Goal: Task Accomplishment & Management: Manage account settings

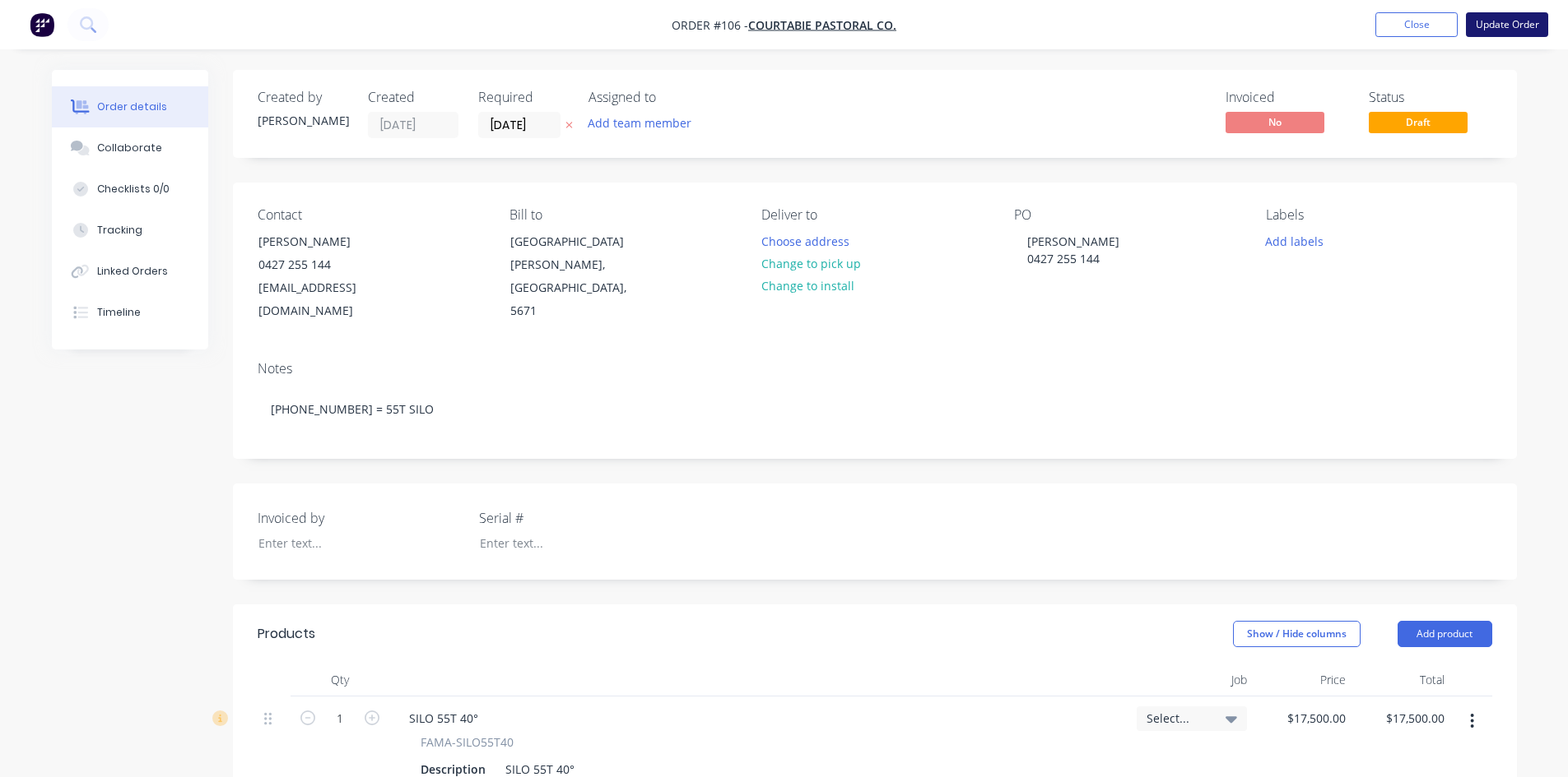
click at [1494, 24] on button "Update Order" at bounding box center [1507, 25] width 82 height 25
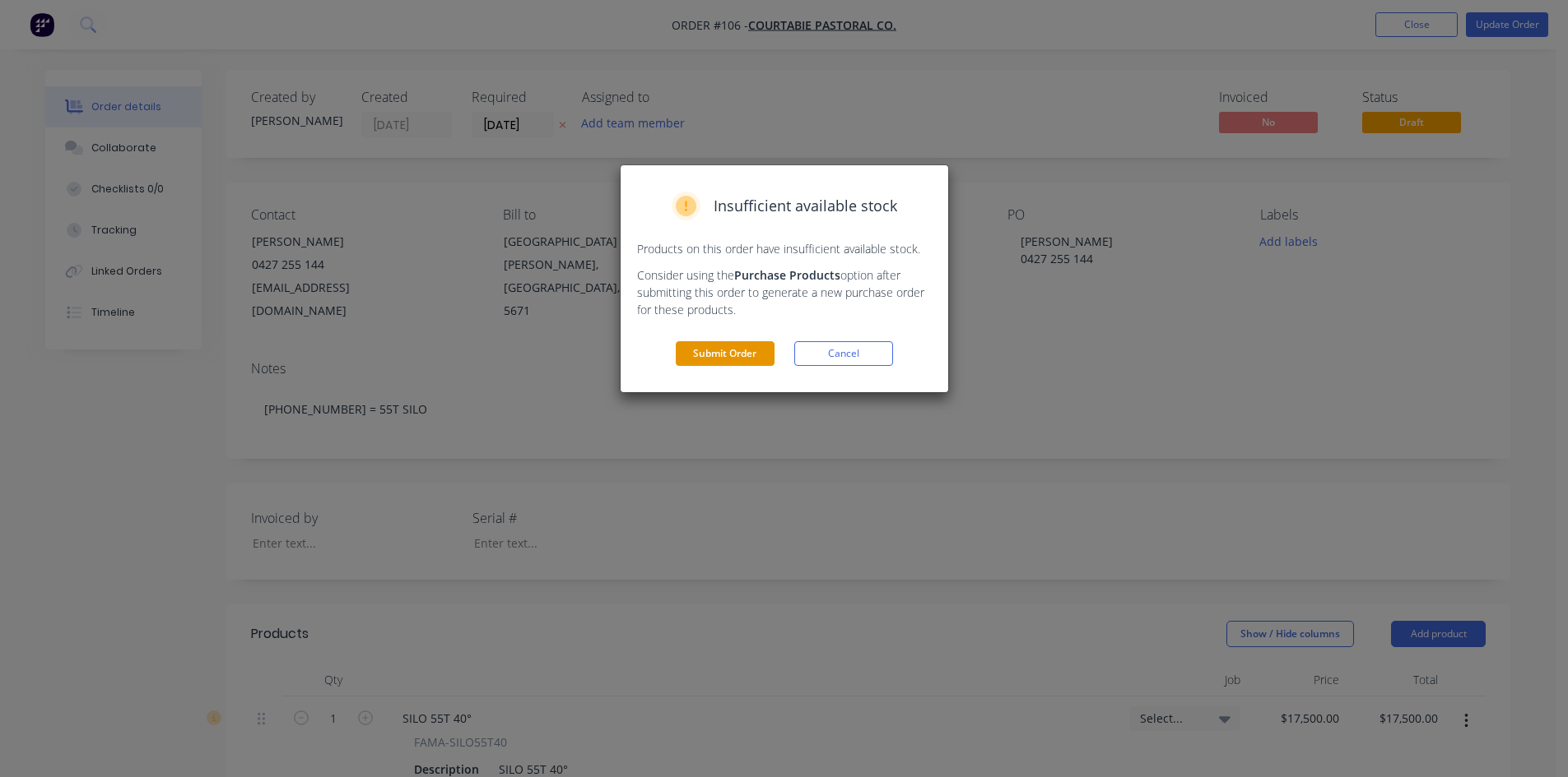
click at [715, 358] on button "Submit Order" at bounding box center [725, 354] width 98 height 25
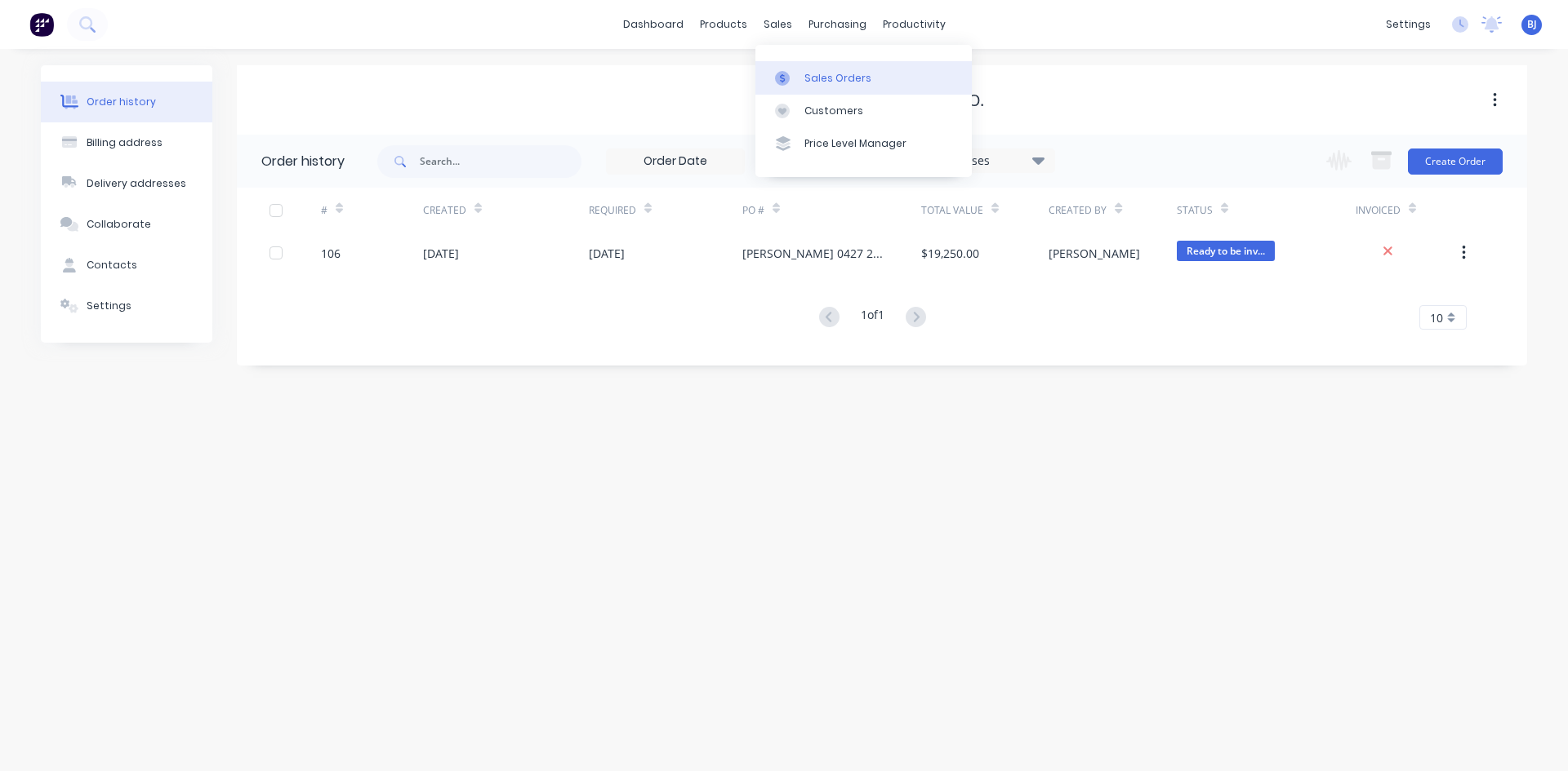
click at [794, 83] on div at bounding box center [787, 78] width 25 height 14
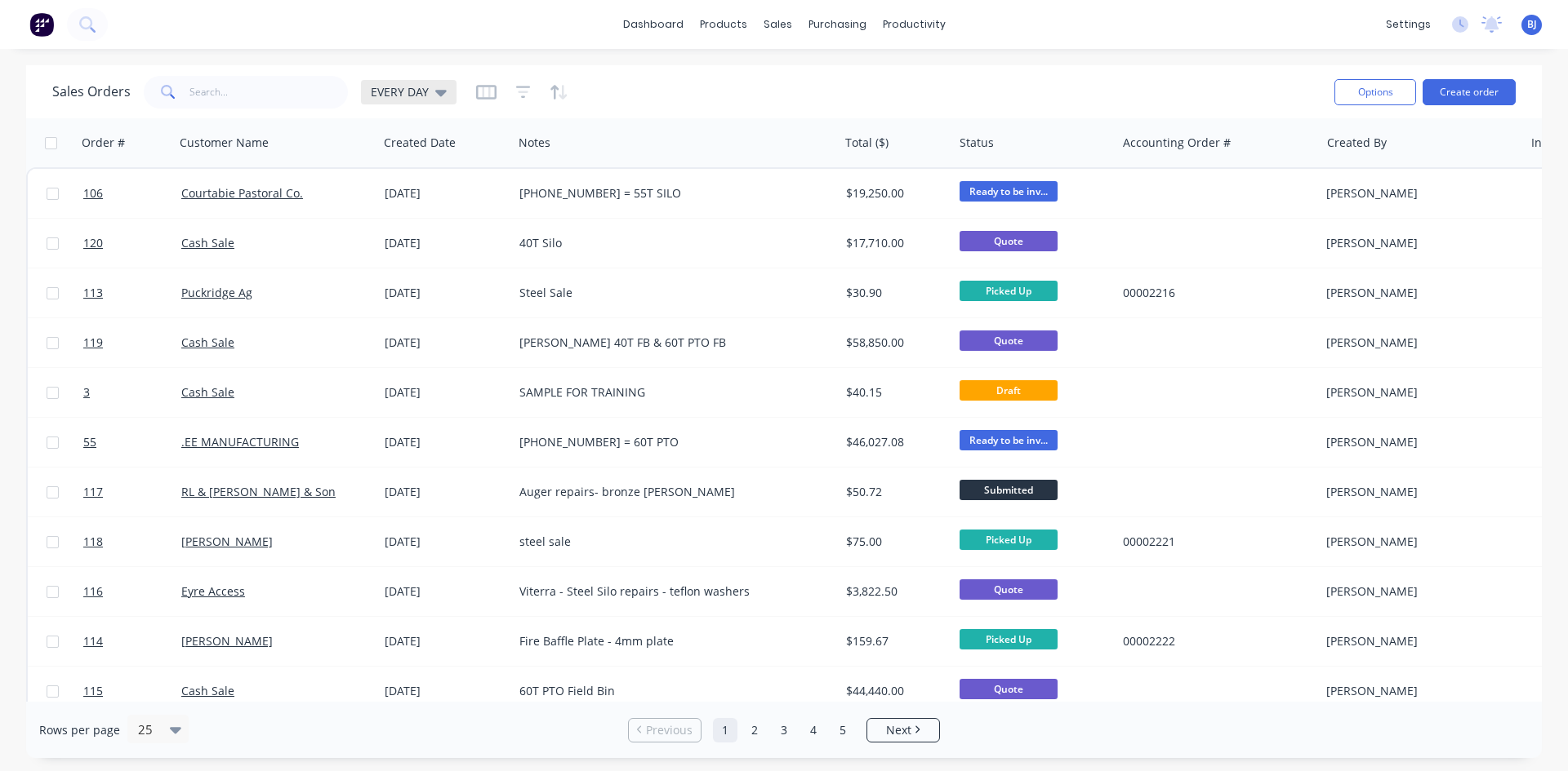
click at [436, 93] on icon at bounding box center [441, 93] width 11 height 7
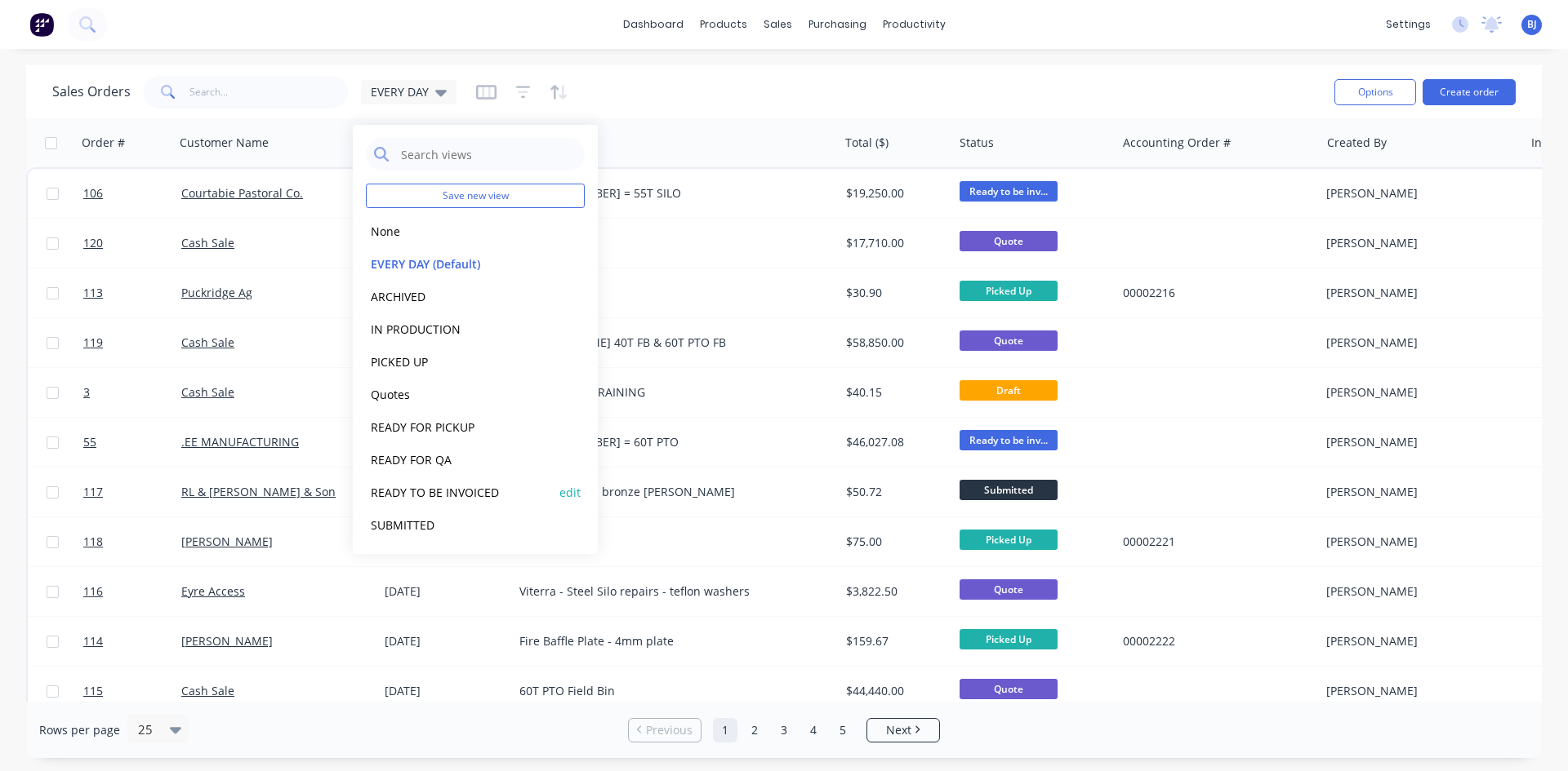
click at [438, 492] on button "READY TO BE INVOICED" at bounding box center [459, 493] width 186 height 19
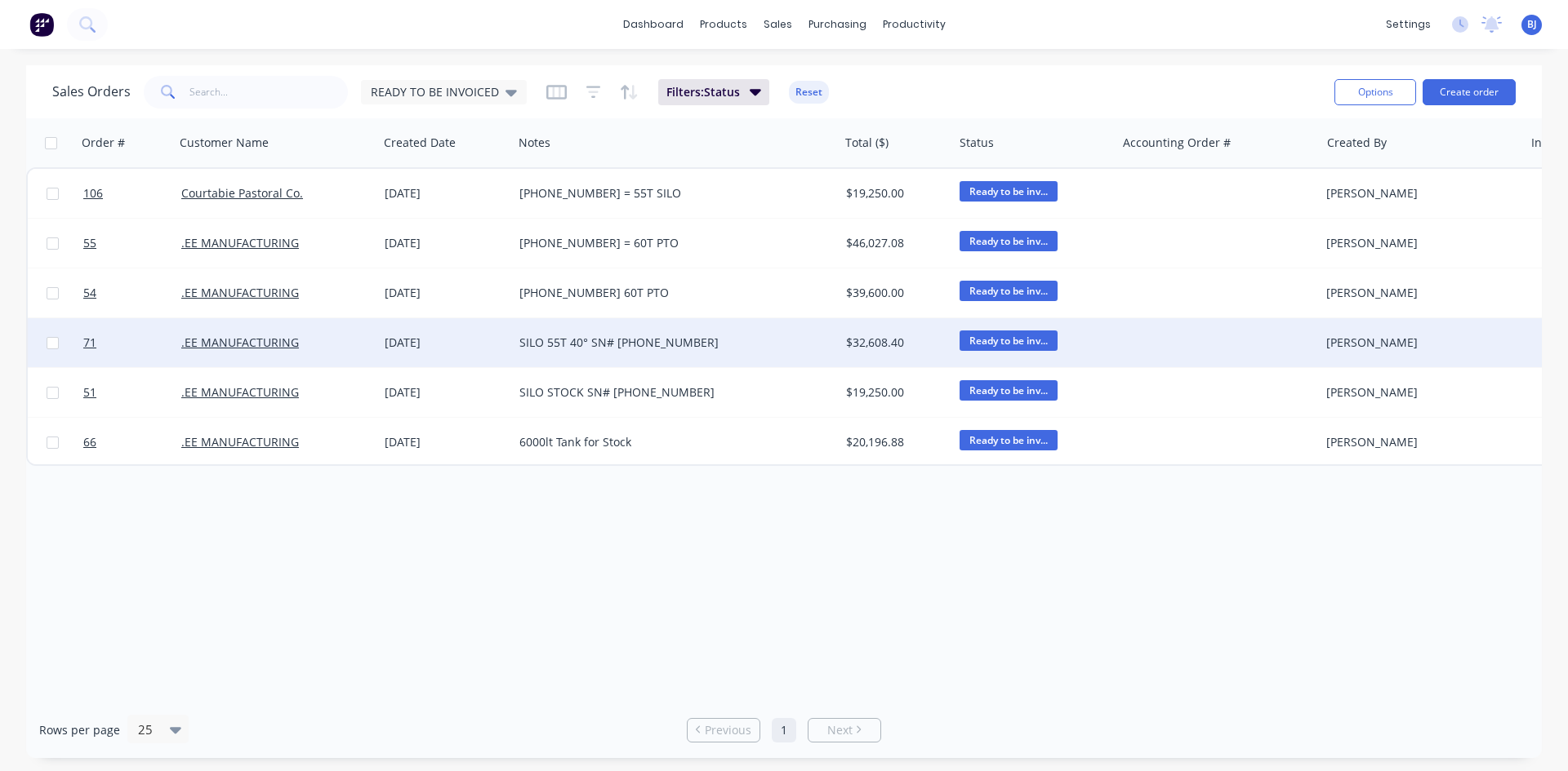
click at [396, 346] on div "04 Jul 2025" at bounding box center [445, 342] width 121 height 16
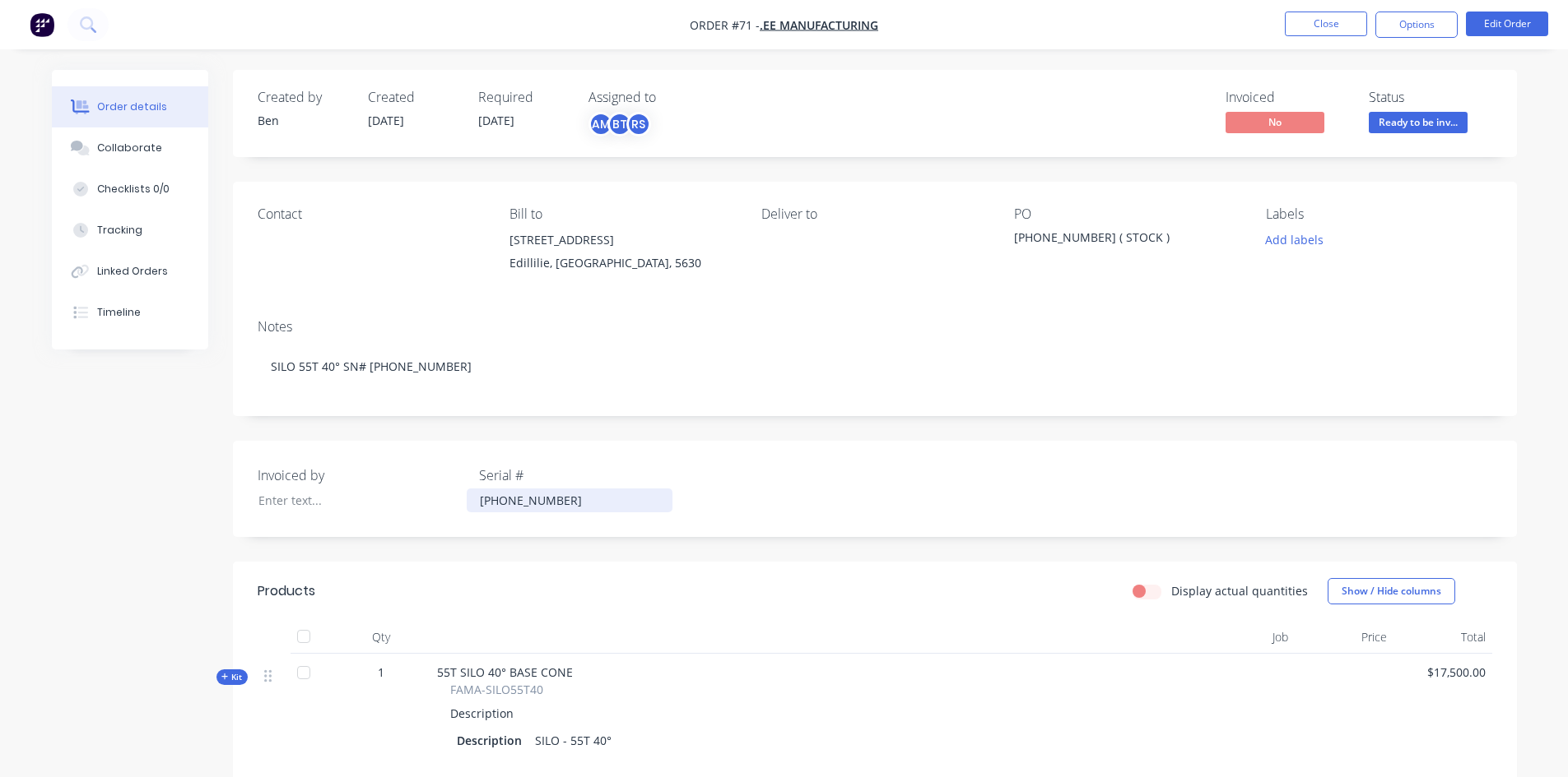
drag, startPoint x: 535, startPoint y: 504, endPoint x: 558, endPoint y: 521, distance: 28.6
click at [536, 504] on div "25-550-04" at bounding box center [569, 500] width 206 height 24
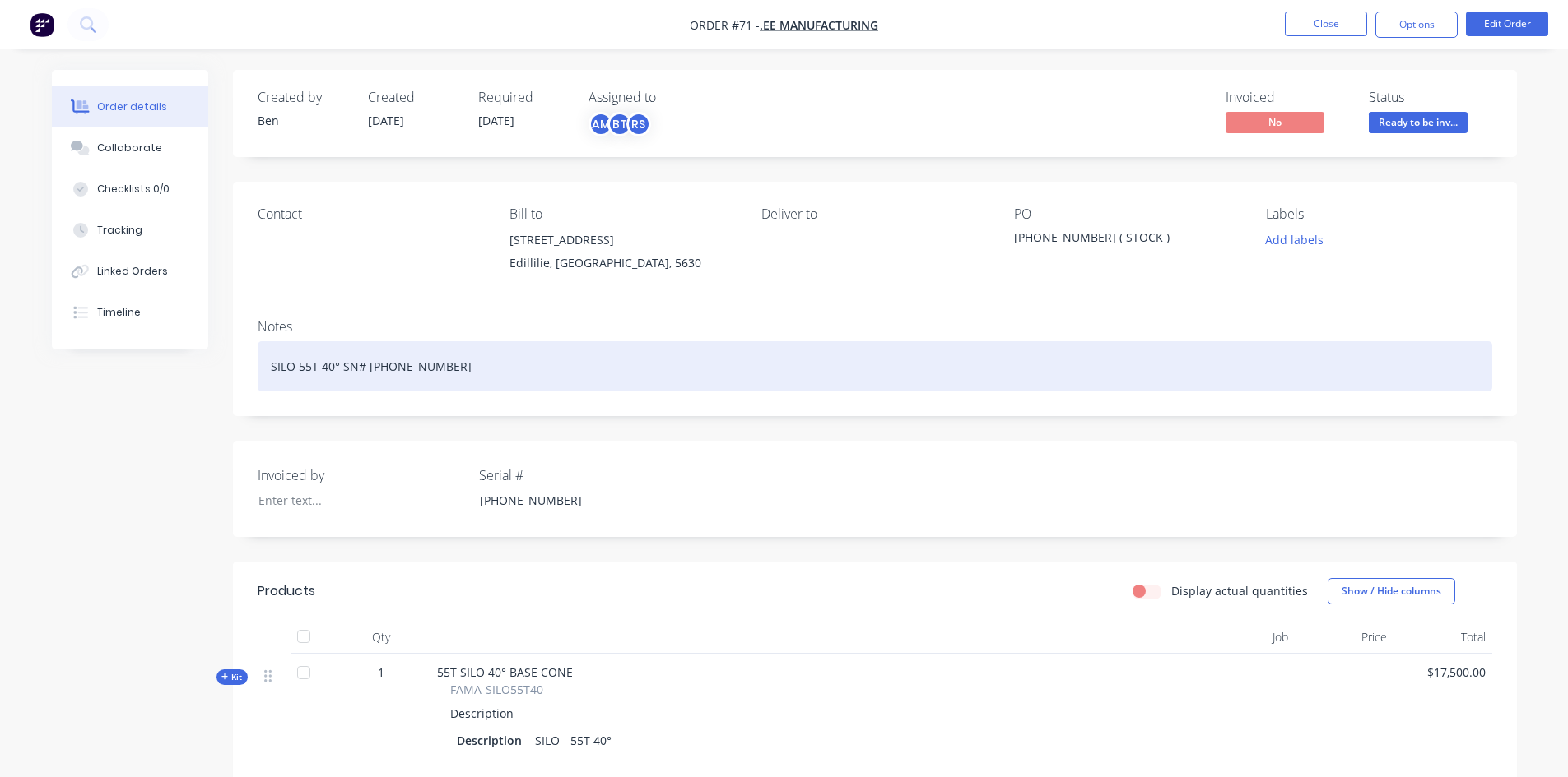
click at [1174, 379] on div "SILO 55T 40° SN# 25-550-04" at bounding box center [874, 366] width 1234 height 51
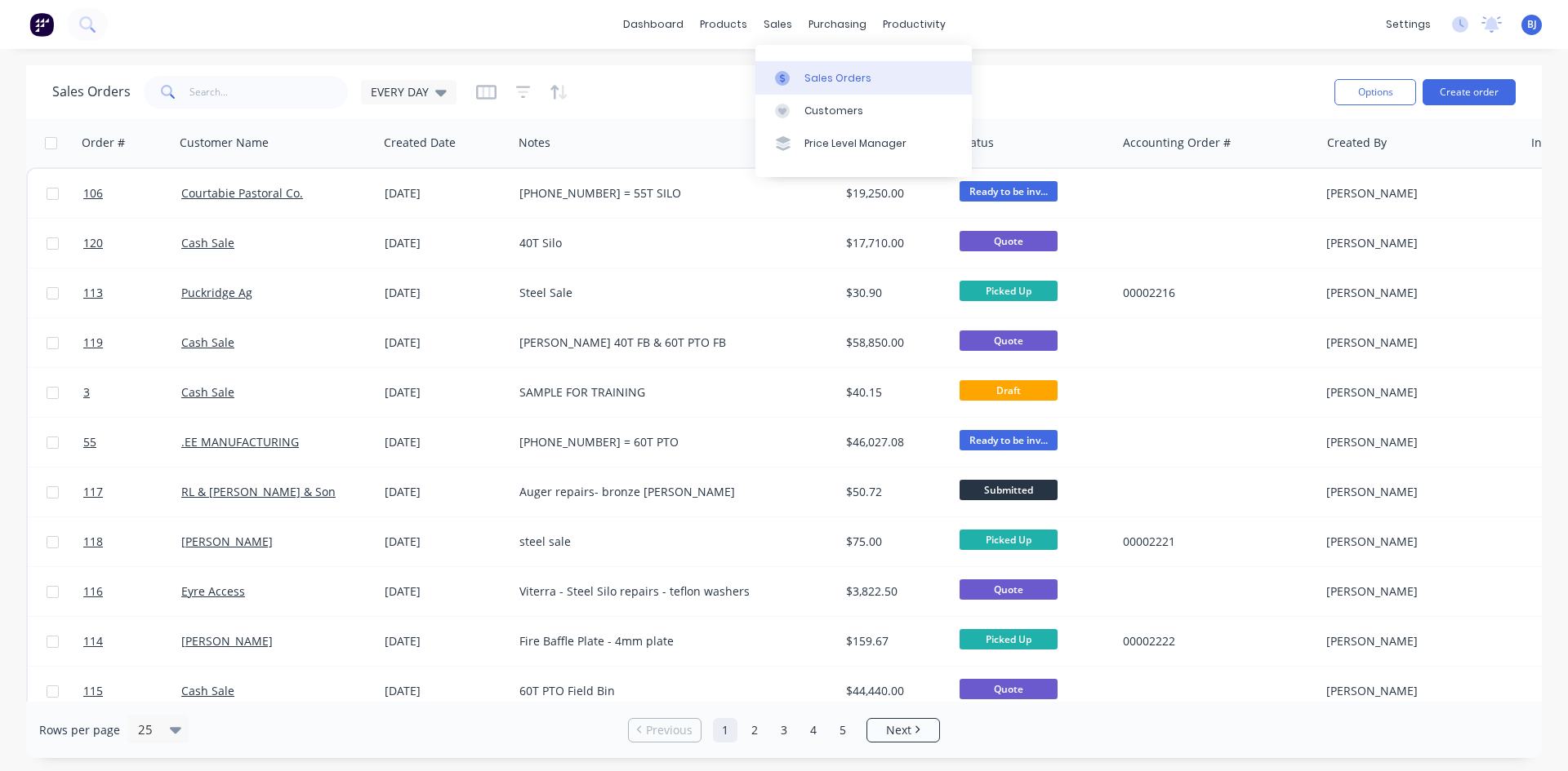
click at [794, 78] on div at bounding box center [787, 78] width 25 height 14
click at [778, 78] on icon at bounding box center [782, 78] width 14 height 14
click at [437, 95] on icon at bounding box center [441, 93] width 11 height 7
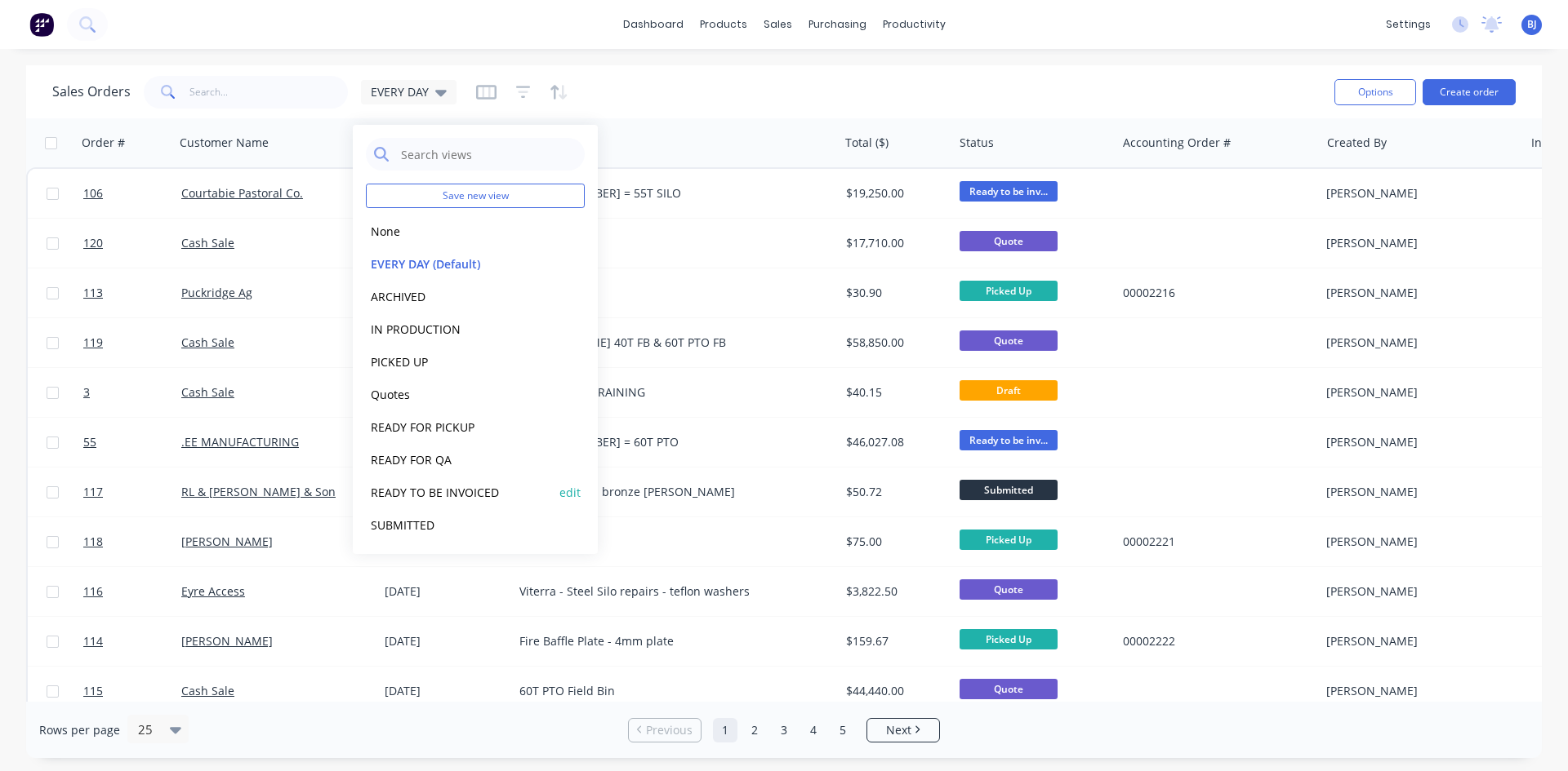
click at [450, 492] on button "READY TO BE INVOICED" at bounding box center [459, 493] width 186 height 19
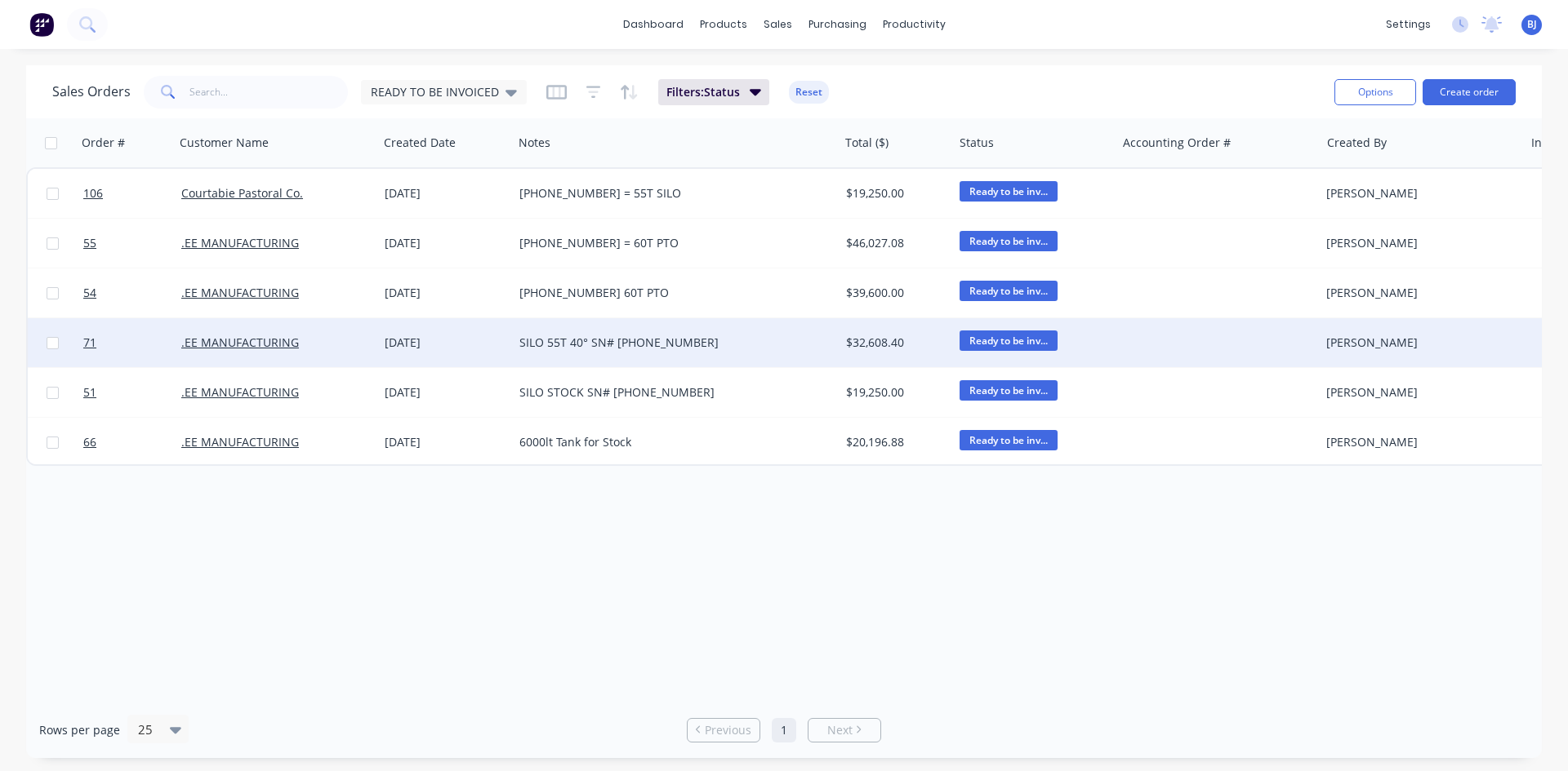
click at [406, 340] on div "04 Jul 2025" at bounding box center [445, 342] width 121 height 16
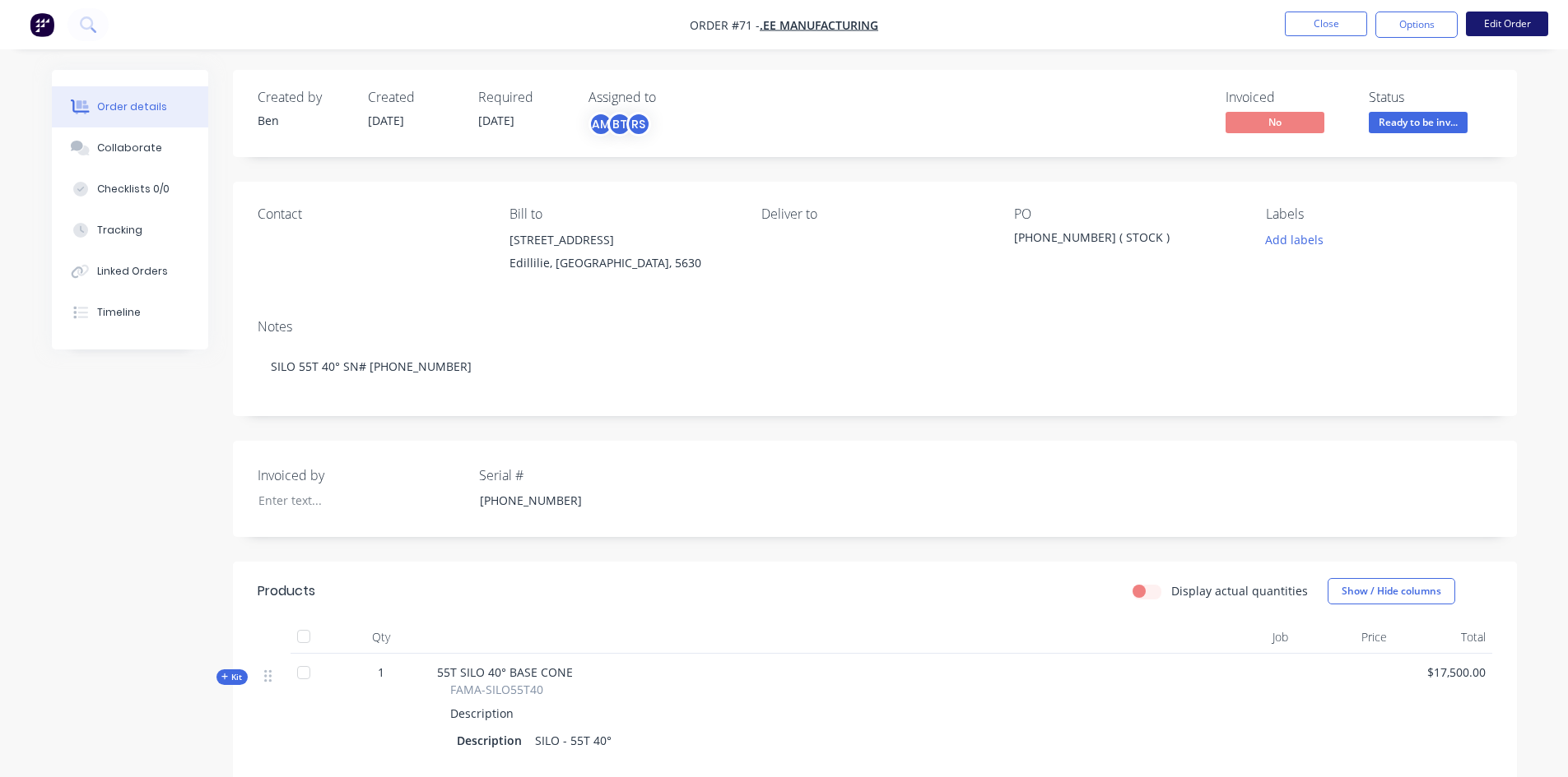
click at [1513, 21] on button "Edit Order" at bounding box center [1507, 24] width 82 height 25
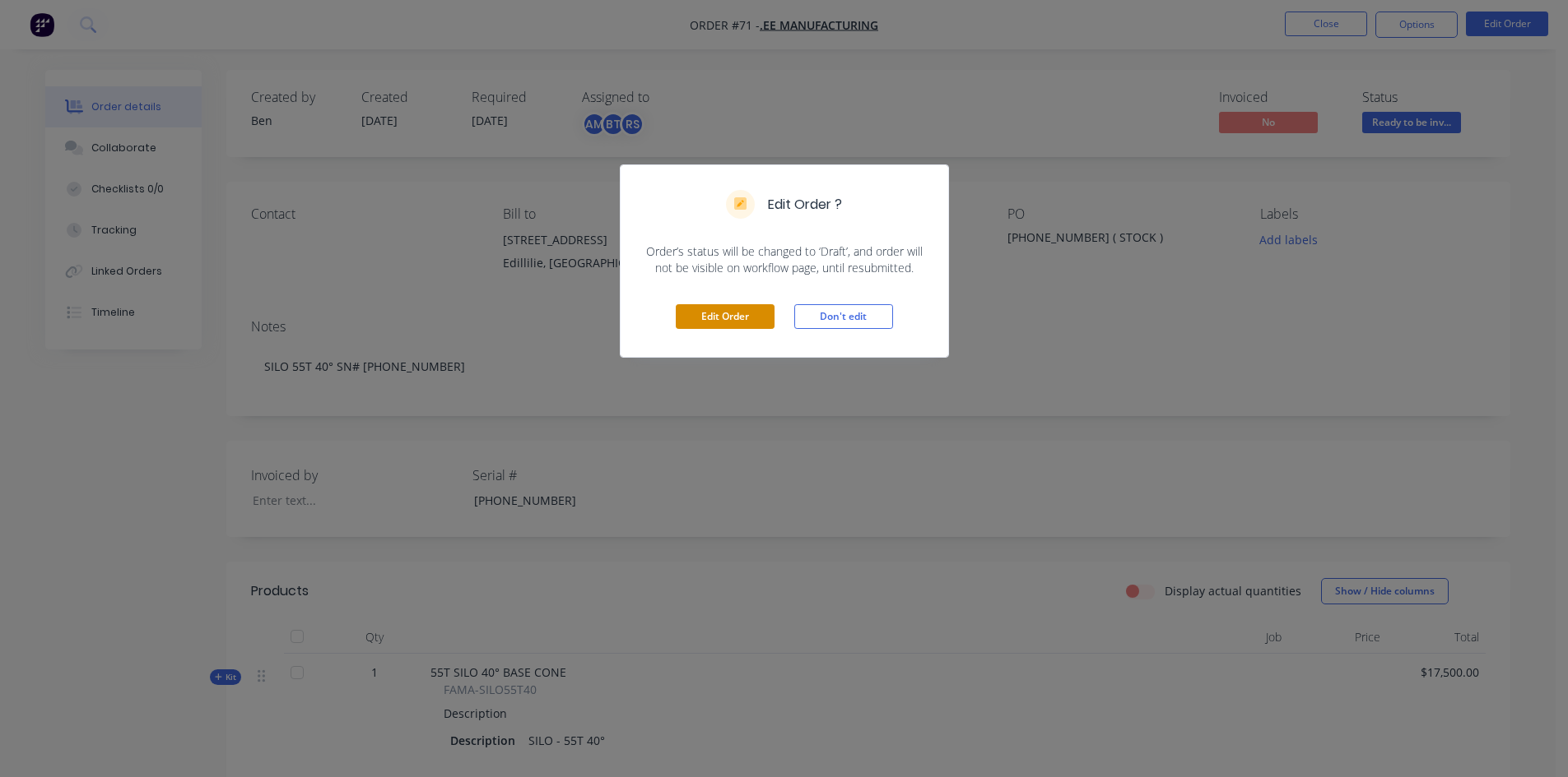
click at [717, 311] on button "Edit Order" at bounding box center [725, 317] width 98 height 25
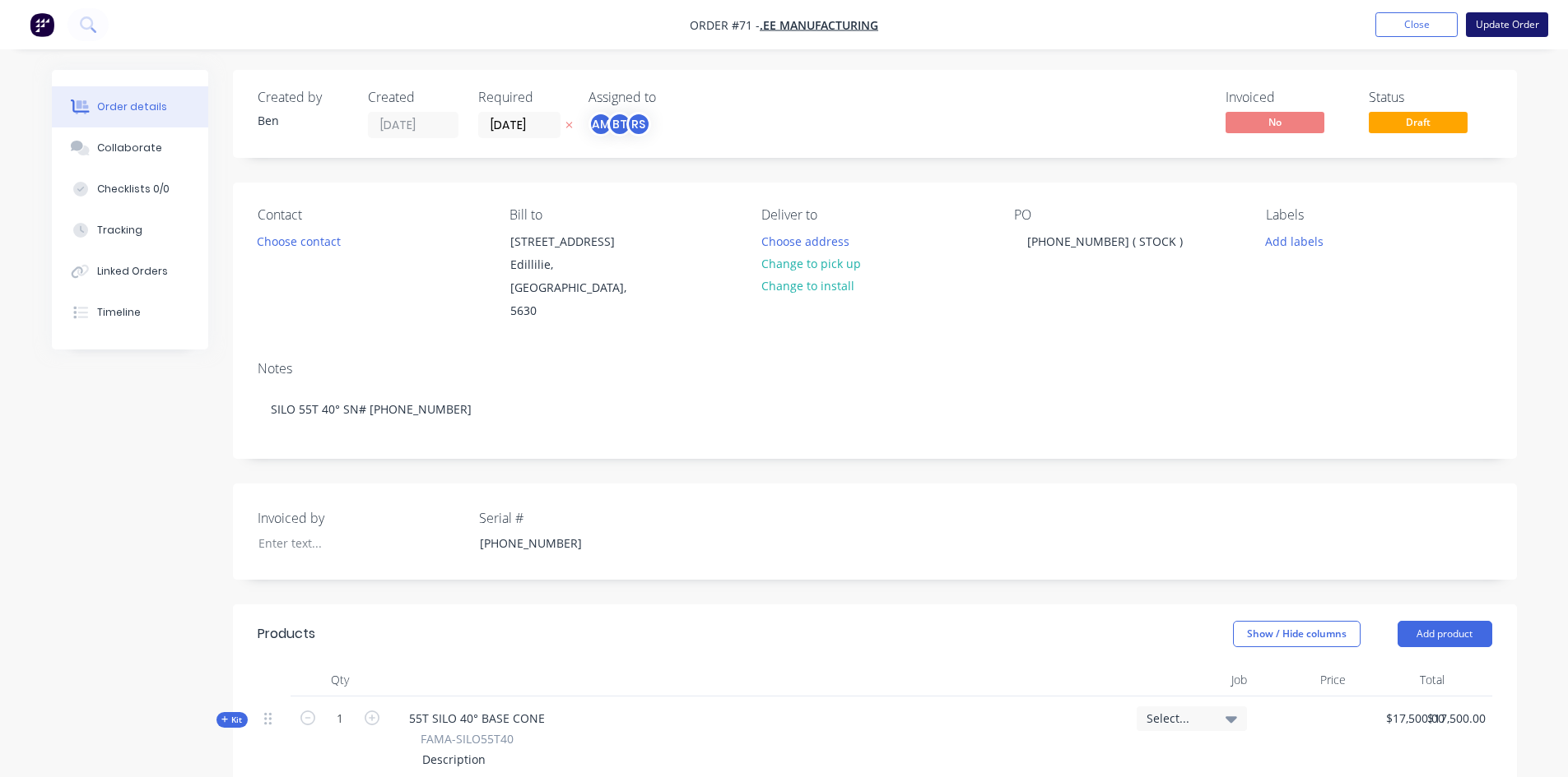
click at [1488, 24] on button "Update Order" at bounding box center [1507, 25] width 82 height 25
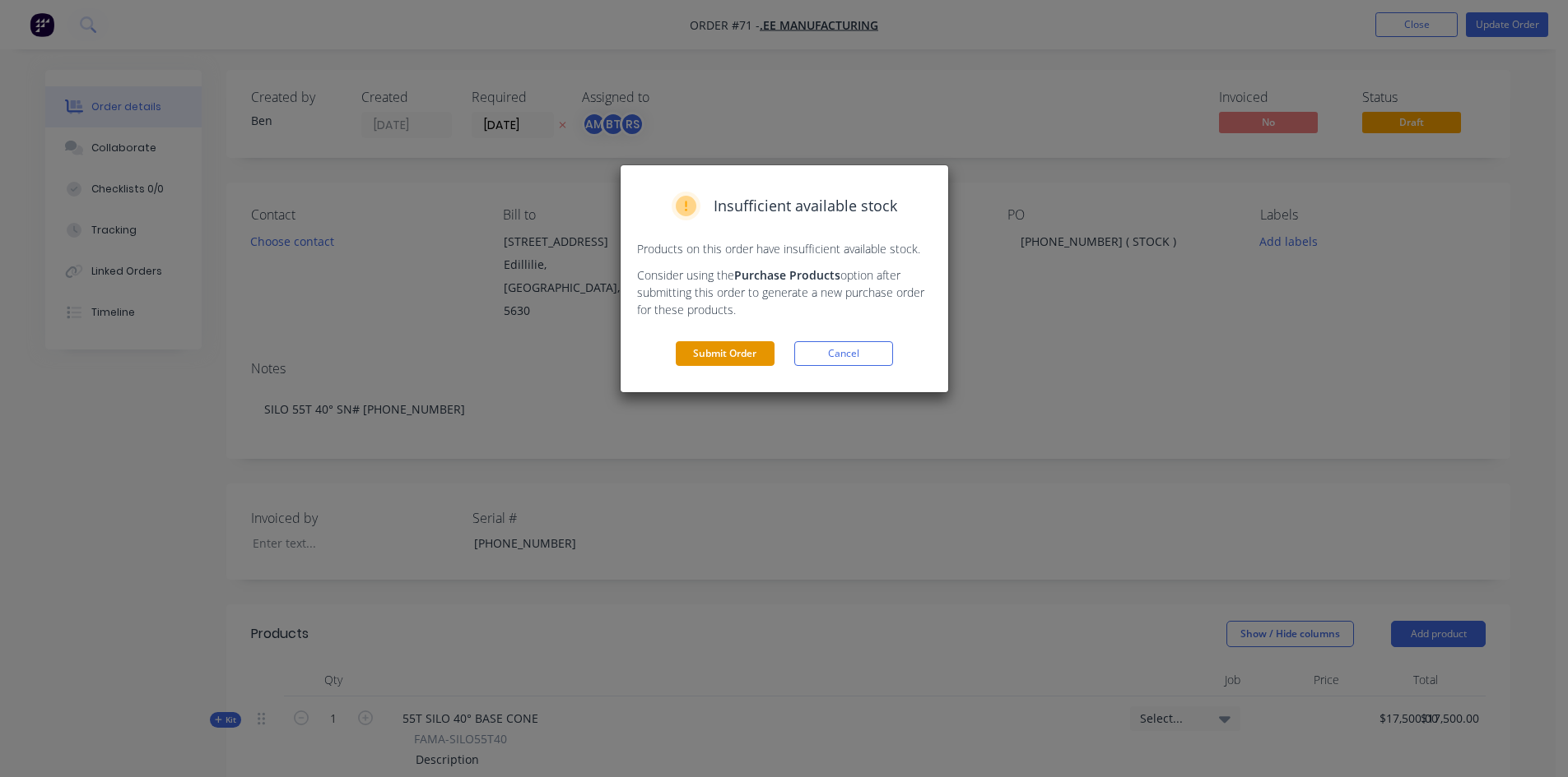
click at [710, 354] on button "Submit Order" at bounding box center [725, 354] width 98 height 25
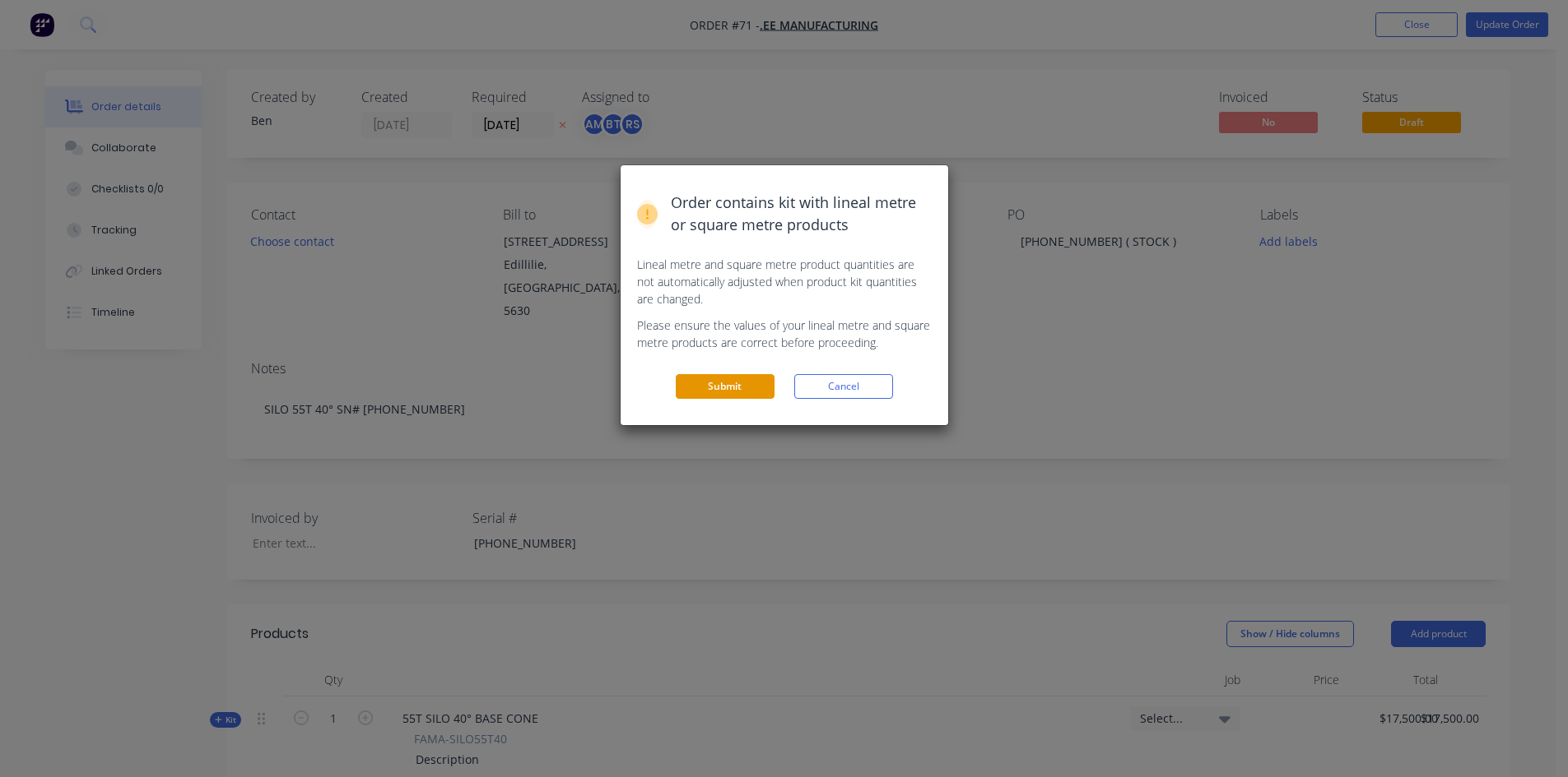
click at [713, 389] on button "Submit" at bounding box center [725, 387] width 98 height 25
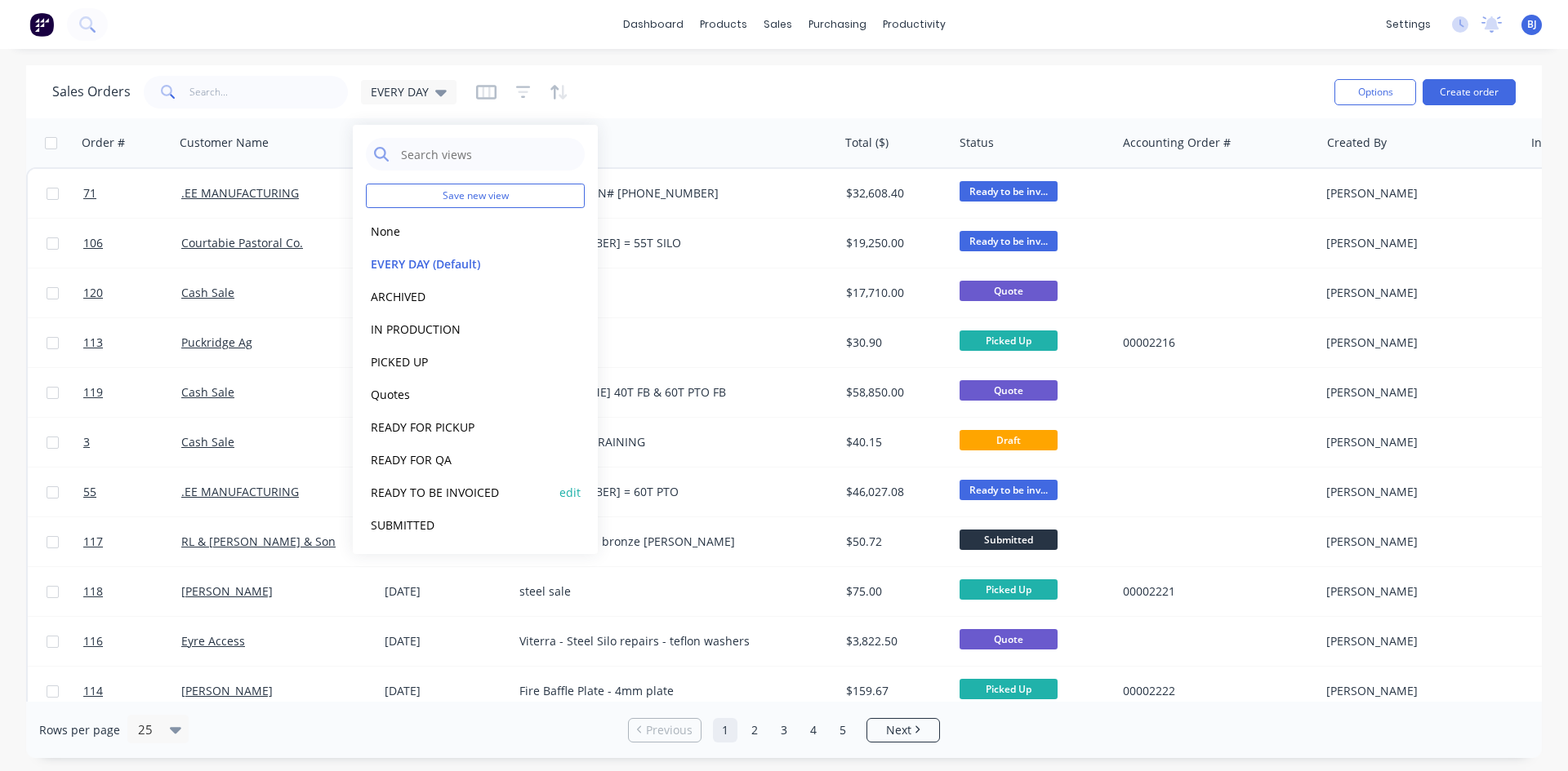
click at [428, 493] on button "READY TO BE INVOICED" at bounding box center [459, 493] width 186 height 19
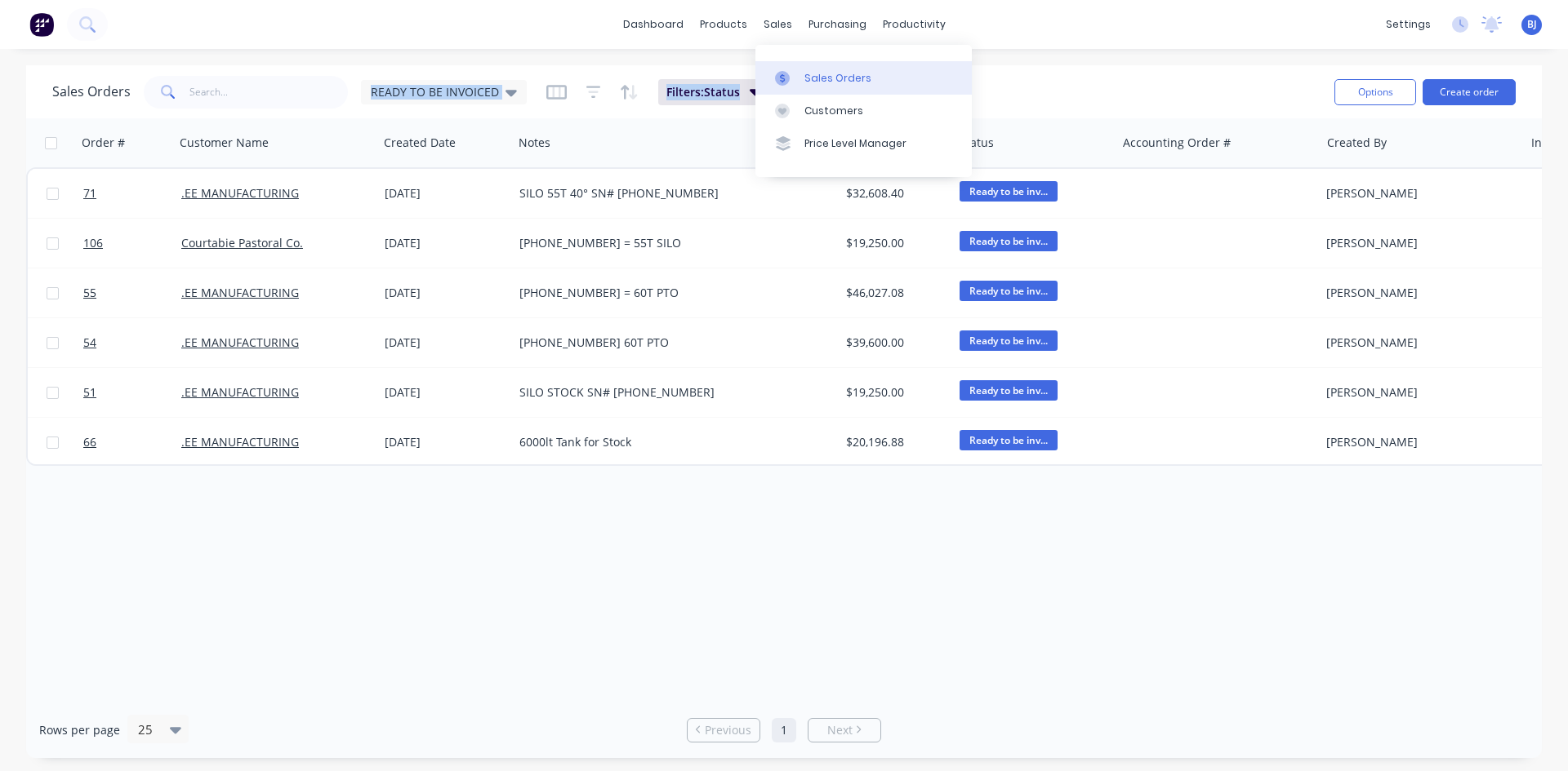
click at [796, 78] on div at bounding box center [787, 78] width 25 height 14
click at [810, 80] on div "Sales Orders" at bounding box center [838, 78] width 67 height 14
click at [795, 75] on div at bounding box center [787, 78] width 25 height 14
click at [813, 73] on div "Sales Orders" at bounding box center [838, 78] width 67 height 14
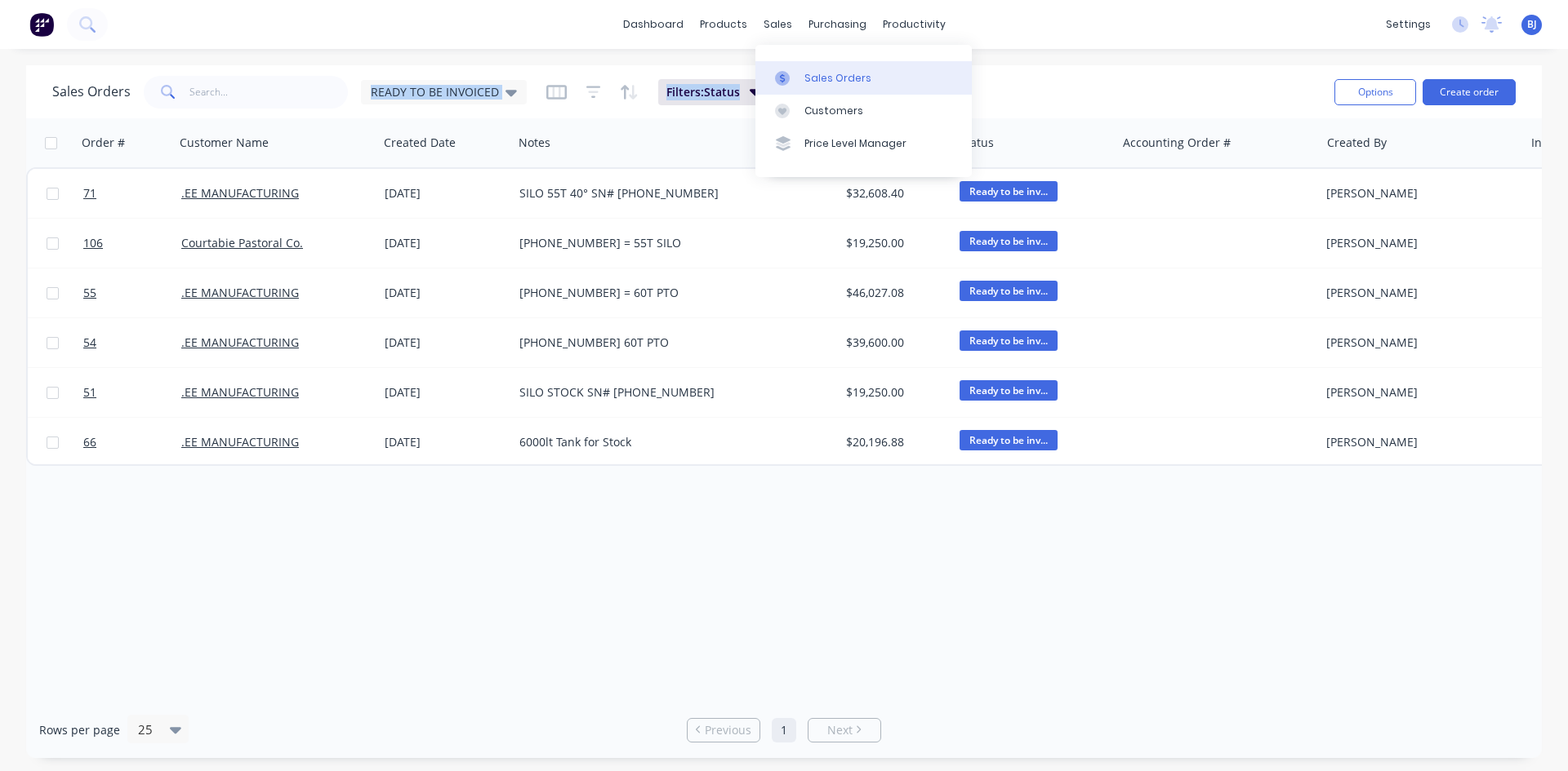
click at [801, 75] on link "Sales Orders" at bounding box center [863, 78] width 216 height 32
click at [507, 95] on icon at bounding box center [511, 93] width 11 height 7
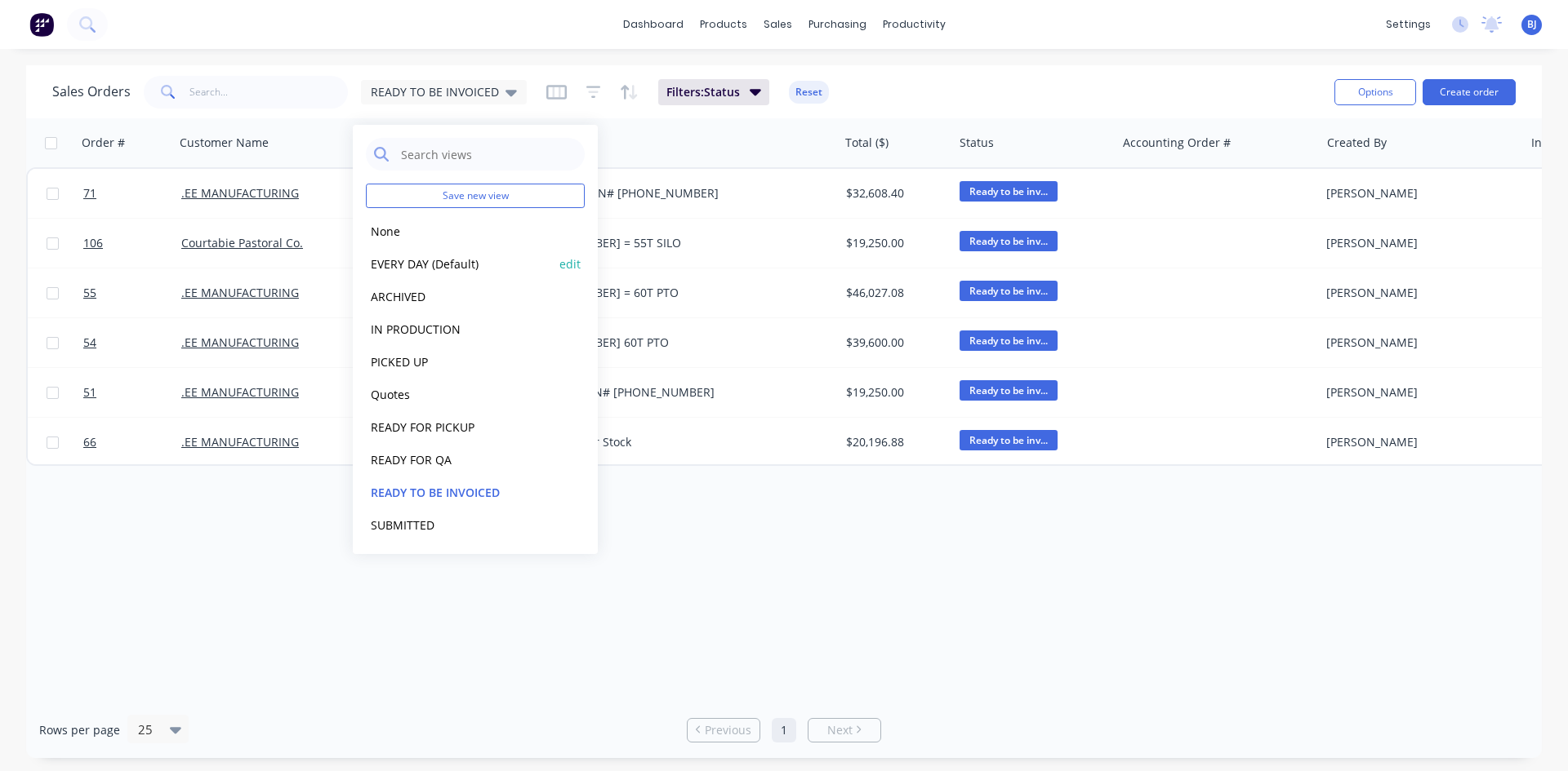
click at [415, 267] on button "EVERY DAY (Default)" at bounding box center [459, 265] width 186 height 19
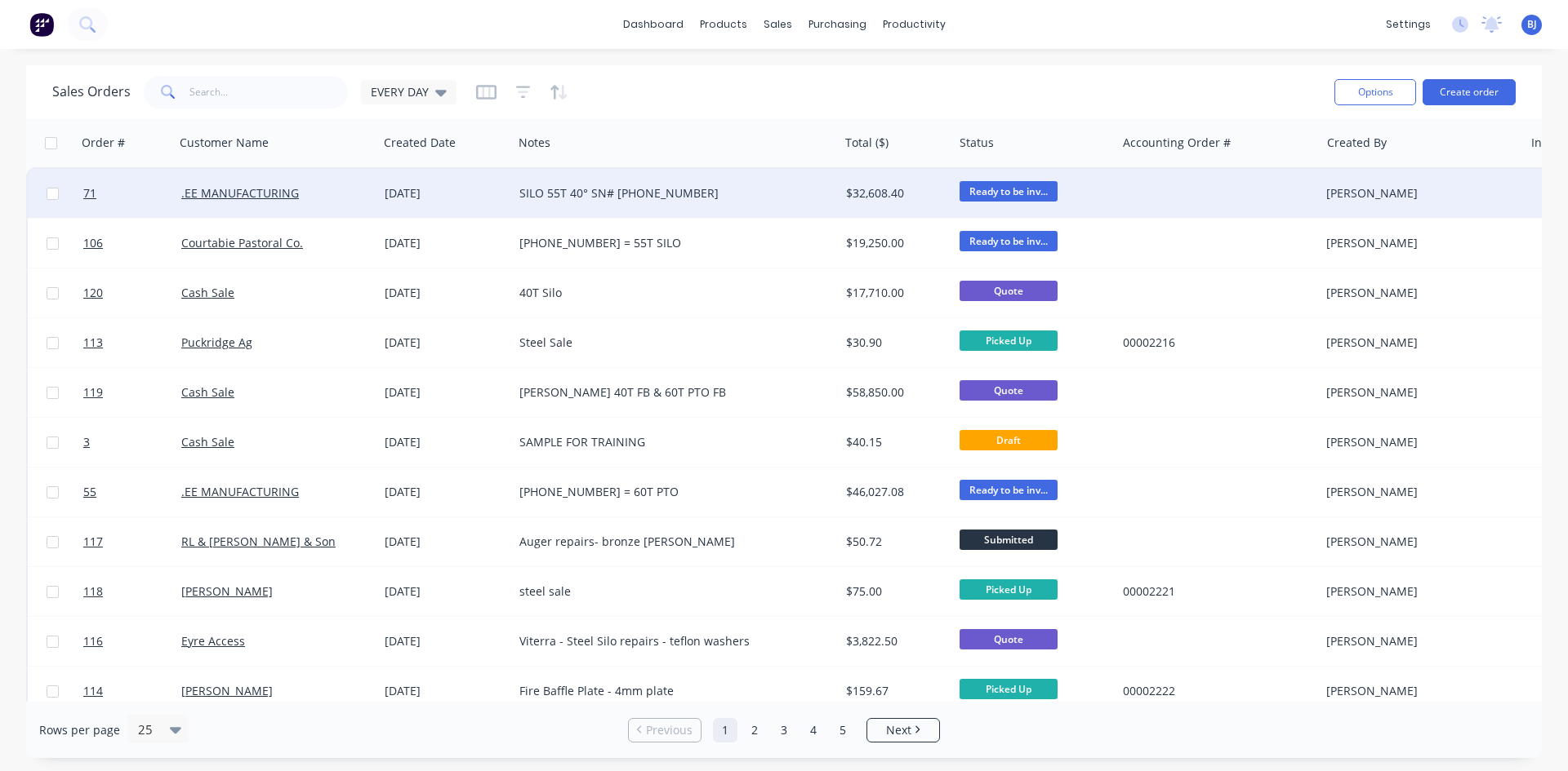
click at [425, 191] on div "04 Jul 2025" at bounding box center [445, 193] width 121 height 16
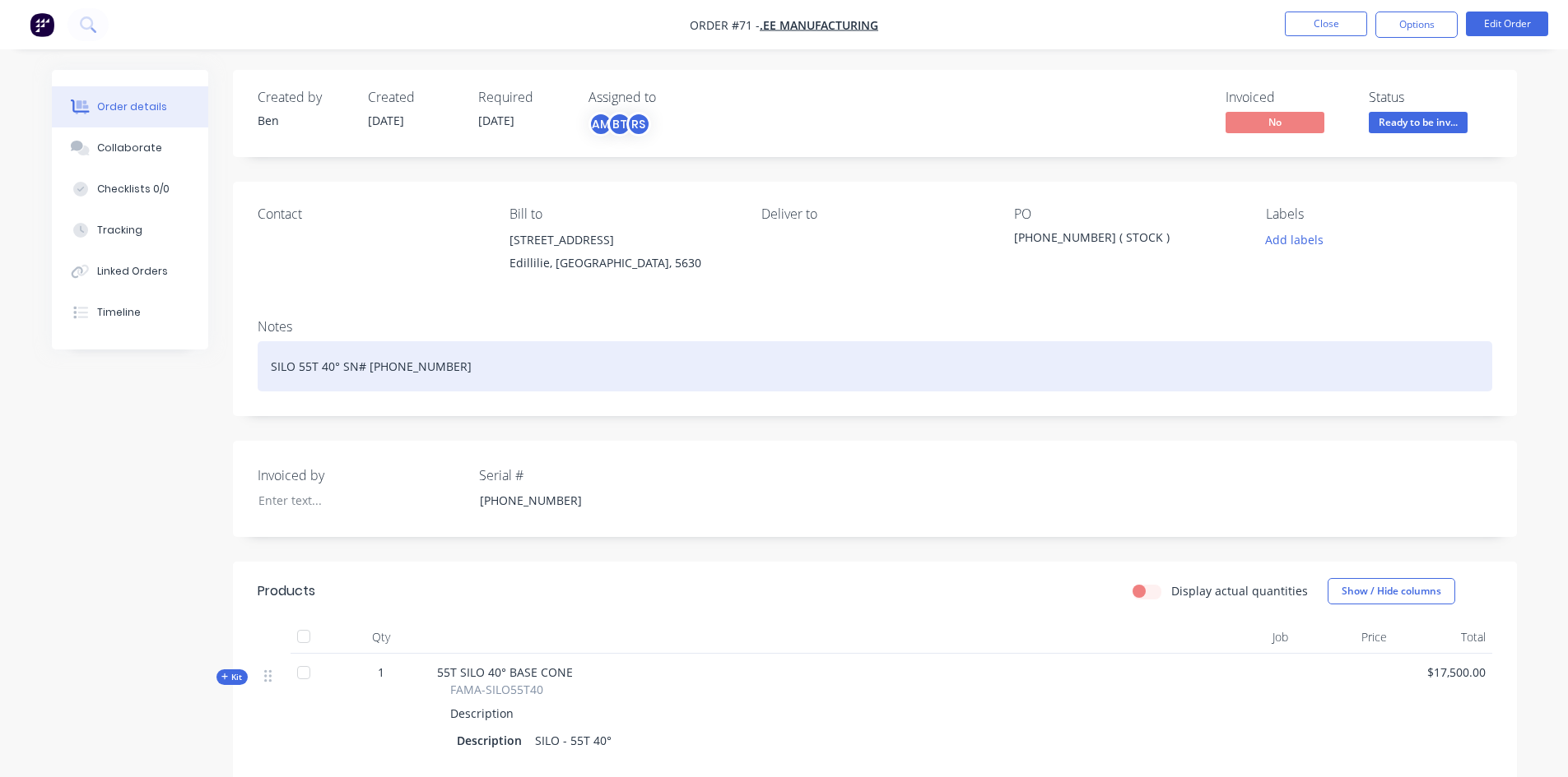
click at [425, 370] on div "SILO 55T 40° SN# 25-550-04" at bounding box center [874, 366] width 1234 height 51
drag, startPoint x: 423, startPoint y: 370, endPoint x: 431, endPoint y: 382, distance: 14.4
click at [423, 371] on div "SILO 55T 40° SN# 25-550-04" at bounding box center [874, 366] width 1234 height 51
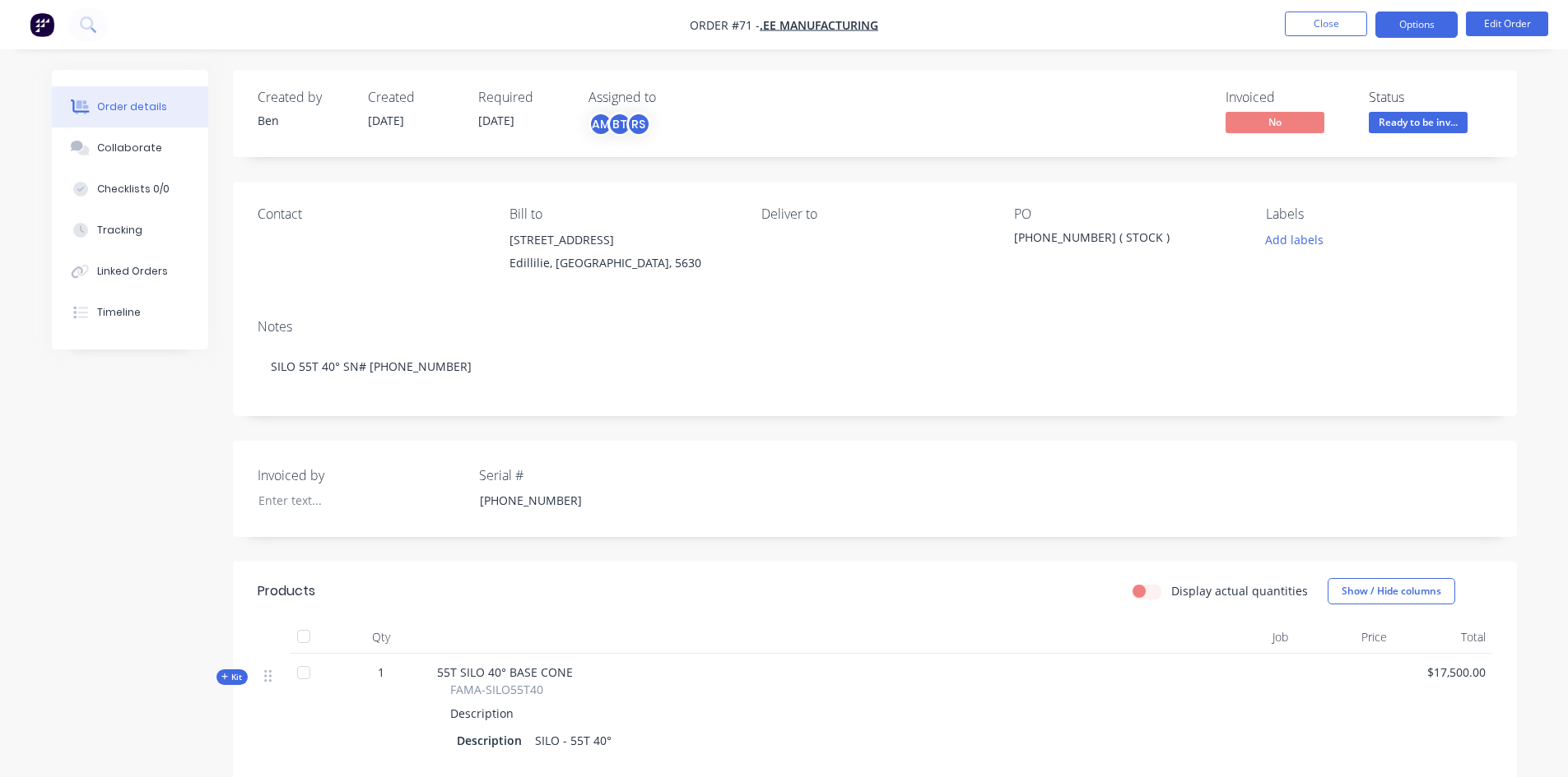
click at [1433, 28] on button "Options" at bounding box center [1416, 25] width 82 height 27
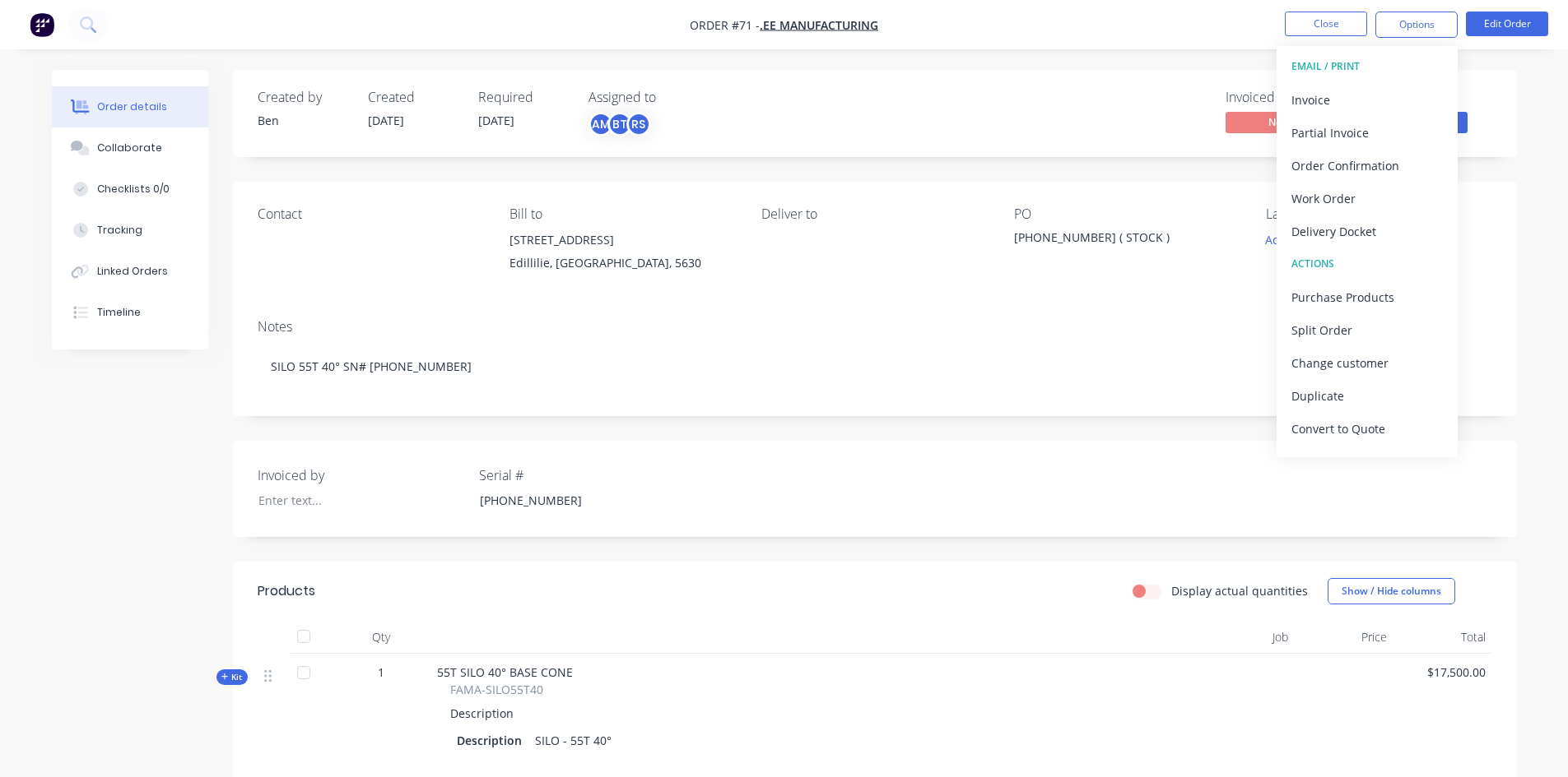
click at [1530, 81] on div "Order details Collaborate Checklists 0/0 Tracking Linked Orders Timeline Order …" at bounding box center [784, 650] width 1498 height 1160
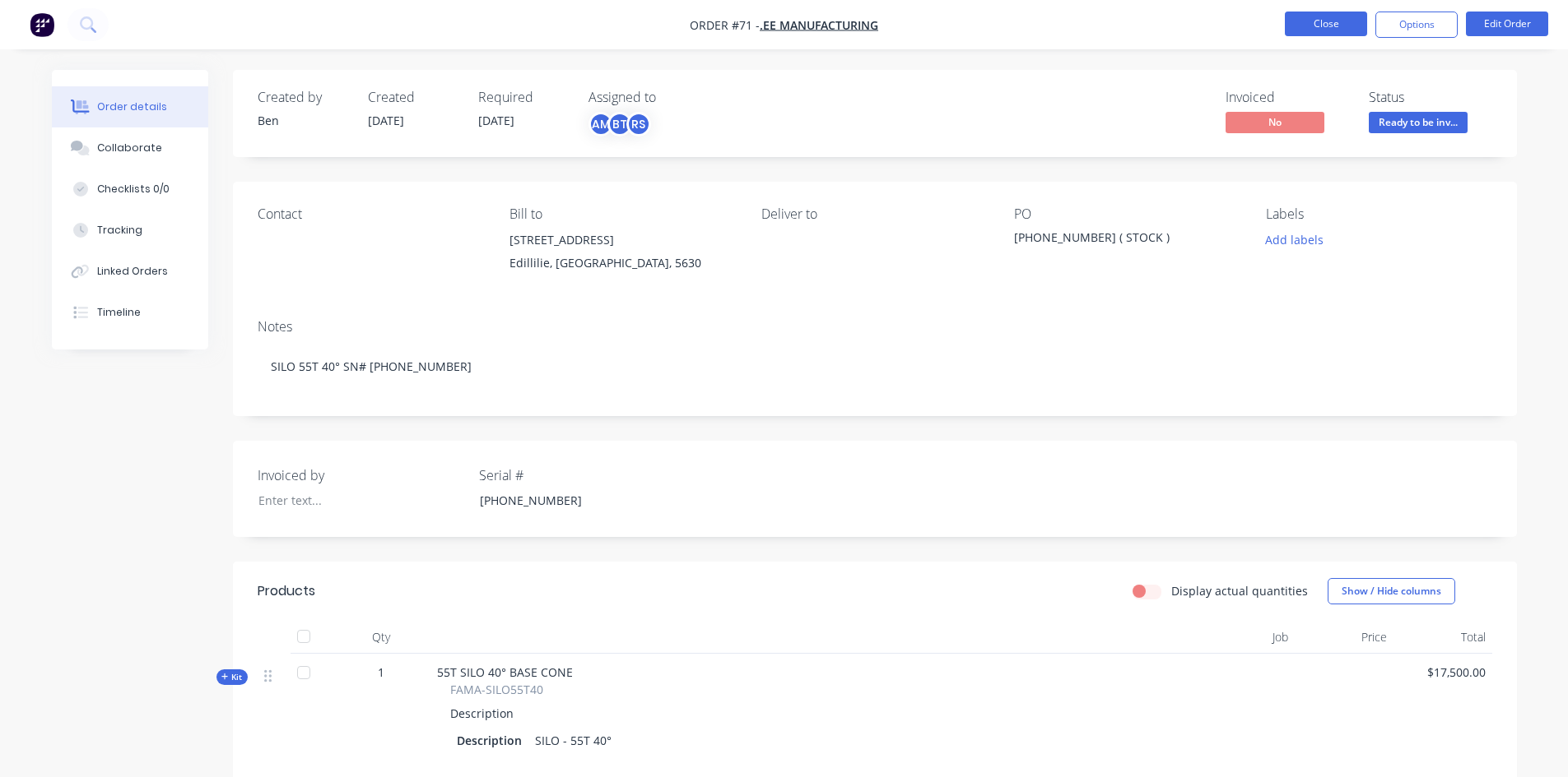
click at [1328, 24] on button "Close" at bounding box center [1326, 24] width 82 height 25
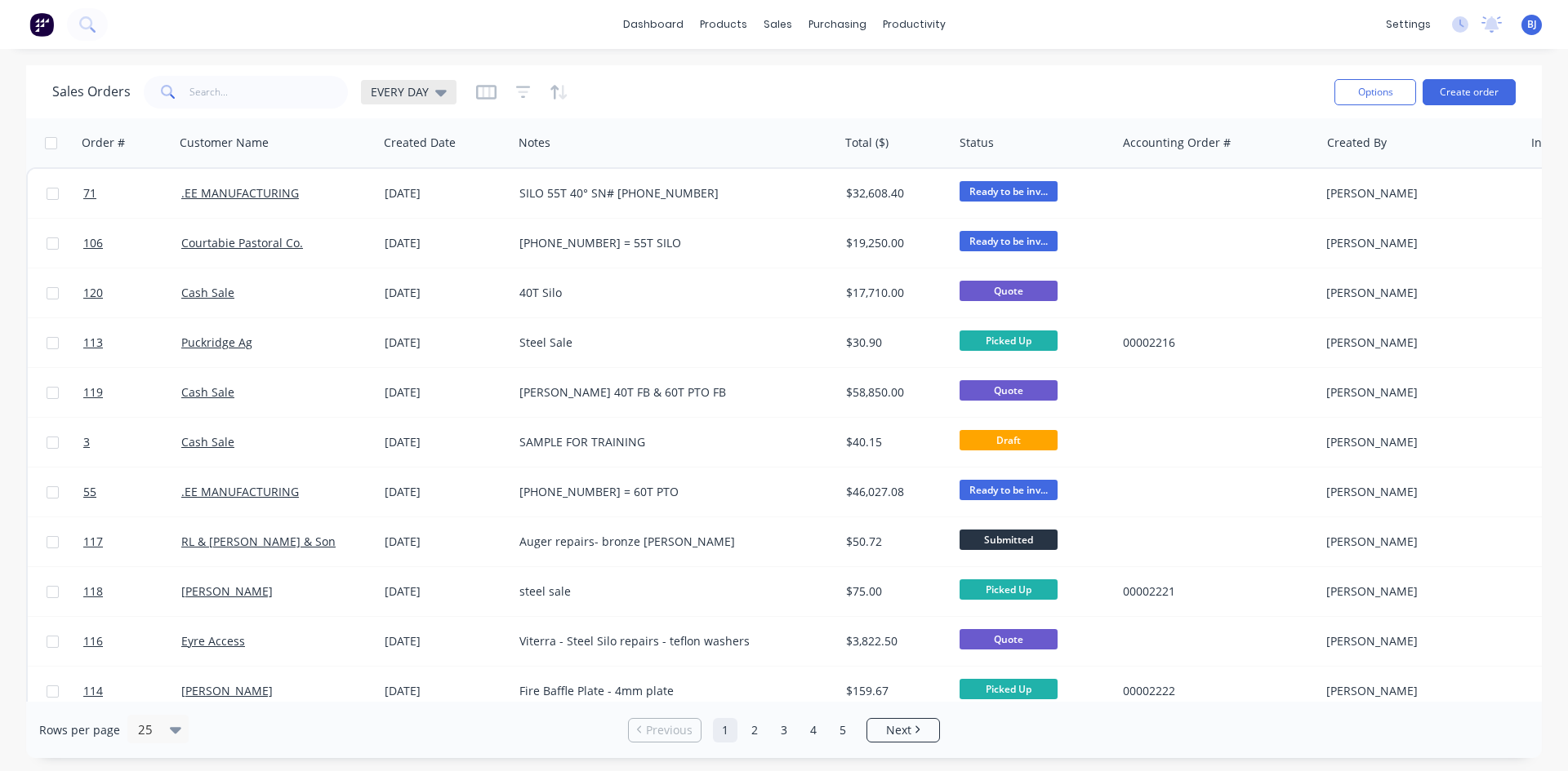
click at [431, 89] on div "EVERY DAY" at bounding box center [409, 92] width 76 height 14
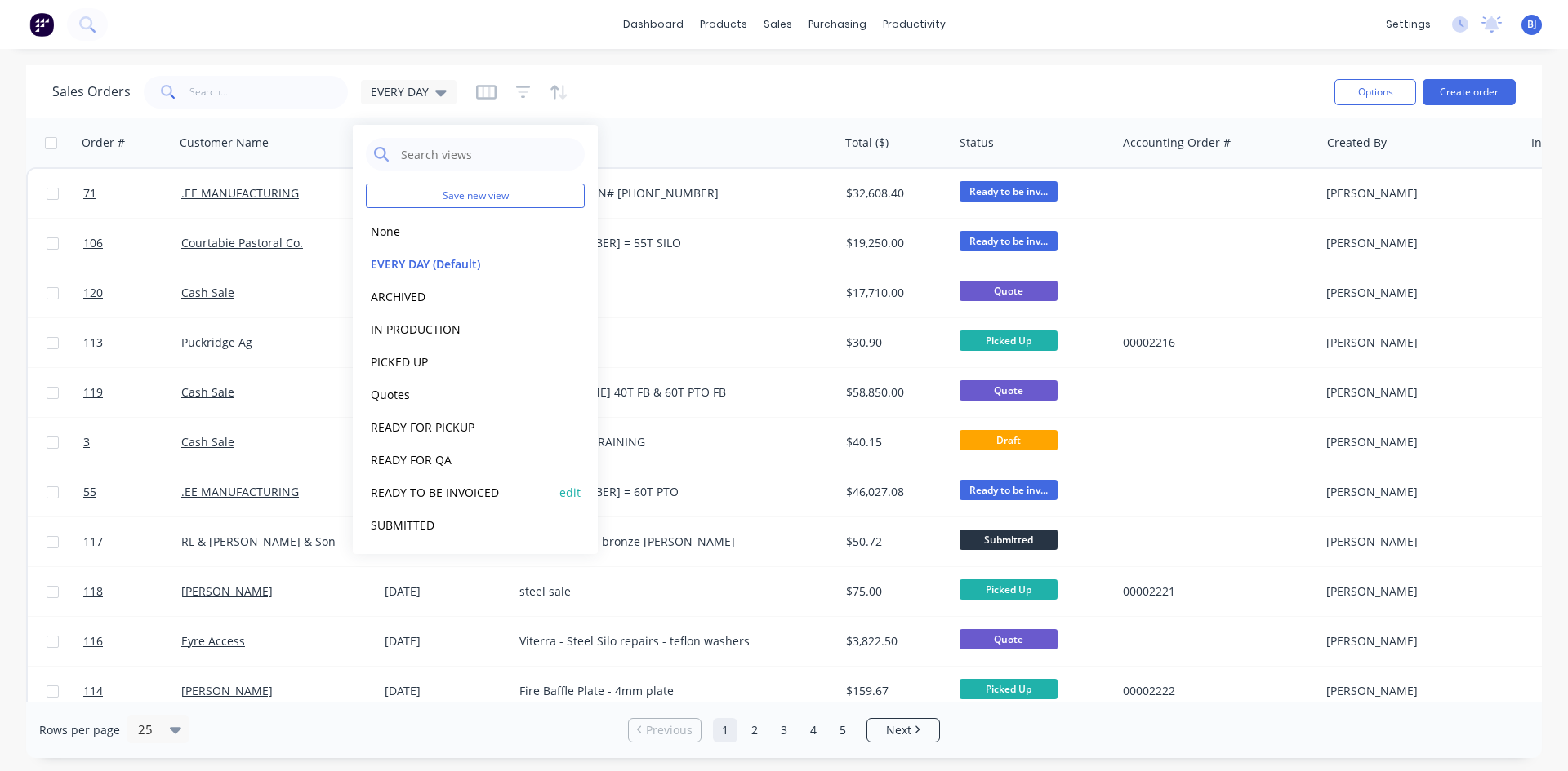
click at [421, 492] on button "READY TO BE INVOICED" at bounding box center [459, 493] width 186 height 19
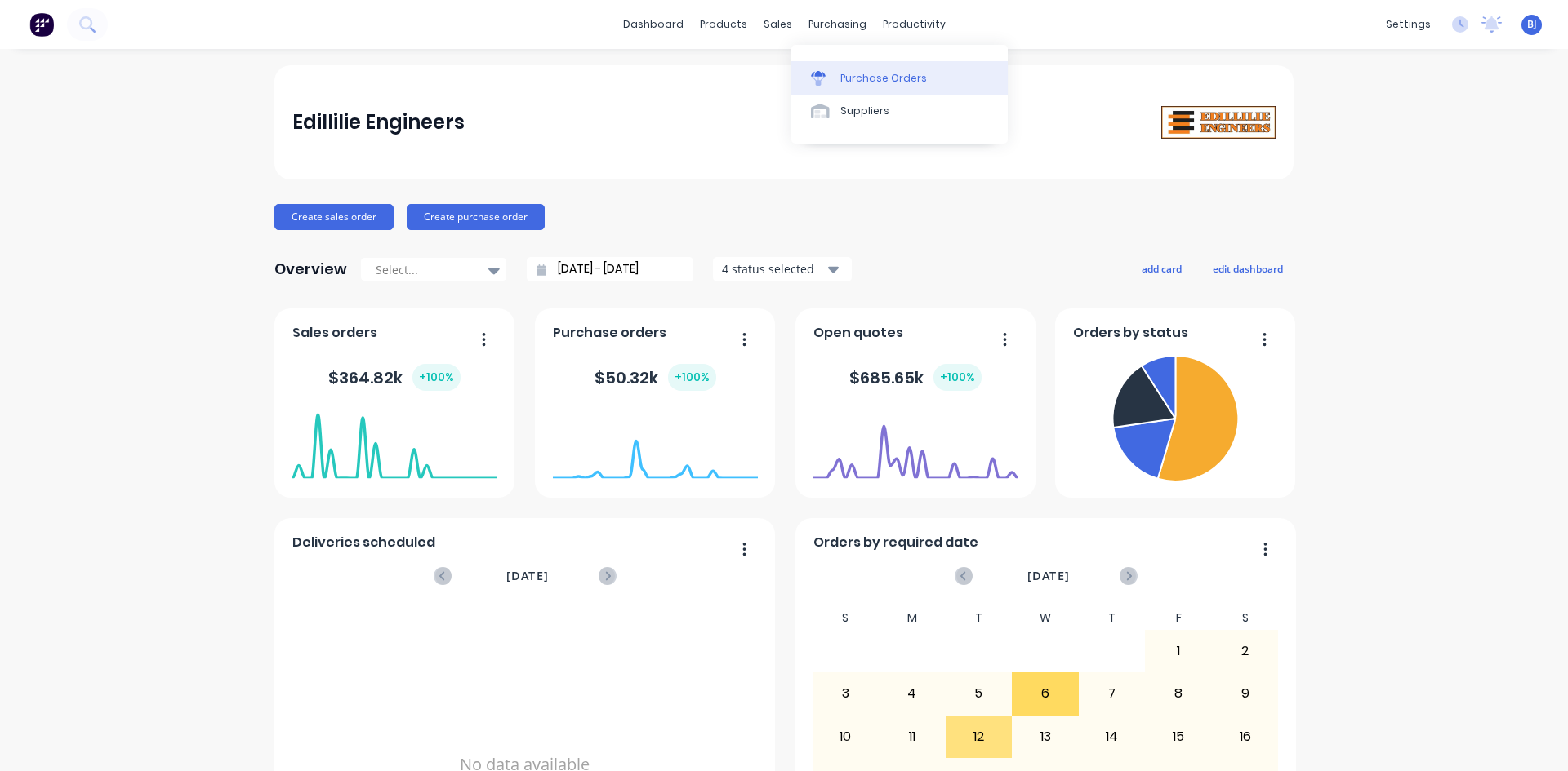
click at [825, 83] on div at bounding box center [823, 78] width 25 height 14
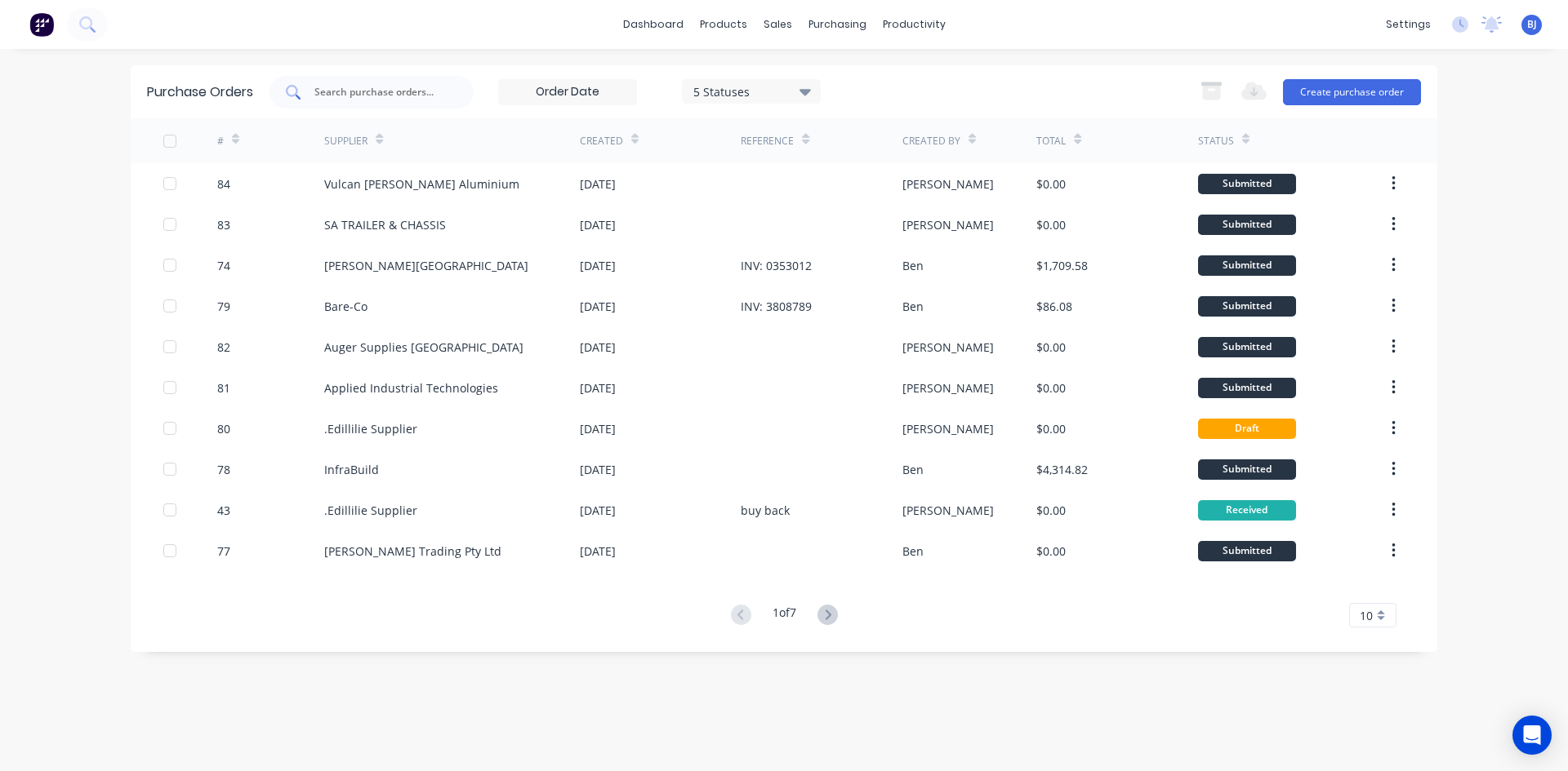
click at [337, 92] on input "text" at bounding box center [380, 92] width 136 height 16
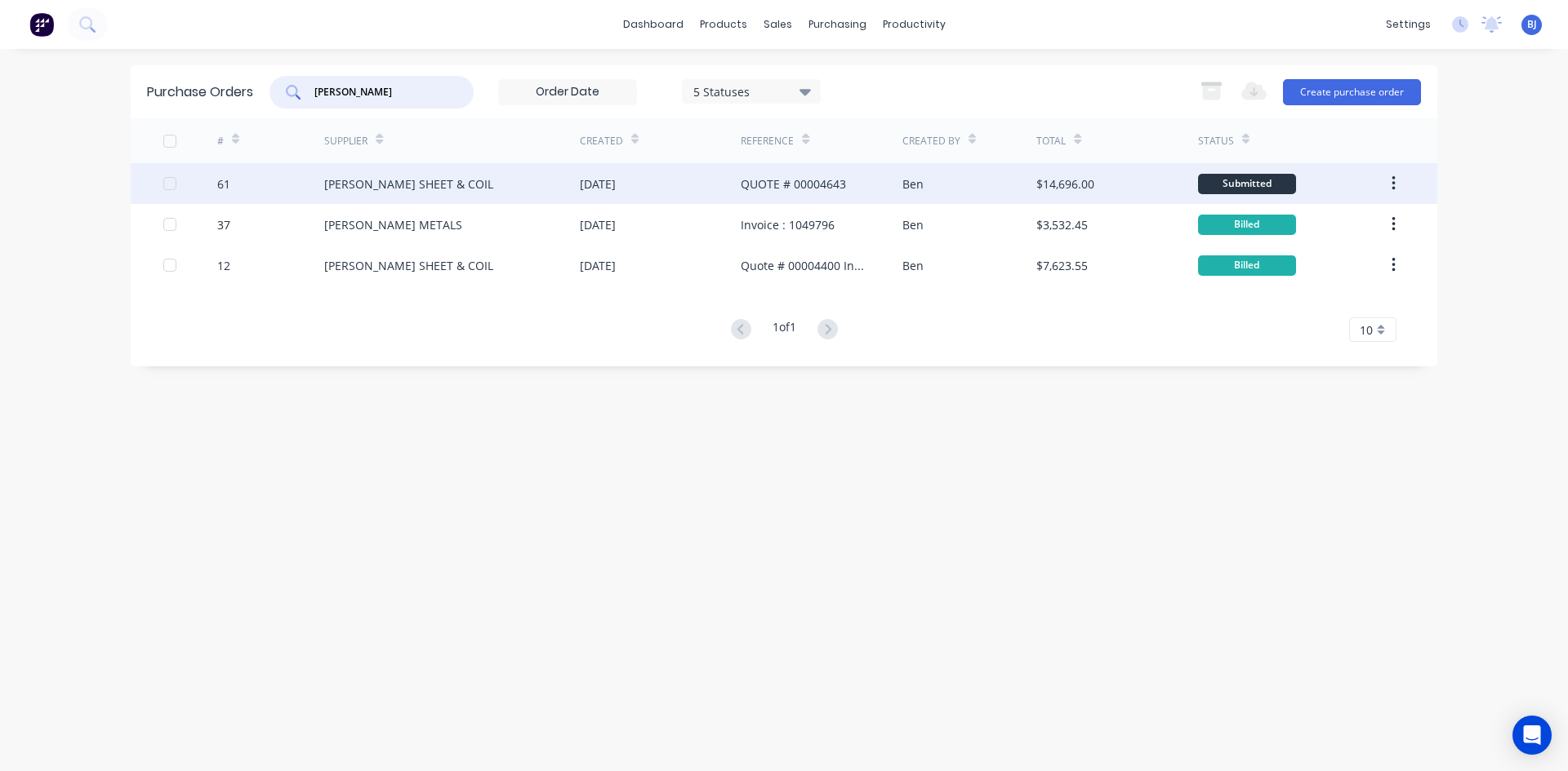
type input "brice"
click at [760, 186] on div "QUOTE # 00004643" at bounding box center [793, 184] width 105 height 17
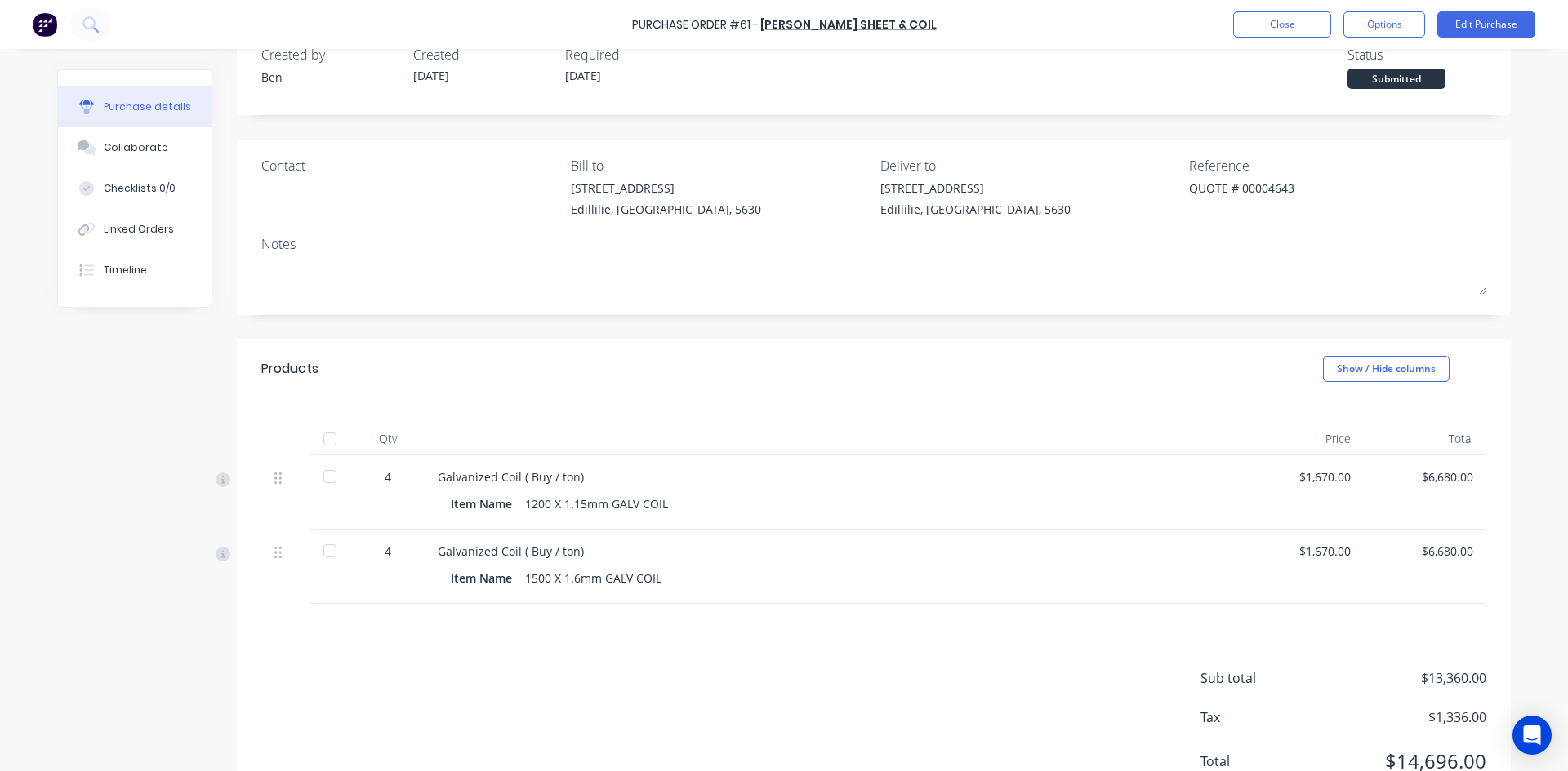
scroll to position [82, 0]
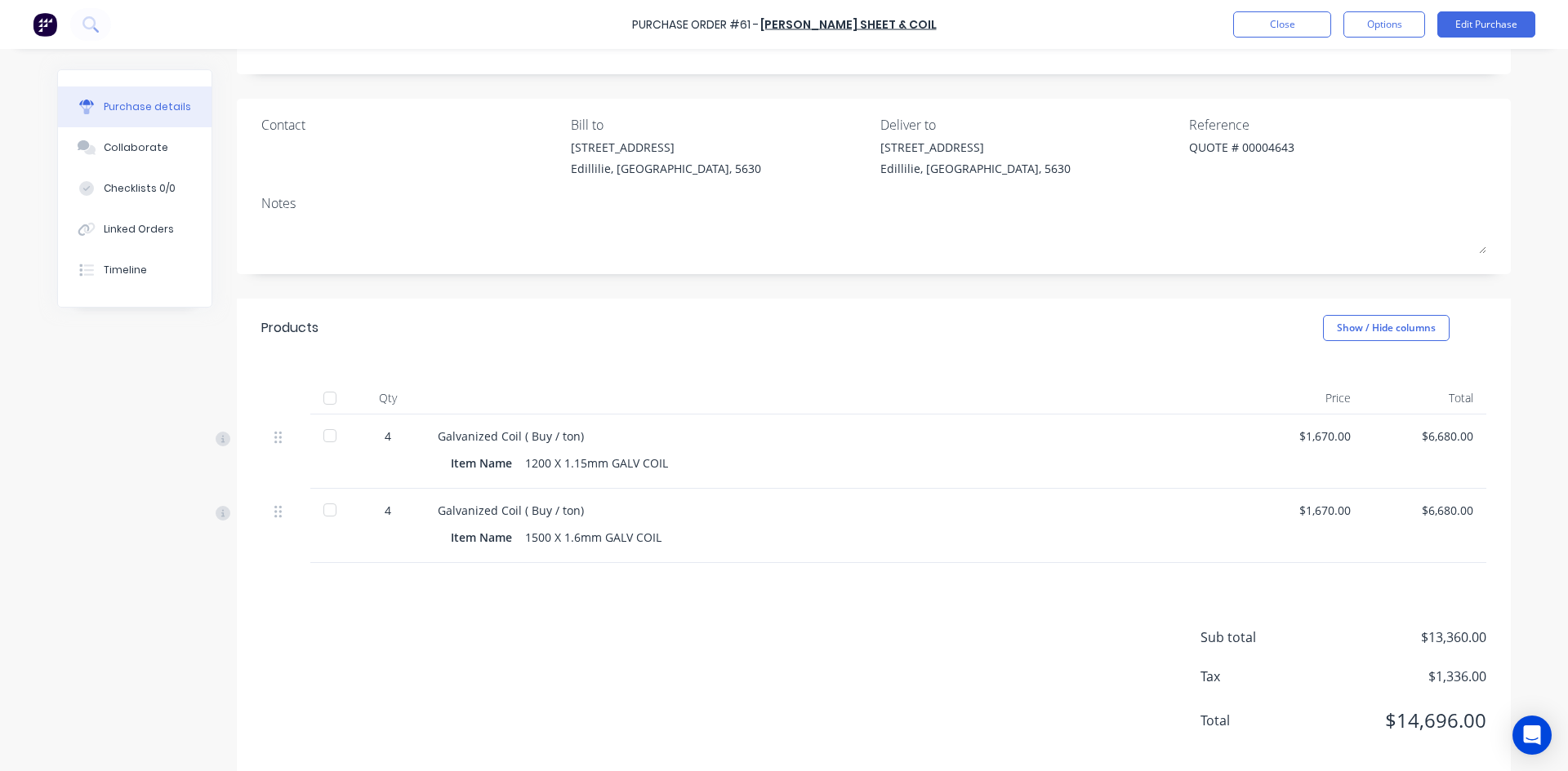
click at [397, 512] on div "4" at bounding box center [388, 510] width 47 height 17
click at [1487, 23] on button "Edit Purchase" at bounding box center [1485, 25] width 98 height 27
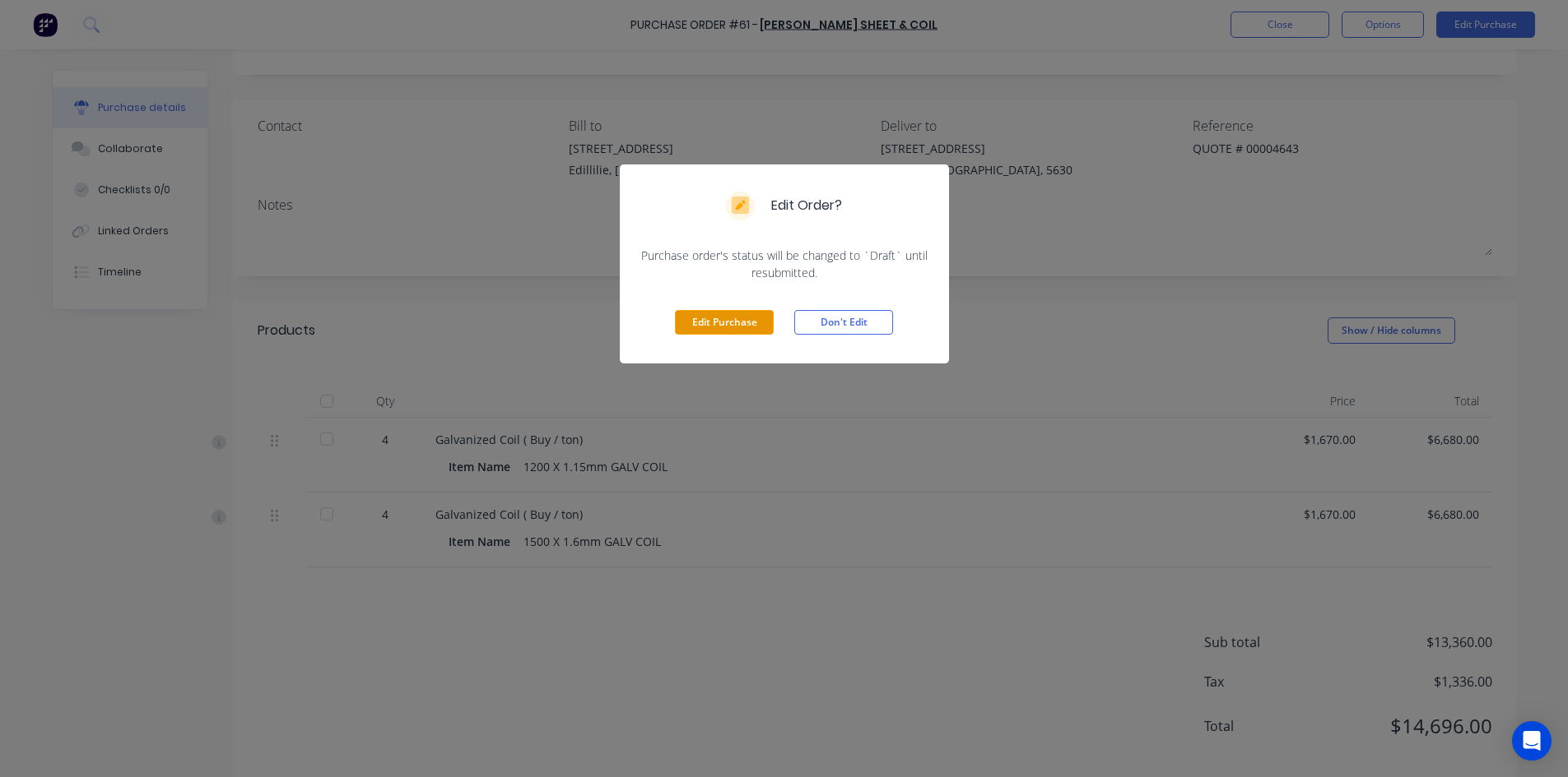
click at [728, 328] on button "Edit Purchase" at bounding box center [724, 323] width 98 height 25
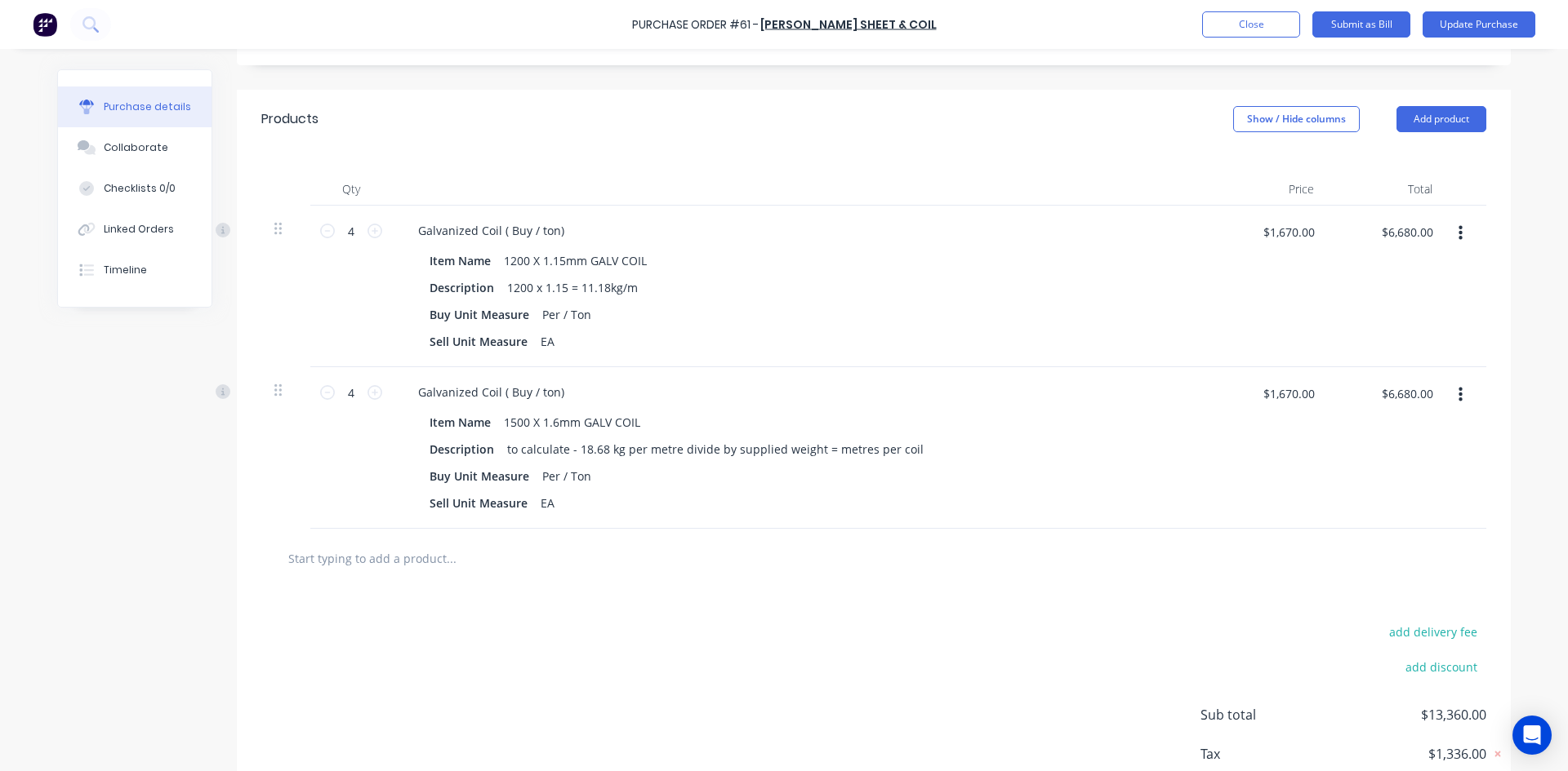
scroll to position [326, 0]
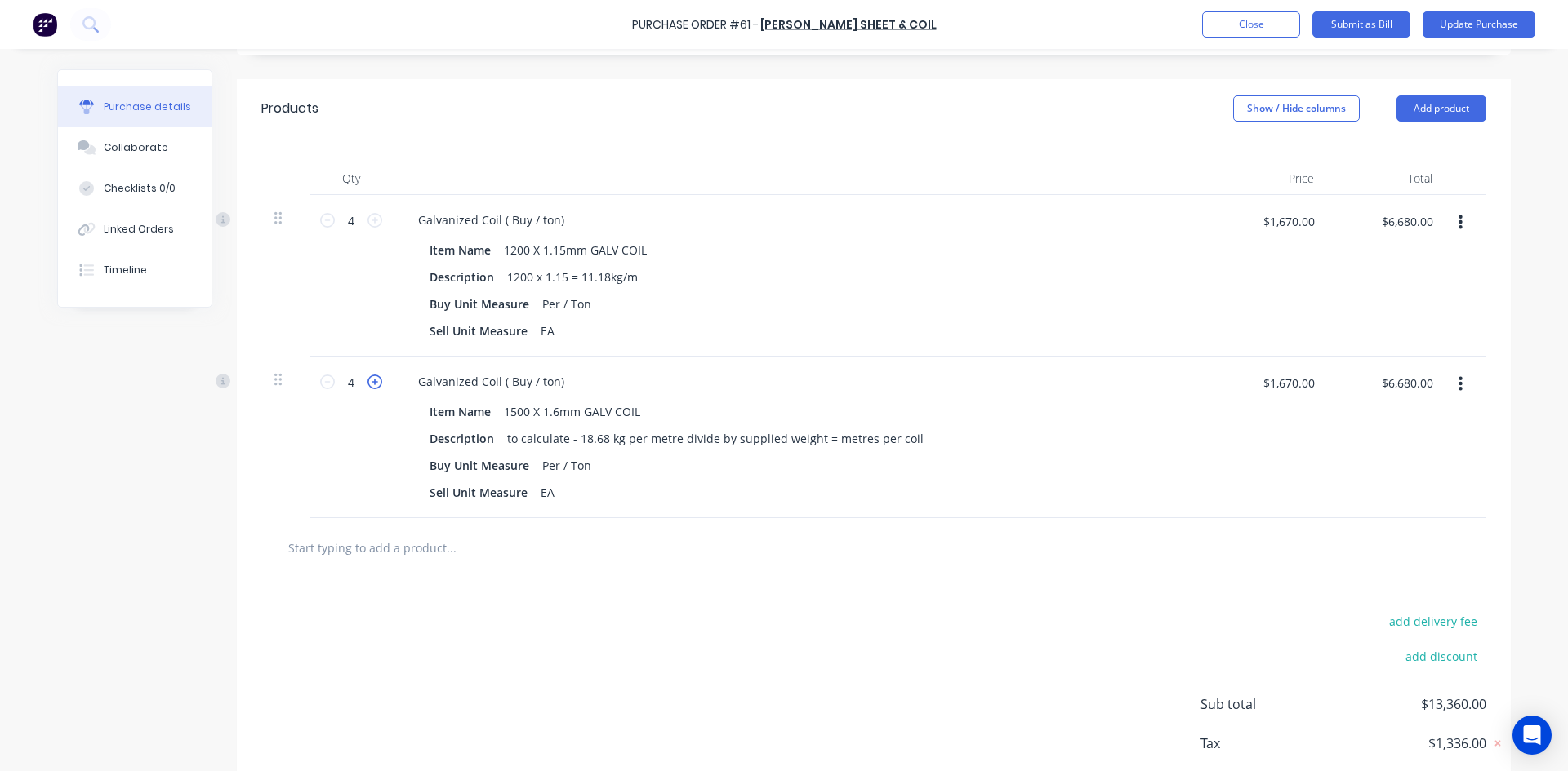
click at [369, 382] on icon at bounding box center [374, 381] width 14 height 14
type textarea "x"
type input "5"
type input "$8,350.00"
click at [323, 382] on icon at bounding box center [326, 381] width 14 height 14
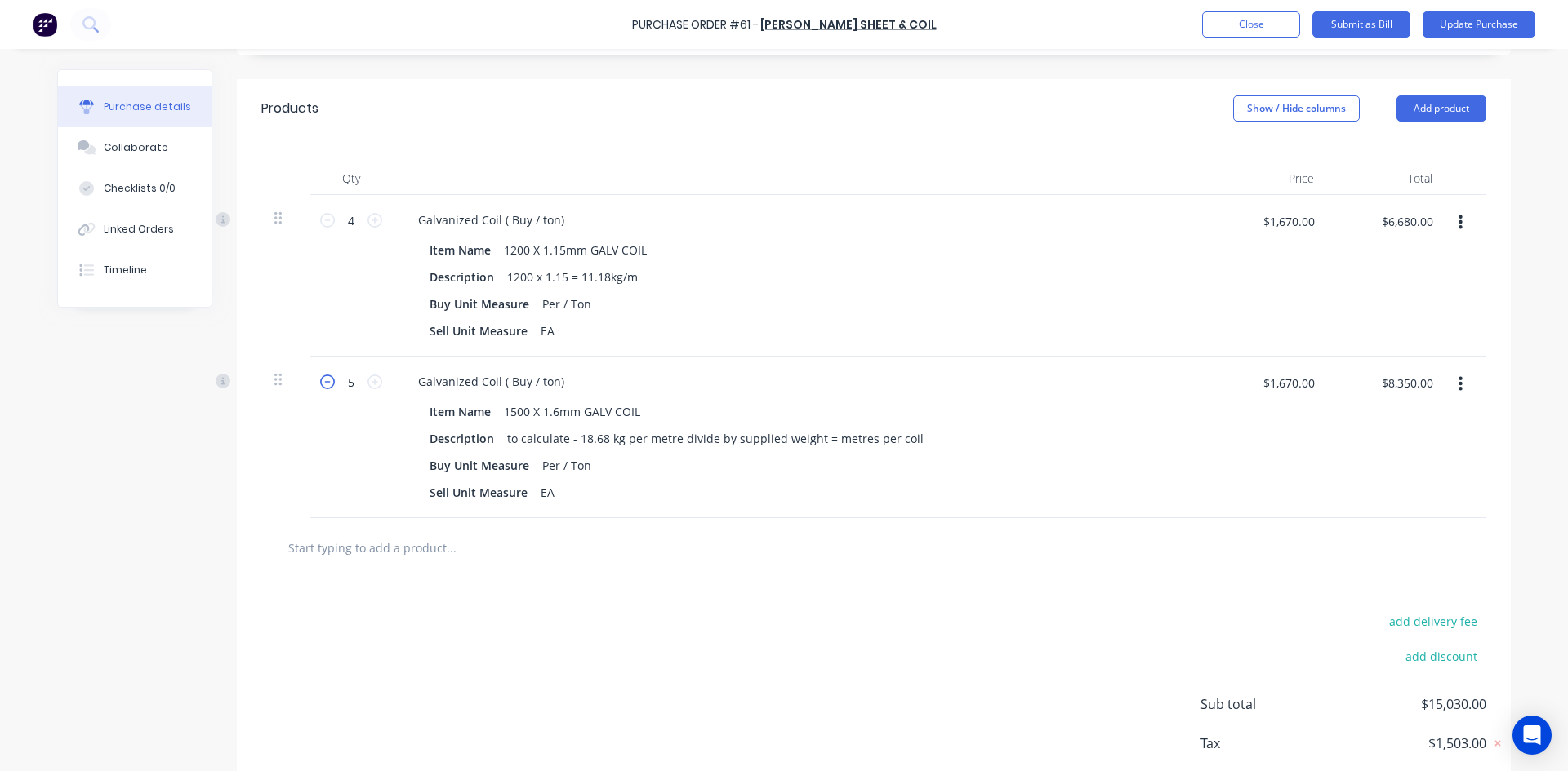
type textarea "x"
type input "4"
type input "$6,680.00"
type textarea "x"
click at [348, 383] on input "4" at bounding box center [351, 382] width 32 height 25
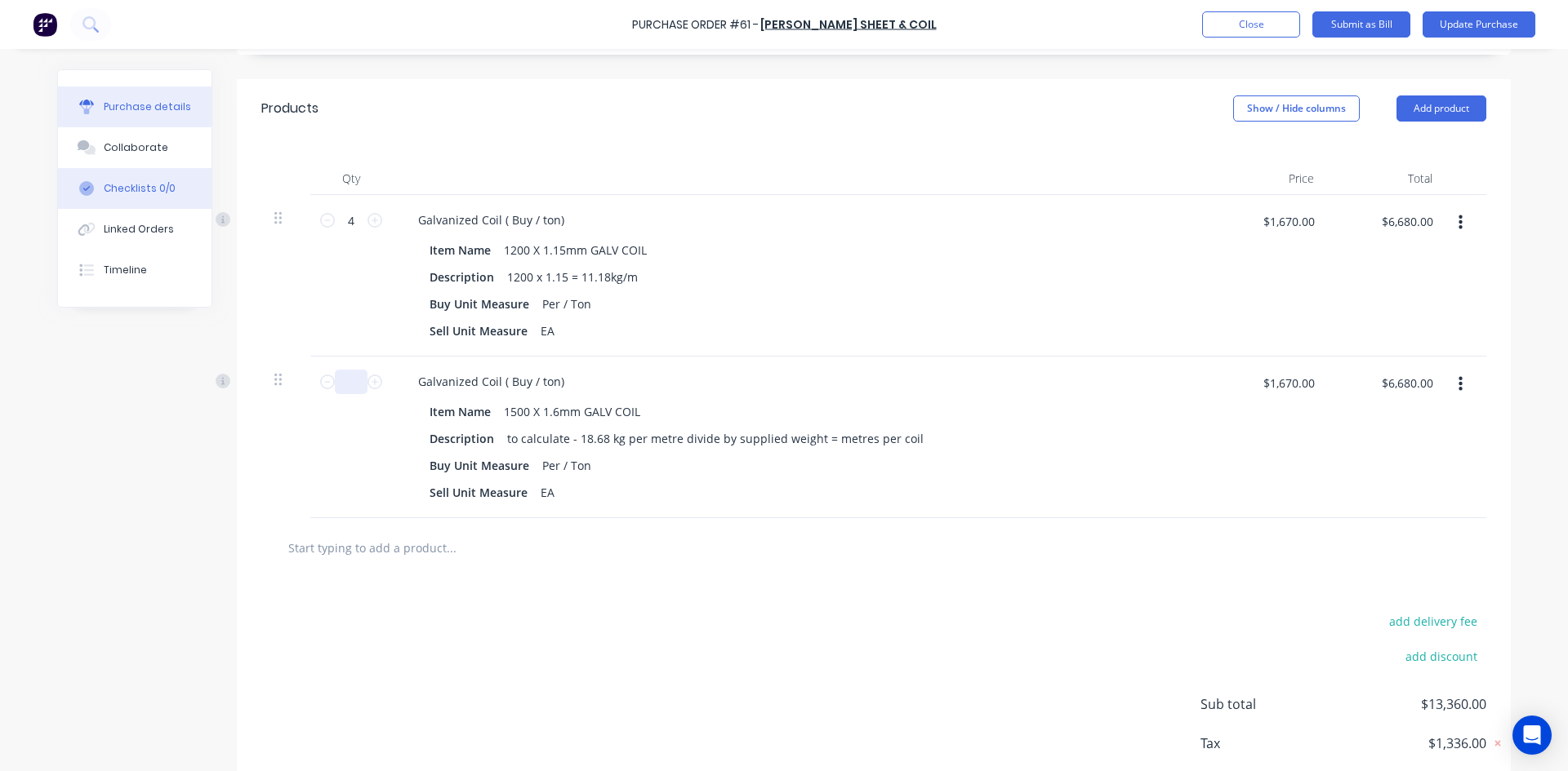
type textarea "x"
type input "3"
type textarea "x"
type input "$5,010.00"
type textarea "x"
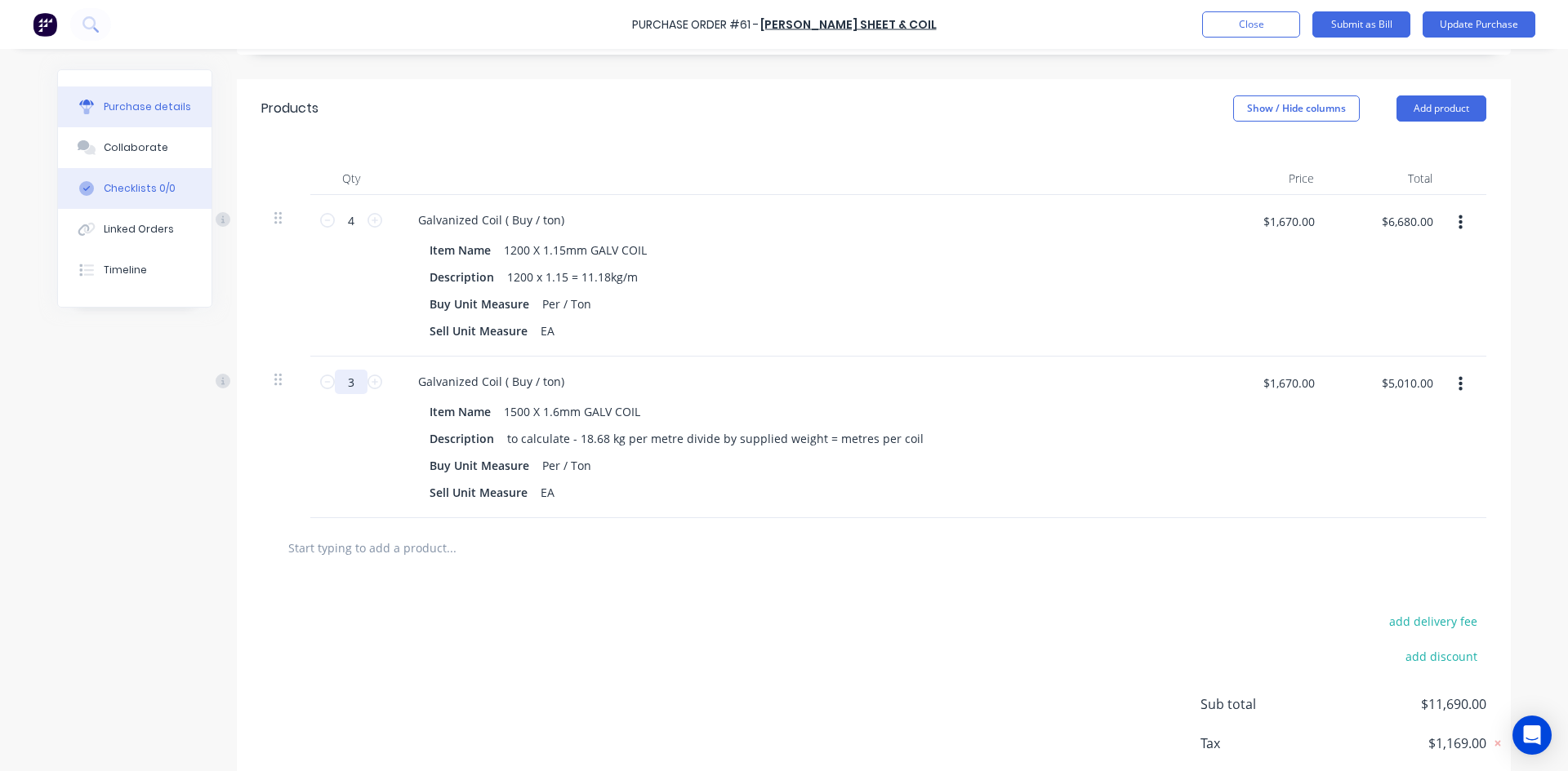
type input "3."
type textarea "x"
type input "3.7"
type textarea "x"
type input "$6,179.00"
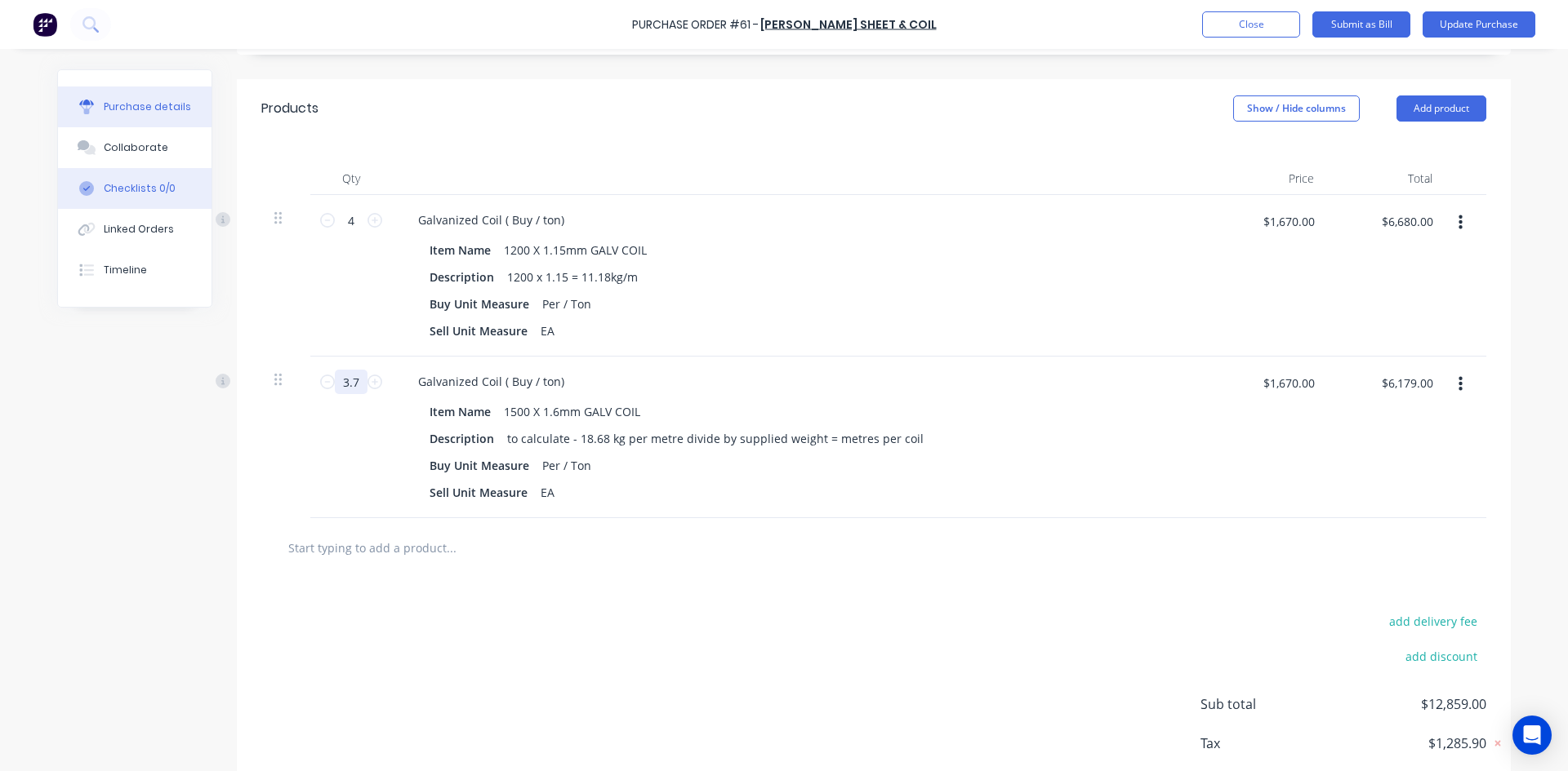
type textarea "x"
type input "3.74"
type textarea "x"
type input "$6,245.80"
type input "3.74"
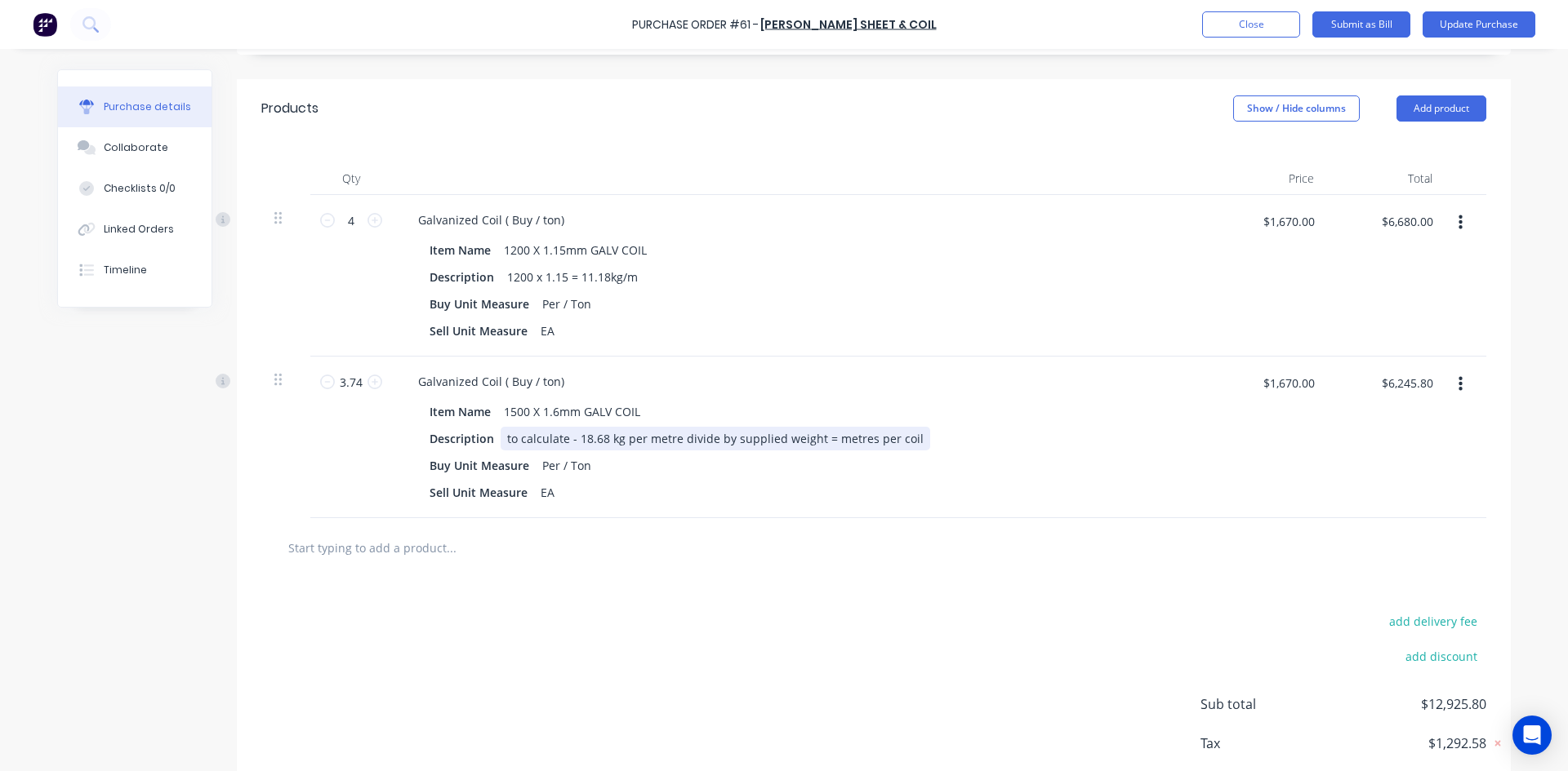
click at [1151, 445] on div "Description to calculate - 18.68 kg per metre divide by supplied weight = metre…" at bounding box center [797, 438] width 748 height 24
click at [369, 220] on icon at bounding box center [374, 220] width 14 height 14
type textarea "x"
type input "5"
type input "$8,350.00"
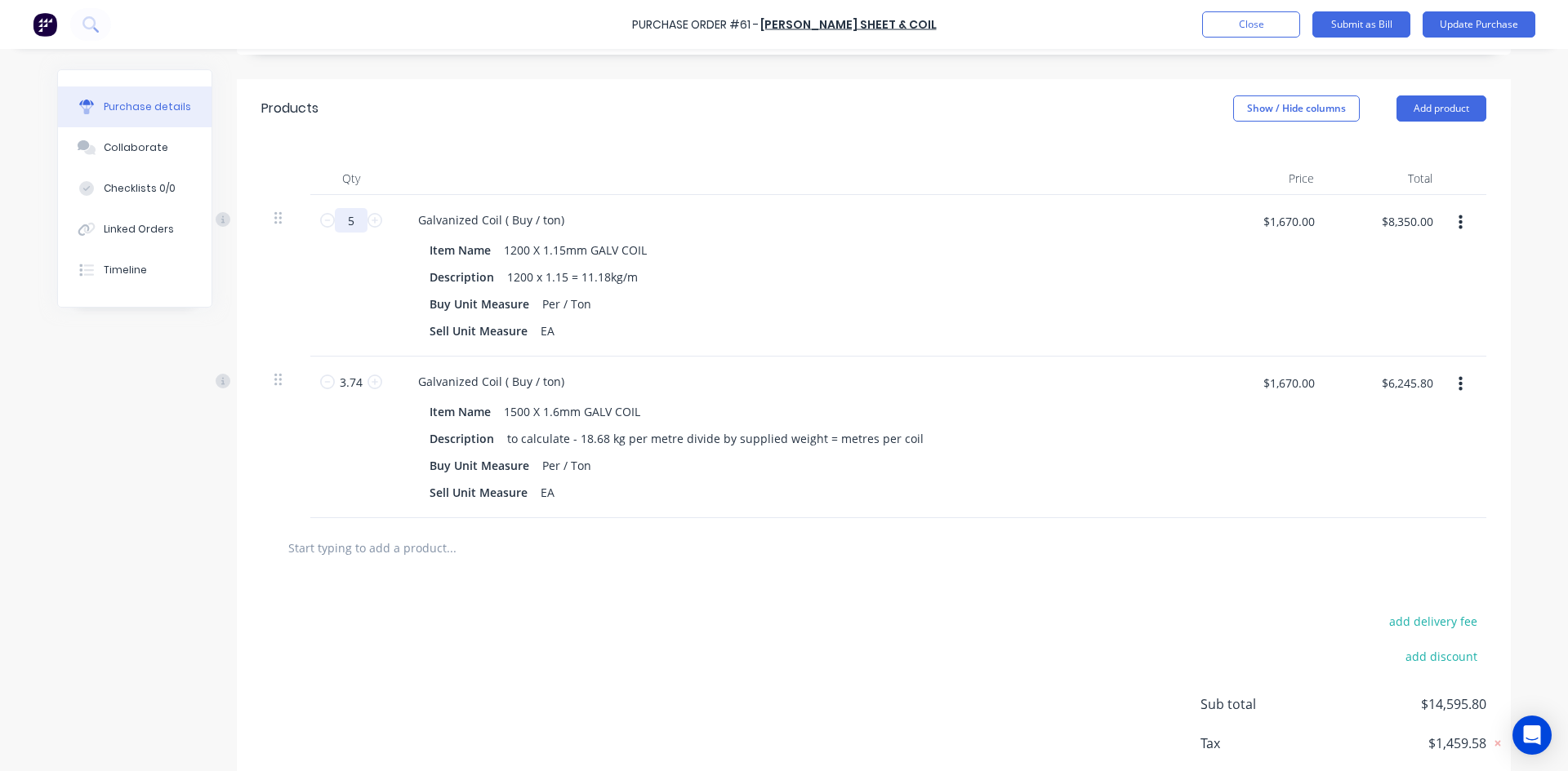
click at [351, 223] on input "5" at bounding box center [351, 221] width 32 height 25
type textarea "x"
type input "0"
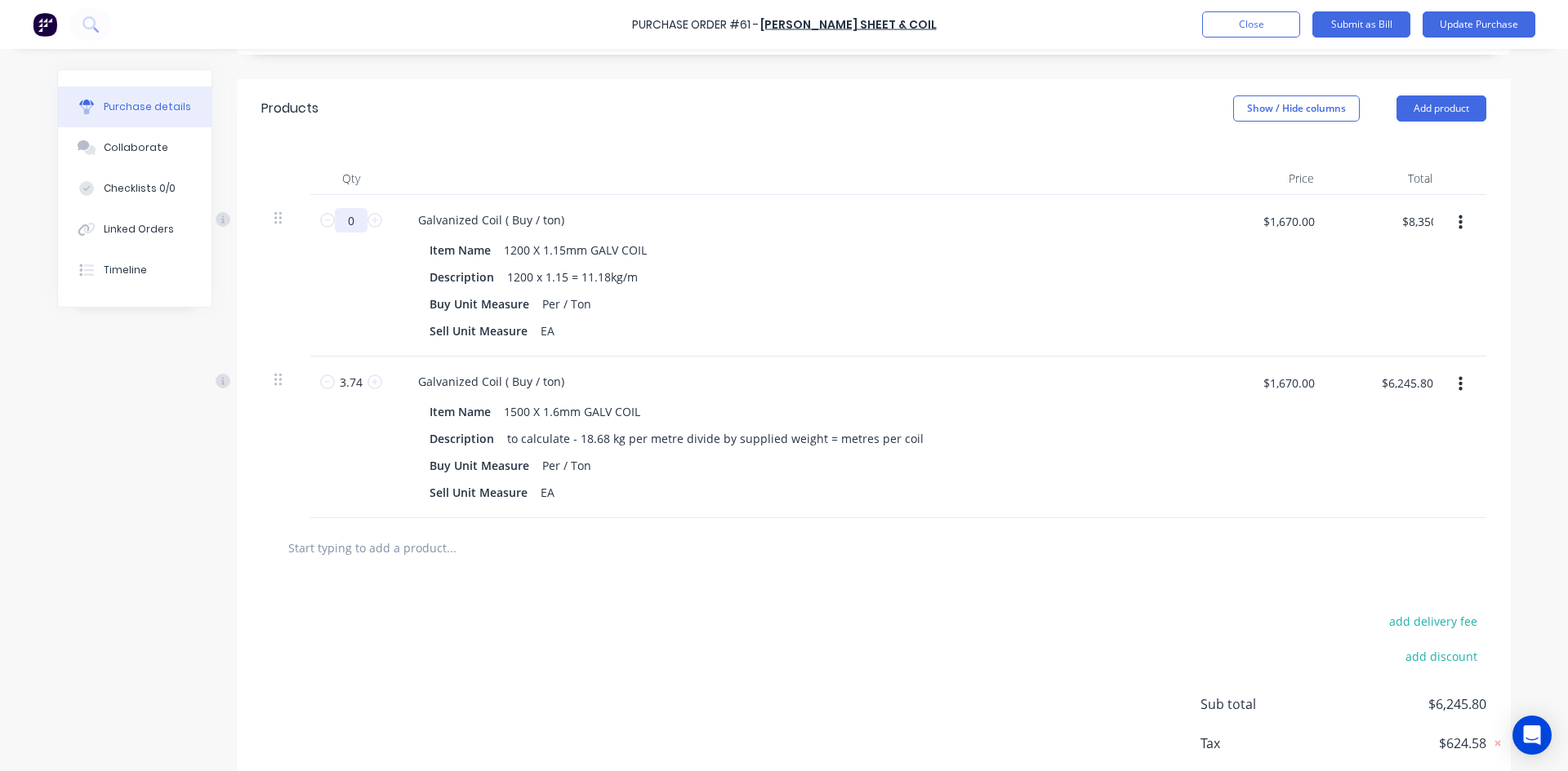
type textarea "x"
type input "$0.00"
type input "0"
type textarea "x"
click at [729, 271] on div "Description 1200 x 1.15 = 11.18kg/m" at bounding box center [797, 277] width 748 height 24
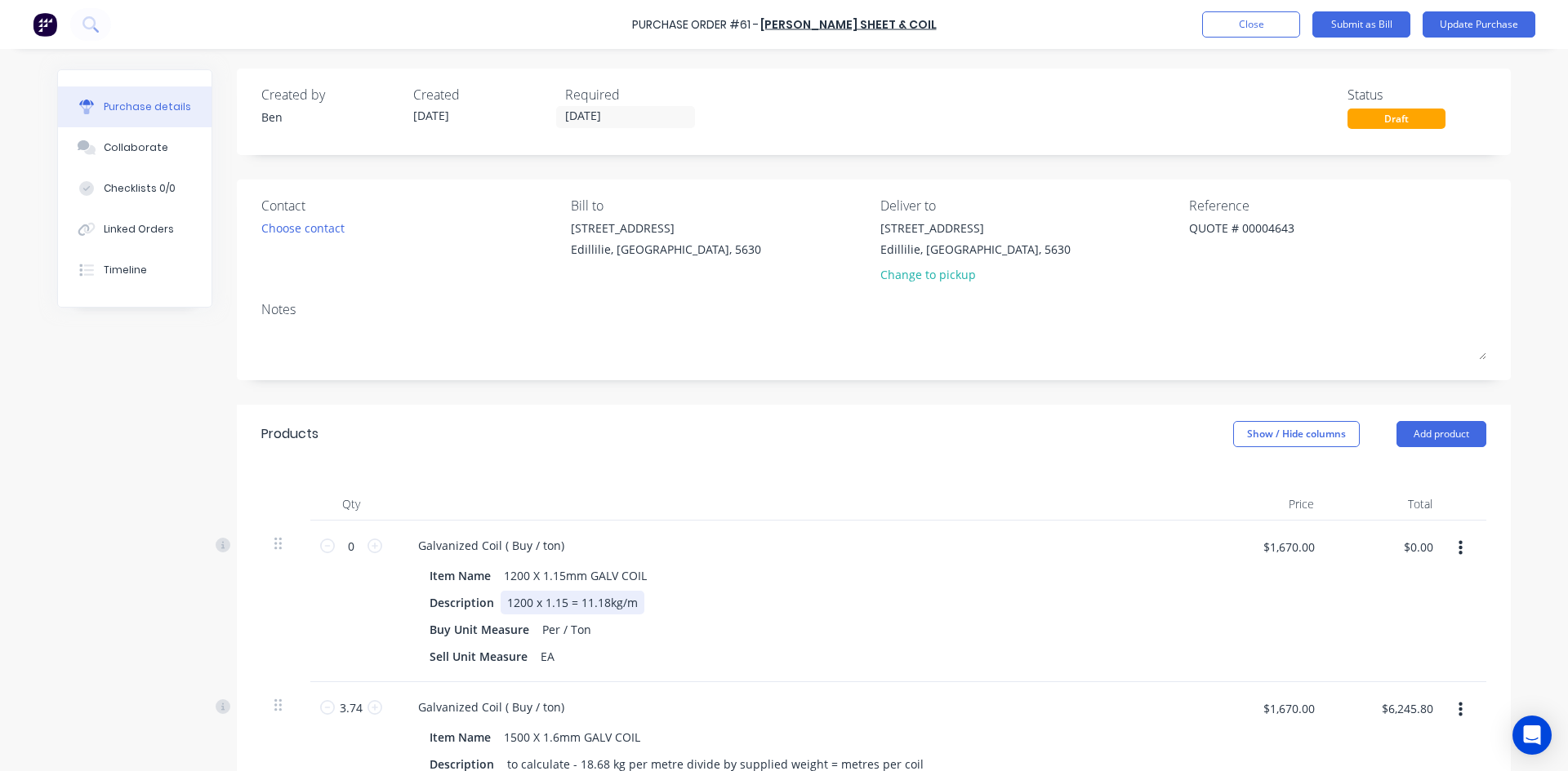
scroll to position [0, 0]
drag, startPoint x: 1288, startPoint y: 228, endPoint x: 1282, endPoint y: 233, distance: 7.8
click at [1287, 229] on textarea "QUOTE # 00004643" at bounding box center [1290, 238] width 204 height 37
type textarea "Q"
type textarea "Inv: 364525"
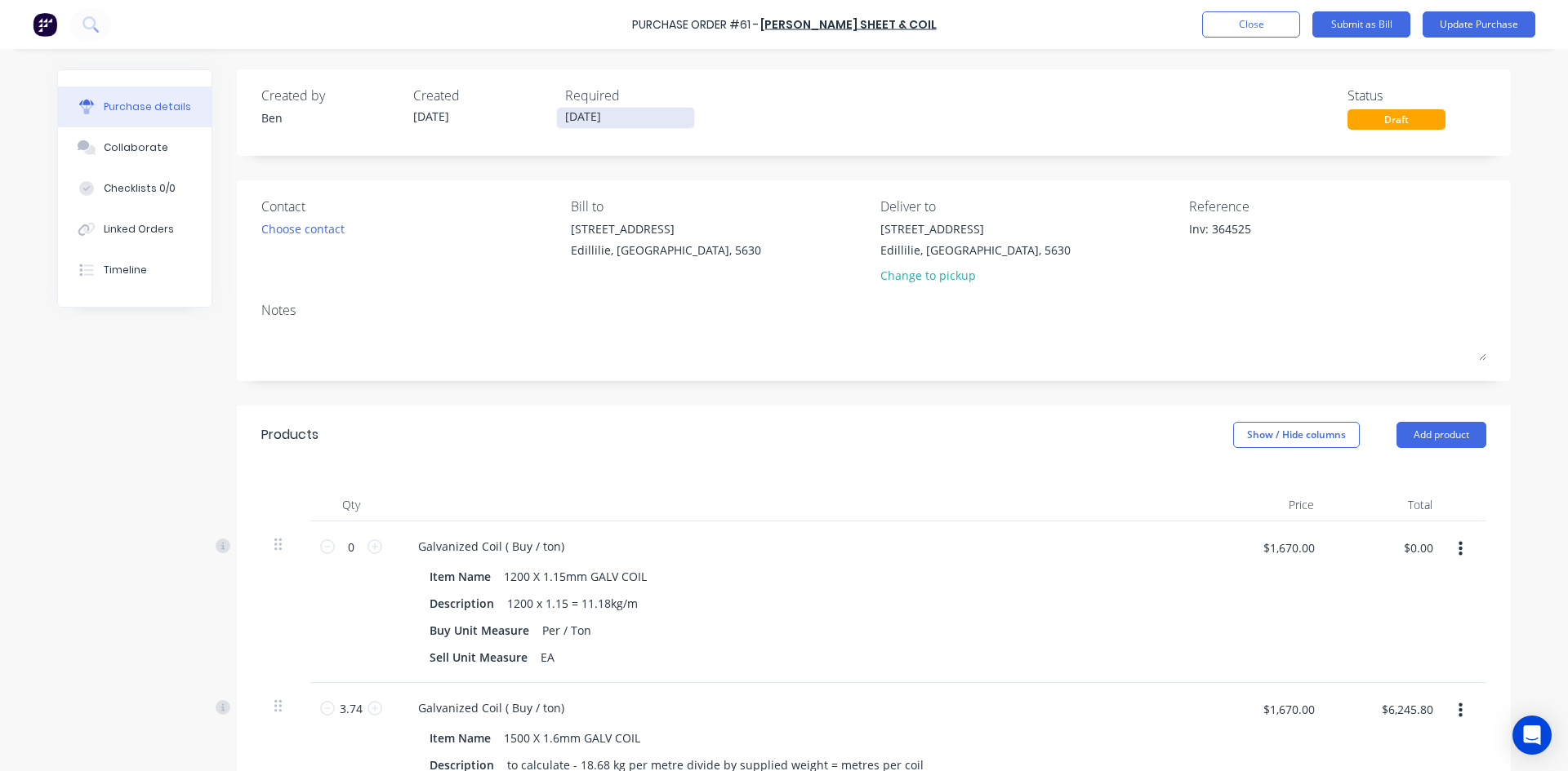
type textarea "x"
type textarea "Inv: 364525"
drag, startPoint x: 603, startPoint y: 114, endPoint x: 621, endPoint y: 124, distance: 20.6
click at [604, 114] on input "30/07/25" at bounding box center [625, 119] width 138 height 21
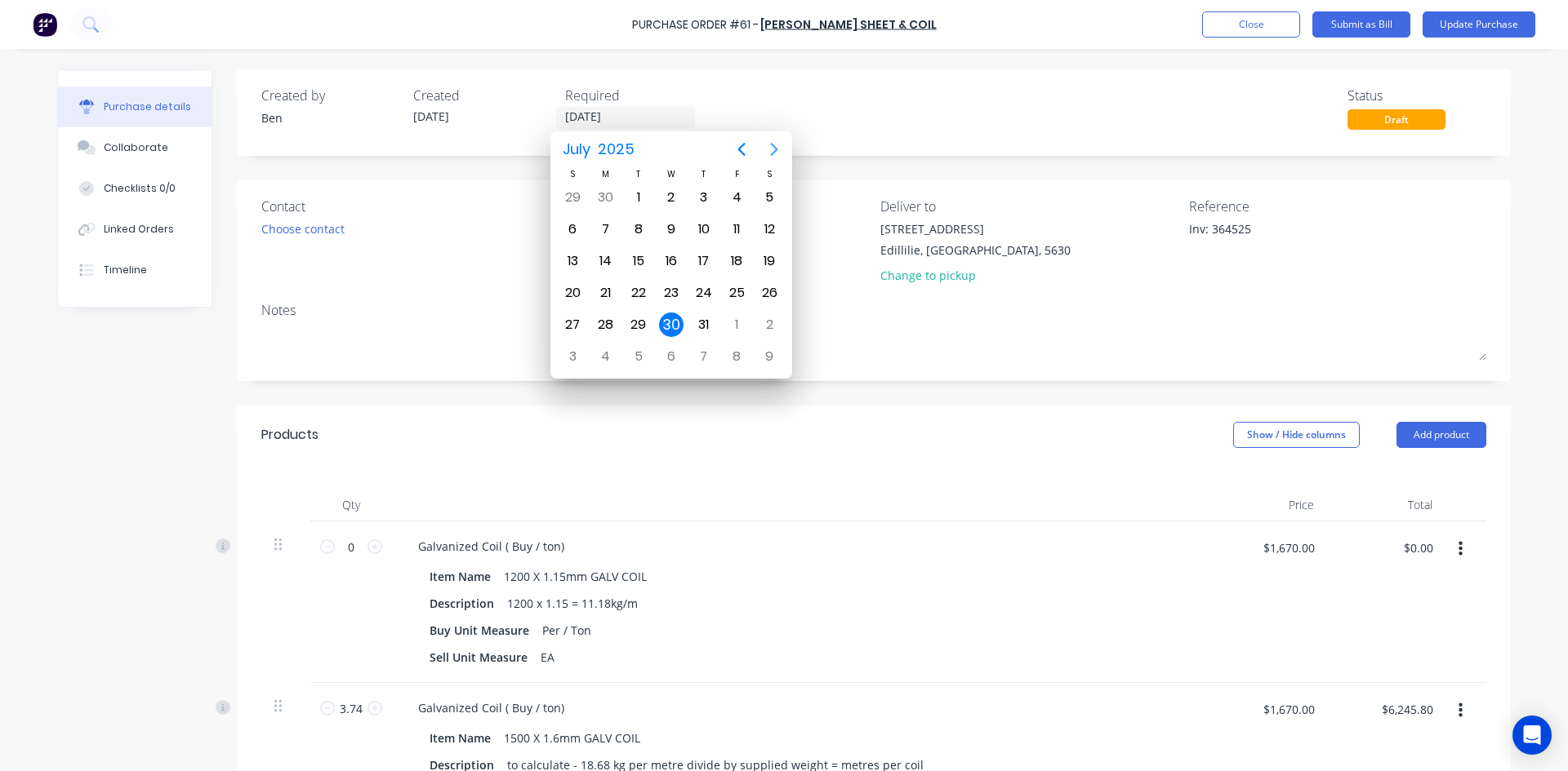
click at [772, 146] on icon "Next page" at bounding box center [774, 149] width 20 height 20
click at [636, 261] on div "12" at bounding box center [638, 262] width 25 height 25
type textarea "x"
type input "[DATE]"
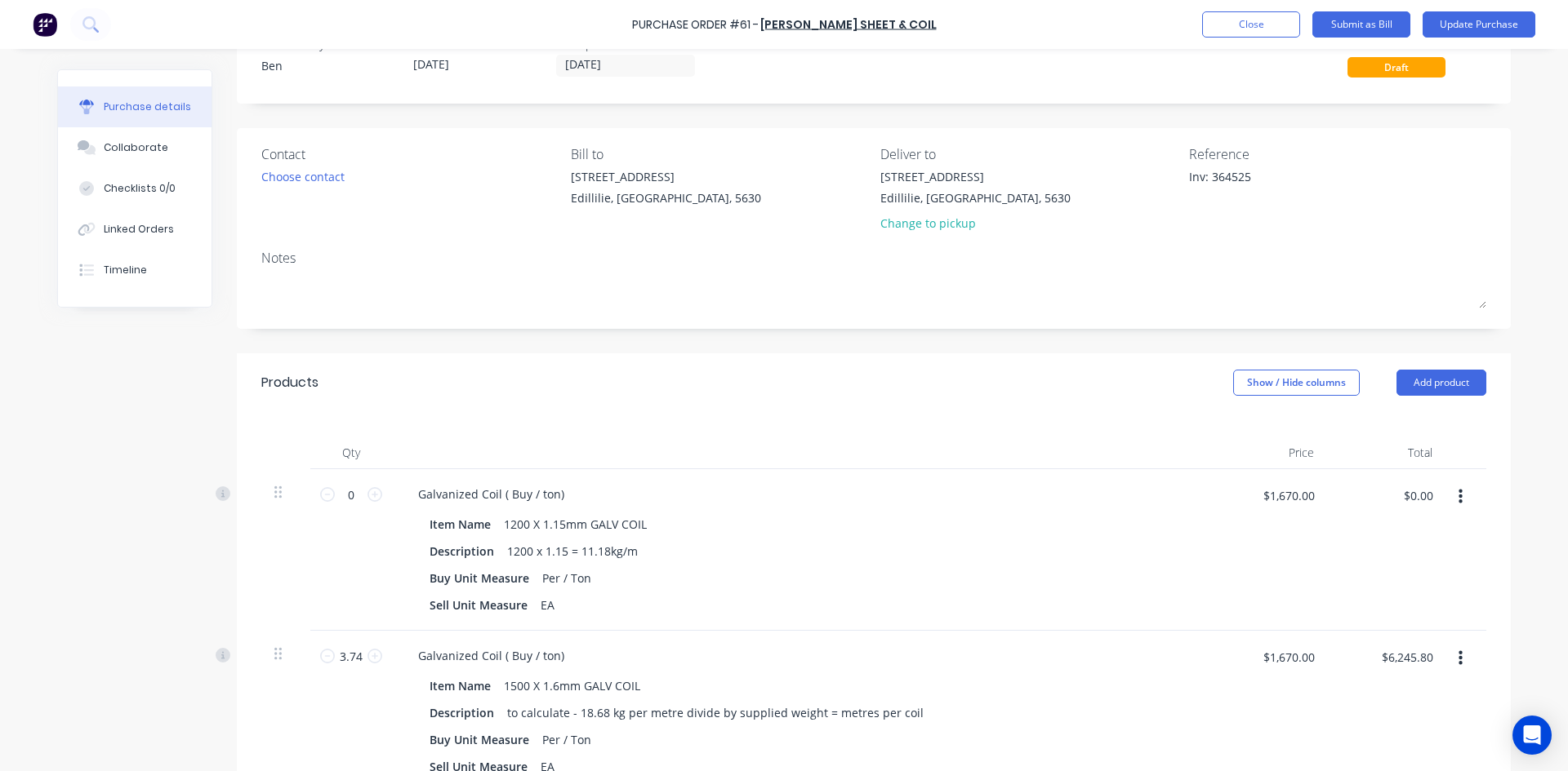
scroll to position [82, 0]
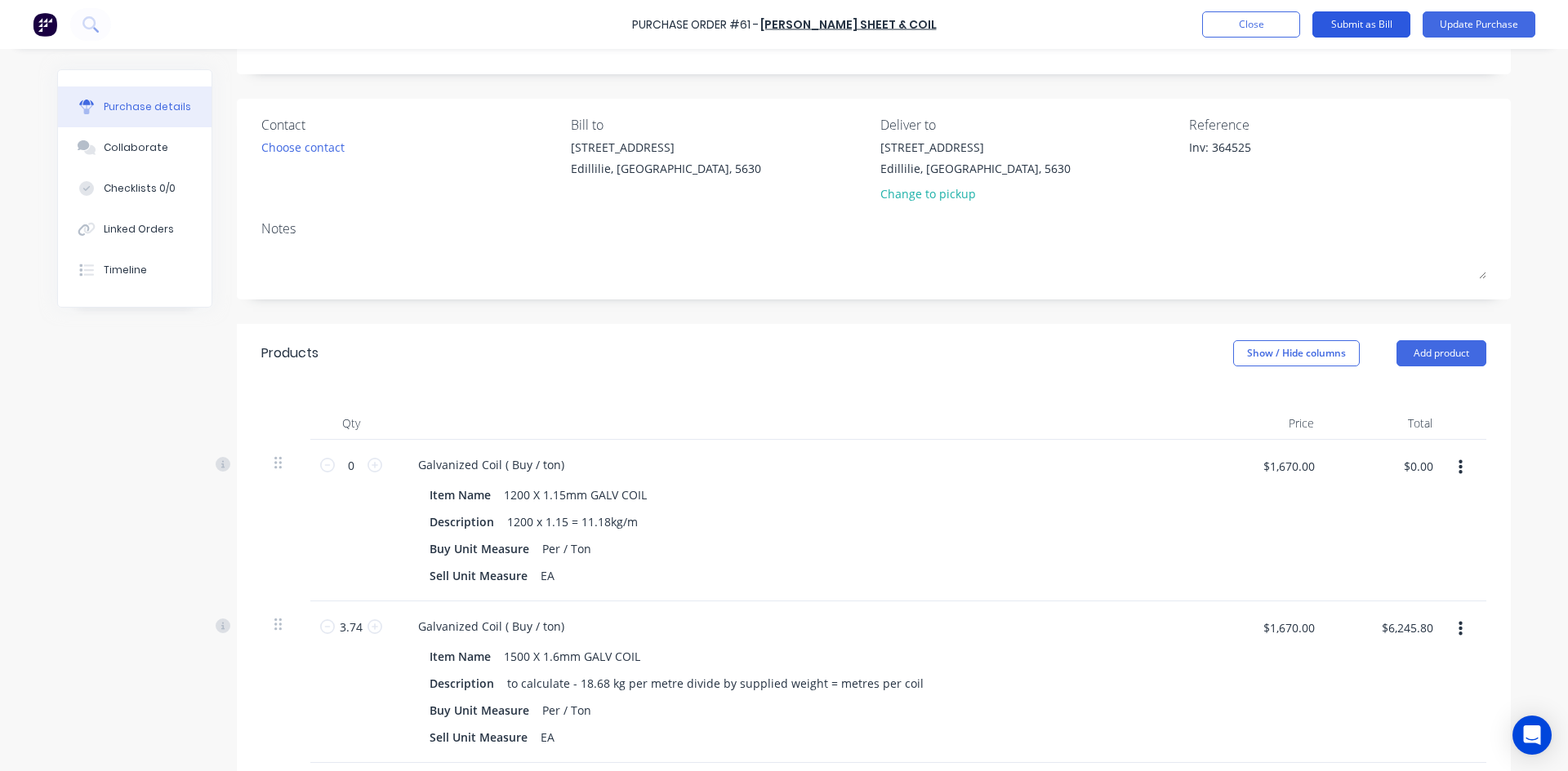
click at [1380, 25] on button "Submit as Bill" at bounding box center [1360, 25] width 98 height 27
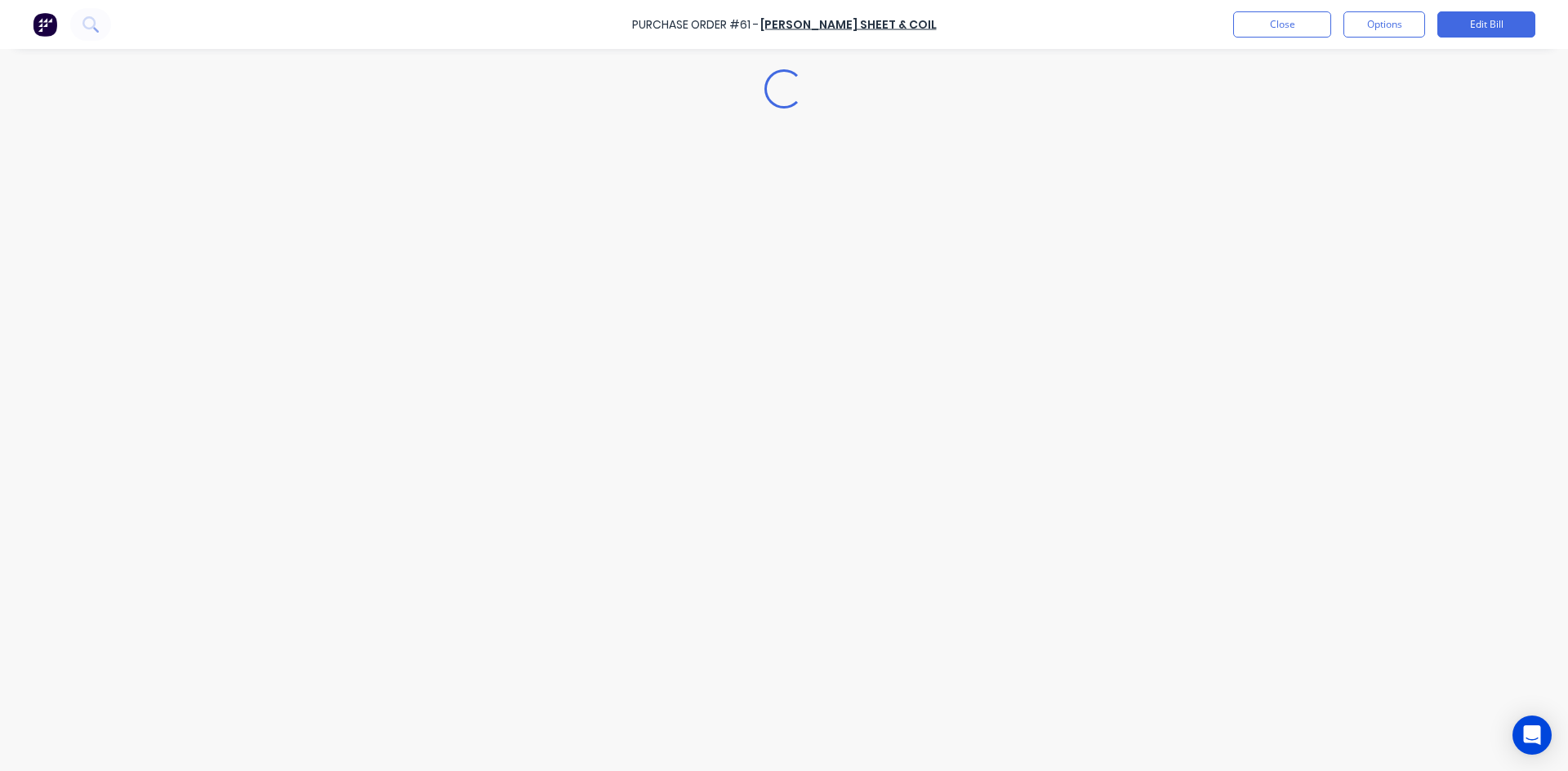
type textarea "x"
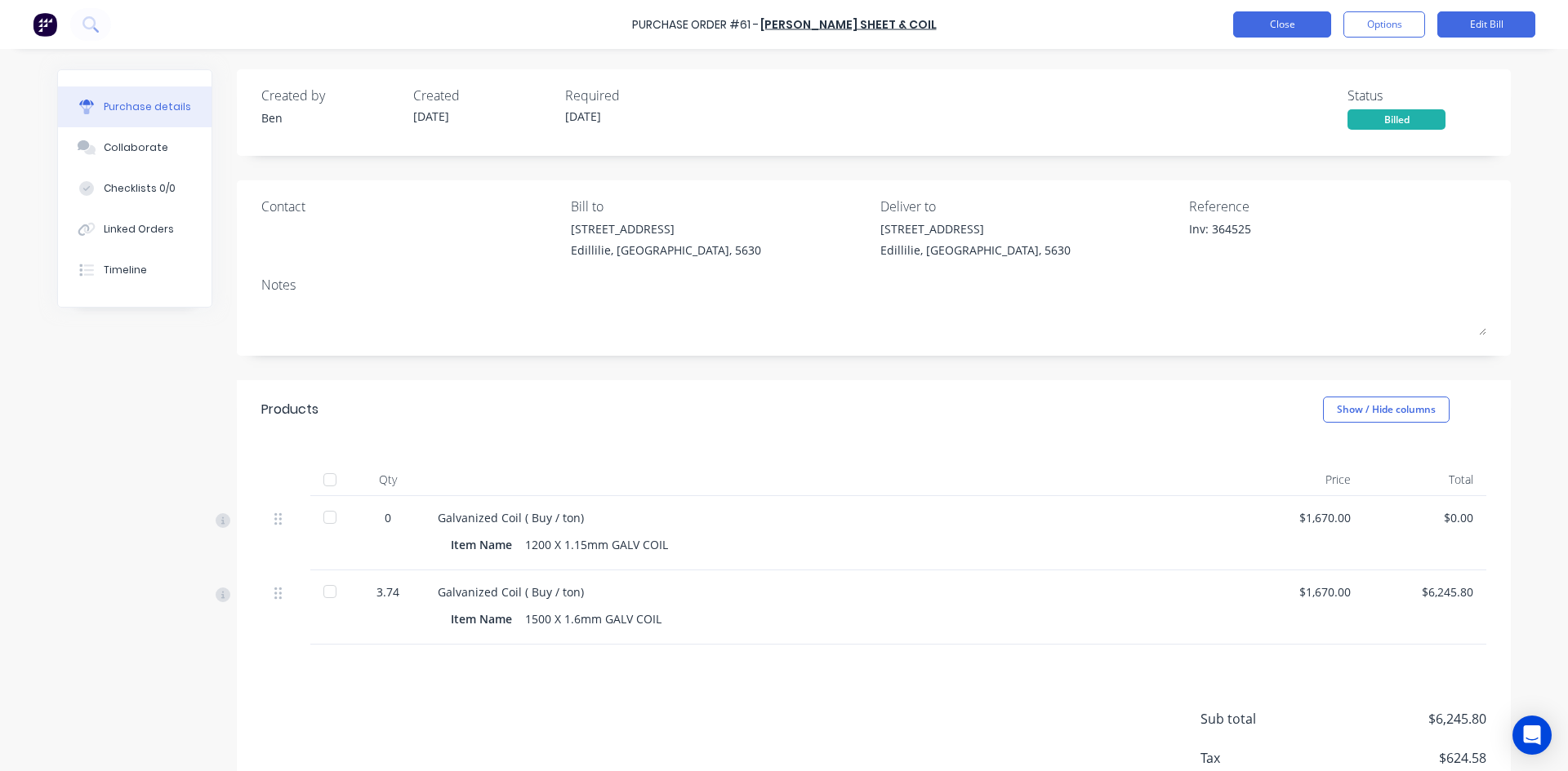
click at [1287, 25] on button "Close" at bounding box center [1282, 25] width 98 height 27
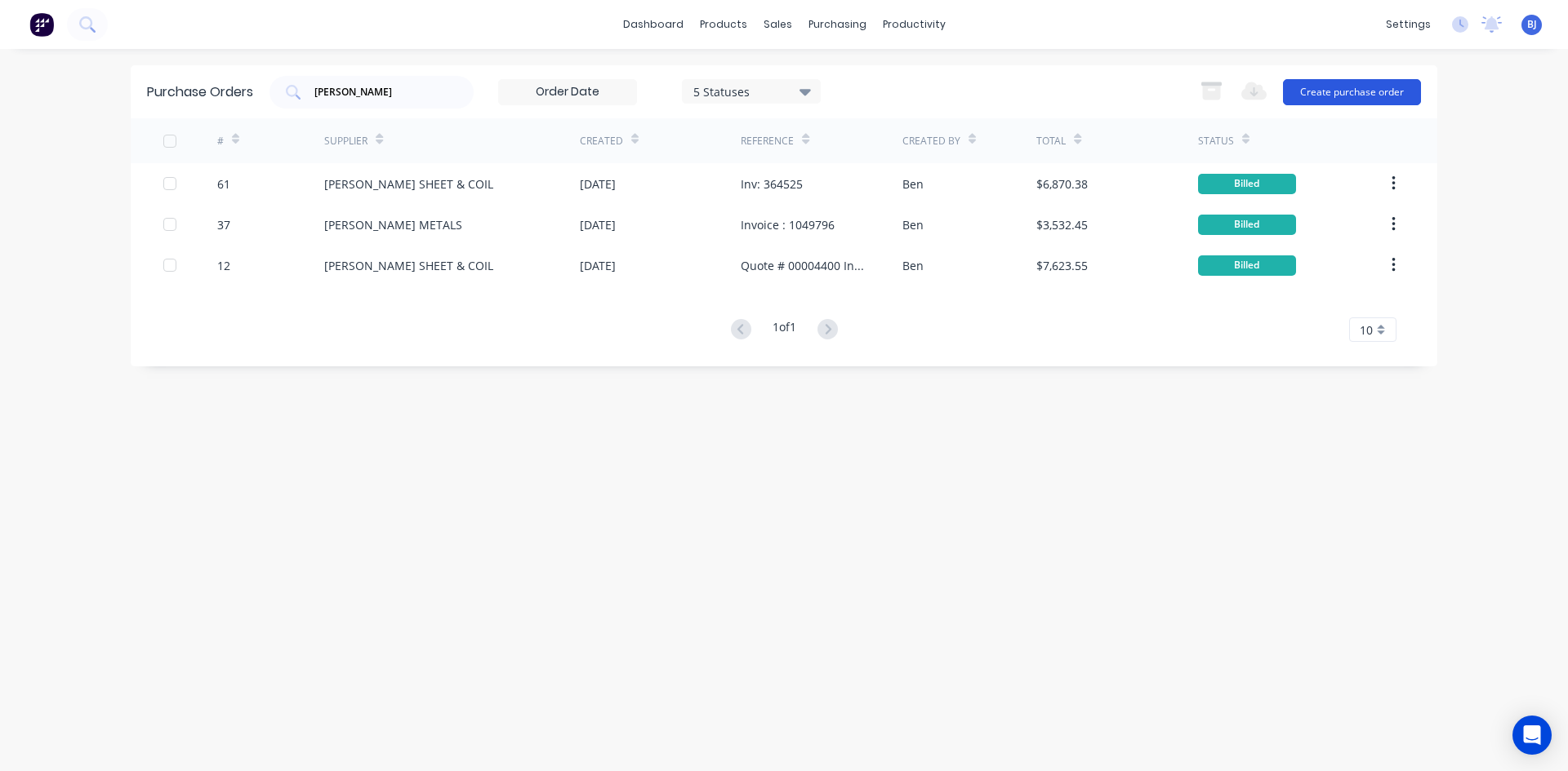
click at [1360, 95] on button "Create purchase order" at bounding box center [1351, 93] width 138 height 27
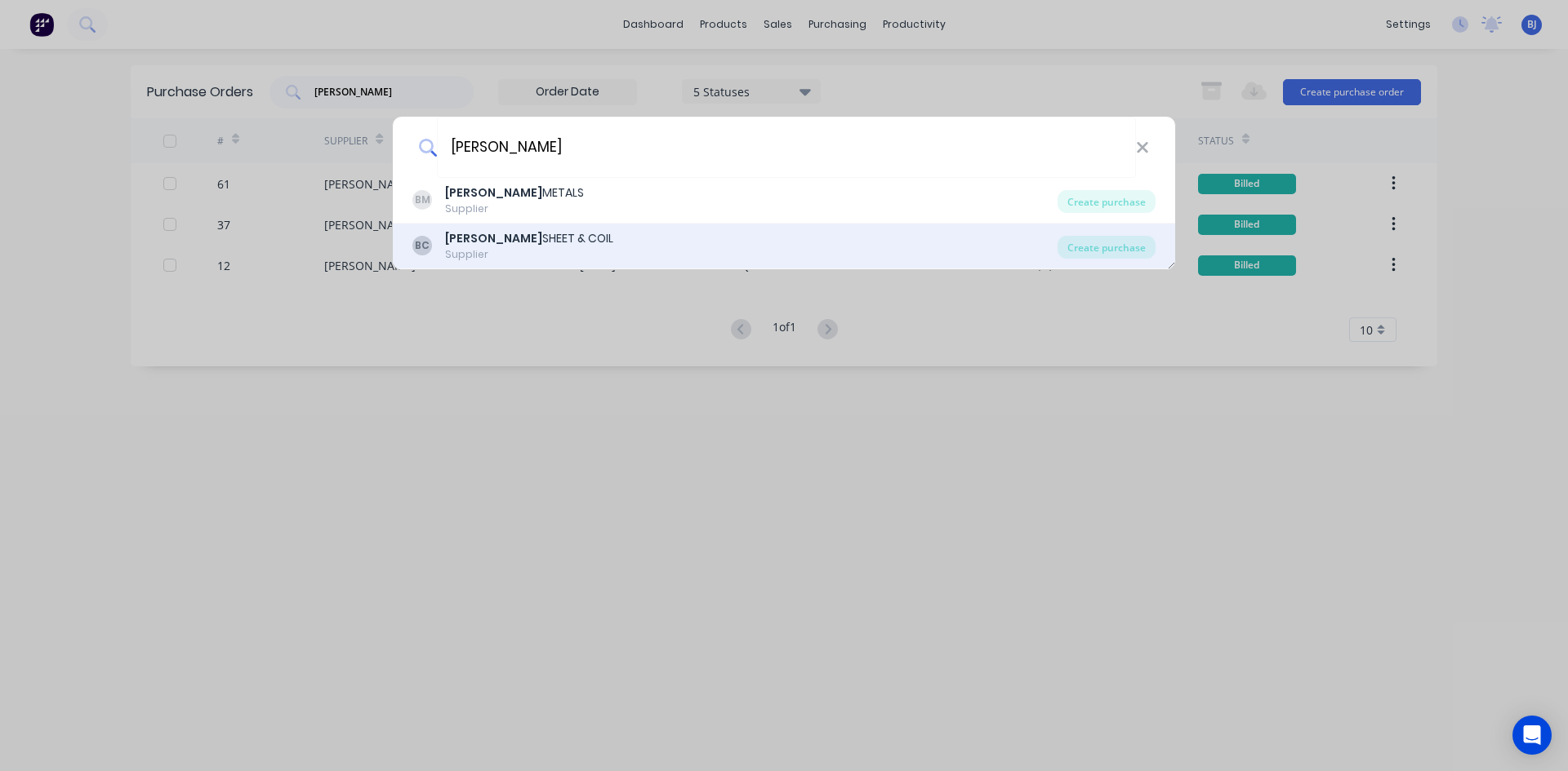
type input "brice"
click at [549, 240] on div "BRICE SHEET & COIL" at bounding box center [528, 239] width 168 height 17
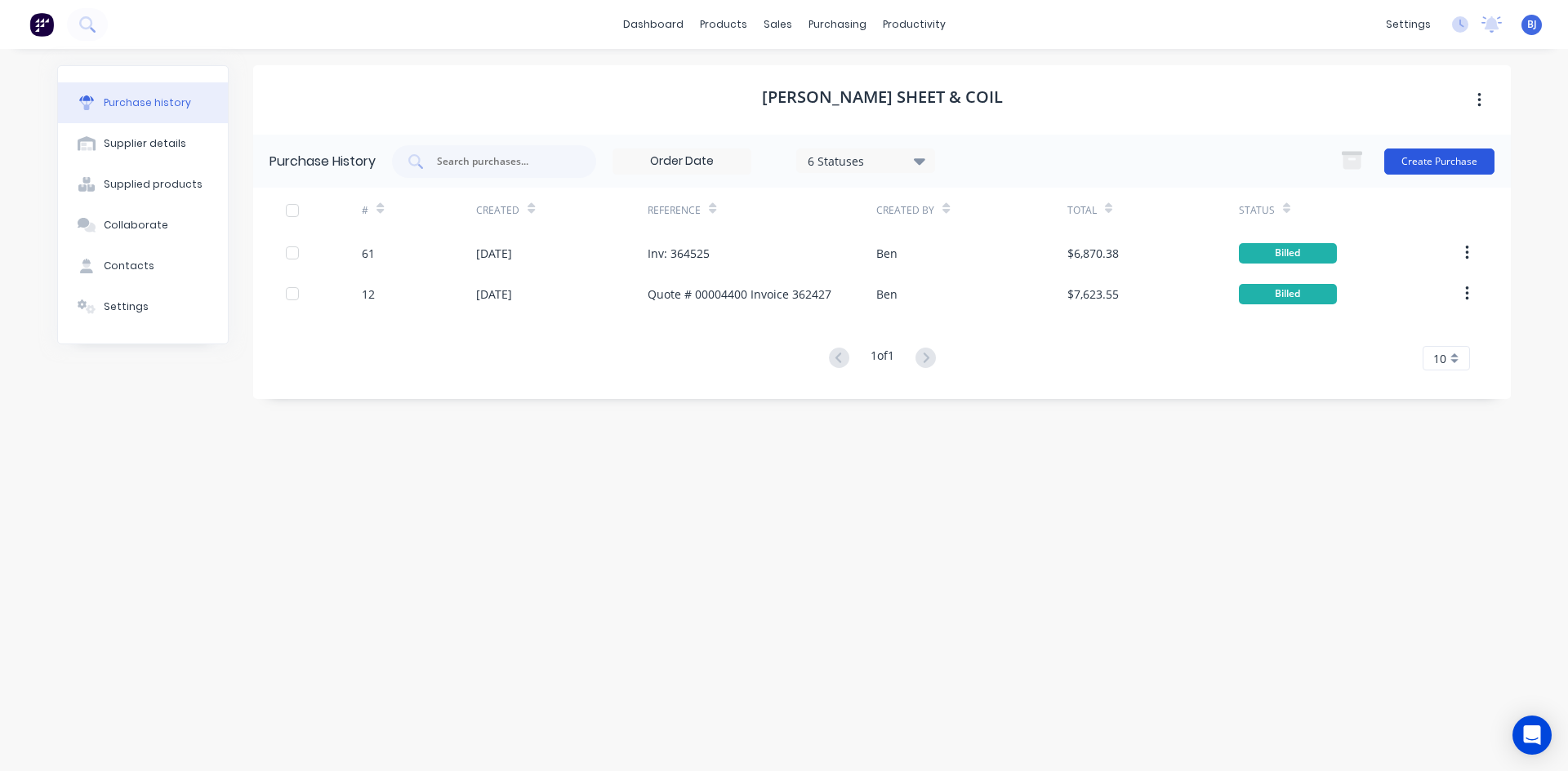
click at [1440, 161] on button "Create Purchase" at bounding box center [1439, 162] width 110 height 27
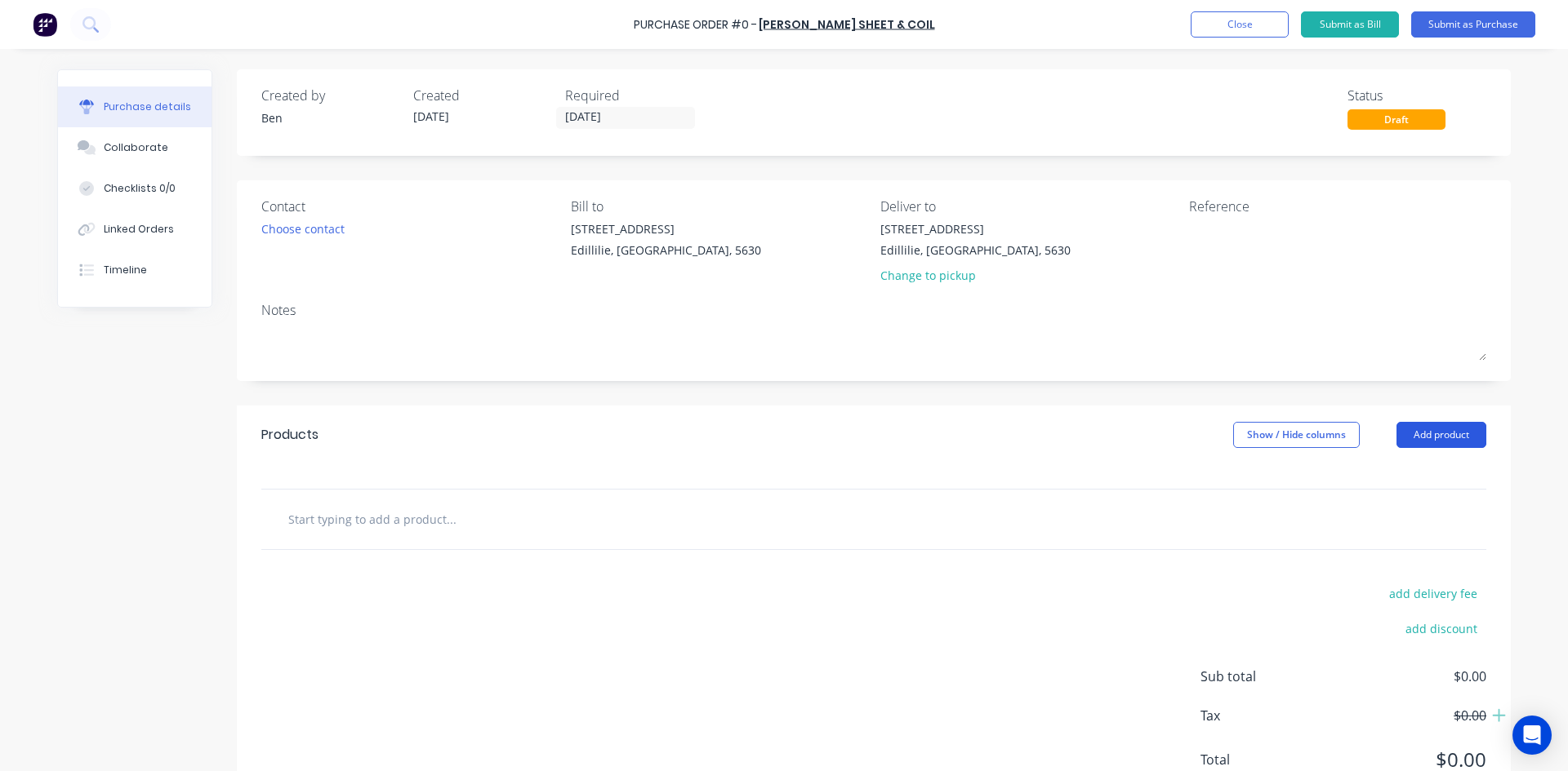
click at [1411, 438] on button "Add product" at bounding box center [1441, 435] width 90 height 27
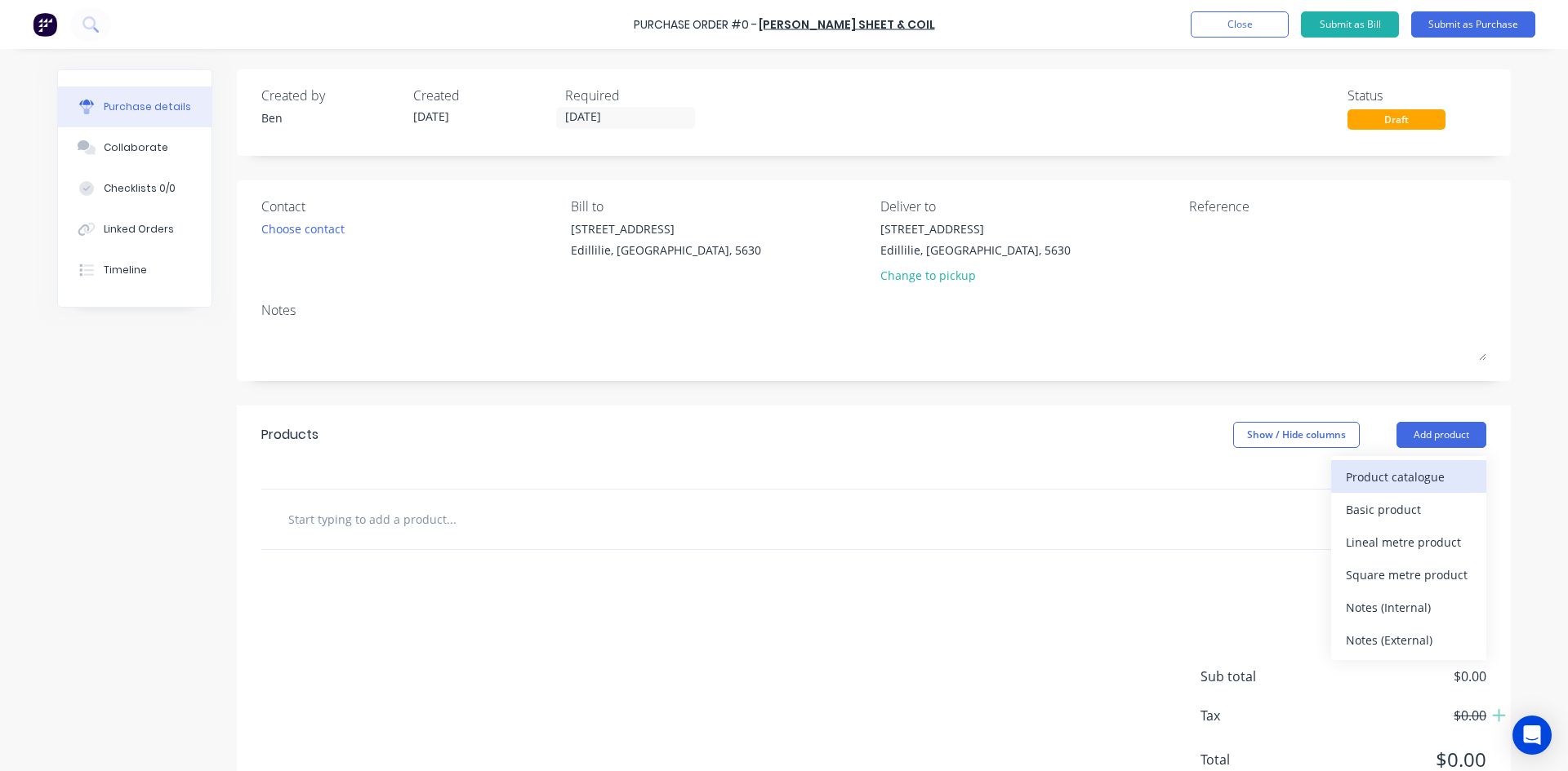
click at [1368, 475] on div "Product catalogue" at bounding box center [1409, 477] width 126 height 24
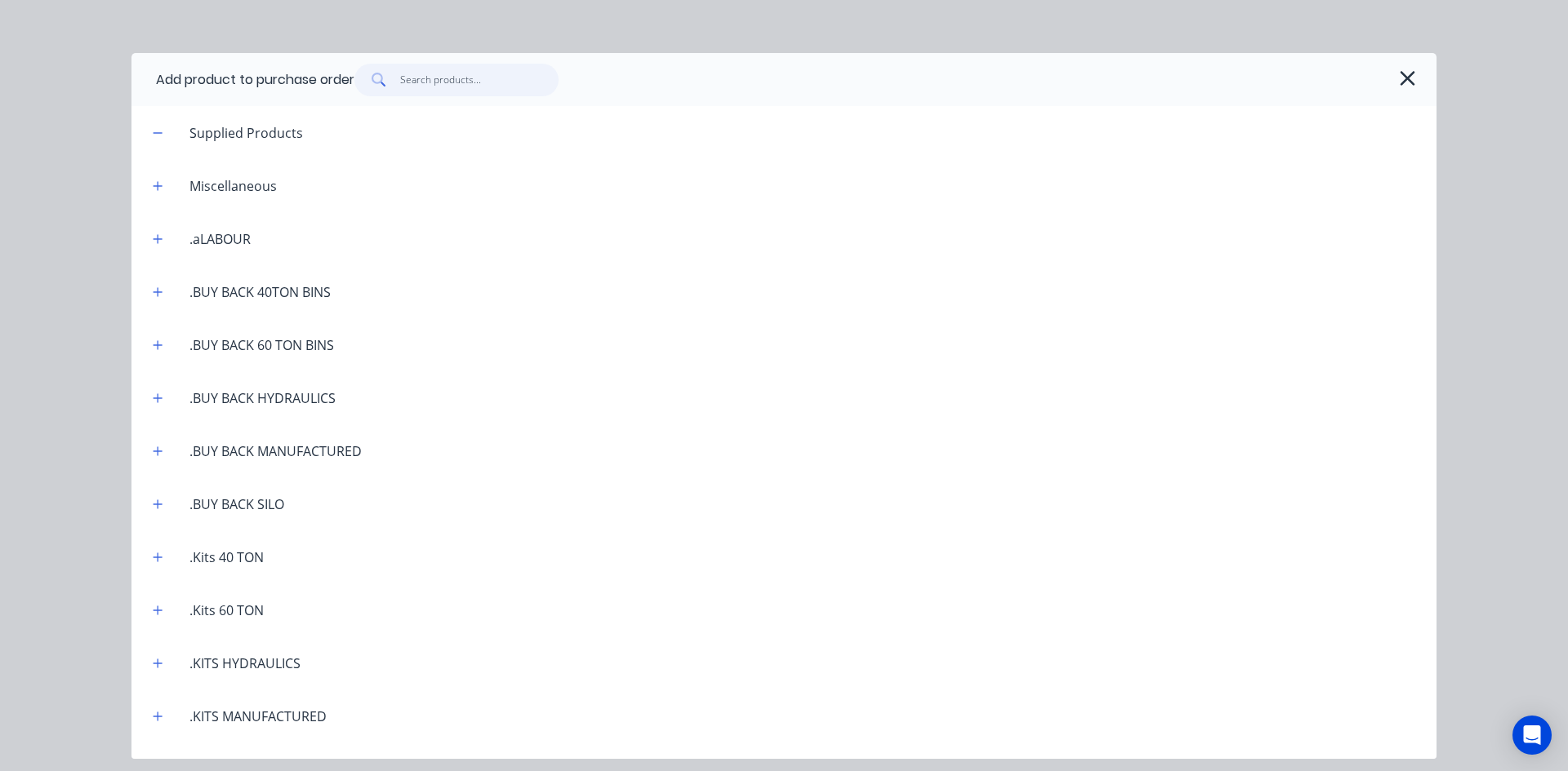
click at [453, 85] on input "text" at bounding box center [480, 80] width 159 height 32
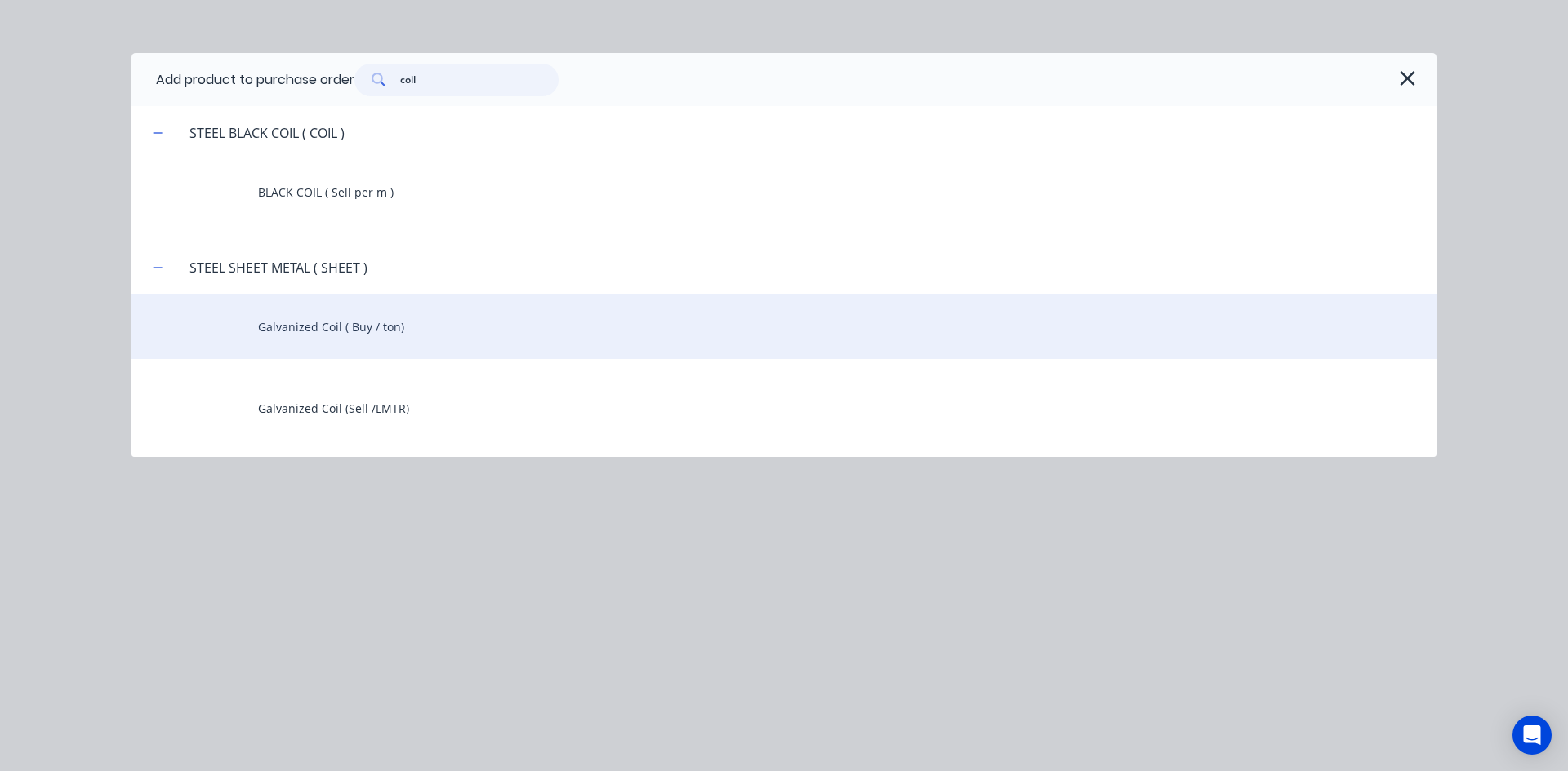
type input "coil"
click at [335, 330] on div "Galvanized Coil ( Buy / ton)" at bounding box center [784, 326] width 1305 height 65
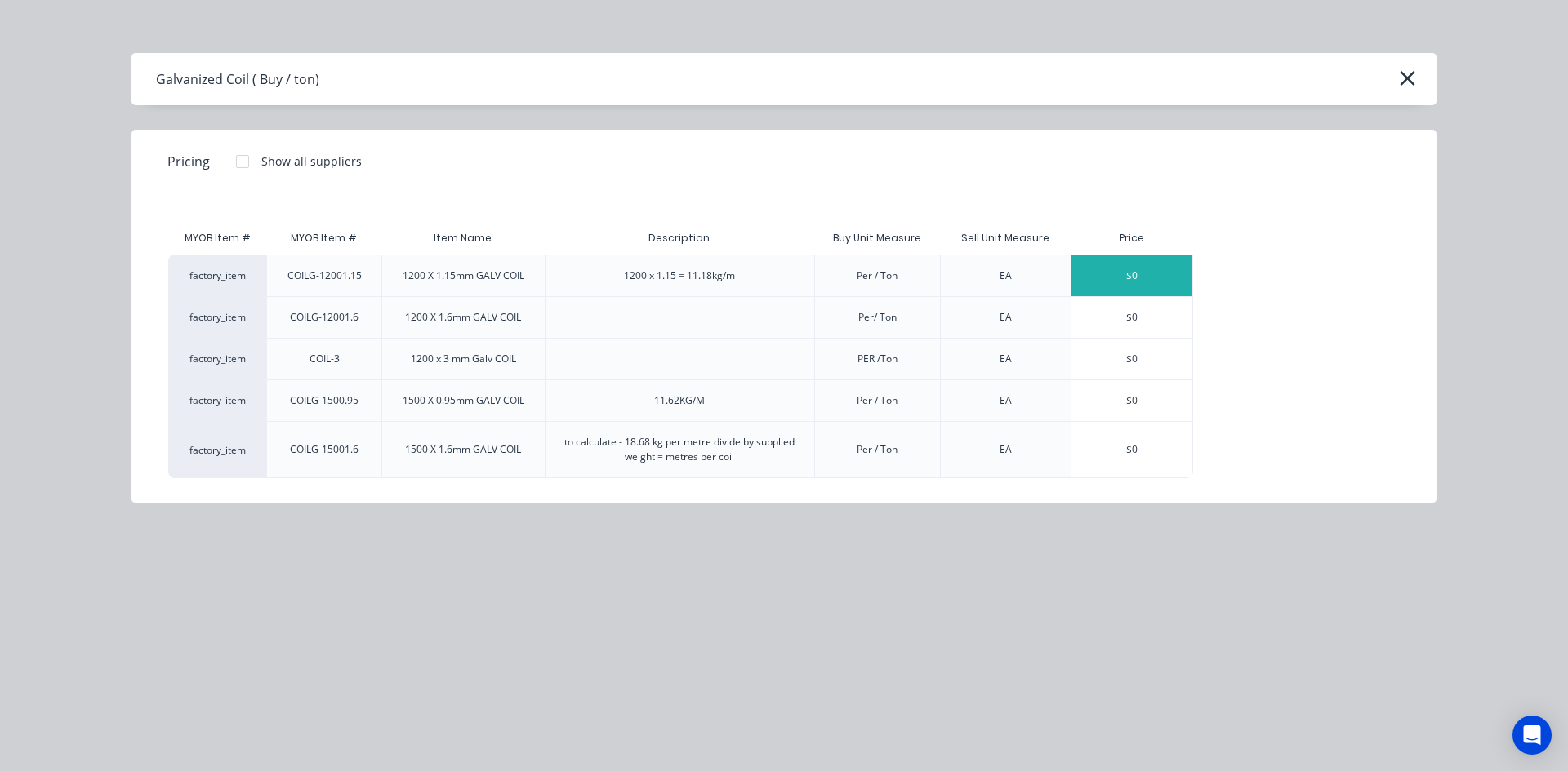
click at [1120, 277] on div "$0" at bounding box center [1131, 275] width 120 height 41
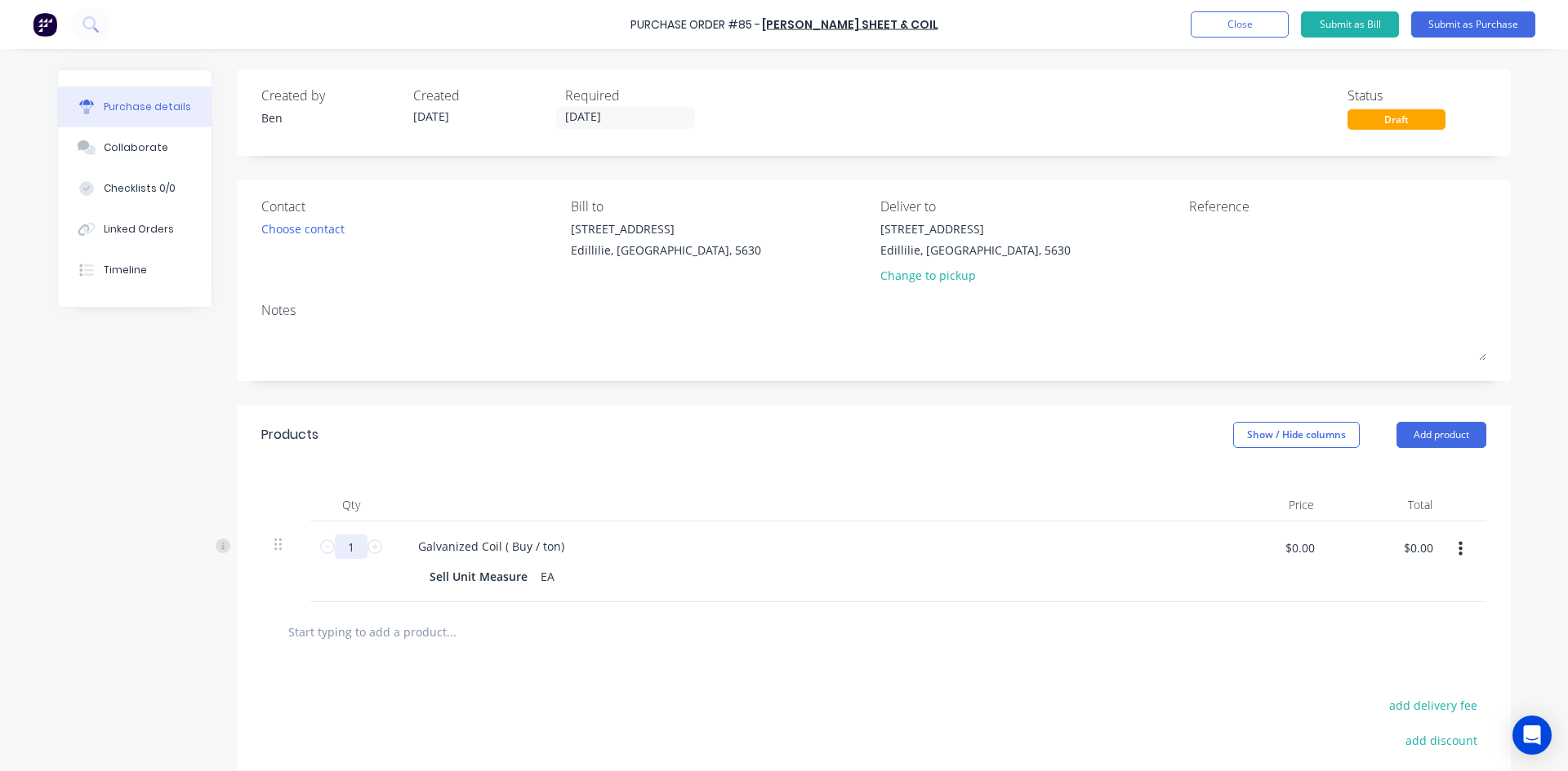
click at [352, 551] on input "1" at bounding box center [351, 547] width 32 height 25
type input "3.86"
click at [1002, 594] on div "Galvanized Coil ( Buy / ton) Sell Unit Measure EA" at bounding box center [800, 561] width 817 height 81
drag, startPoint x: 1310, startPoint y: 551, endPoint x: 1224, endPoint y: 566, distance: 87.3
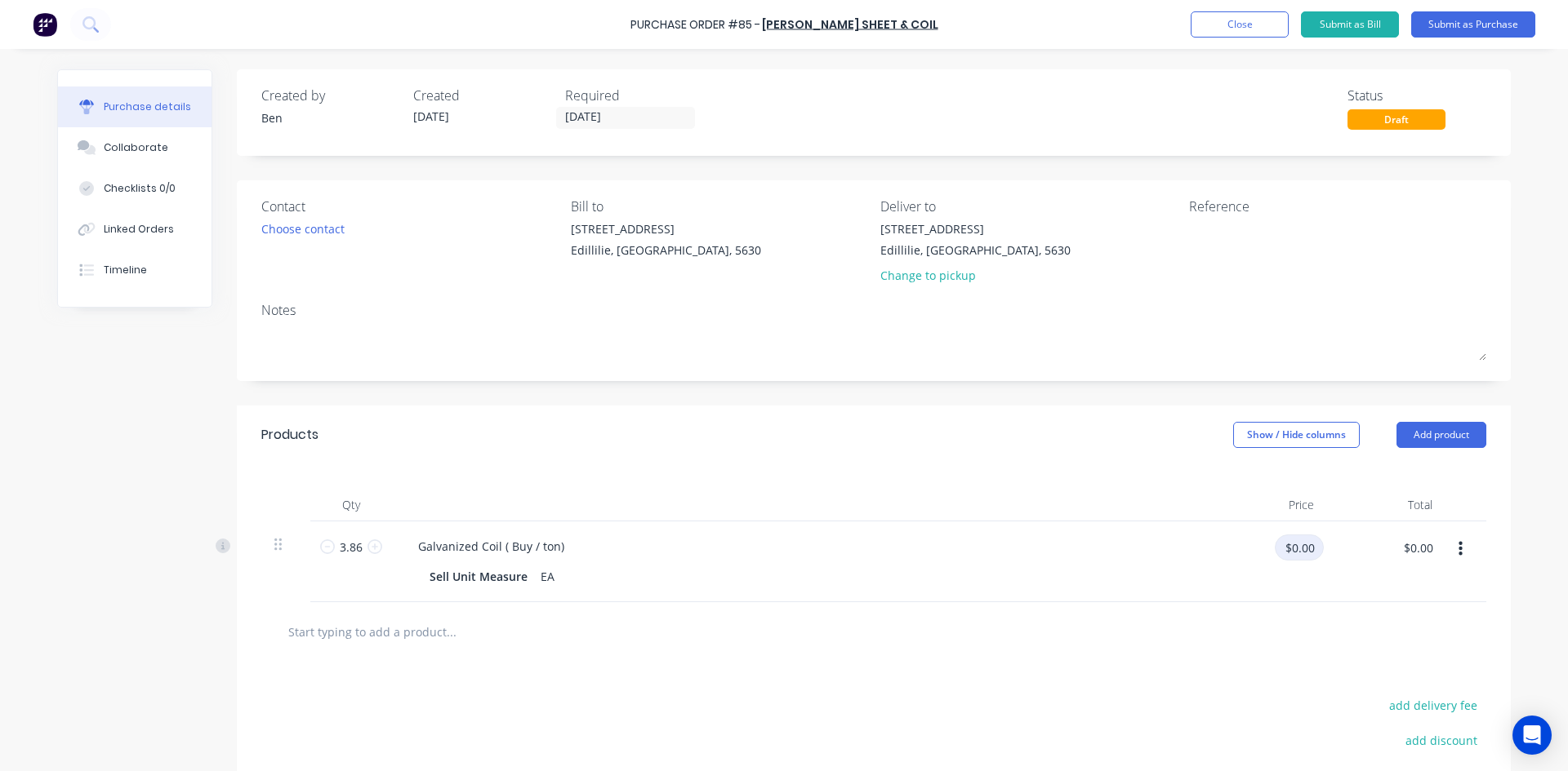
click at [1227, 561] on div "$0.00 $0.00" at bounding box center [1273, 554] width 102 height 38
type input "$1,670.00"
type input "$6,446.20"
click at [825, 550] on div "Galvanized Coil ( Buy / ton)" at bounding box center [800, 546] width 790 height 24
click at [1253, 28] on button "Close" at bounding box center [1239, 25] width 98 height 27
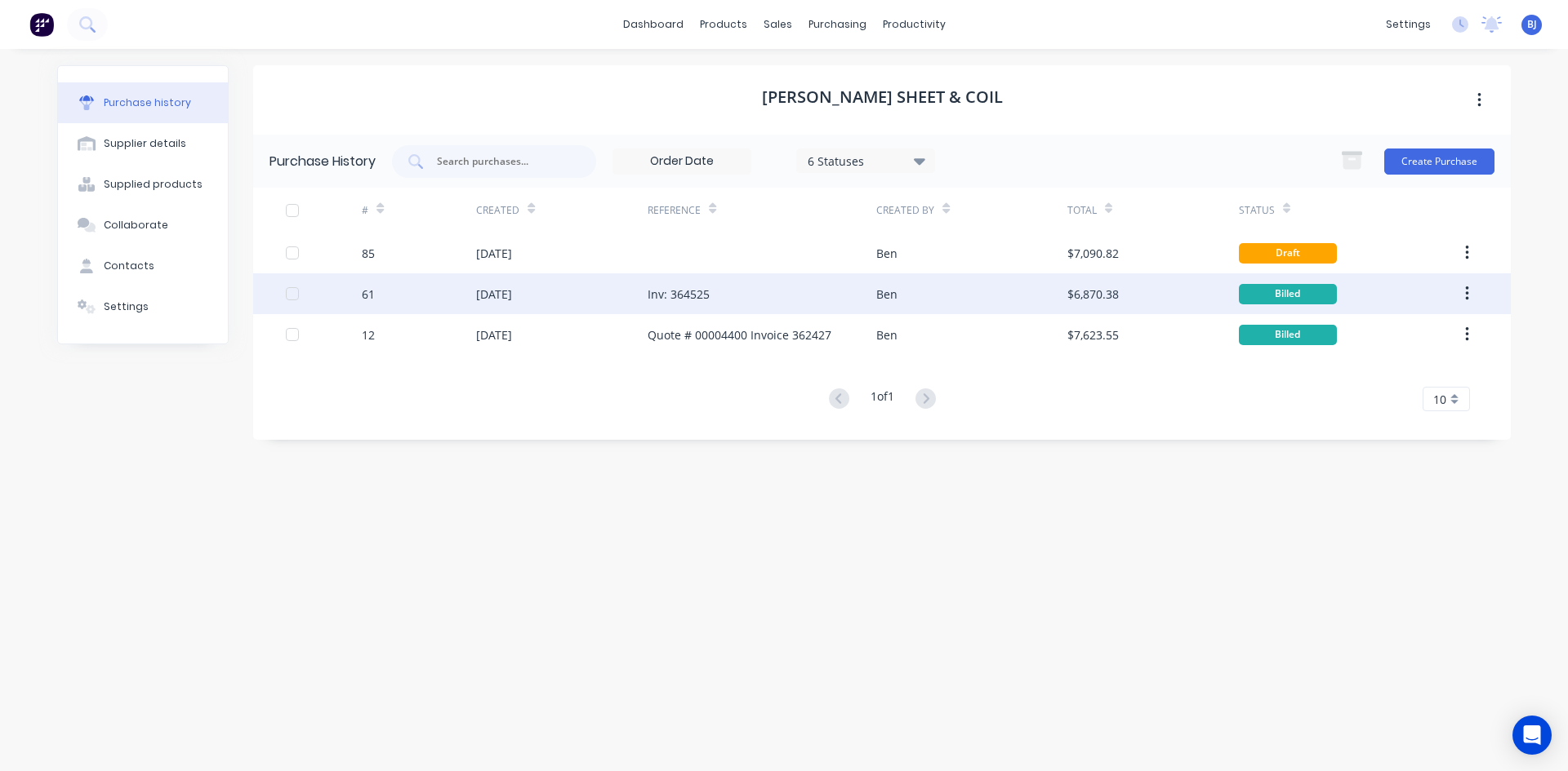
click at [876, 296] on div "Ben" at bounding box center [887, 294] width 21 height 17
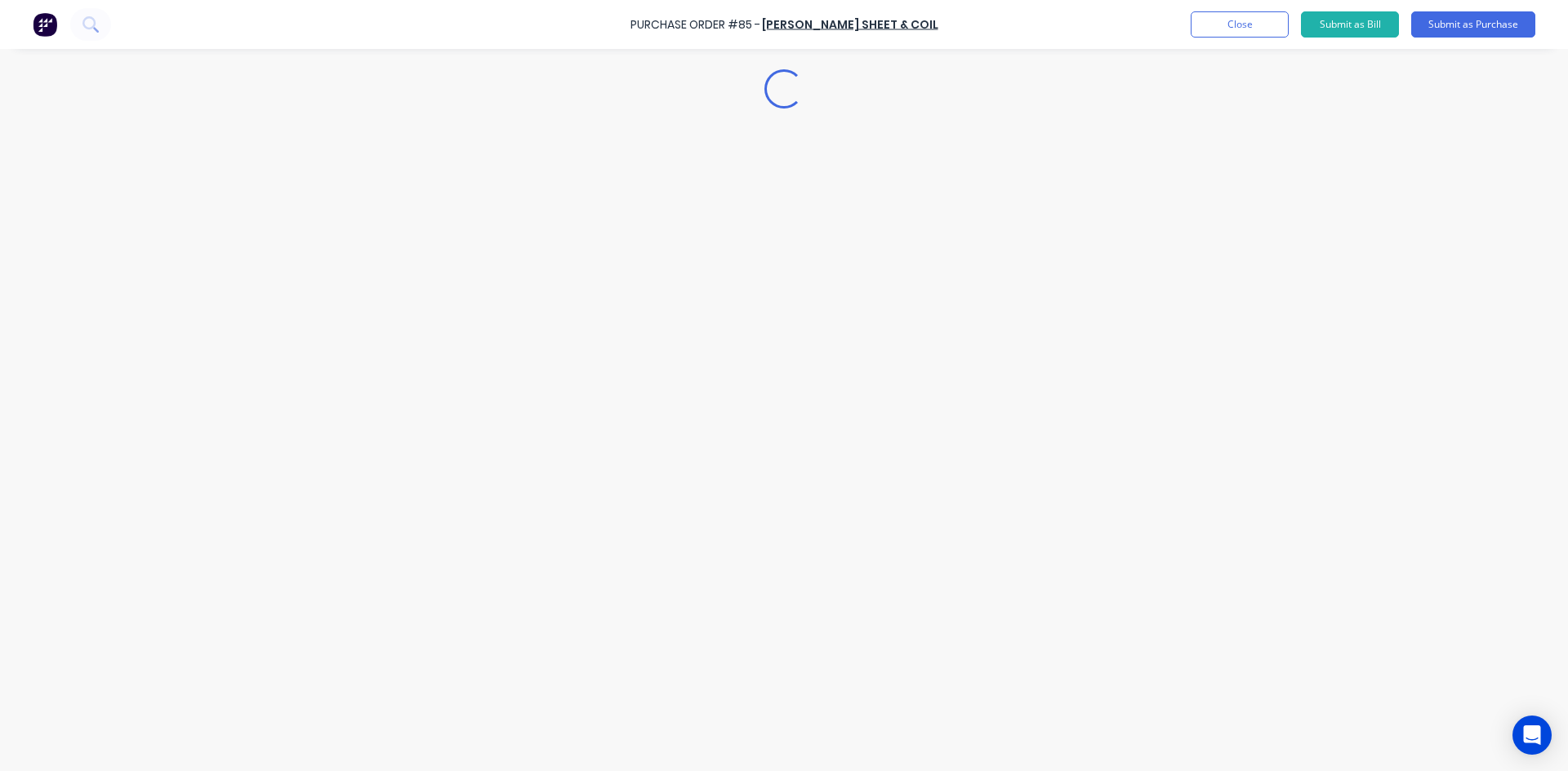
type textarea "x"
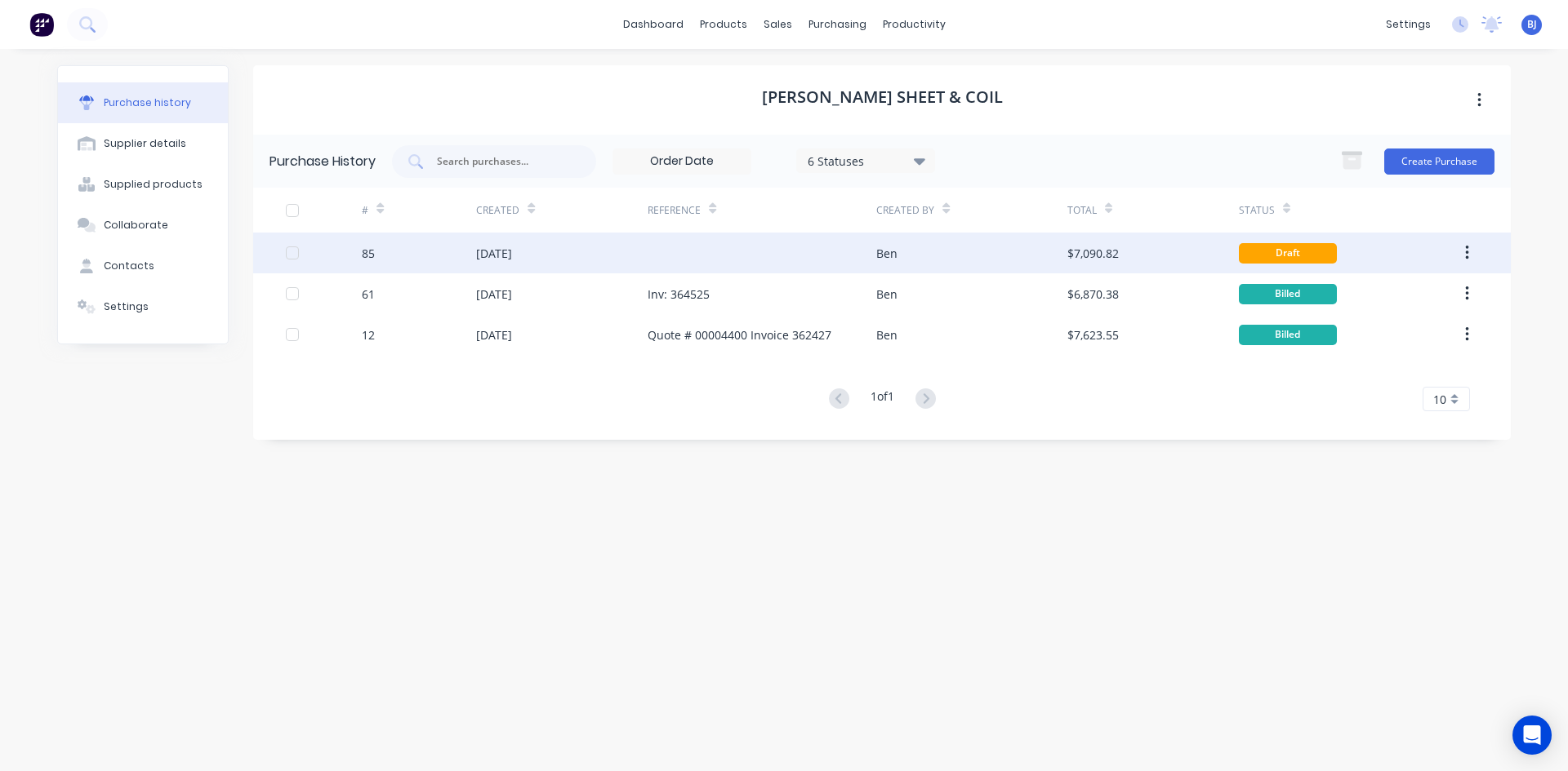
click at [619, 255] on div "[DATE]" at bounding box center [562, 252] width 172 height 41
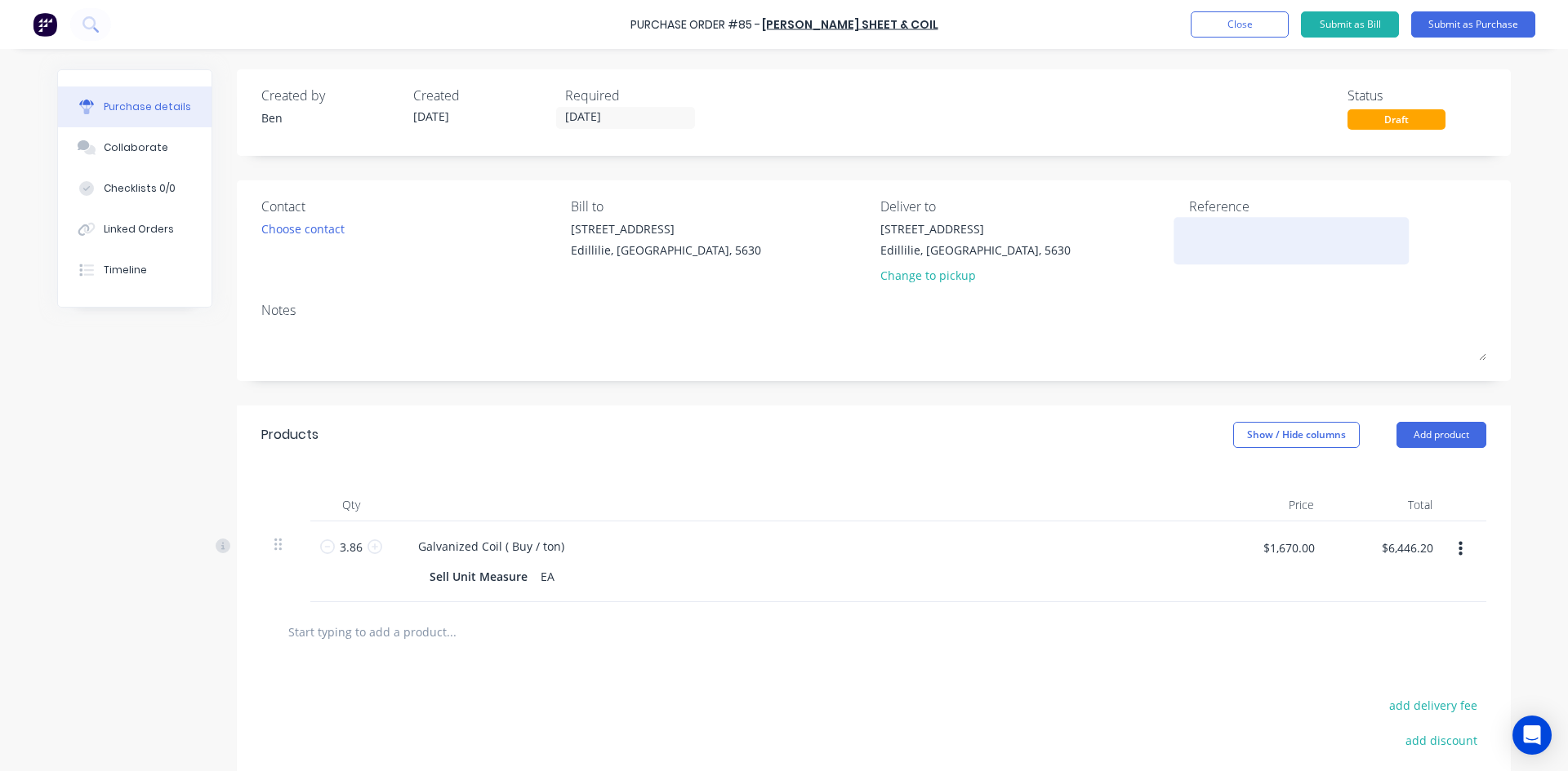
click at [1189, 229] on textarea at bounding box center [1290, 238] width 204 height 37
type textarea "Inv: 364527"
type textarea "x"
type textarea "Inv: 364527"
drag, startPoint x: 624, startPoint y: 115, endPoint x: 590, endPoint y: 140, distance: 42.2
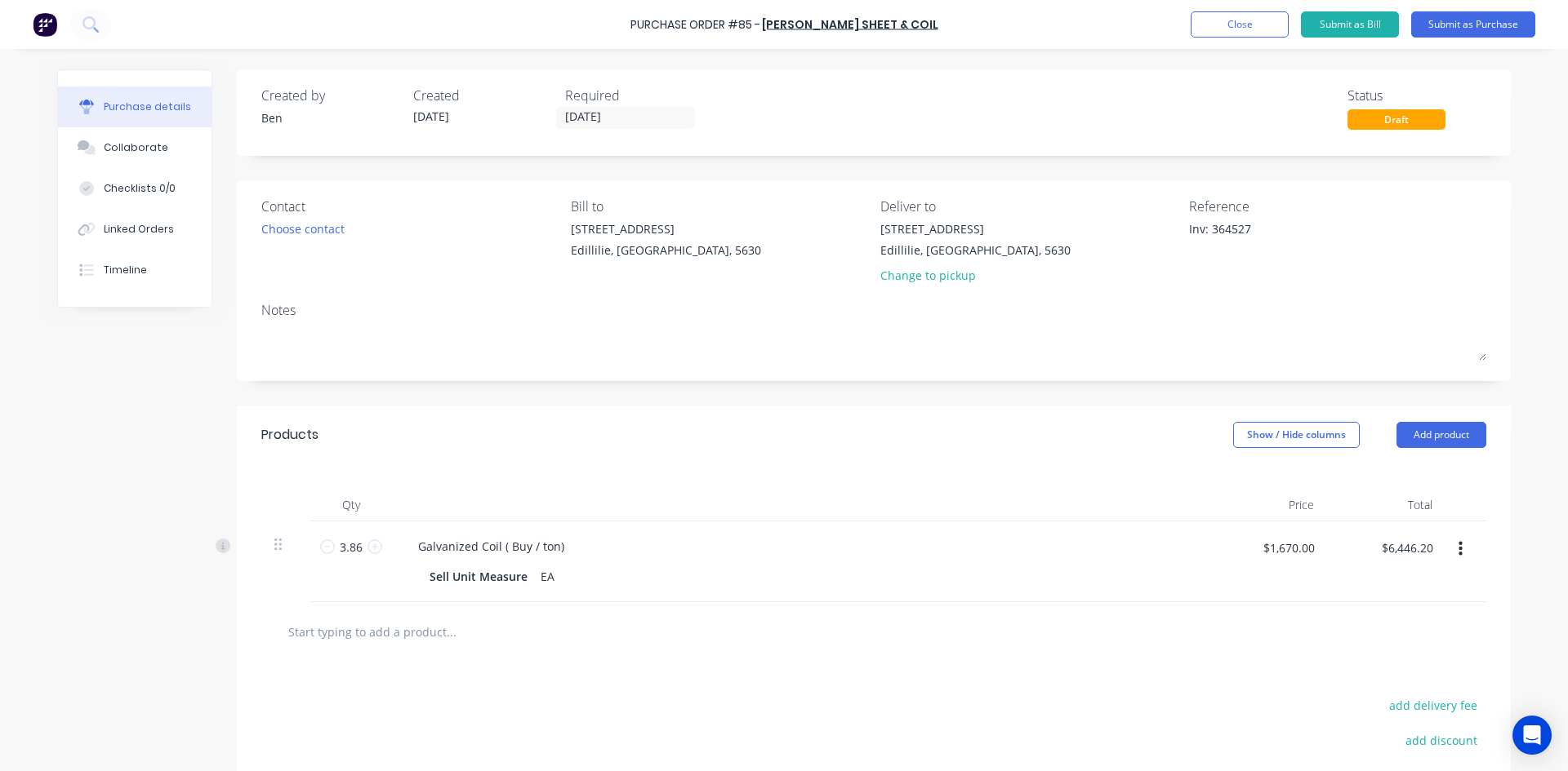
click at [590, 142] on div "Created by Ben Created 18/08/25 Required 18/08/25 Status Draft" at bounding box center [874, 112] width 1274 height 86
click at [612, 118] on input "18/08/25" at bounding box center [625, 119] width 138 height 21
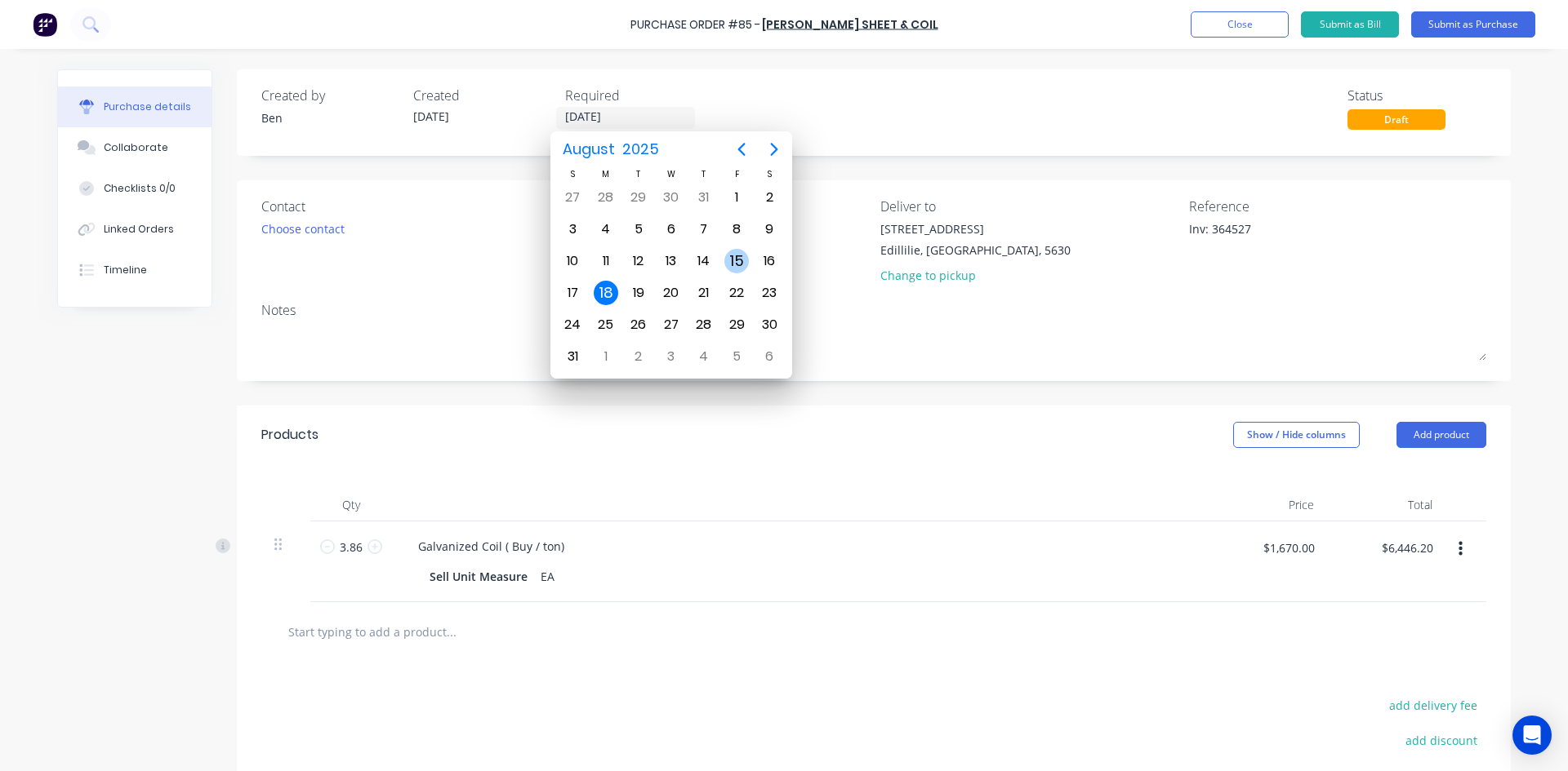
click at [730, 256] on div "15" at bounding box center [737, 262] width 25 height 25
type textarea "x"
type input "15/08/25"
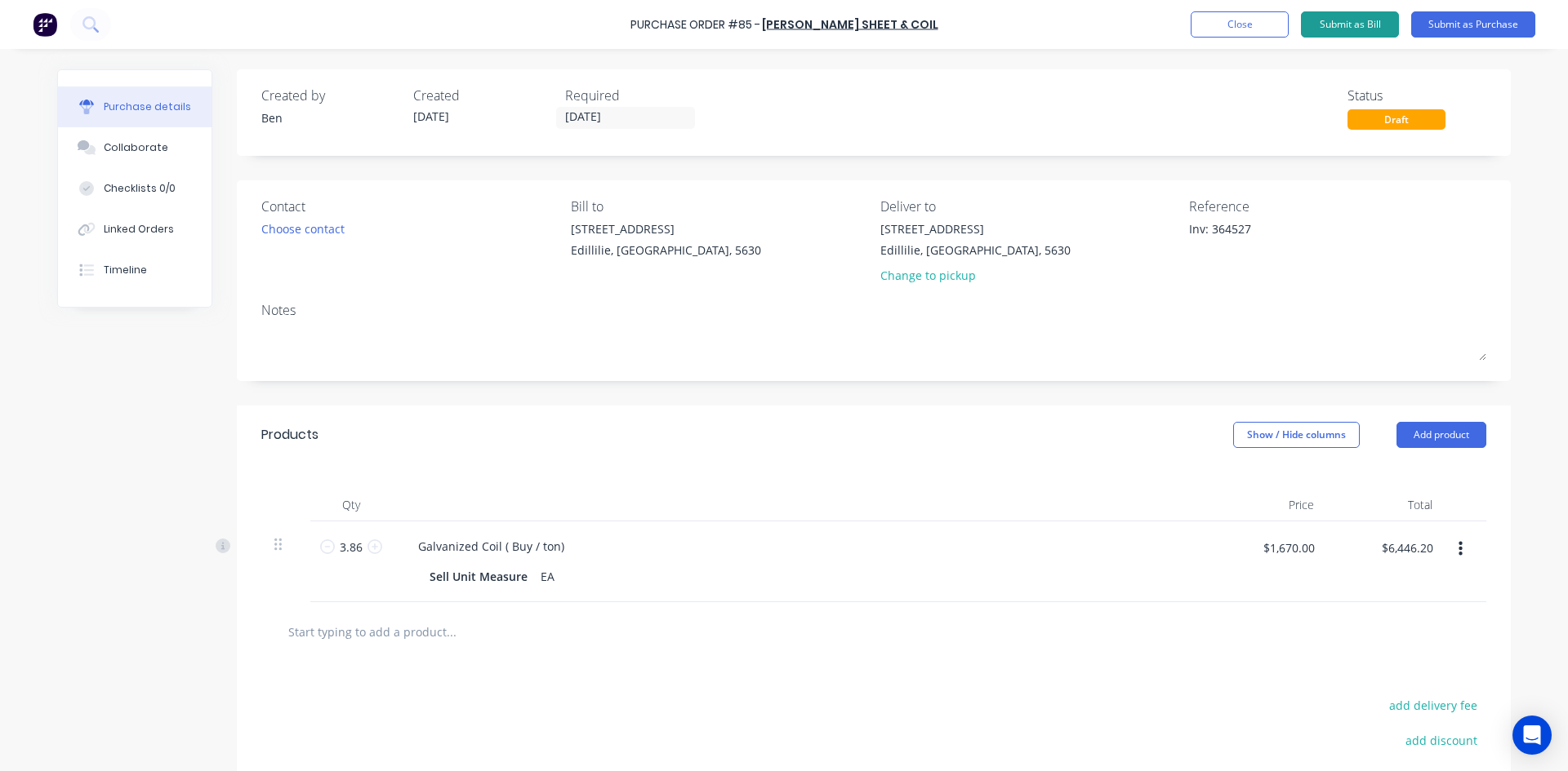
click at [1345, 29] on button "Submit as Bill" at bounding box center [1349, 25] width 98 height 27
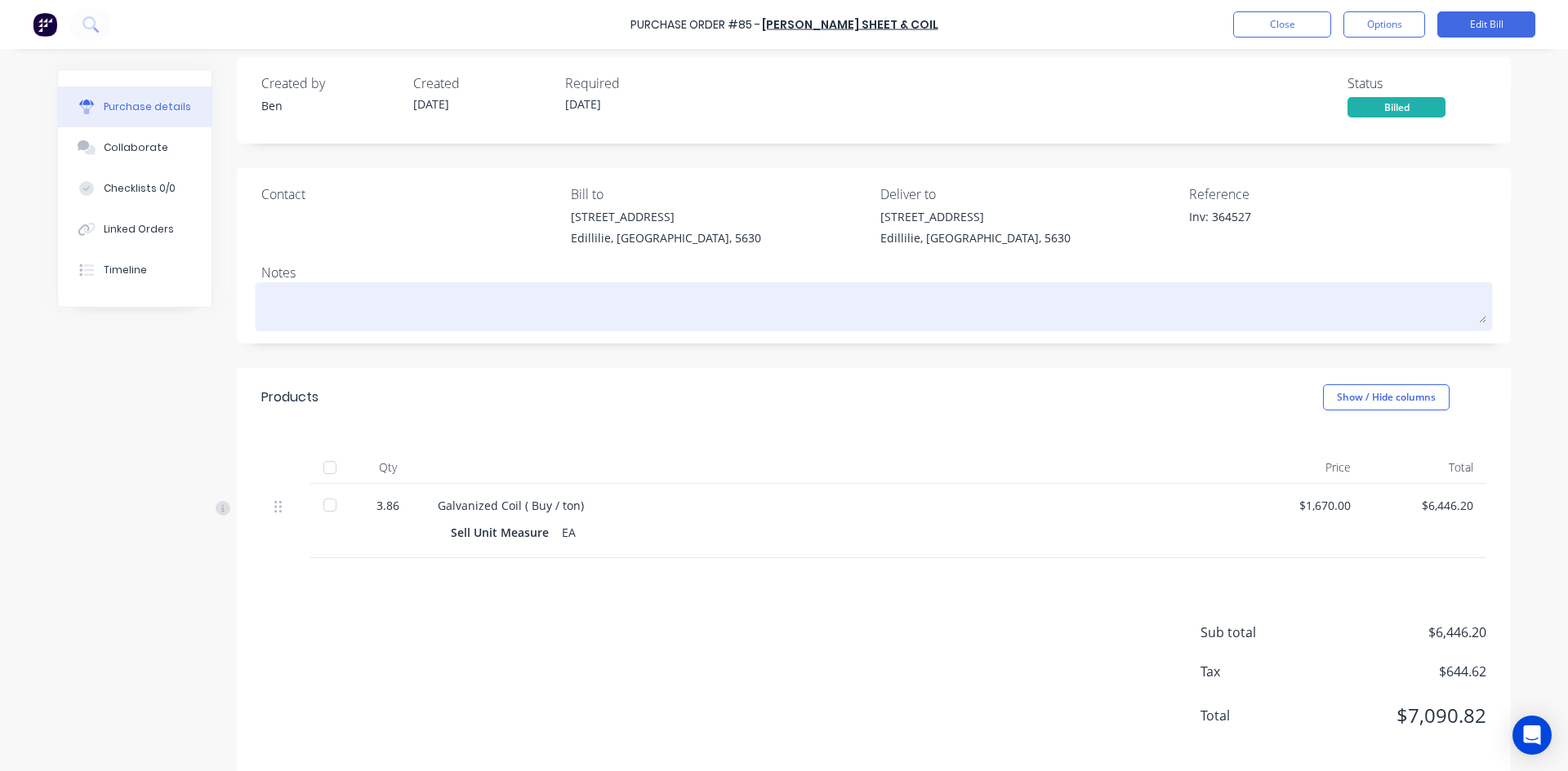
scroll to position [32, 0]
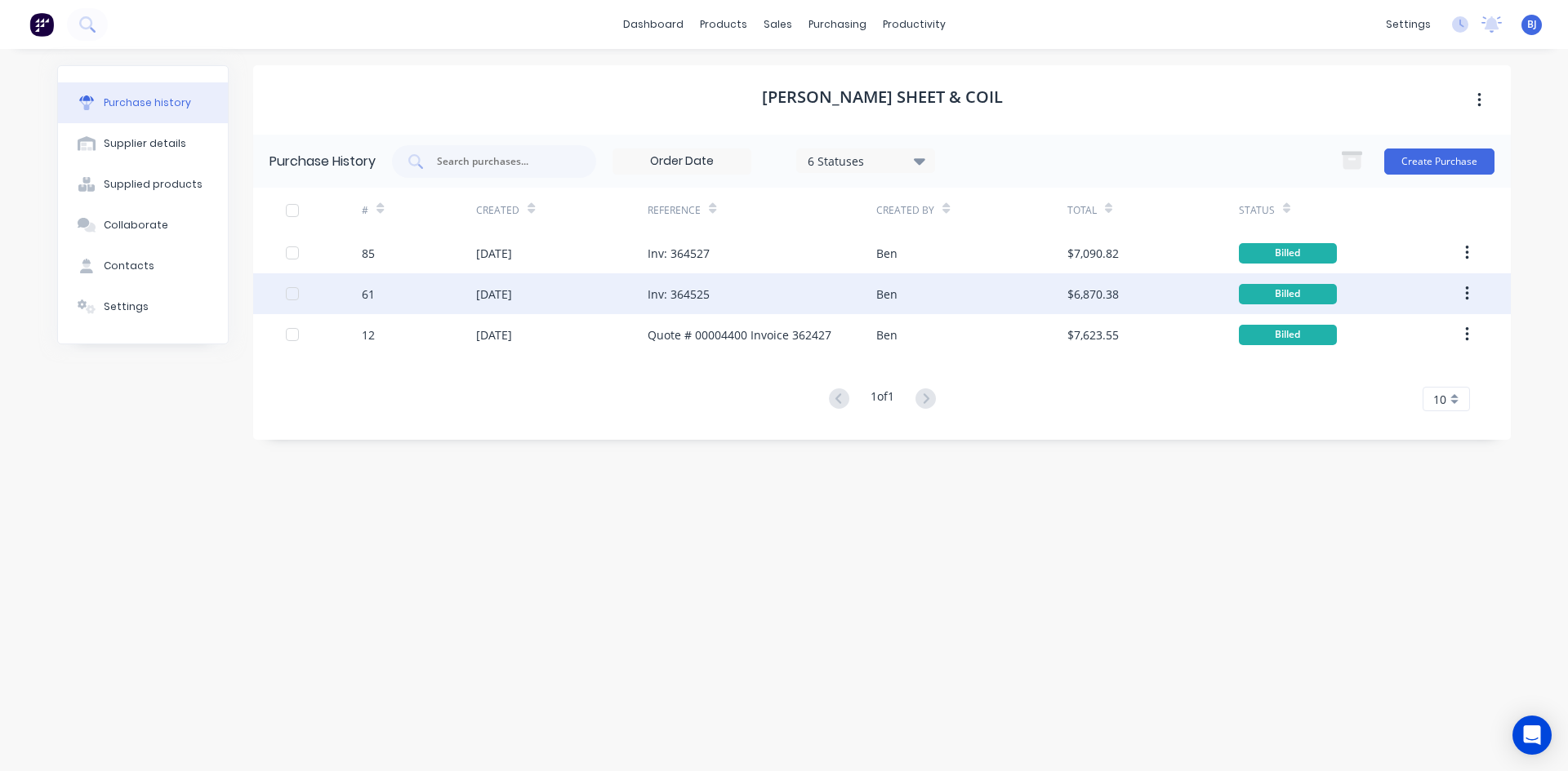
click at [705, 296] on div "Inv: 364525" at bounding box center [678, 294] width 62 height 17
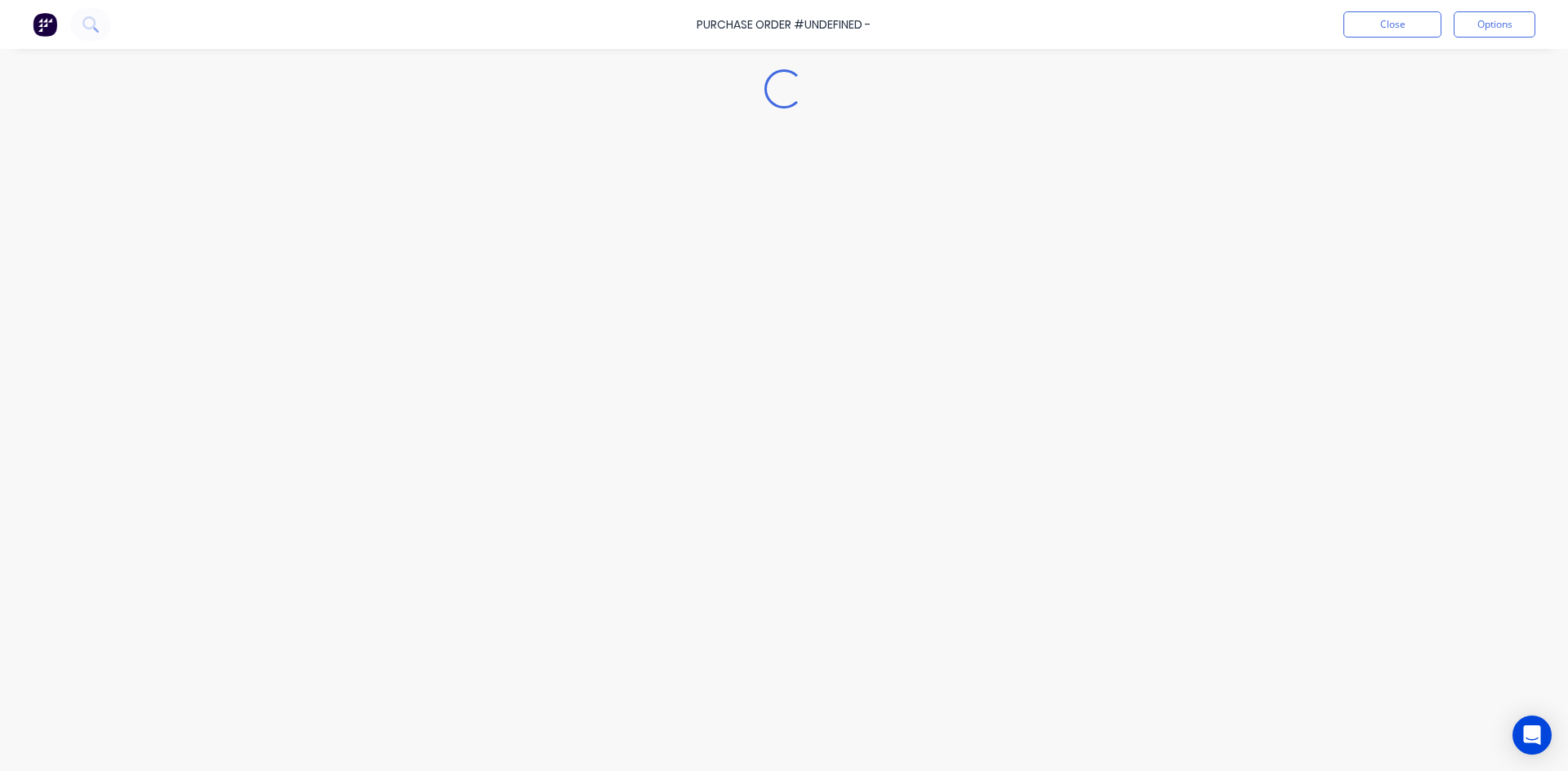
type textarea "x"
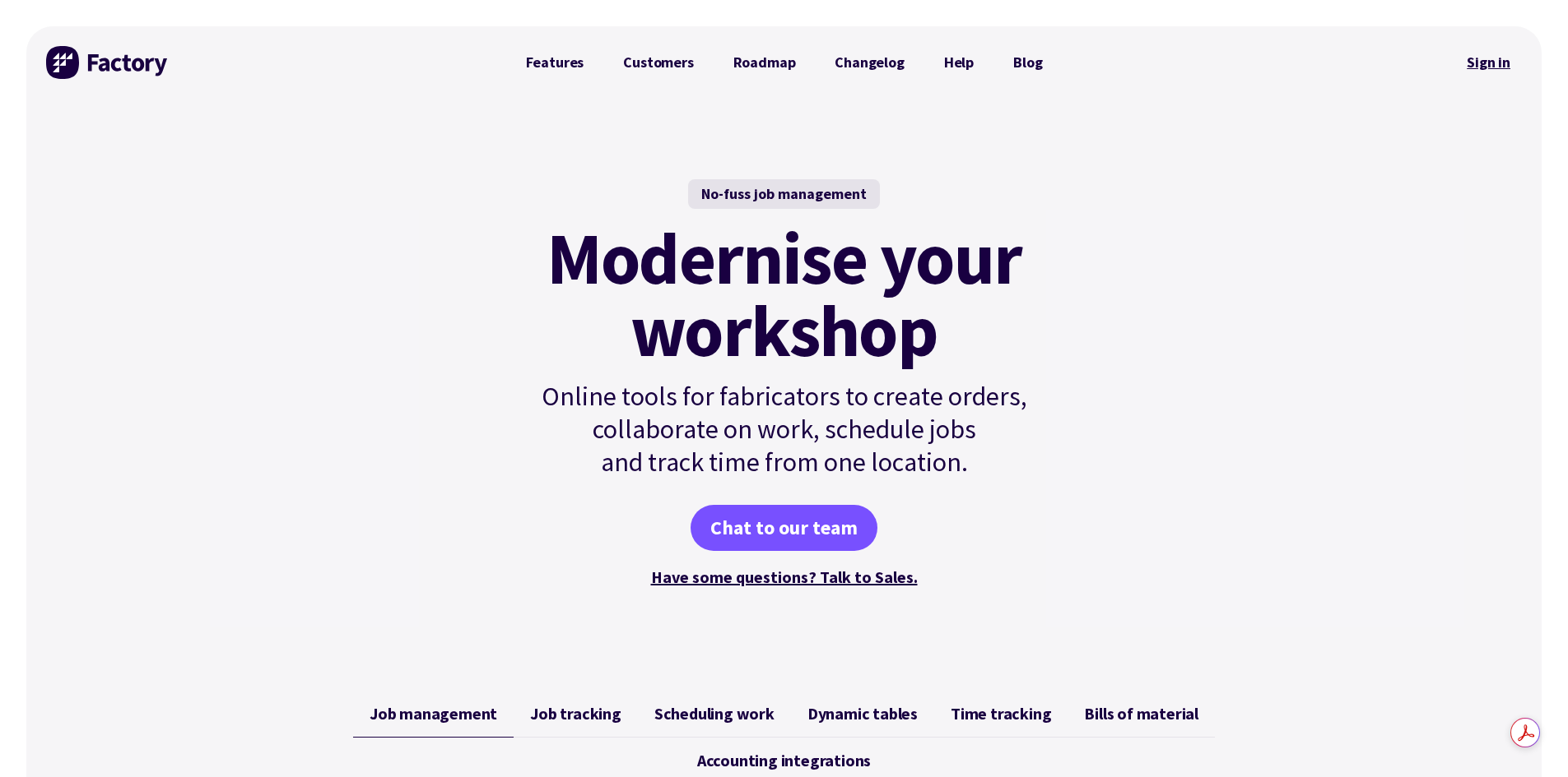
click at [1478, 63] on link "Sign in" at bounding box center [1489, 63] width 67 height 38
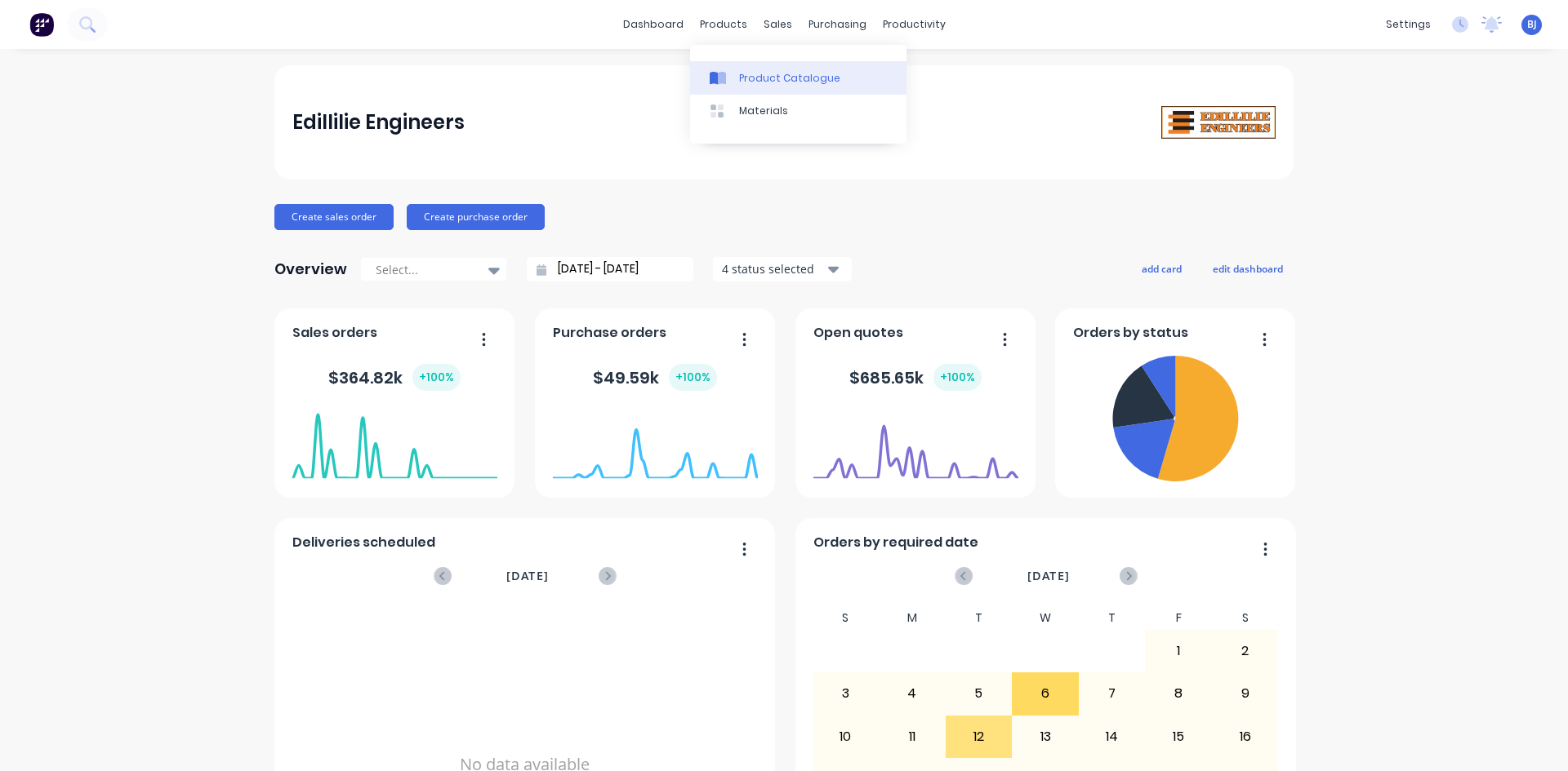
click at [730, 74] on div at bounding box center [722, 78] width 25 height 14
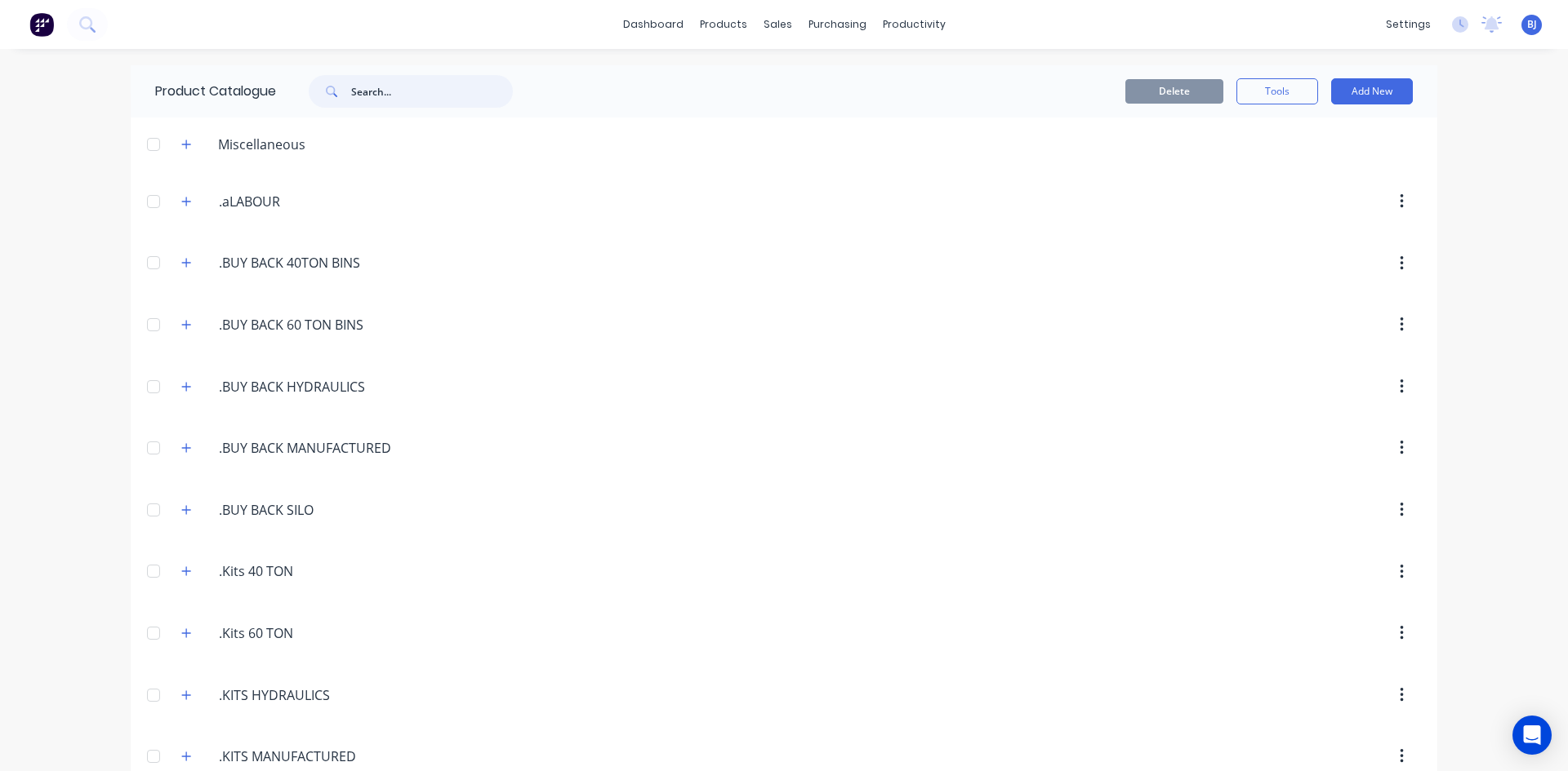
click at [351, 89] on input "text" at bounding box center [432, 91] width 161 height 32
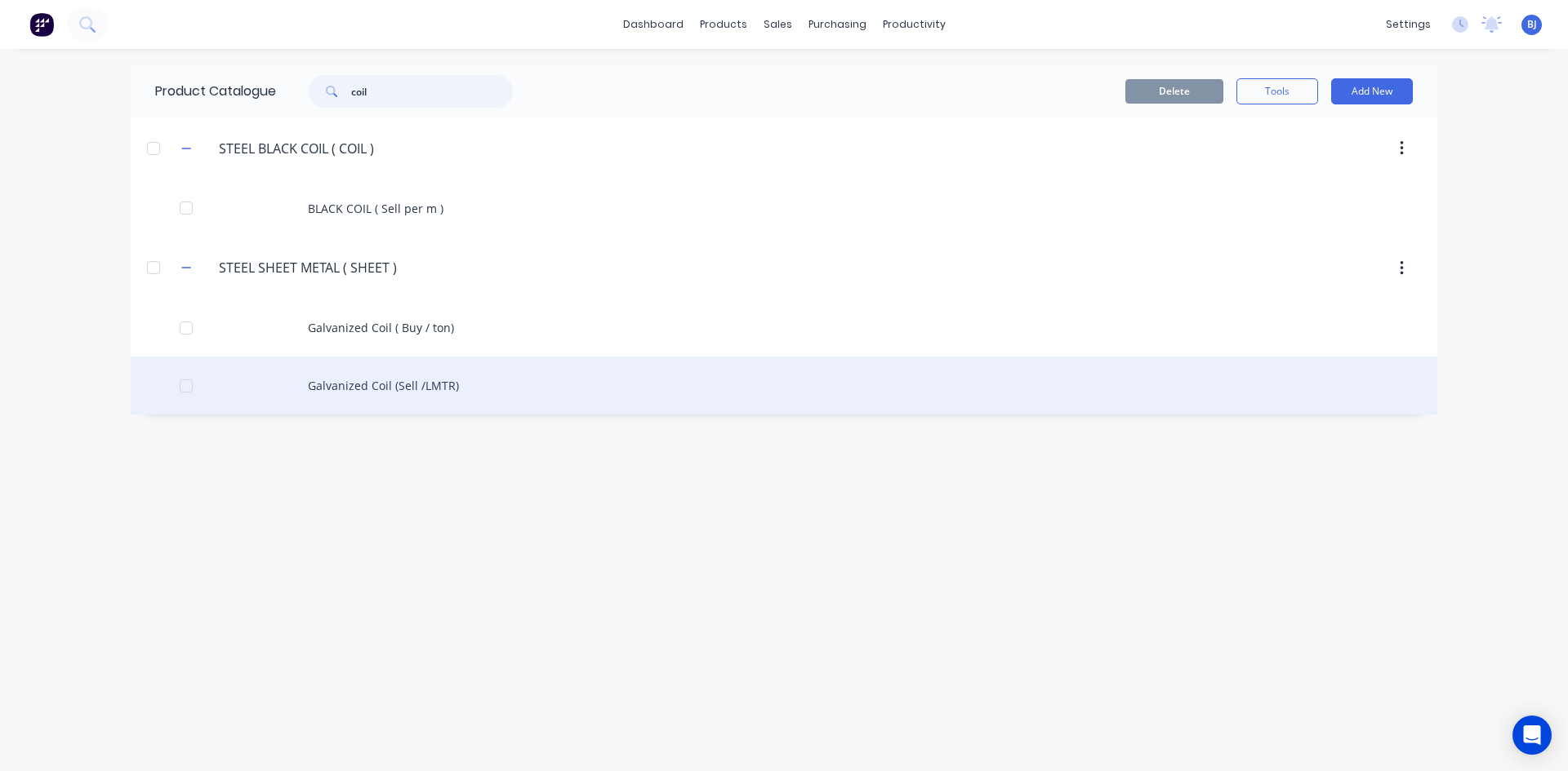
type input "coil"
click at [396, 385] on div "Galvanized Coil (Sell /LMTR)" at bounding box center [784, 385] width 1306 height 58
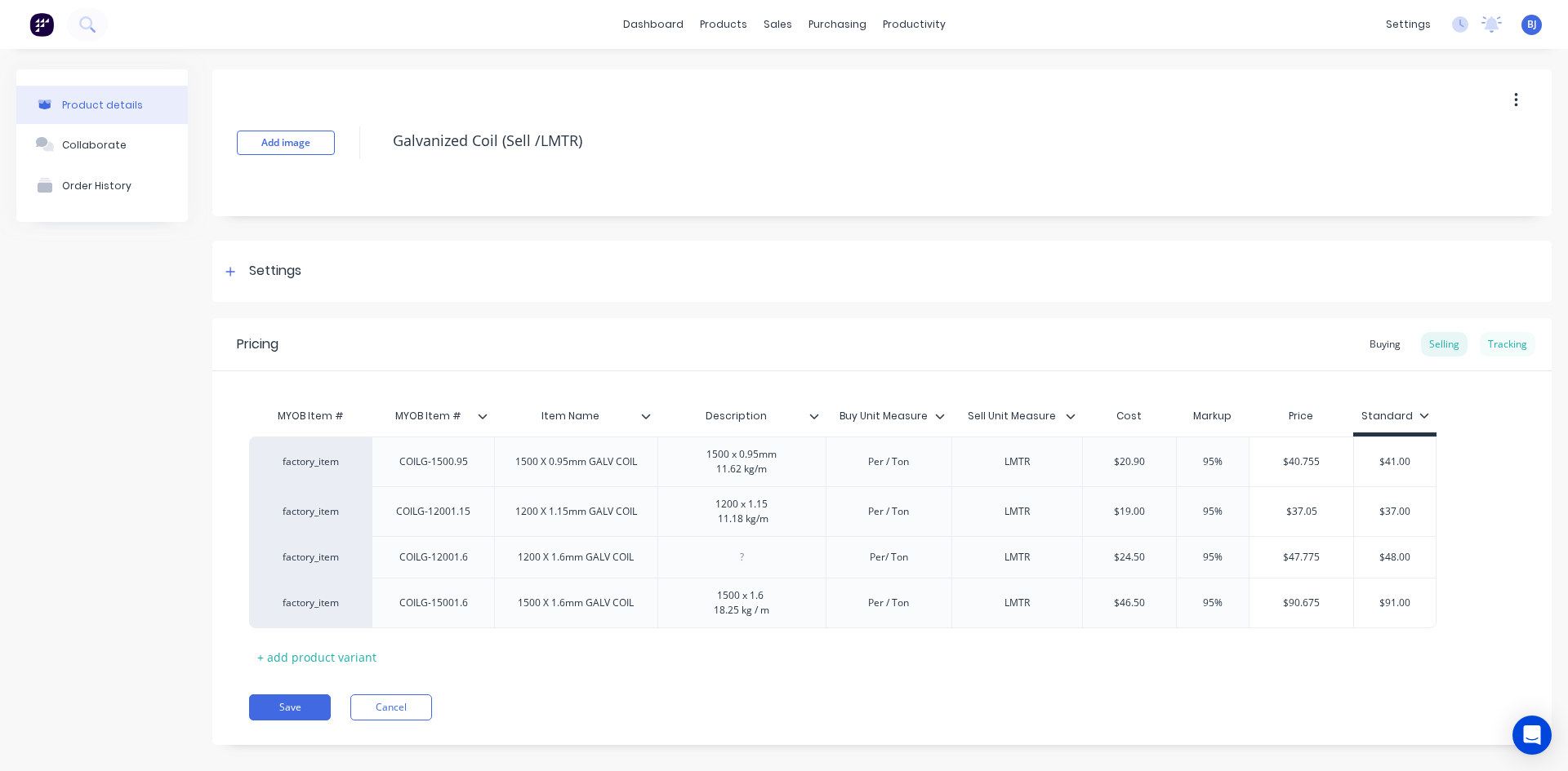
click at [1488, 340] on div "Tracking" at bounding box center [1507, 344] width 56 height 25
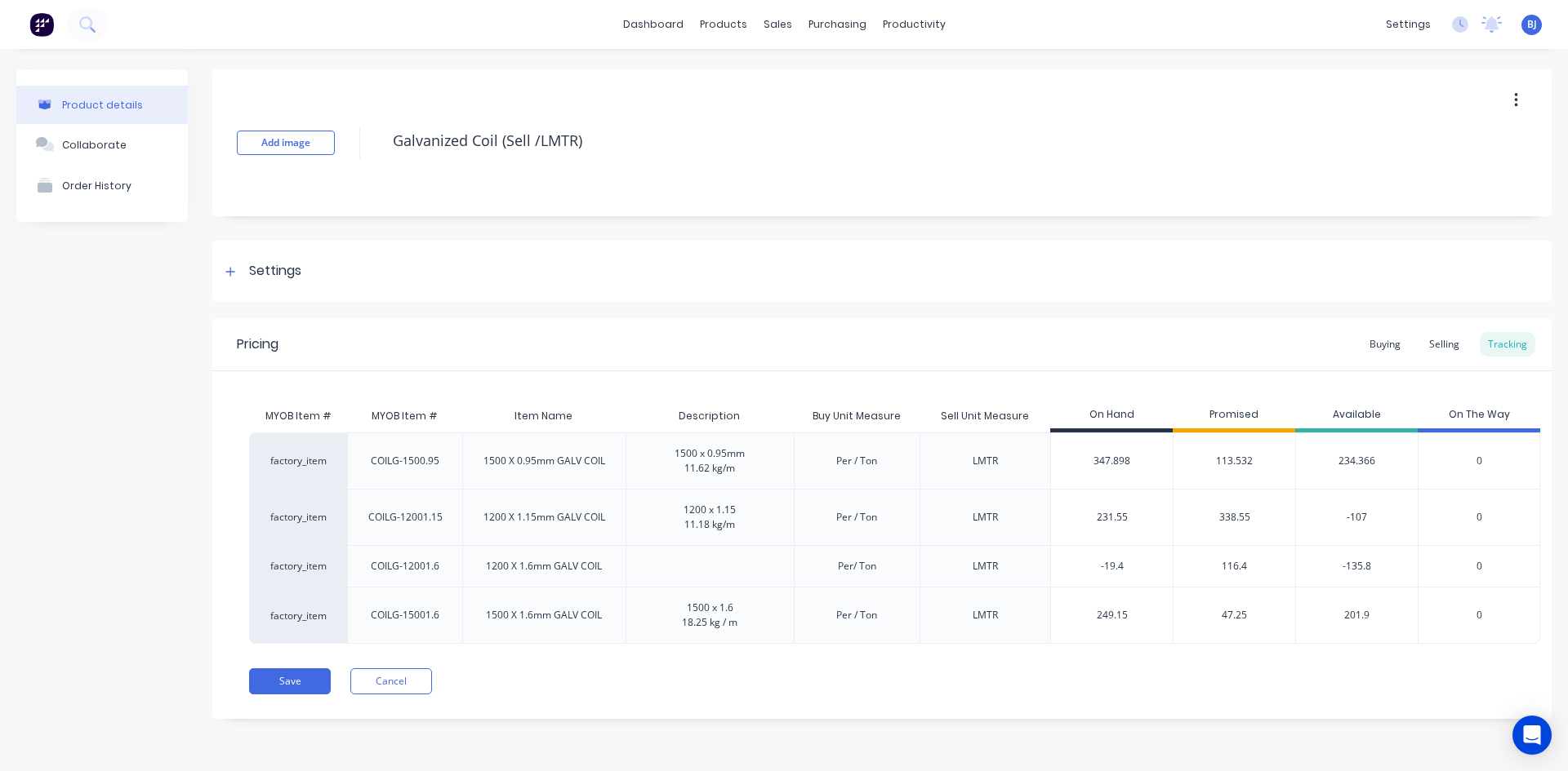
scroll to position [5, 0]
click at [1421, 340] on div "Selling" at bounding box center [1444, 344] width 46 height 25
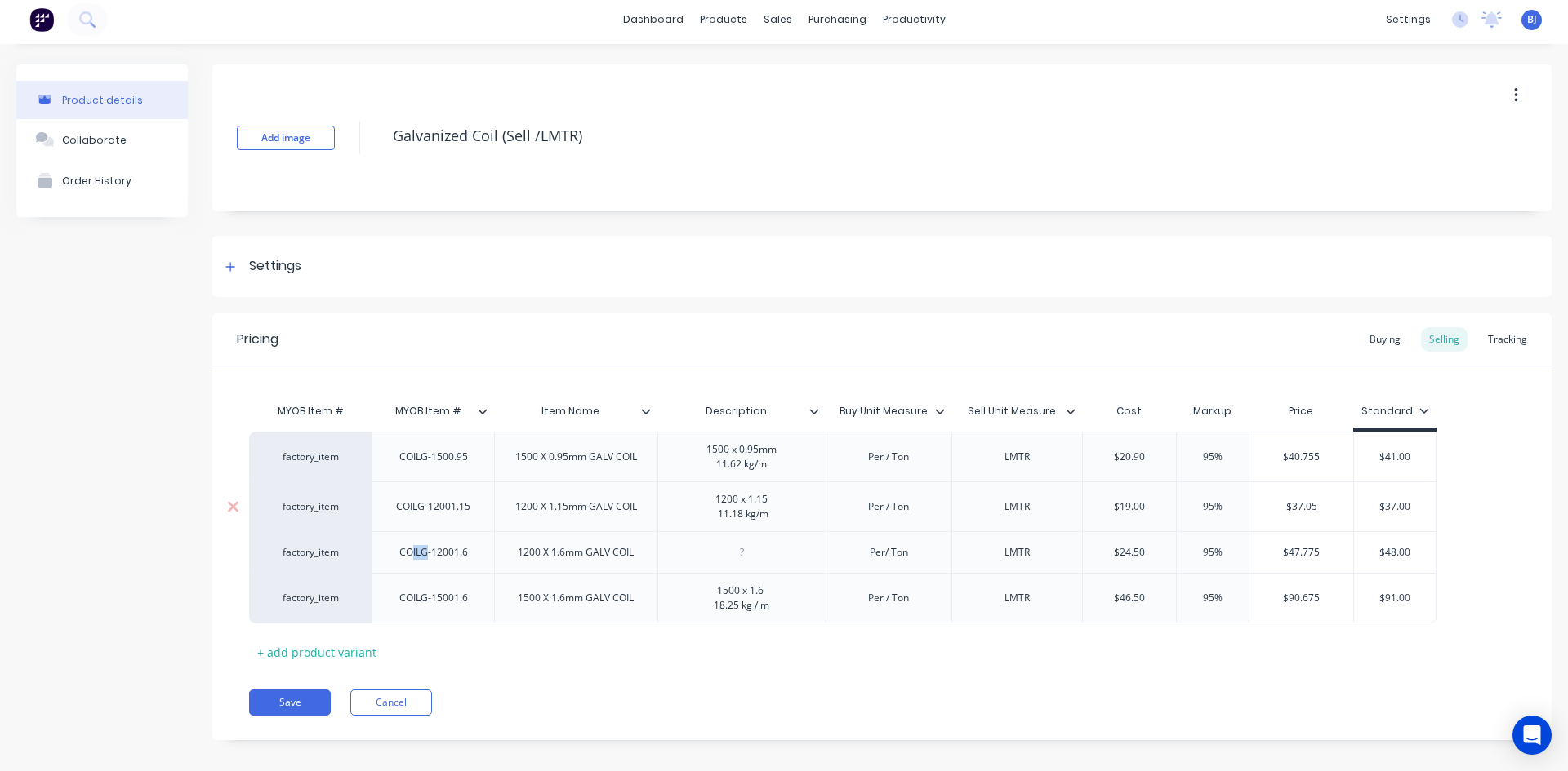
drag, startPoint x: 414, startPoint y: 555, endPoint x: 427, endPoint y: 505, distance: 51.7
click at [427, 500] on div "factory_item COILG-1500.95 1500 X 0.95mm GALV COIL 1500 x 0.95mm 11.62 kg/m Per…" at bounding box center [882, 527] width 1265 height 192
drag, startPoint x: 517, startPoint y: 559, endPoint x: 518, endPoint y: 528, distance: 31.0
click at [519, 521] on div "factory_item COILG-1500.95 1500 X 0.95mm GALV COIL 1500 x 0.95mm 11.62 kg/m Per…" at bounding box center [882, 527] width 1265 height 192
drag, startPoint x: 451, startPoint y: 555, endPoint x: 469, endPoint y: 454, distance: 102.6
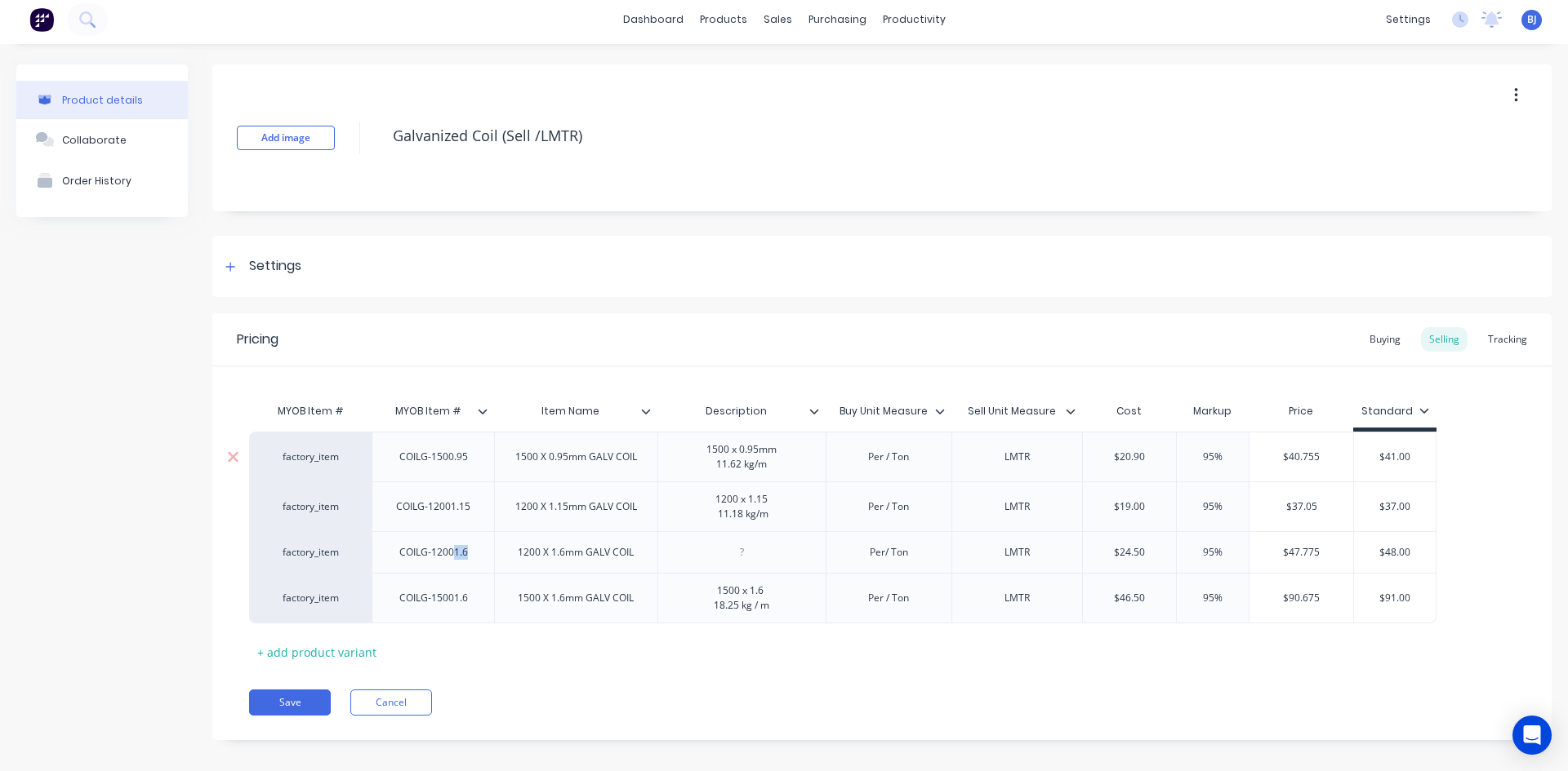
click at [469, 454] on div "factory_item COILG-1500.95 1500 X 0.95mm GALV COIL 1500 x 0.95mm 11.62 kg/m Per…" at bounding box center [882, 527] width 1265 height 192
click at [1503, 340] on div "Tracking" at bounding box center [1507, 340] width 56 height 25
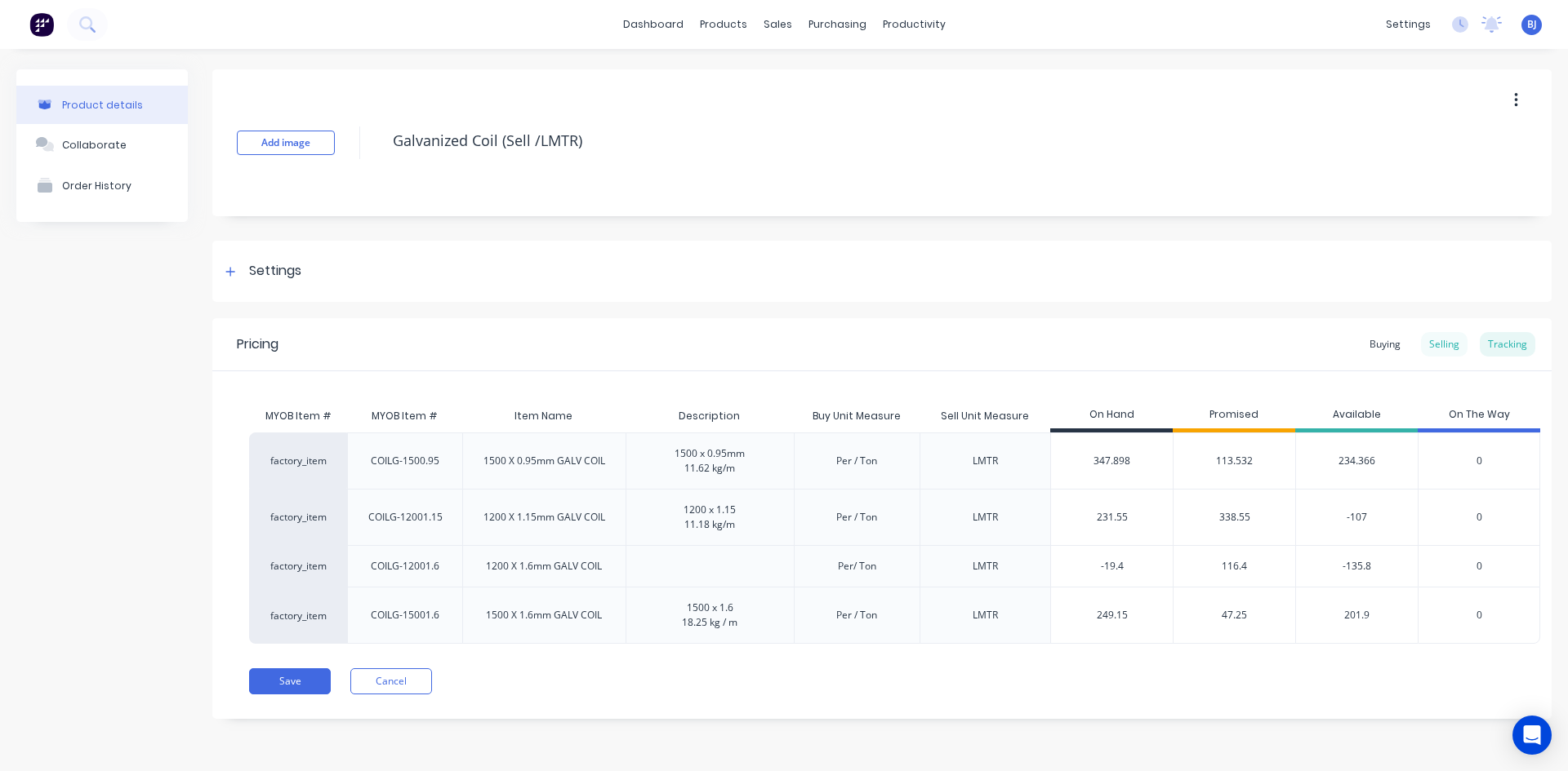
click at [1435, 340] on div "Selling" at bounding box center [1444, 344] width 46 height 25
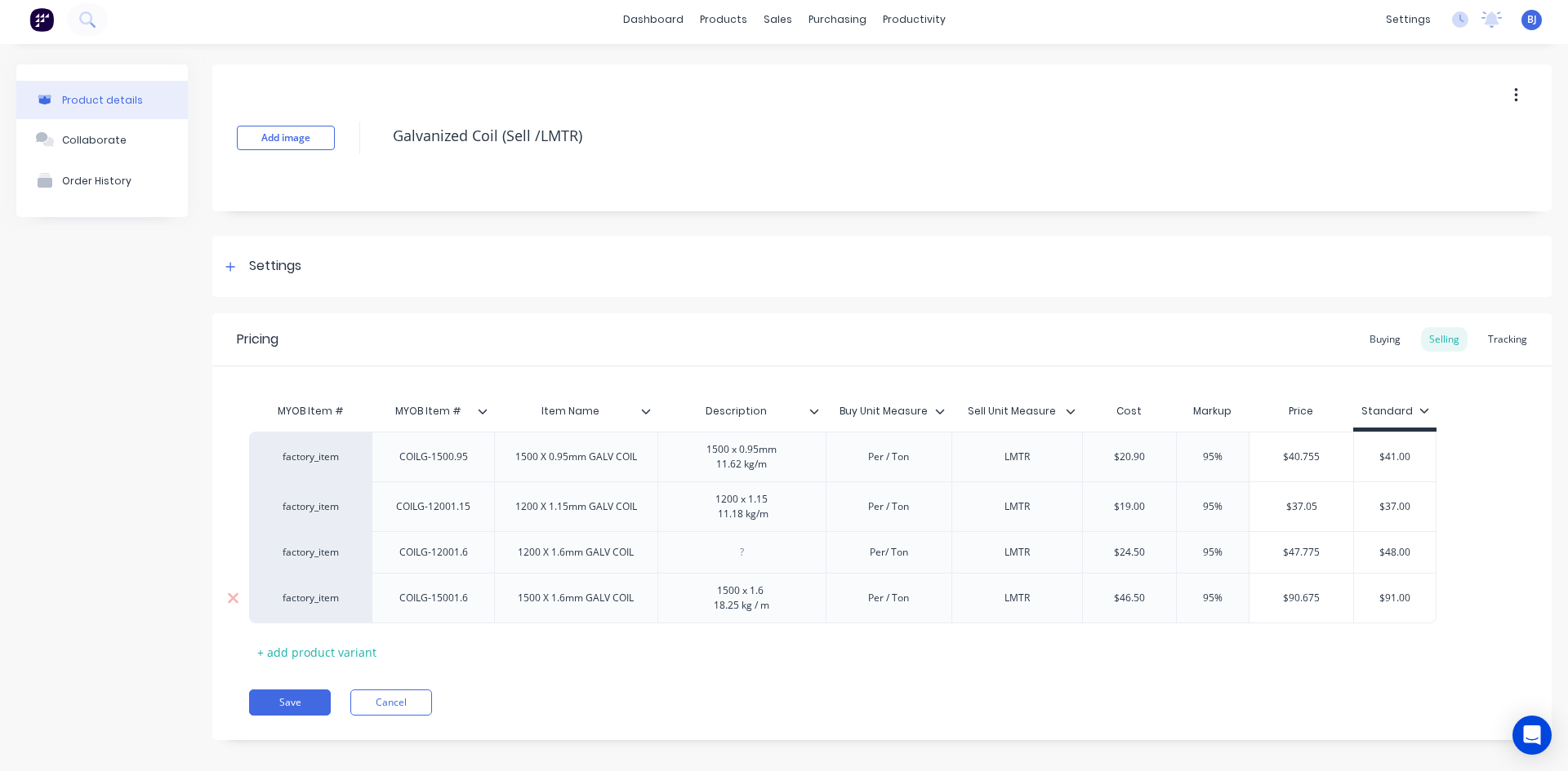
click at [338, 600] on div "factory_item" at bounding box center [310, 597] width 90 height 14
click at [421, 639] on div "MYOB Item # MYOB Item # Item Name Description Buy Unit Measure Sell Unit Measur…" at bounding box center [882, 530] width 1265 height 270
drag, startPoint x: 458, startPoint y: 560, endPoint x: 489, endPoint y: 500, distance: 67.5
click at [471, 465] on div "factory_item COILG-1500.95 1500 X 0.95mm GALV COIL 1500 x 0.95mm 11.62 kg/m Per…" at bounding box center [882, 527] width 1265 height 192
drag, startPoint x: 437, startPoint y: 459, endPoint x: 431, endPoint y: 547, distance: 88.2
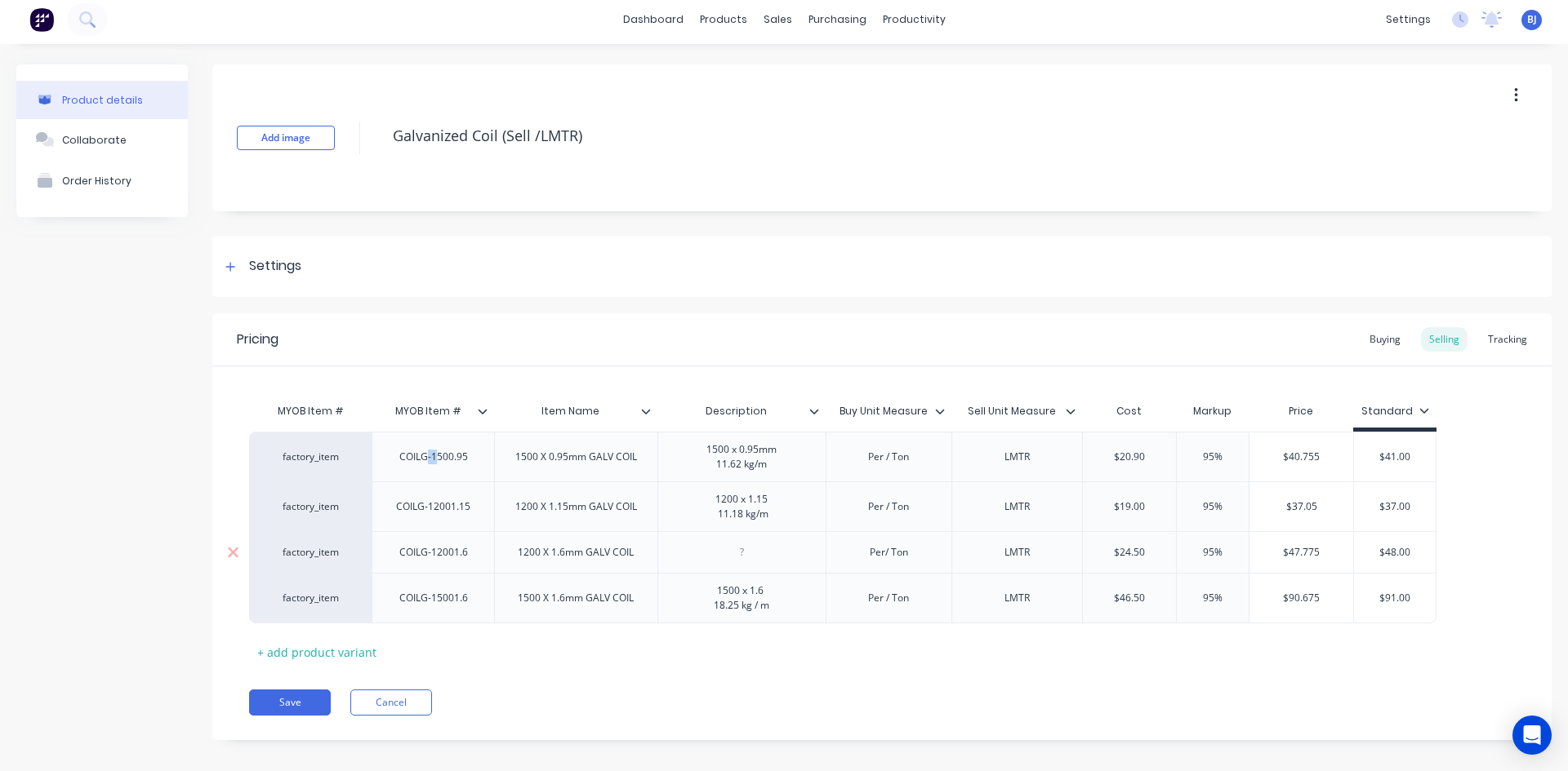
click at [428, 549] on div "factory_item COILG-1500.95 1500 X 0.95mm GALV COIL 1500 x 0.95mm 11.62 kg/m Per…" at bounding box center [882, 527] width 1265 height 192
click at [1496, 338] on div "Tracking" at bounding box center [1507, 340] width 56 height 25
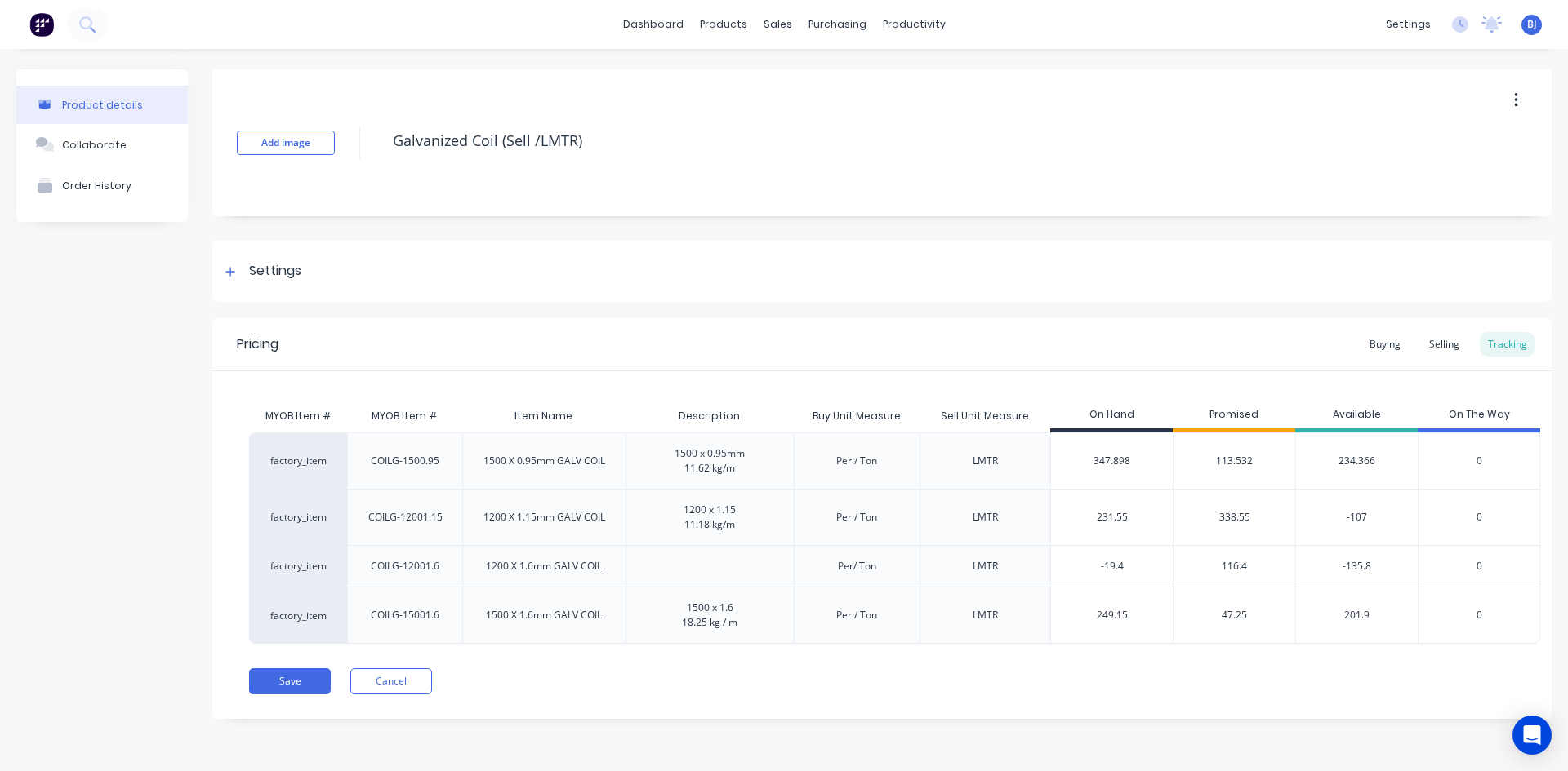
click at [1110, 567] on input "-19.4" at bounding box center [1112, 566] width 121 height 14
click at [1115, 565] on input "-19.4" at bounding box center [1112, 566] width 121 height 14
type input "-1"
type input "1"
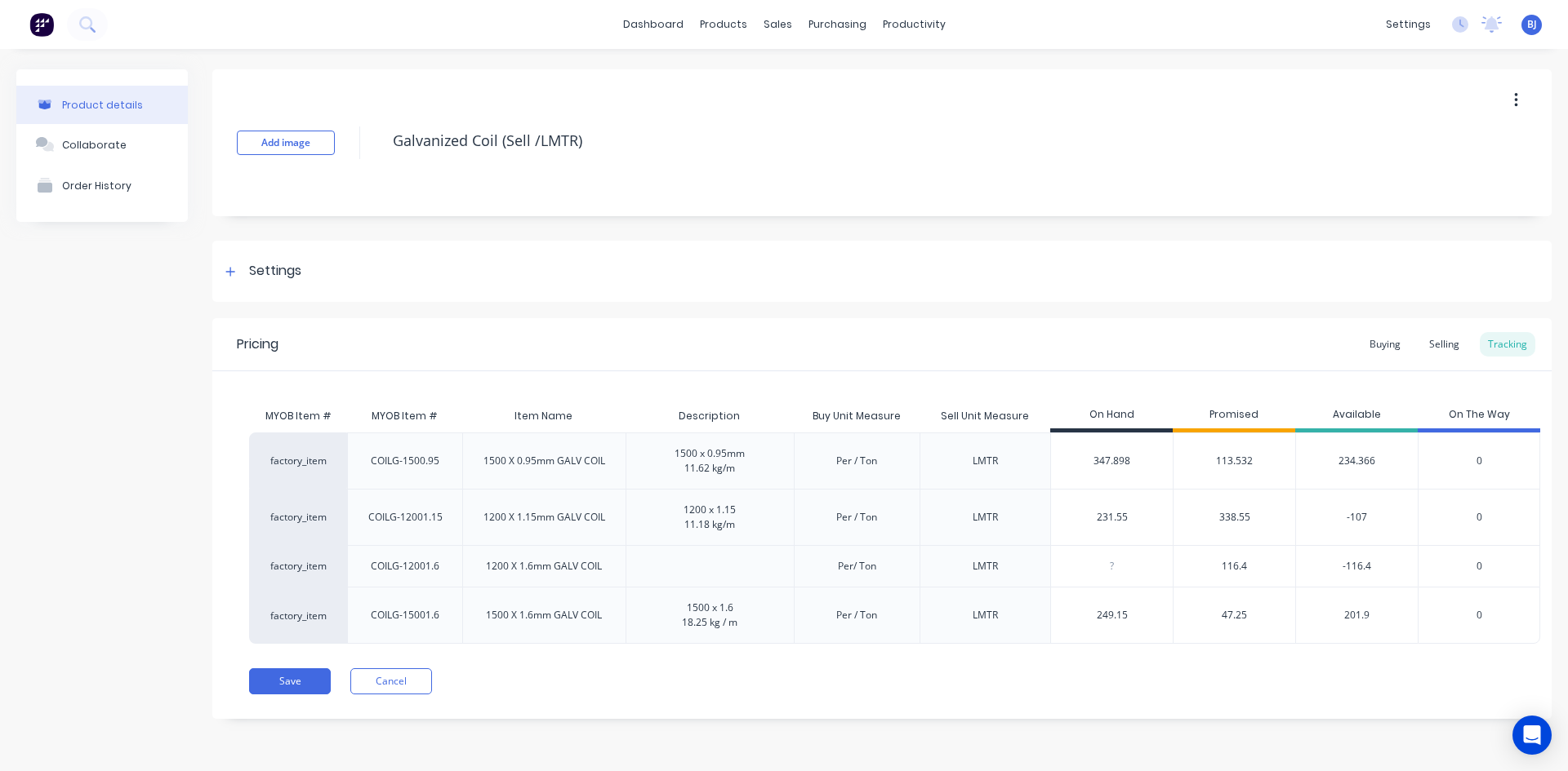
type input "1"
type input "-19.4"
click at [701, 562] on div at bounding box center [710, 567] width 27 height 27
click at [1434, 342] on div "Selling" at bounding box center [1444, 344] width 46 height 25
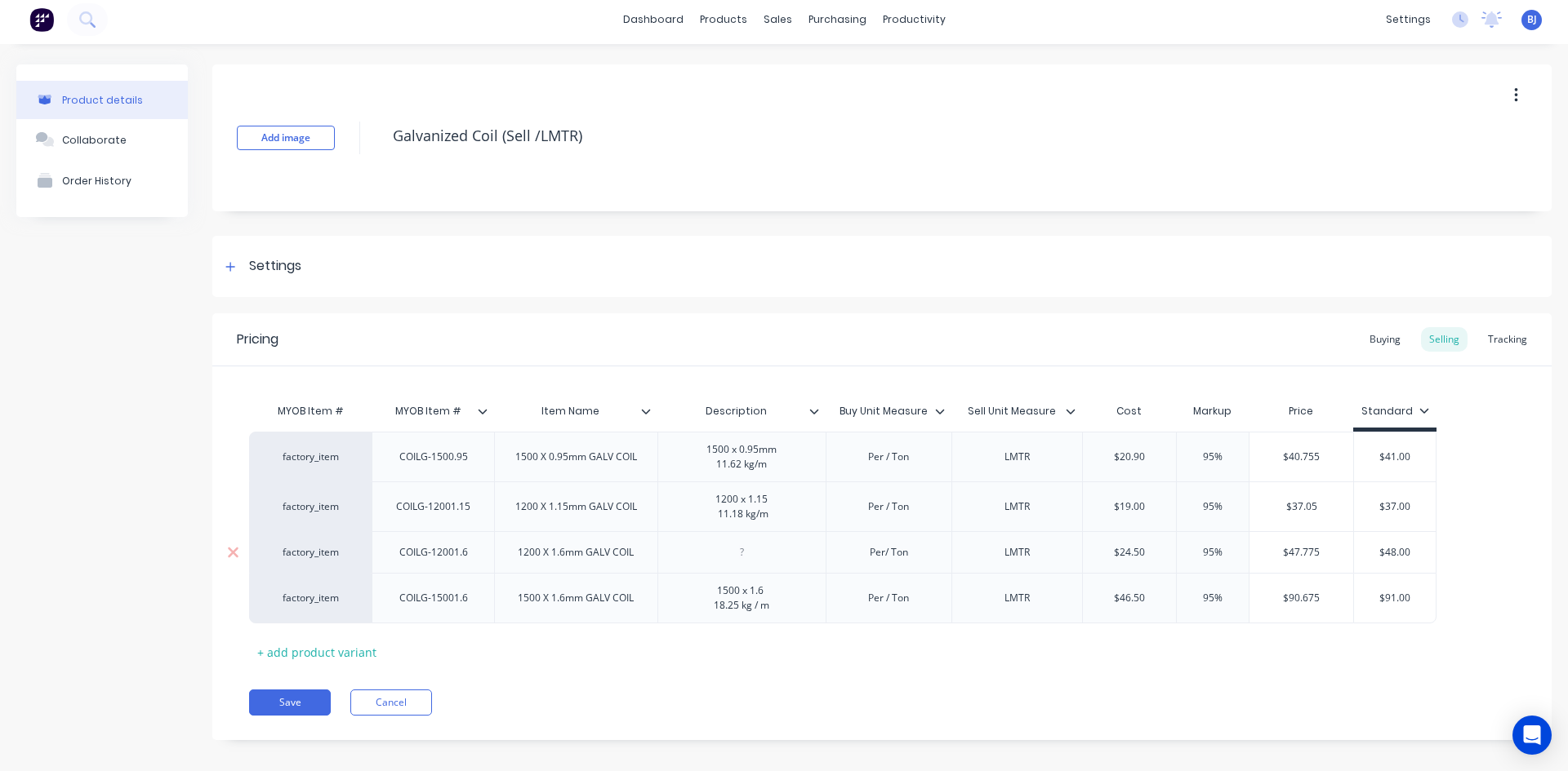
click at [732, 563] on div at bounding box center [741, 552] width 168 height 42
click at [740, 560] on div at bounding box center [742, 553] width 82 height 21
click at [304, 708] on button "Save" at bounding box center [290, 703] width 82 height 27
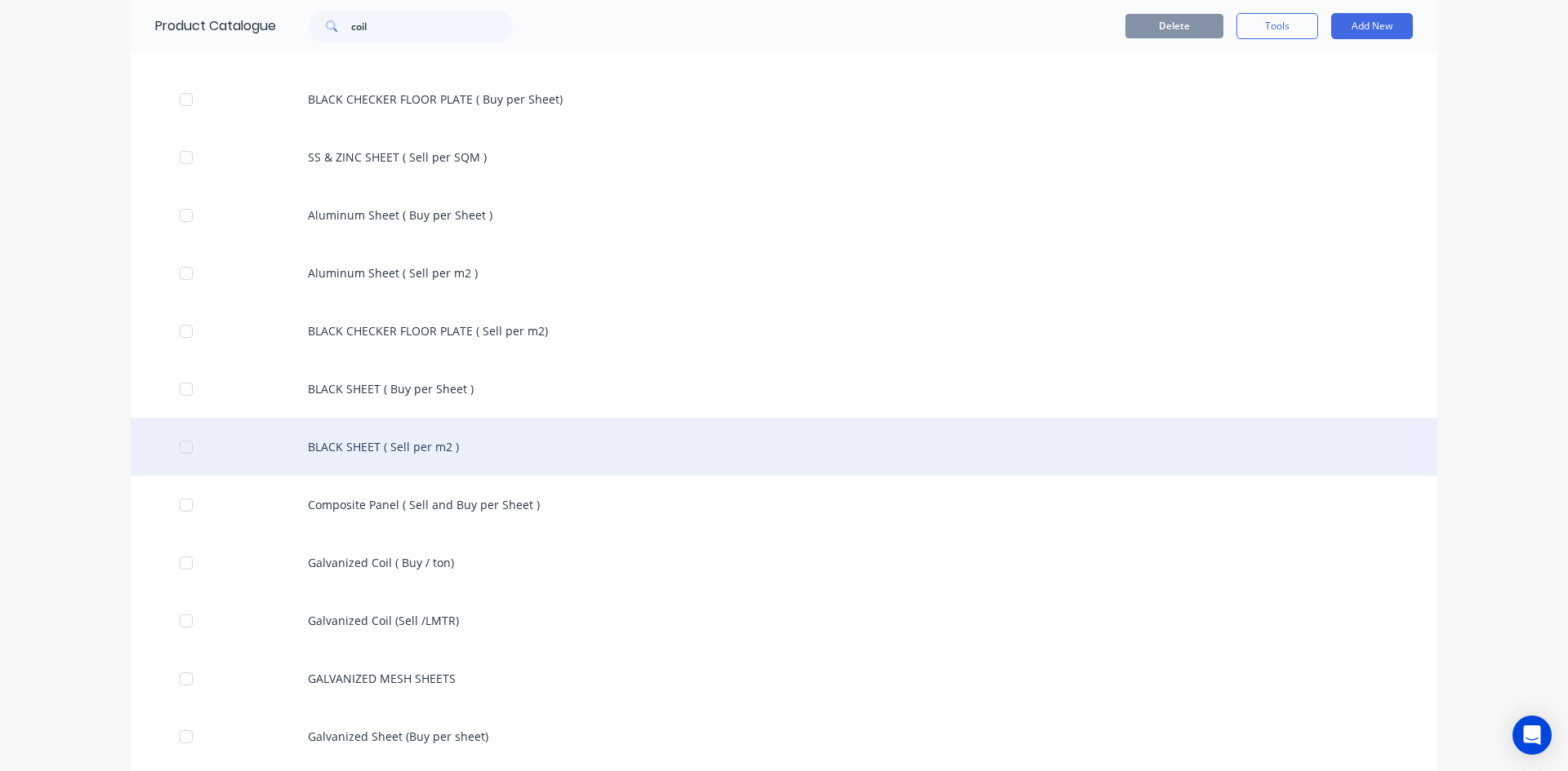
scroll to position [297, 0]
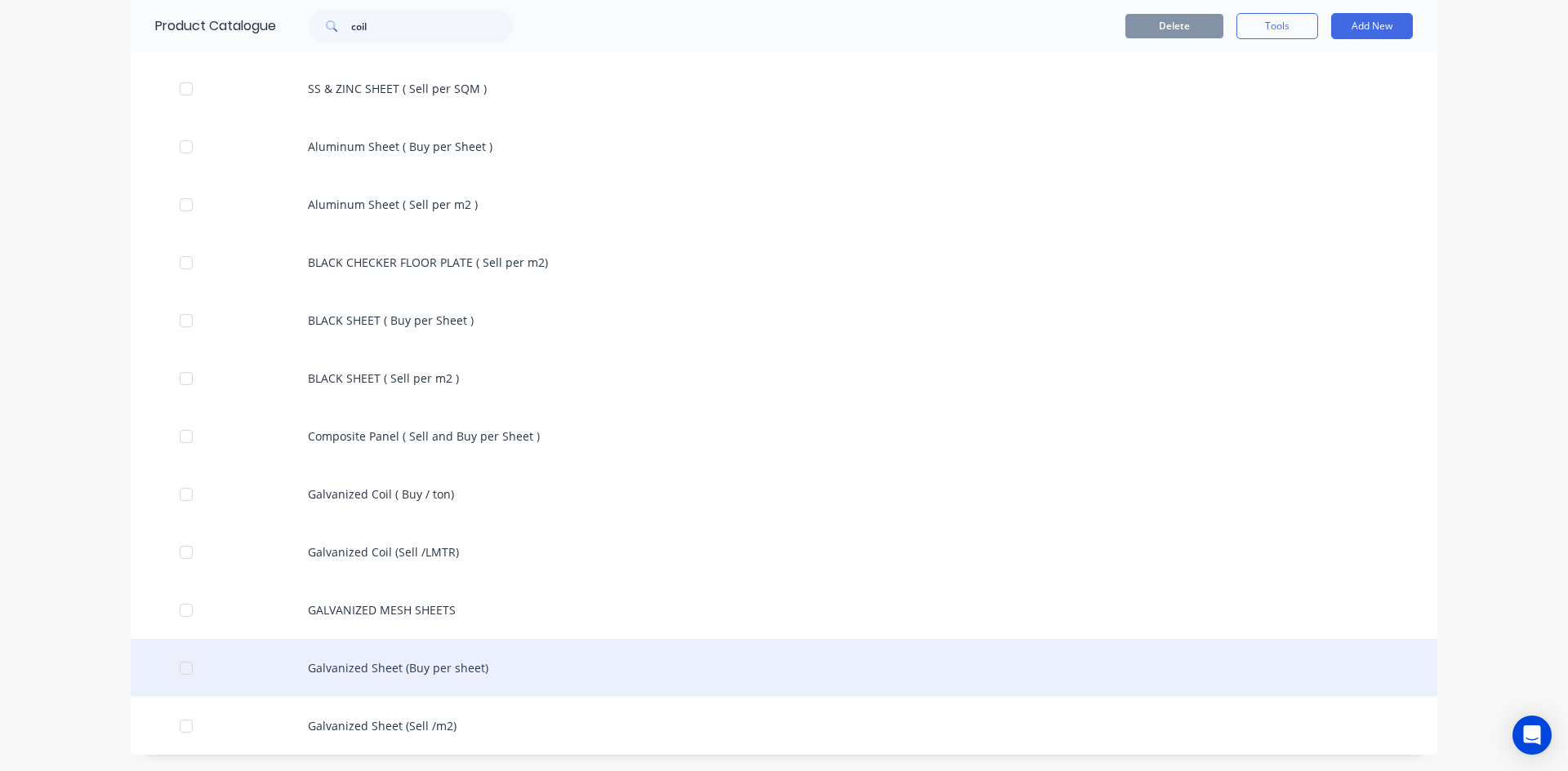
click at [429, 676] on div "Galvanized Sheet (Buy per sheet)" at bounding box center [784, 668] width 1306 height 58
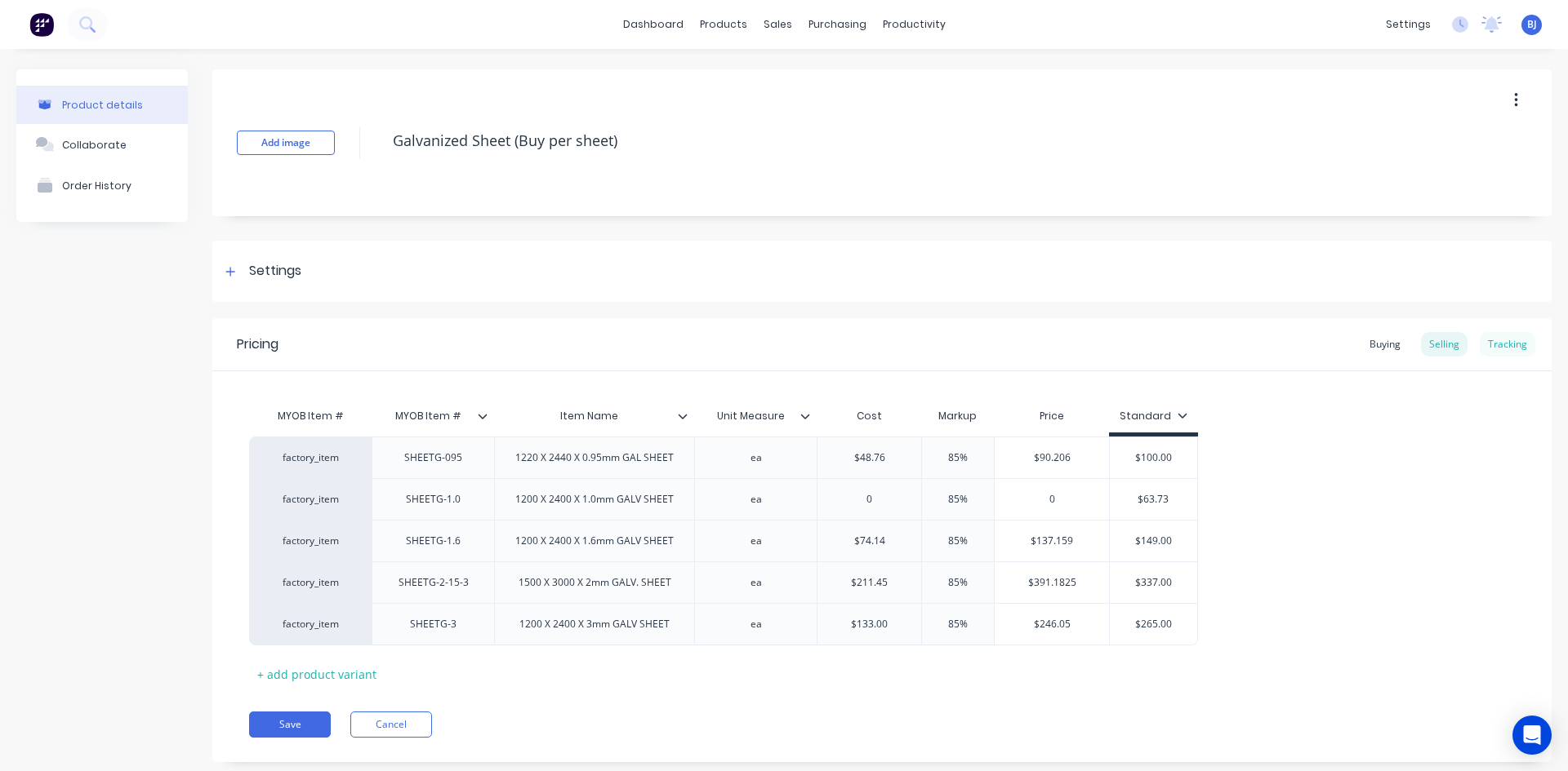
click at [1500, 346] on div "Tracking" at bounding box center [1507, 344] width 56 height 25
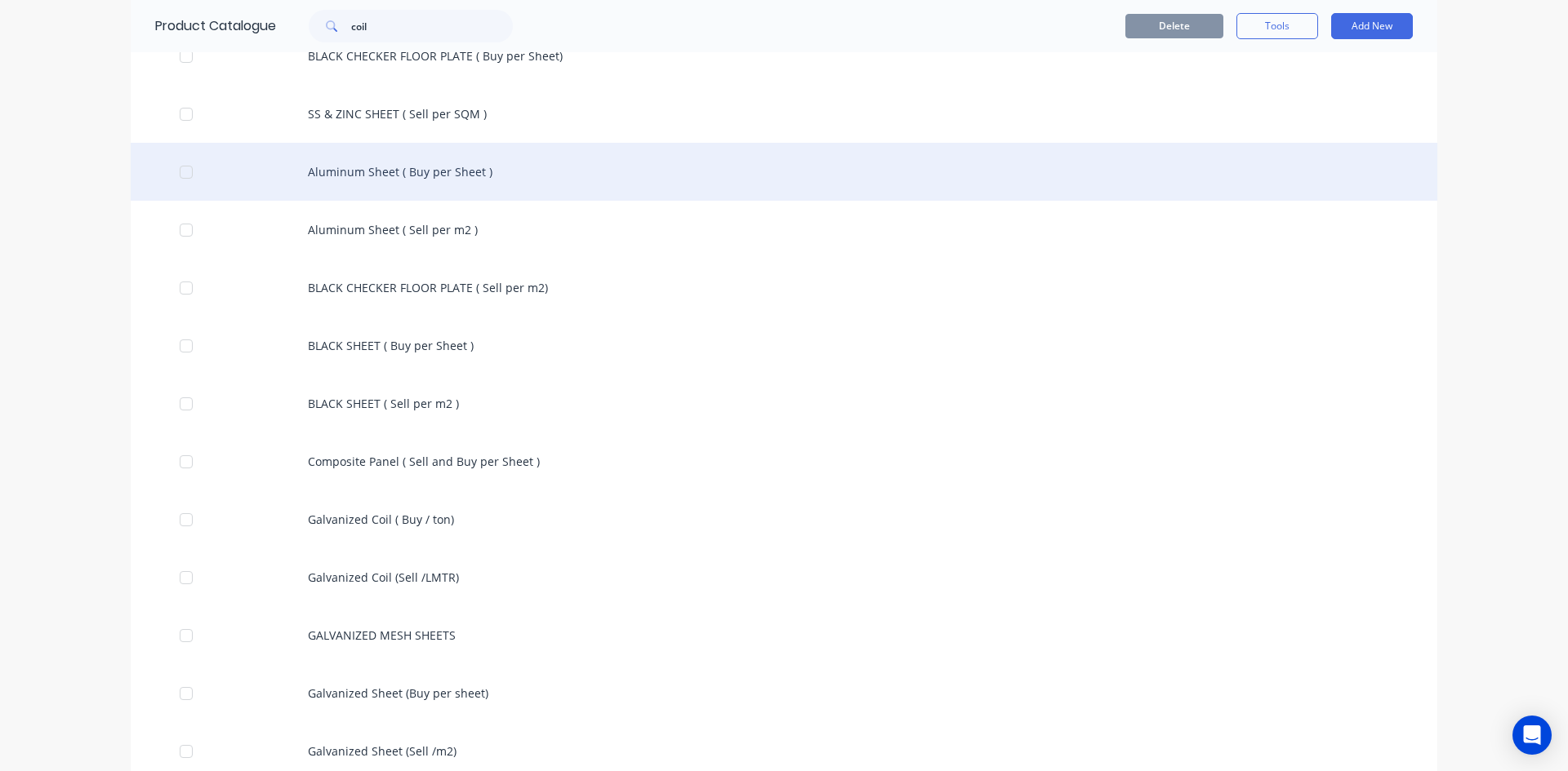
scroll to position [297, 0]
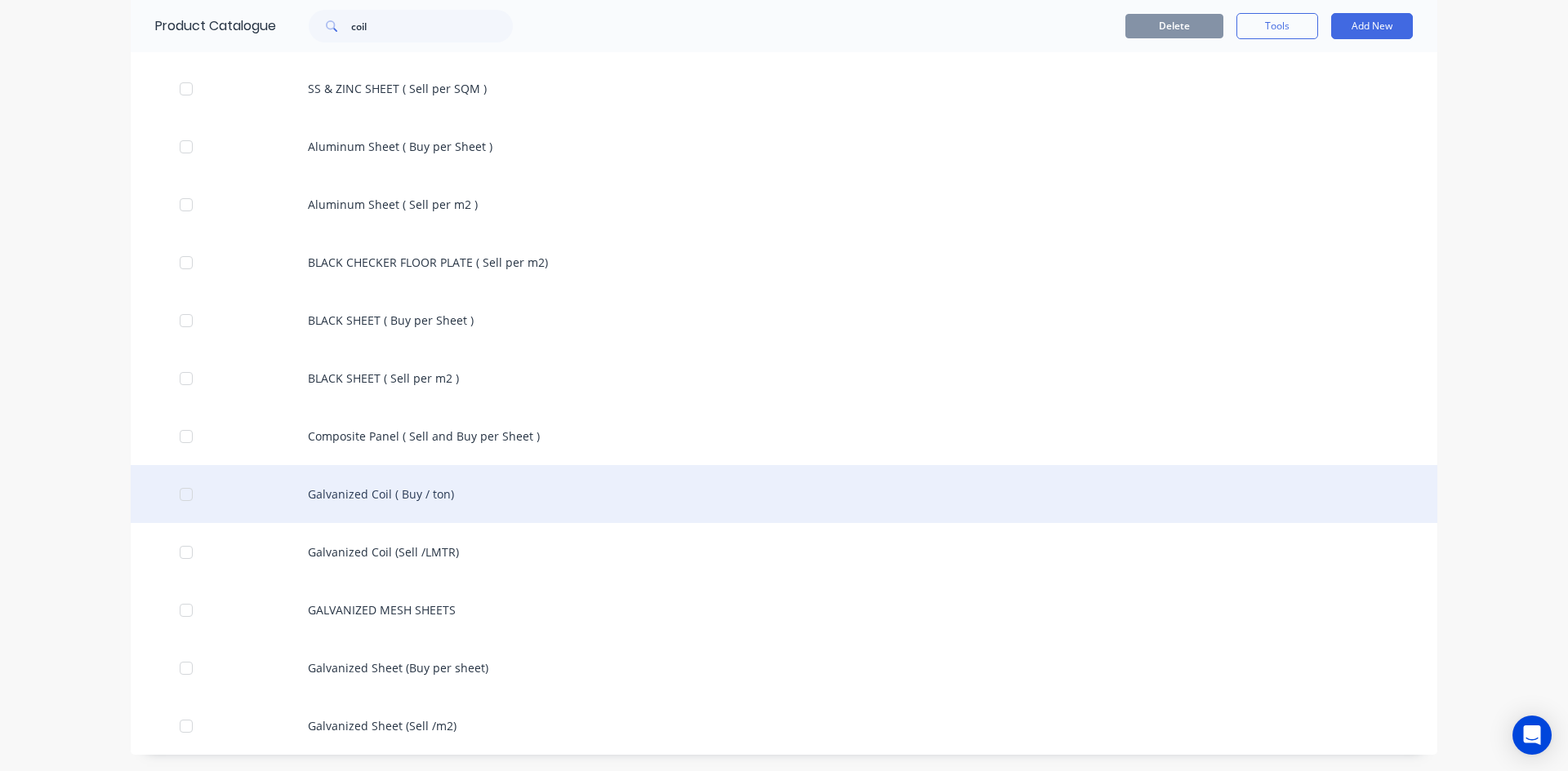
click at [405, 500] on div "Galvanized Coil ( Buy / ton)" at bounding box center [784, 494] width 1306 height 58
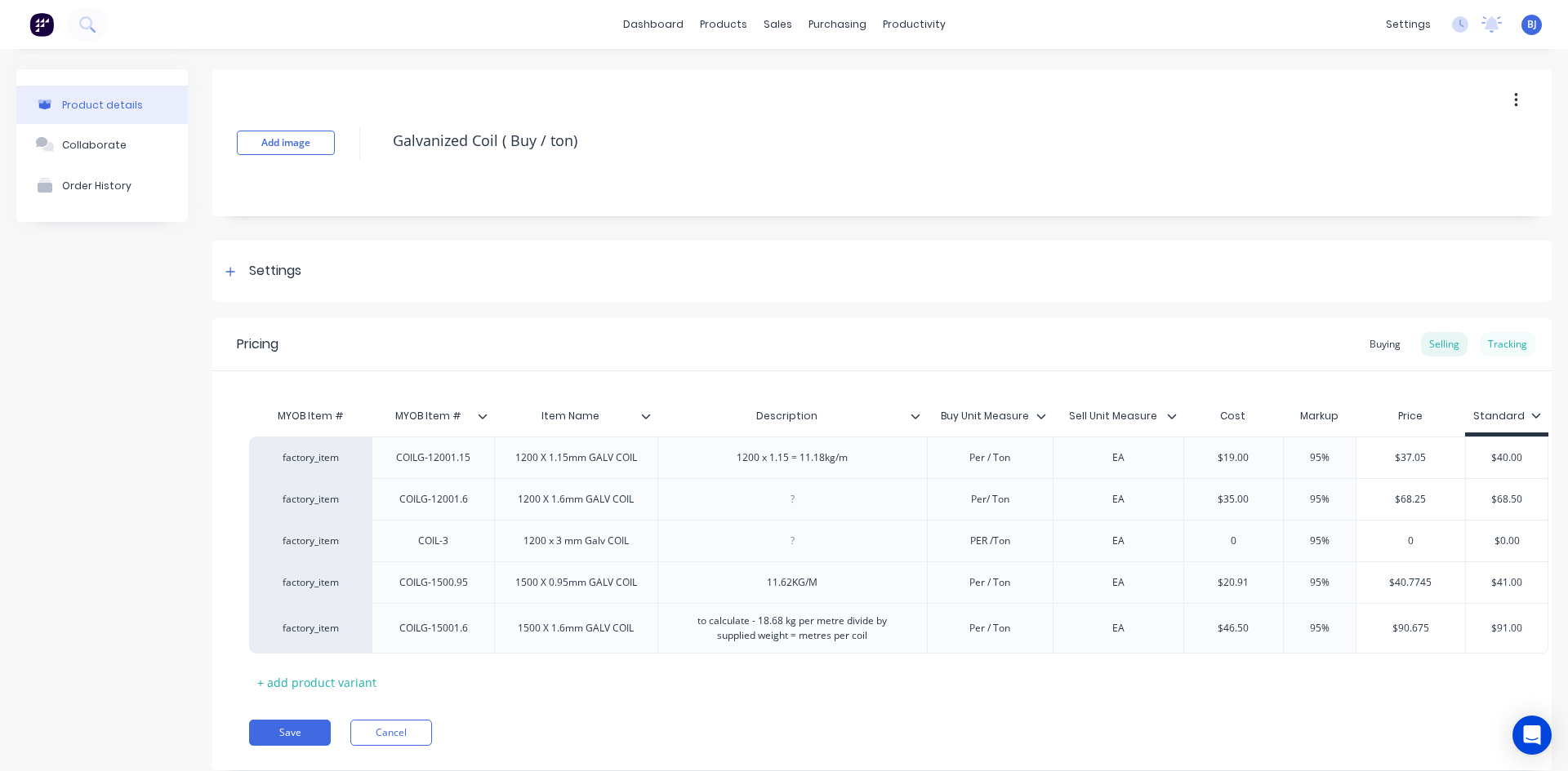
click at [1502, 349] on div "Tracking" at bounding box center [1507, 344] width 56 height 25
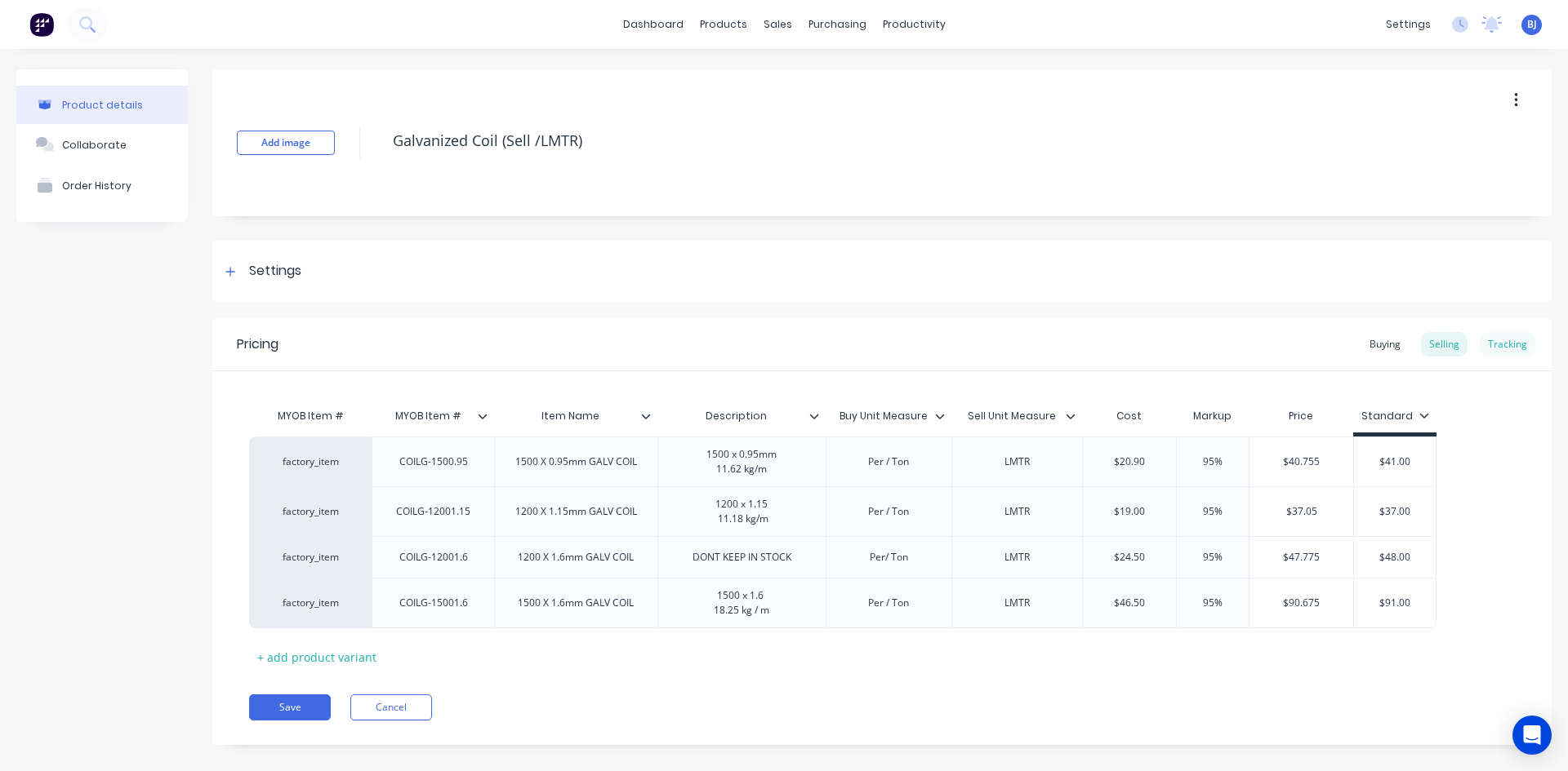
click at [1495, 349] on div "Tracking" at bounding box center [1507, 344] width 56 height 25
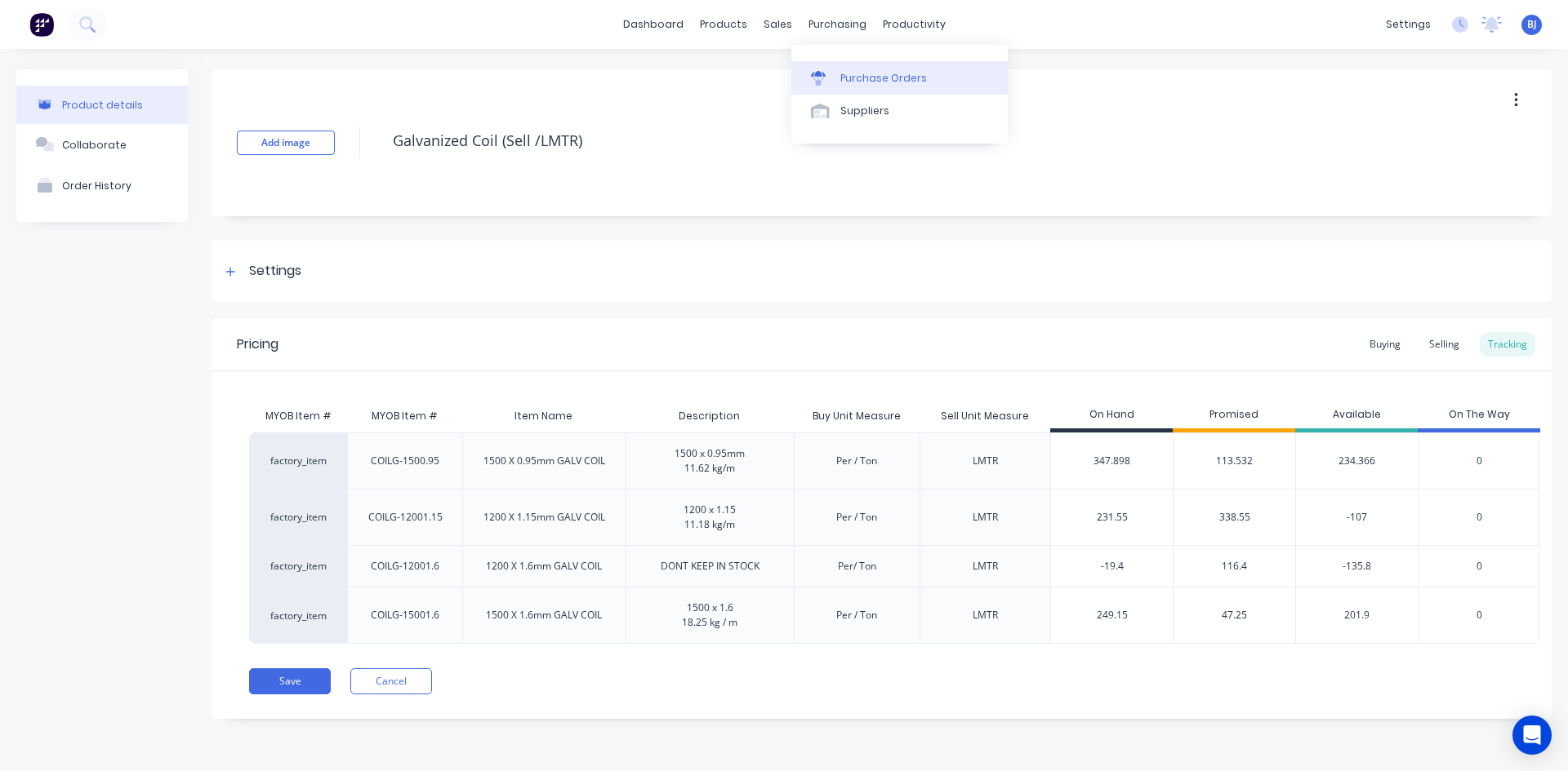
click at [842, 75] on div "Purchase Orders" at bounding box center [883, 78] width 86 height 14
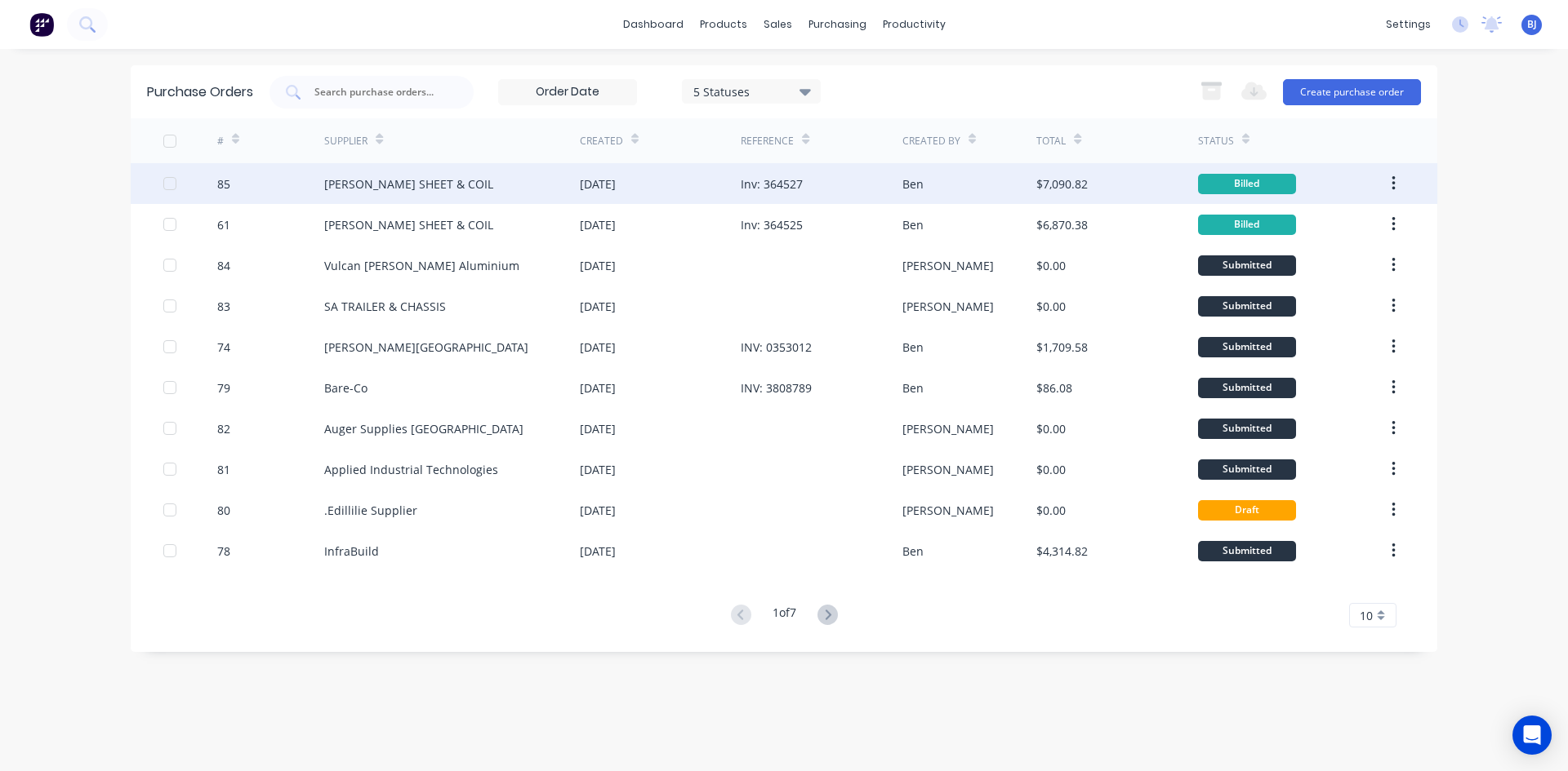
click at [648, 181] on div "[DATE]" at bounding box center [660, 183] width 161 height 41
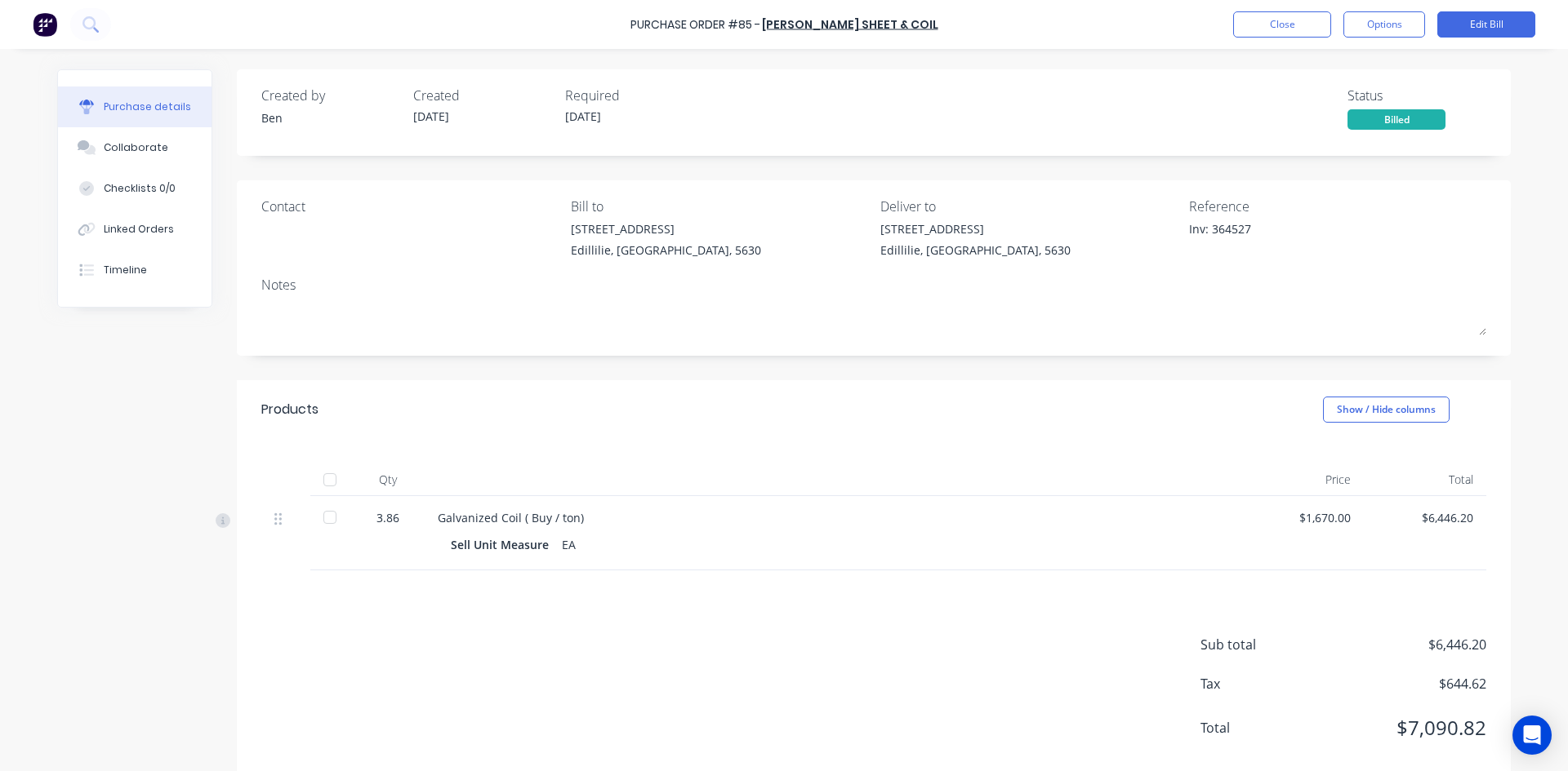
click at [583, 522] on div "Galvanized Coil ( Buy / ton)" at bounding box center [832, 518] width 790 height 17
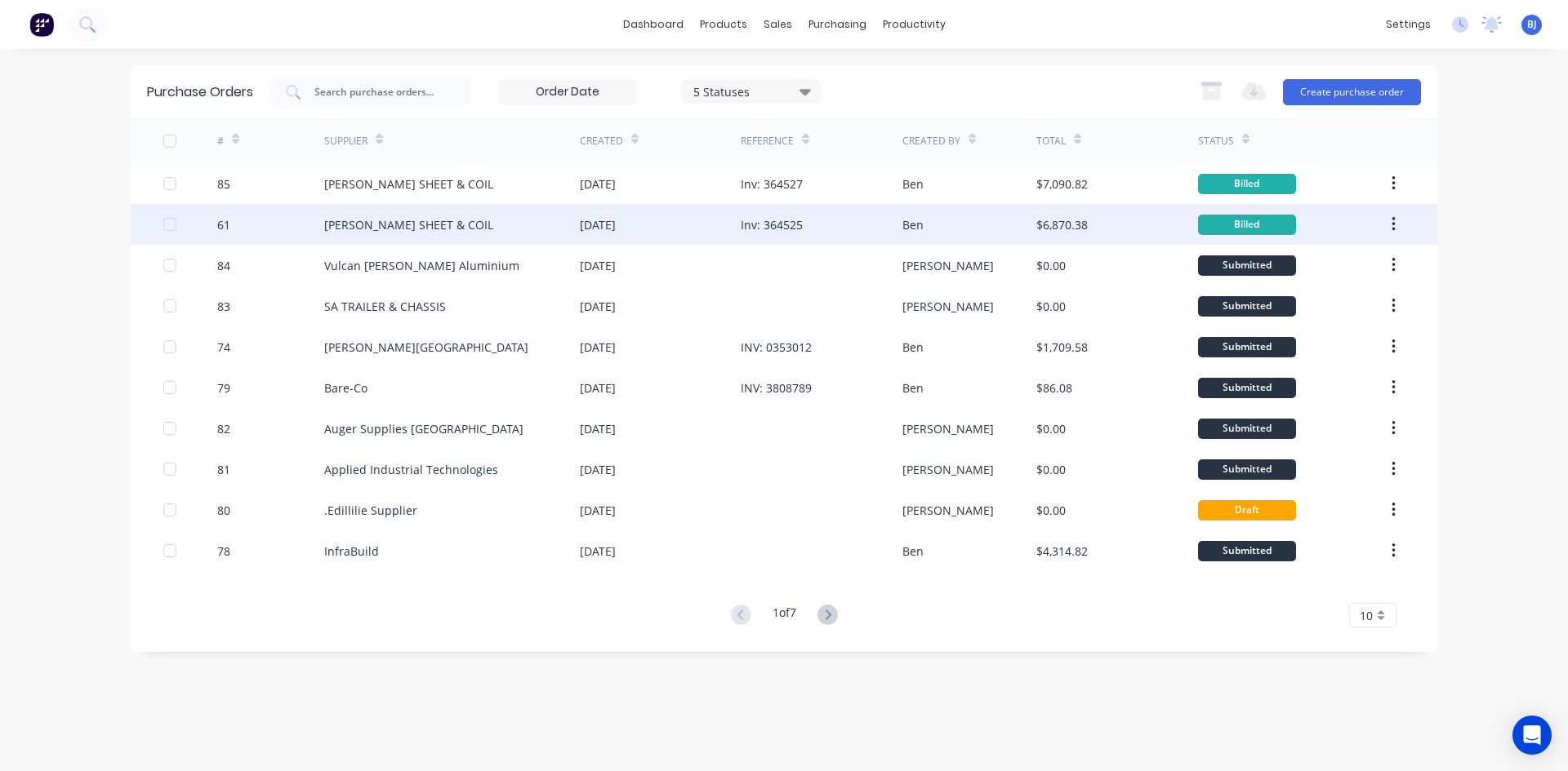
click at [377, 220] on div "[PERSON_NAME] SHEET & COIL" at bounding box center [409, 225] width 169 height 17
click at [483, 228] on div "[PERSON_NAME] SHEET & COIL" at bounding box center [452, 224] width 255 height 41
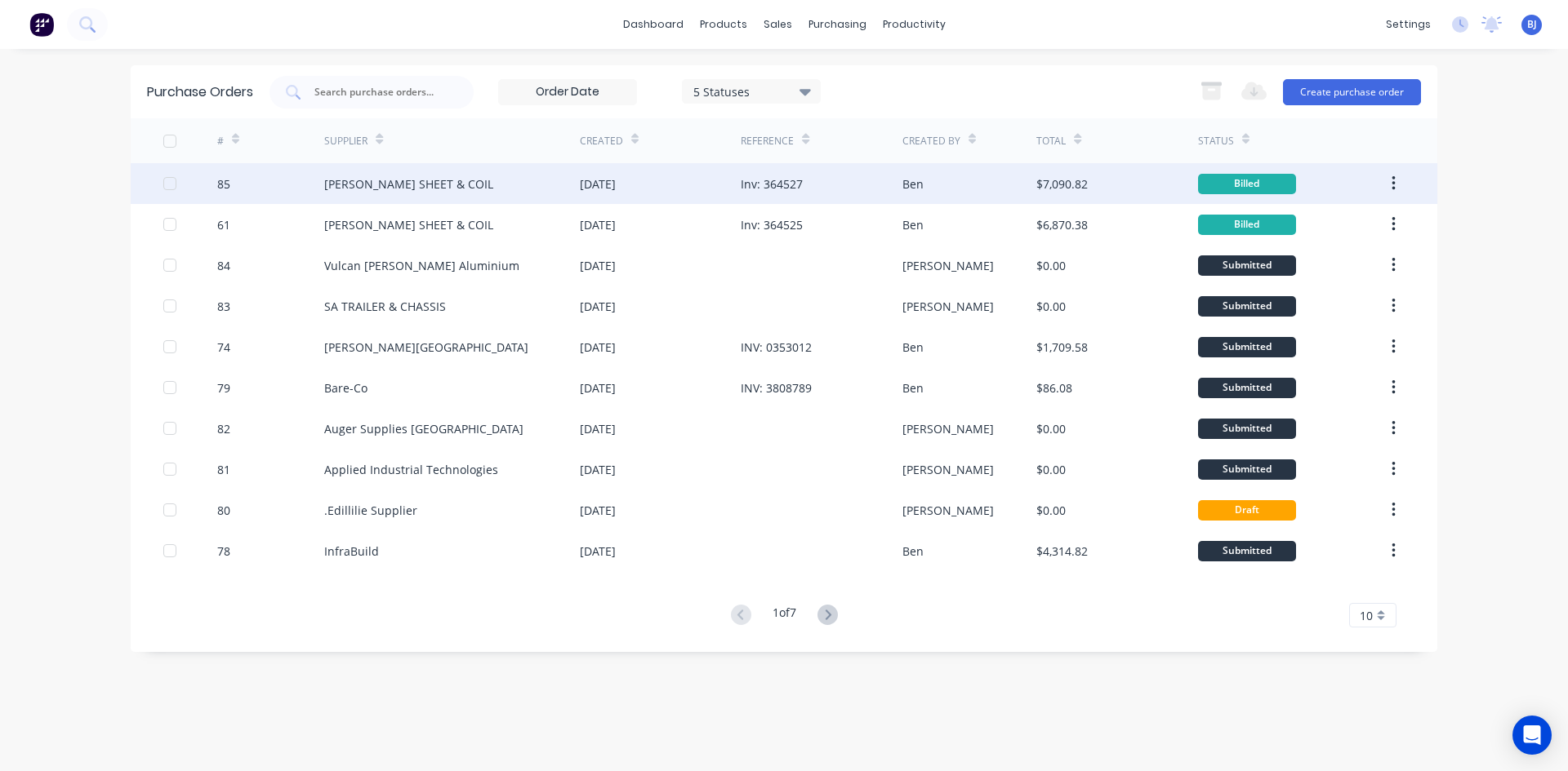
click at [348, 186] on div "[PERSON_NAME] SHEET & COIL" at bounding box center [409, 184] width 169 height 17
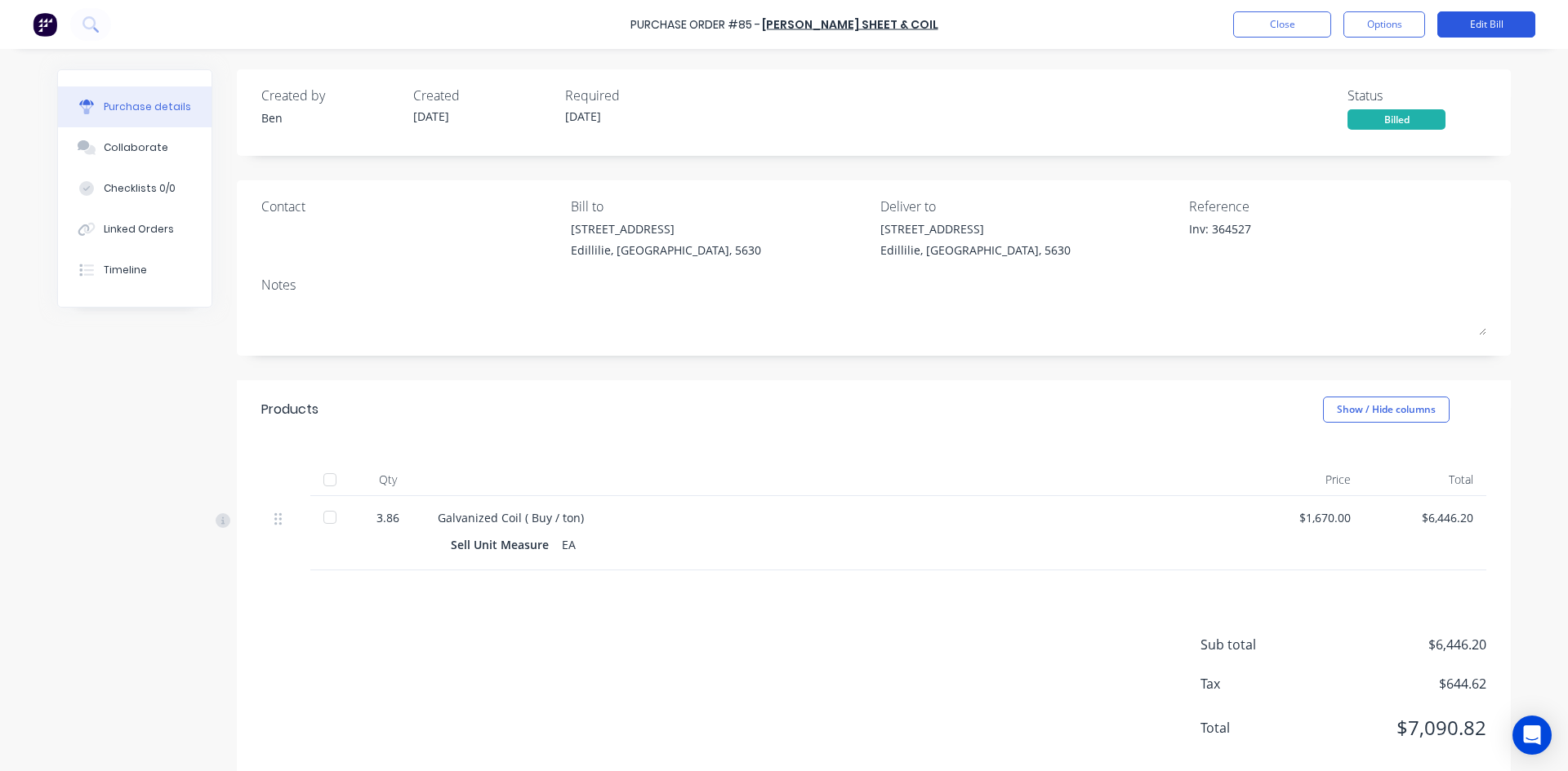
click at [1491, 22] on button "Edit Bill" at bounding box center [1485, 25] width 98 height 27
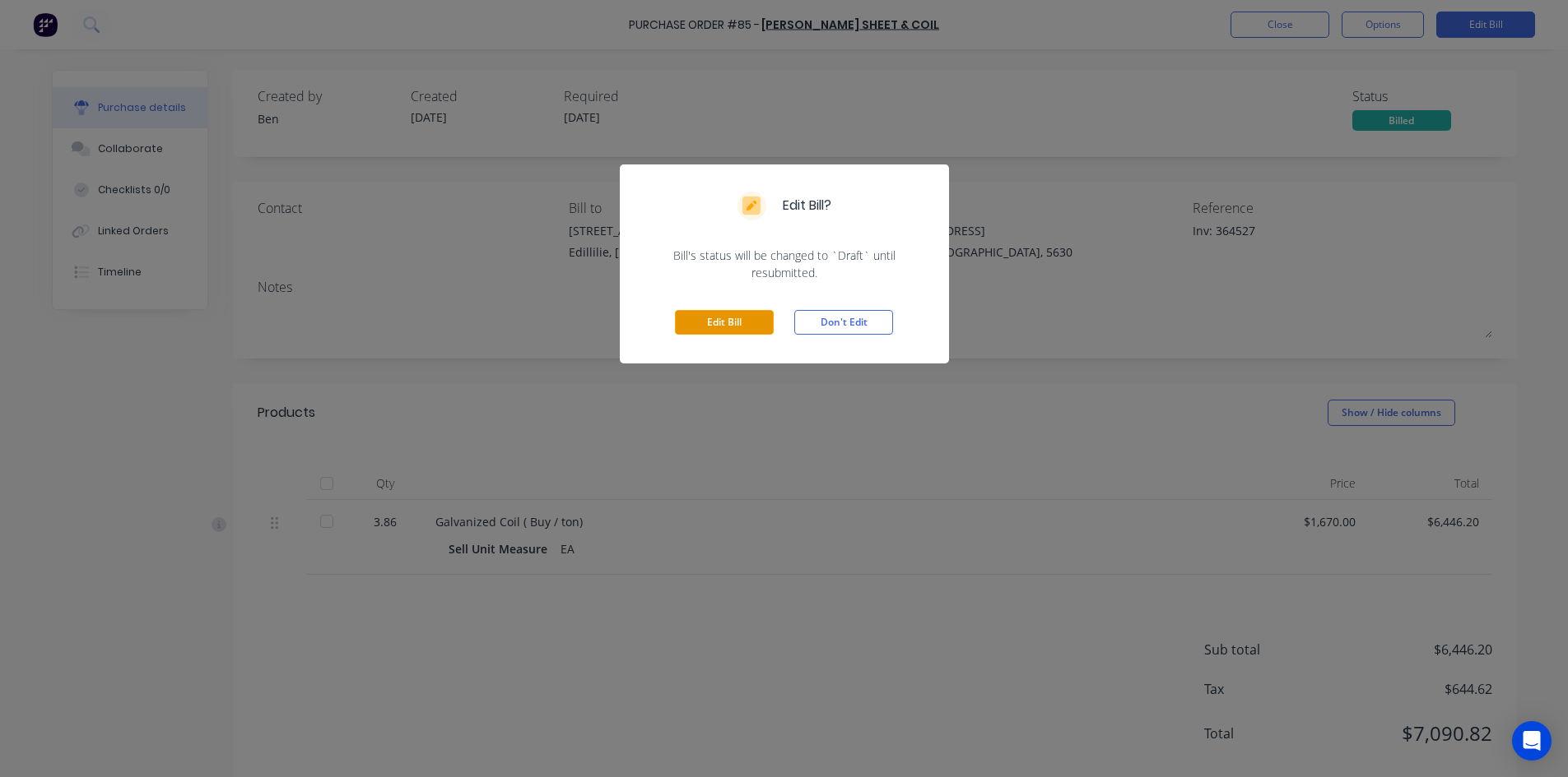
click at [709, 321] on button "Edit Bill" at bounding box center [724, 323] width 98 height 25
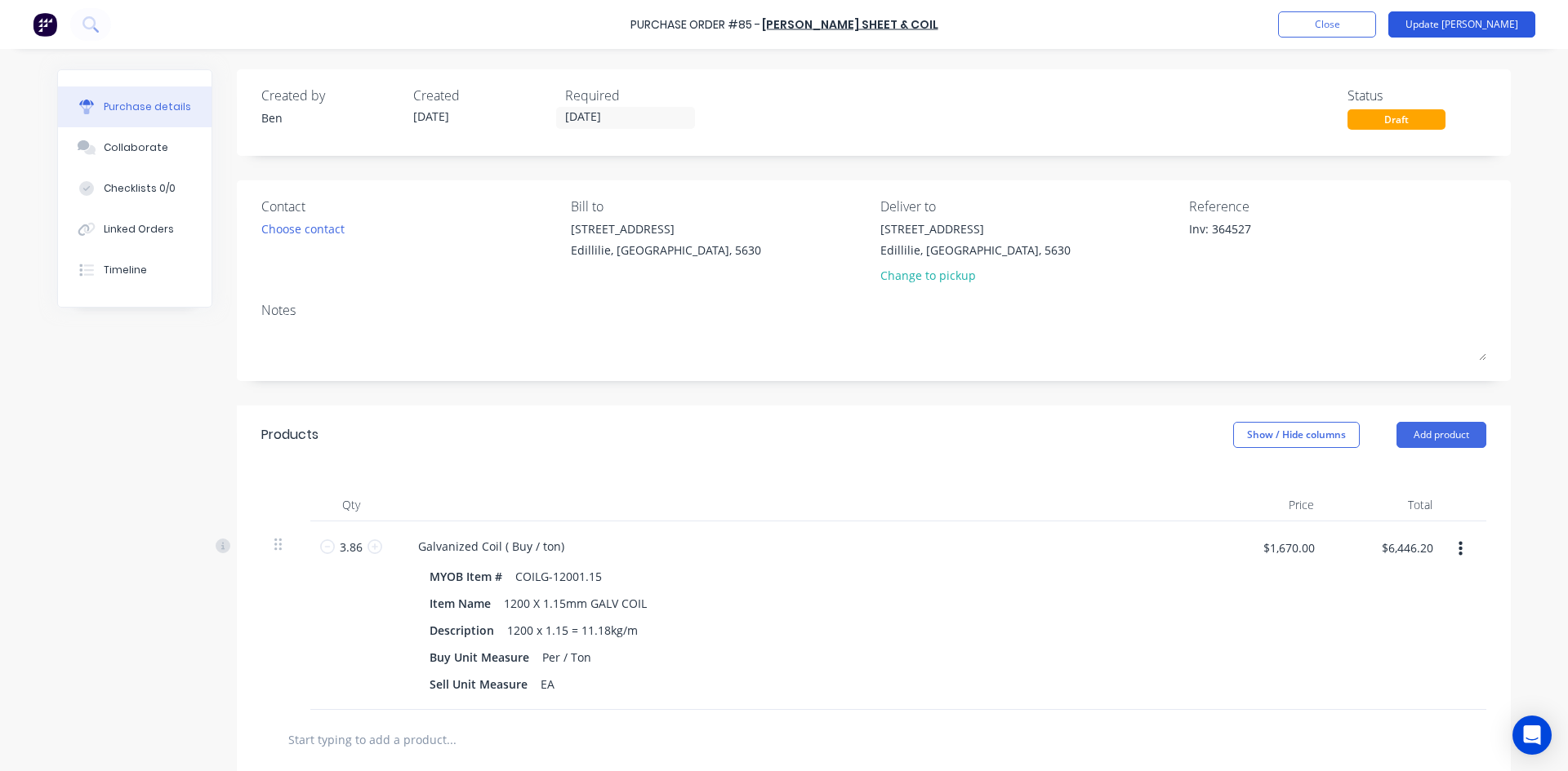
click at [1491, 26] on button "Update [PERSON_NAME]" at bounding box center [1461, 25] width 147 height 27
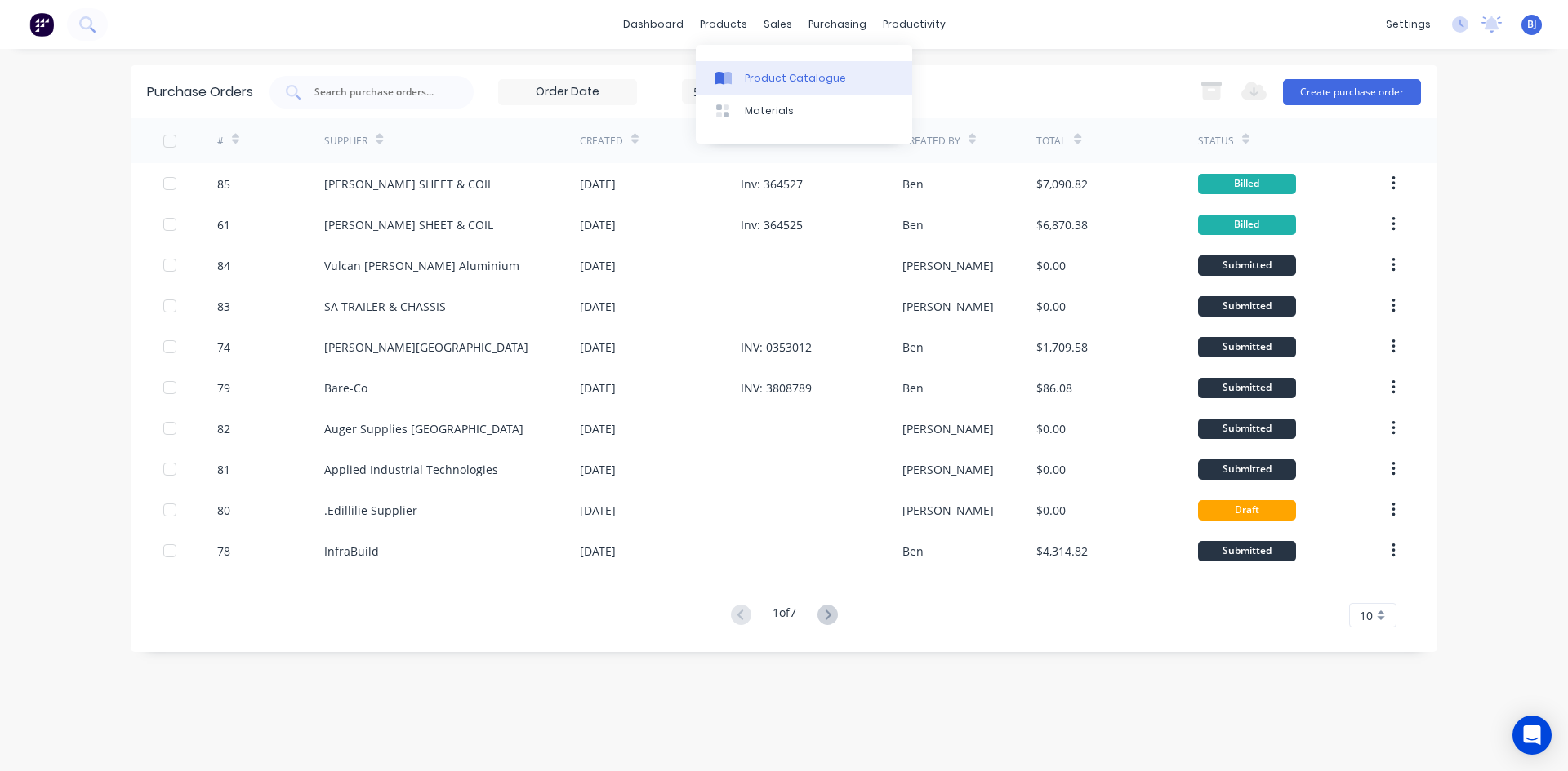
click at [732, 80] on div at bounding box center [728, 78] width 25 height 14
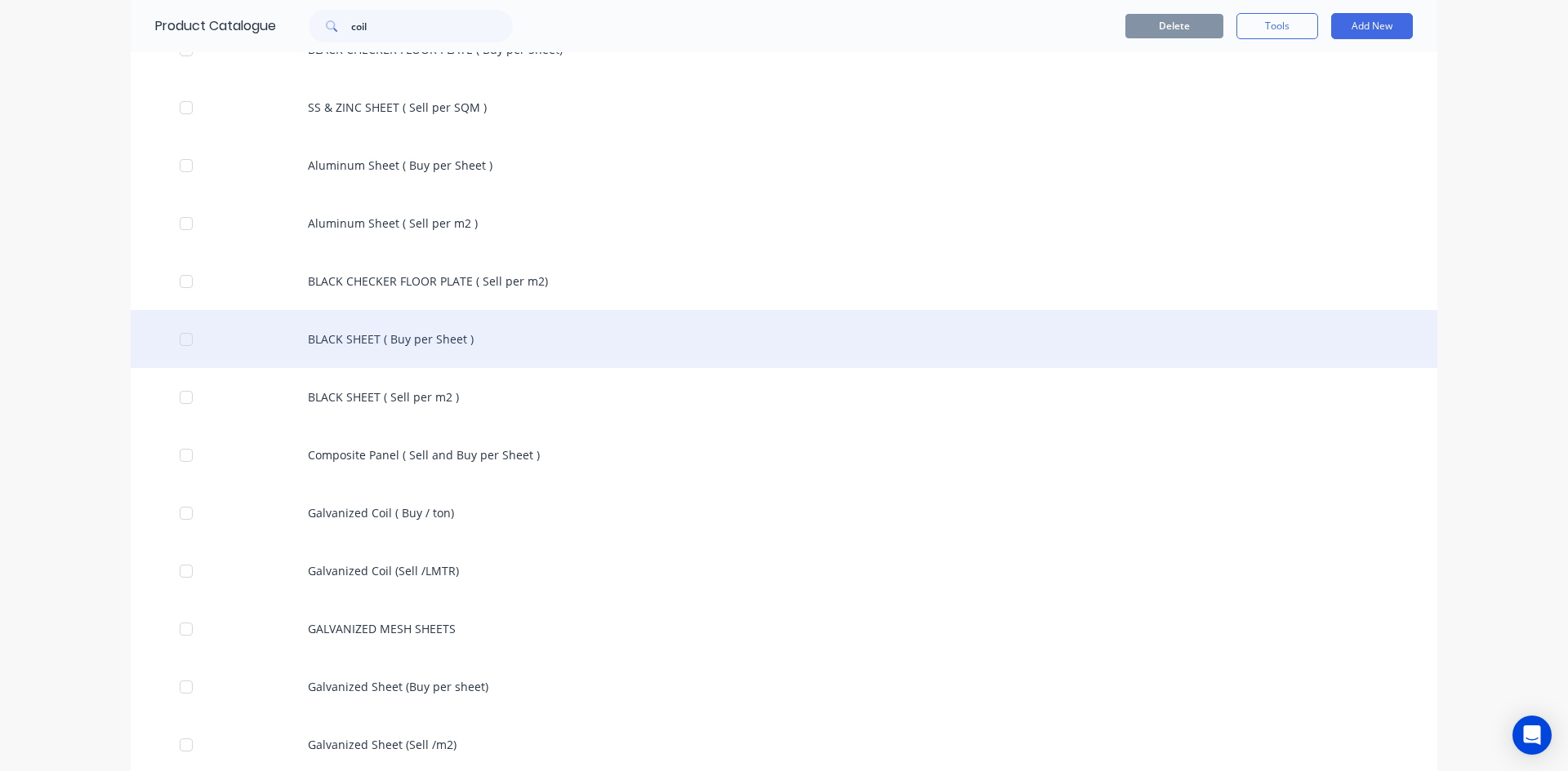
scroll to position [297, 0]
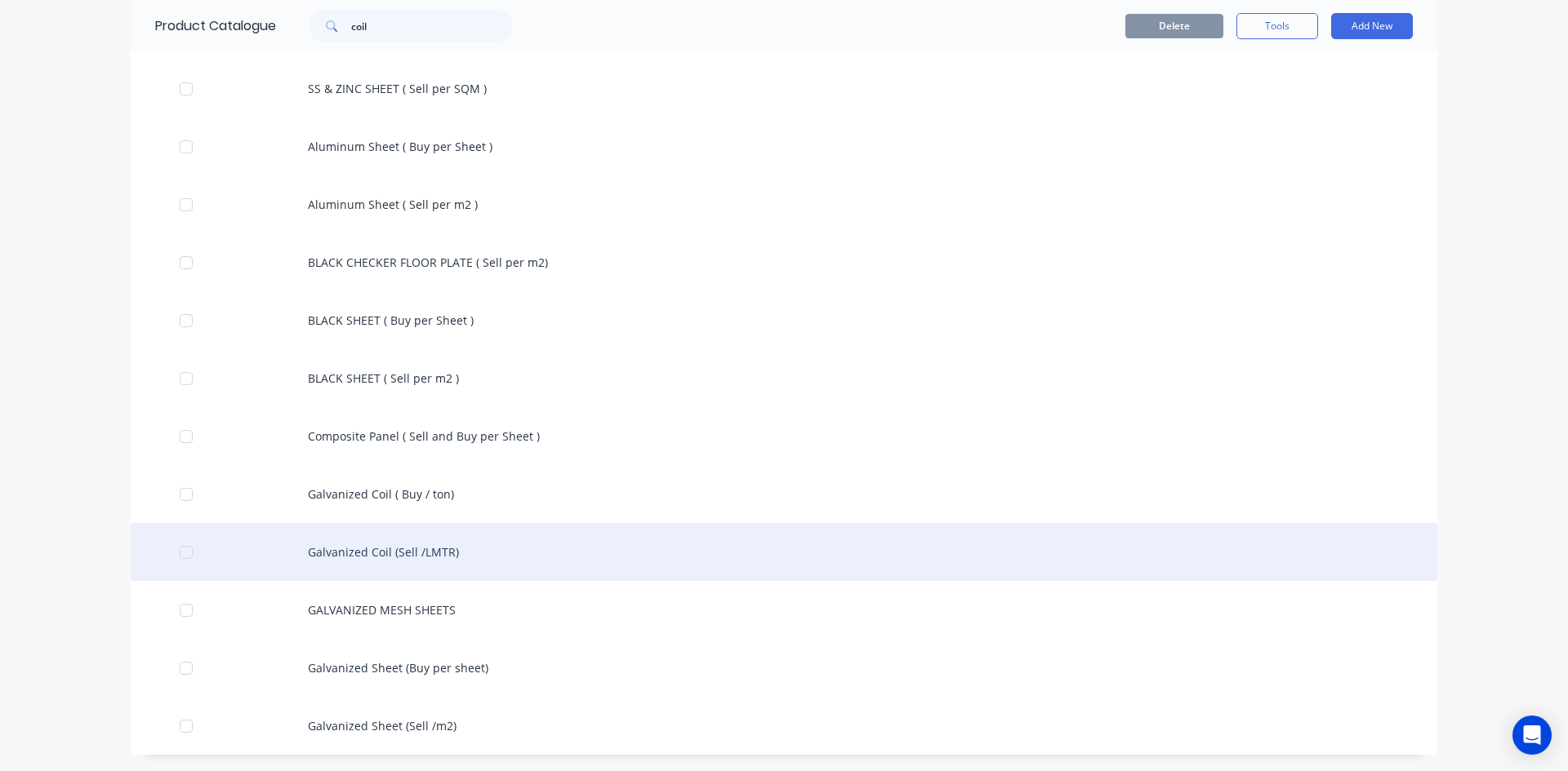
click at [418, 557] on div "Galvanized Coil (Sell /LMTR)" at bounding box center [784, 552] width 1306 height 58
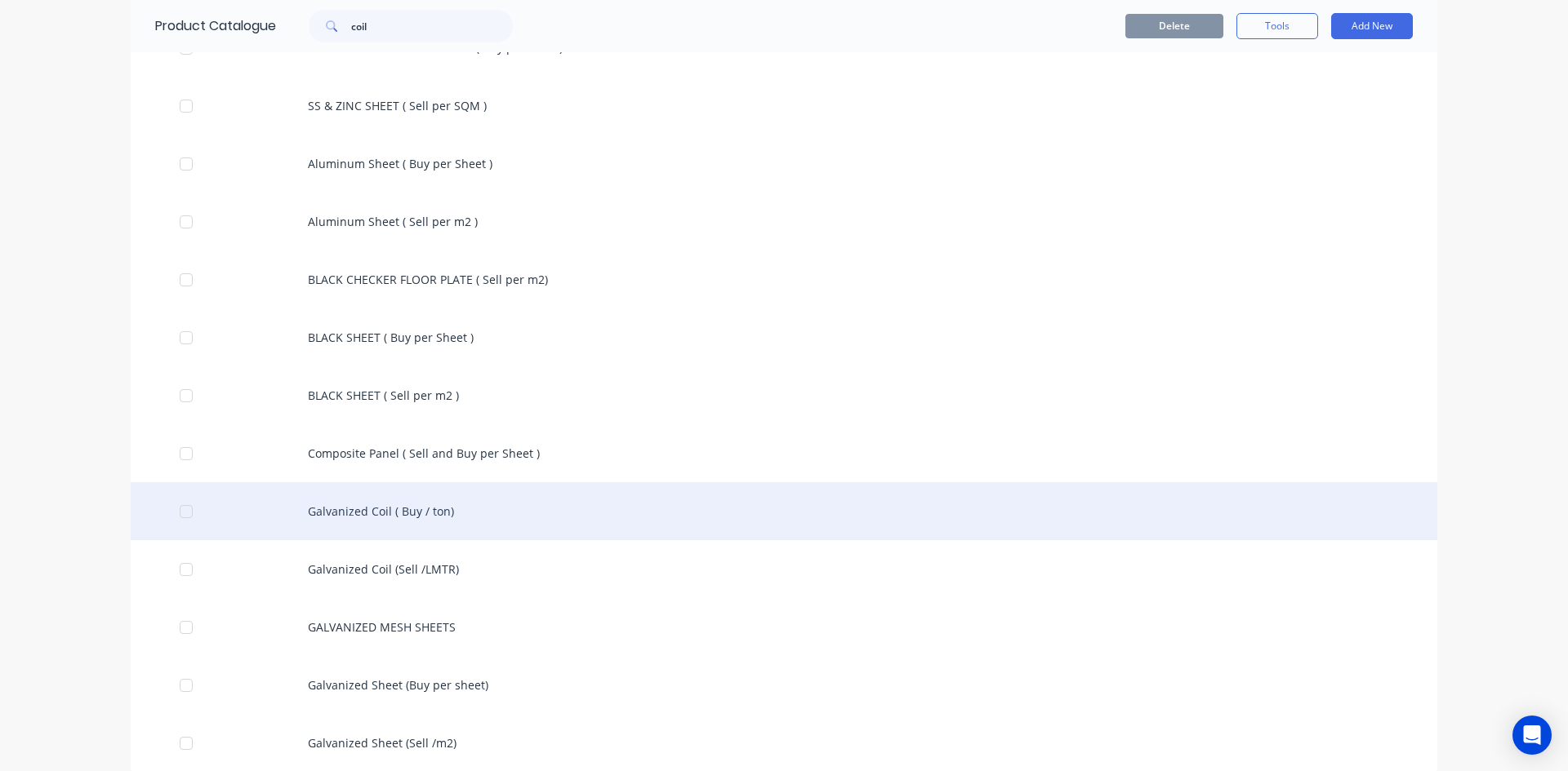
scroll to position [297, 0]
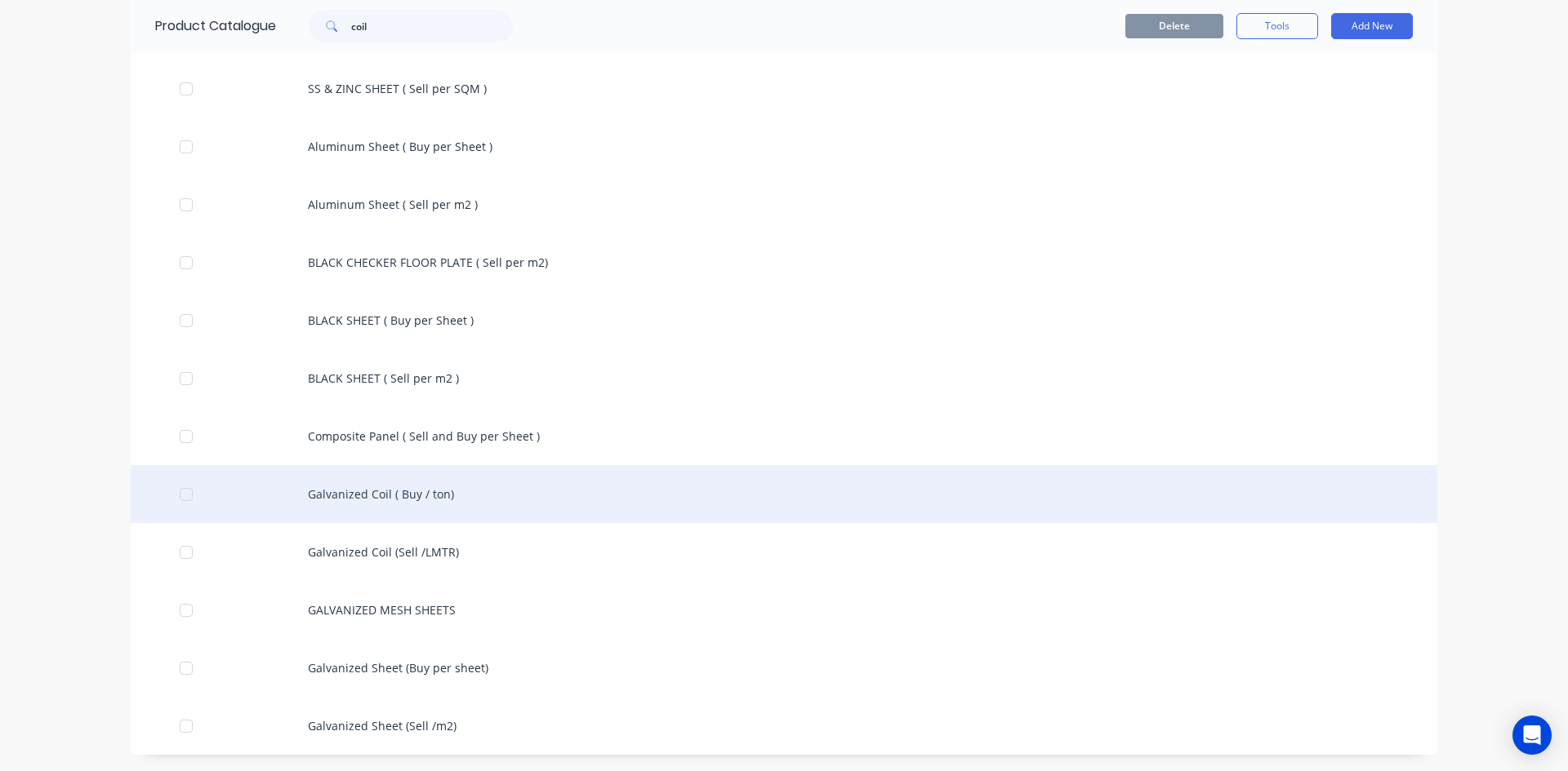
click at [449, 494] on div "Galvanized Coil ( Buy / ton)" at bounding box center [784, 494] width 1306 height 58
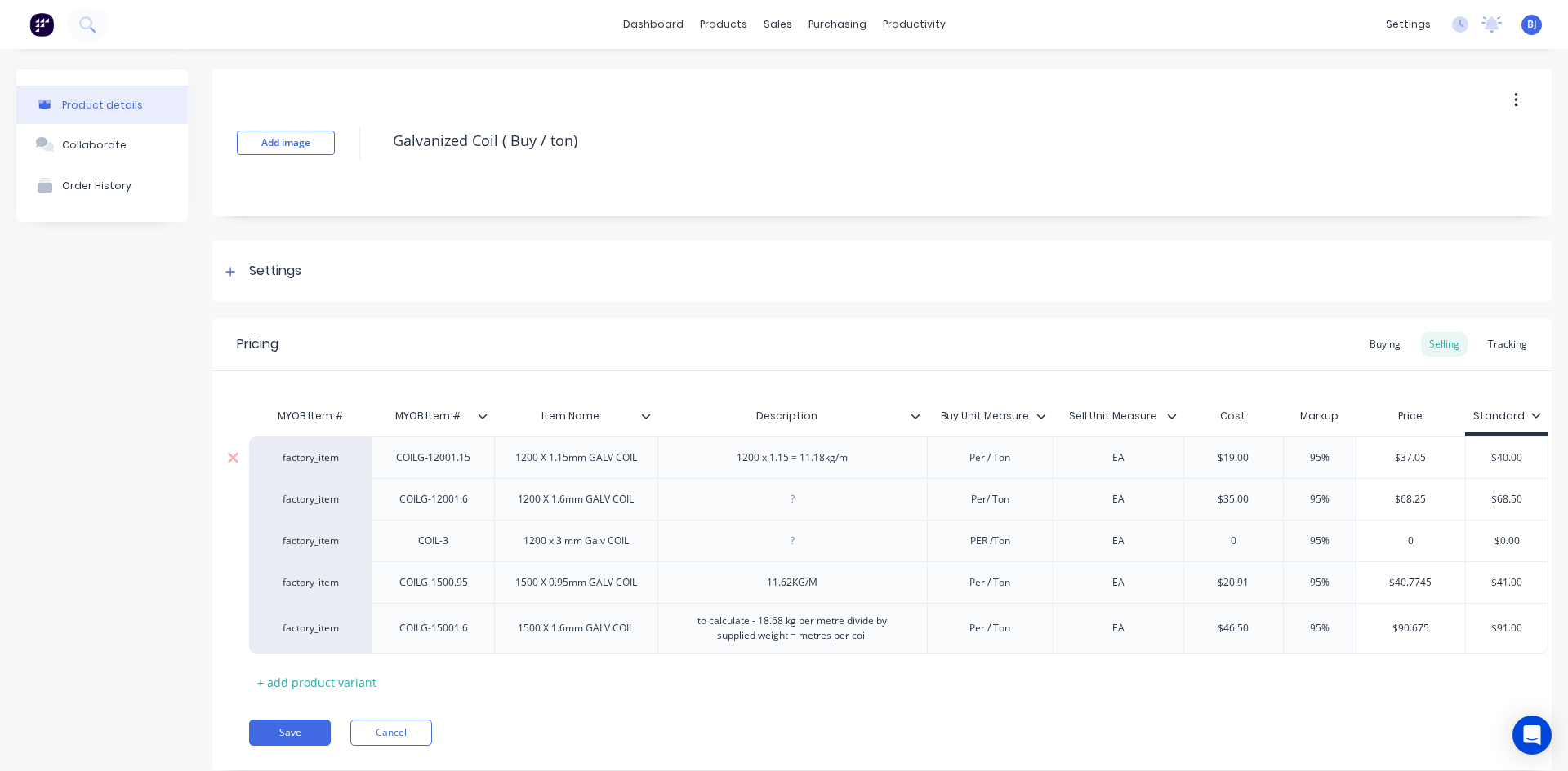
click at [1125, 467] on div "EA" at bounding box center [1117, 458] width 82 height 21
drag, startPoint x: 1161, startPoint y: 463, endPoint x: 1074, endPoint y: 472, distance: 87.5
click at [1074, 472] on div "PER LINIAL METRE" at bounding box center [1118, 458] width 132 height 42
copy div "PER LINIAL METRE"
click at [1111, 500] on div "EA" at bounding box center [1117, 500] width 82 height 21
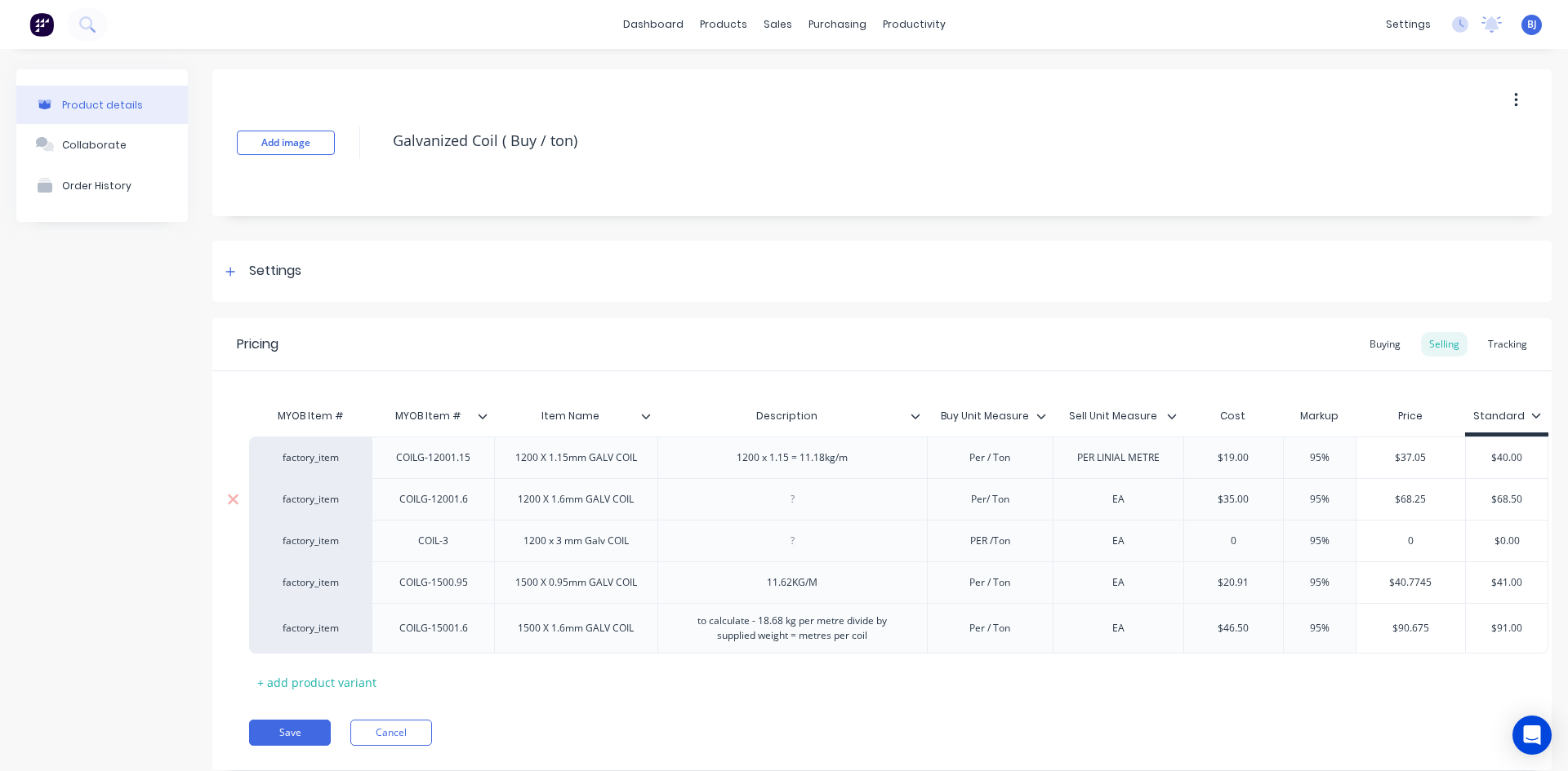
paste div
drag, startPoint x: 1114, startPoint y: 554, endPoint x: 1447, endPoint y: 268, distance: 439.0
click at [1447, 268] on div "Settings" at bounding box center [882, 271] width 1339 height 62
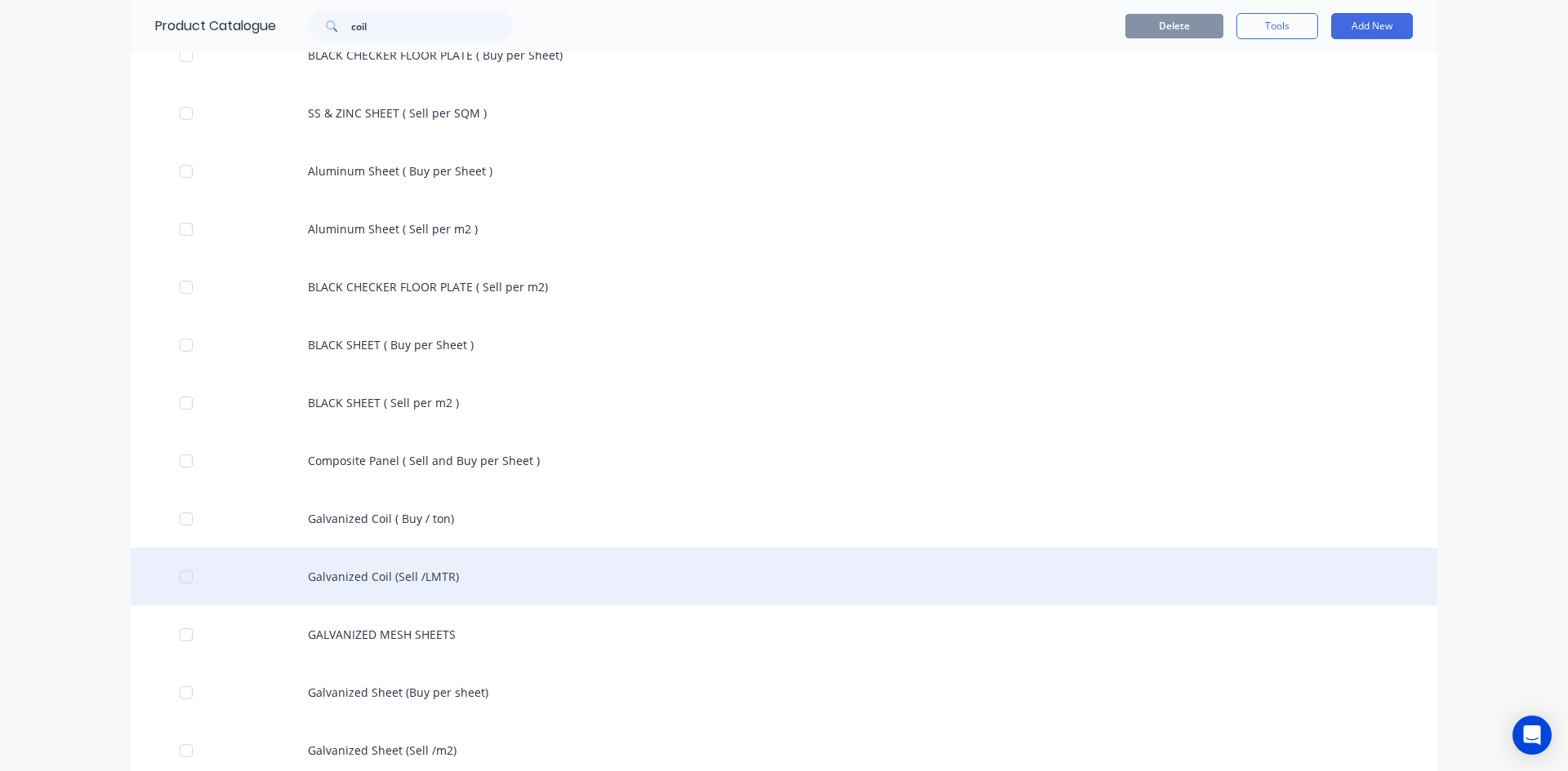
scroll to position [297, 0]
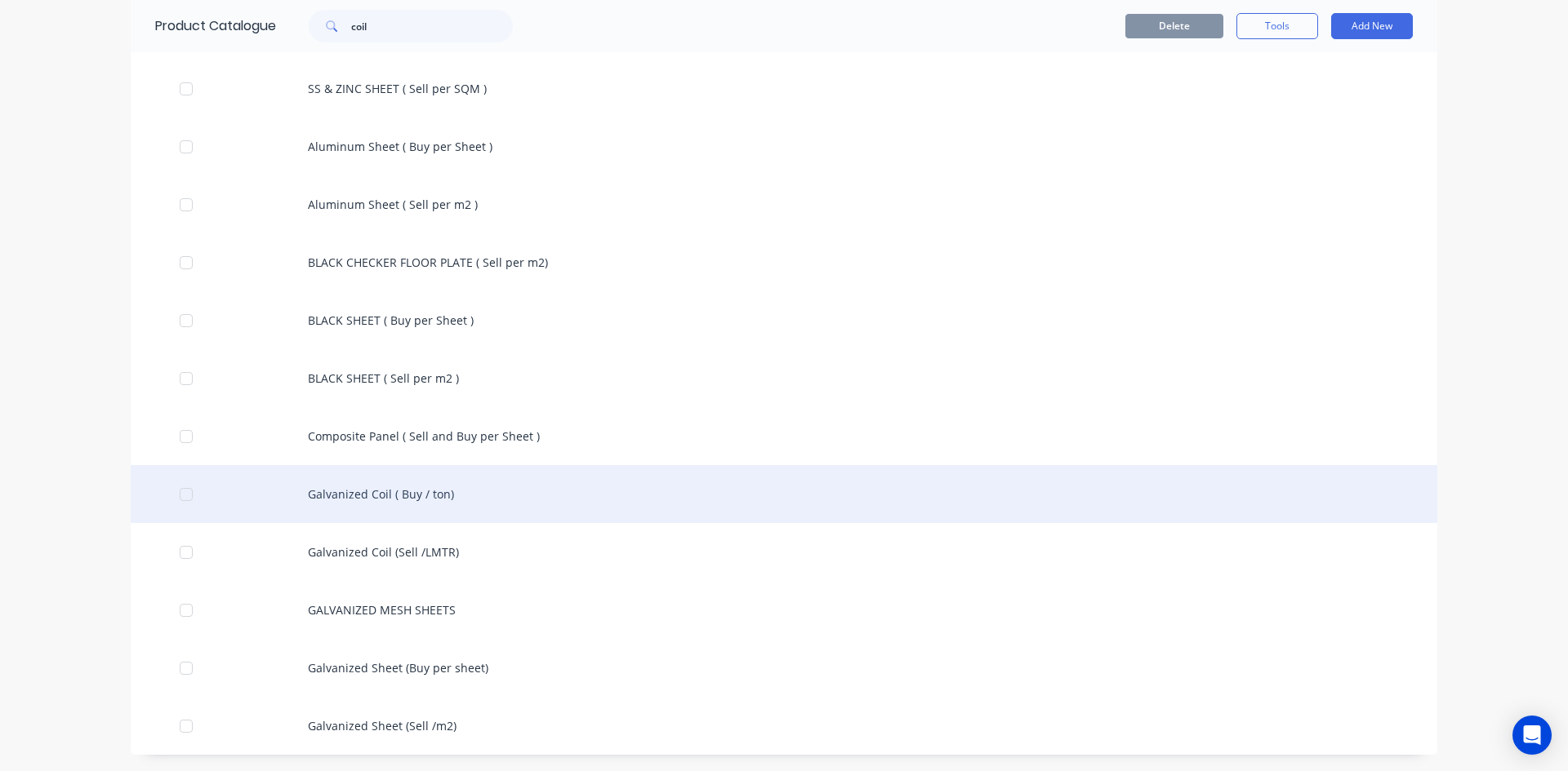
click at [463, 500] on div "Galvanized Coil ( Buy / ton)" at bounding box center [784, 494] width 1306 height 58
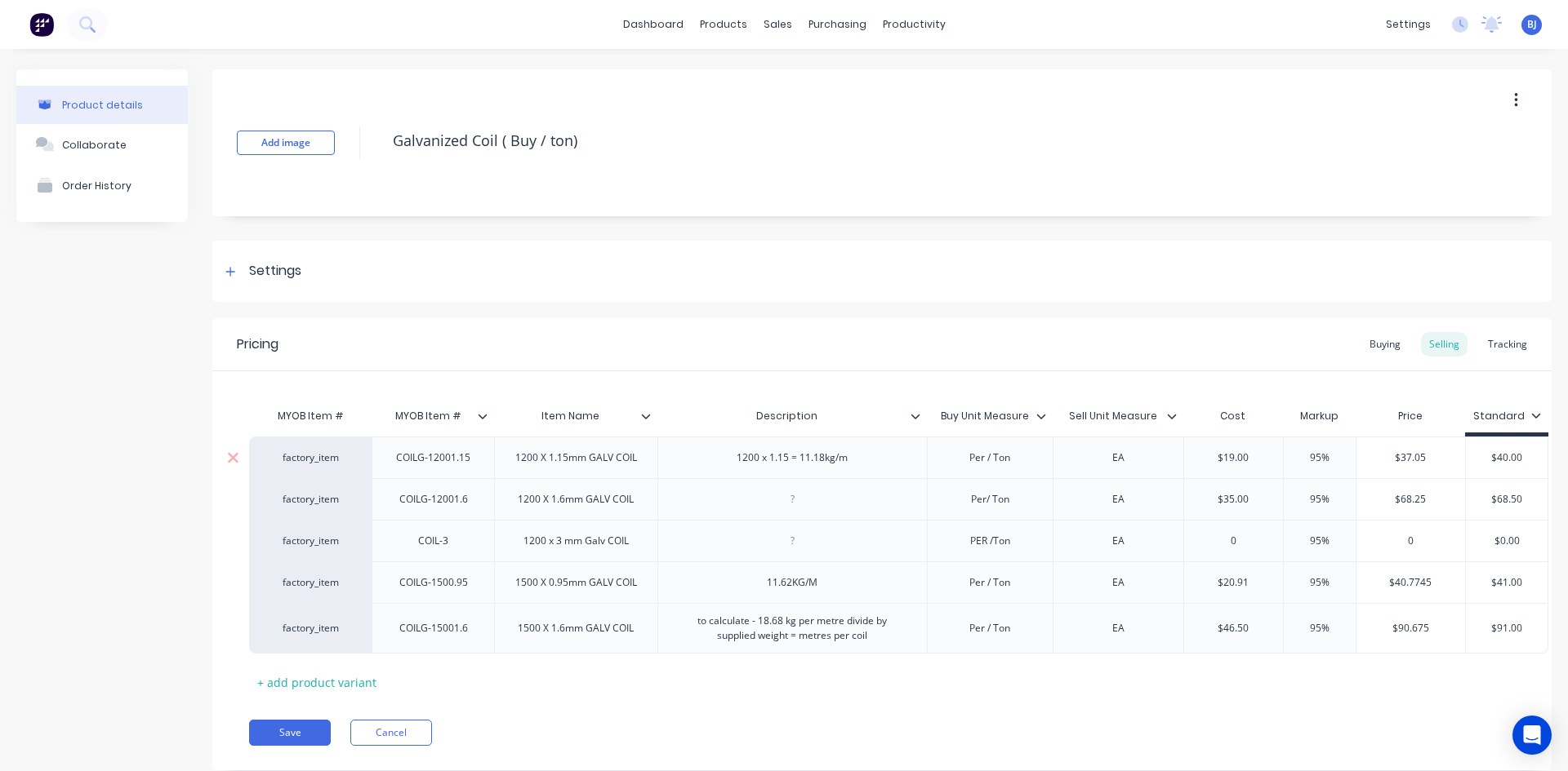
click at [1121, 466] on div "EA" at bounding box center [1117, 458] width 82 height 21
drag, startPoint x: 1112, startPoint y: 465, endPoint x: 1134, endPoint y: 493, distance: 35.6
click at [1112, 467] on div "PER METRE" at bounding box center [1117, 458] width 82 height 21
click at [1130, 508] on div "EA" at bounding box center [1117, 500] width 82 height 21
click at [1129, 551] on div "EA" at bounding box center [1117, 542] width 82 height 21
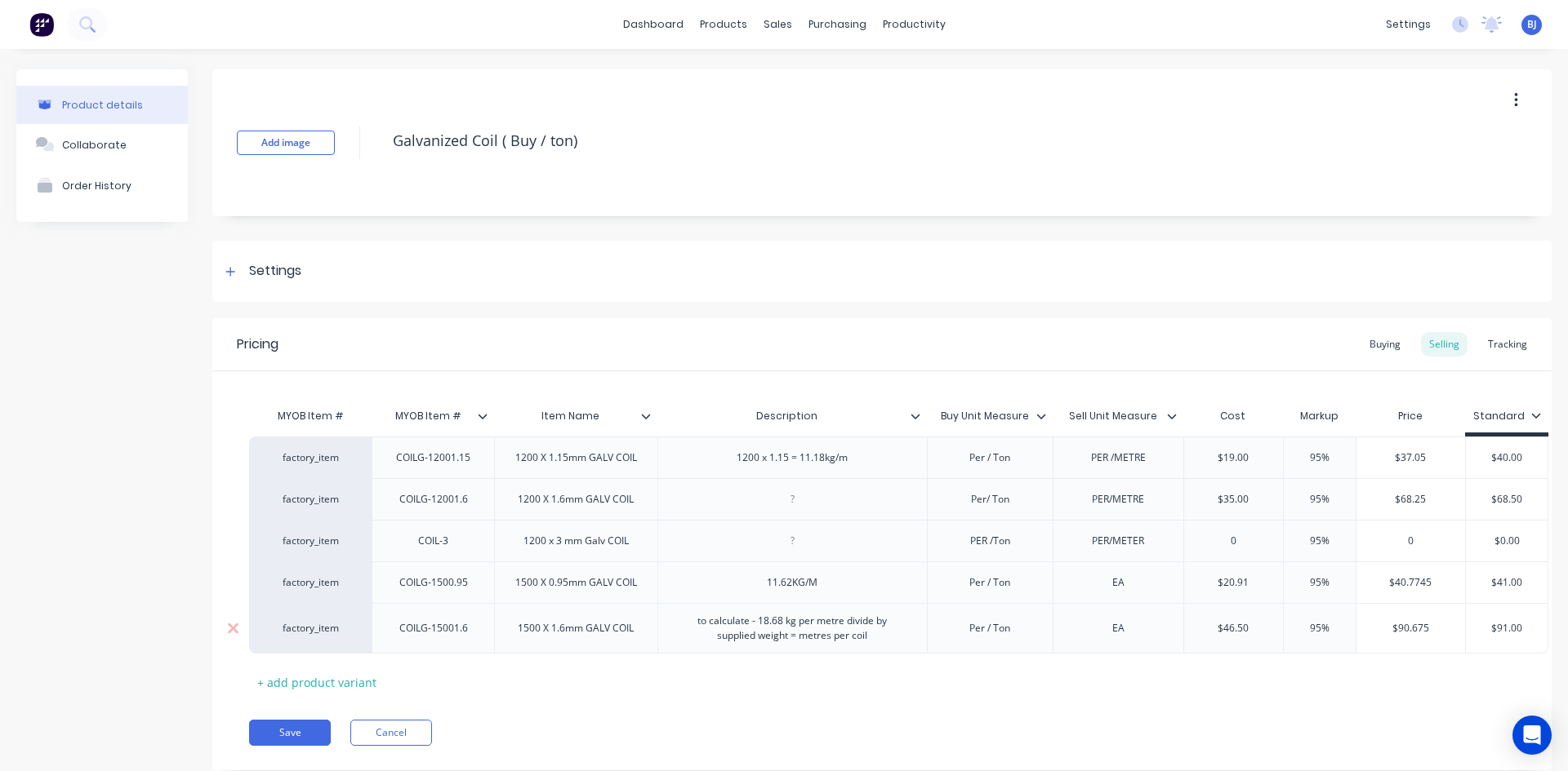
drag, startPoint x: 1124, startPoint y: 595, endPoint x: 1141, endPoint y: 612, distance: 24.0
click at [1125, 597] on div "EA" at bounding box center [1118, 582] width 132 height 42
click at [1123, 591] on div "EA" at bounding box center [1117, 582] width 82 height 21
drag, startPoint x: 1122, startPoint y: 631, endPoint x: 1134, endPoint y: 648, distance: 20.8
click at [1123, 634] on div "EA" at bounding box center [1117, 629] width 82 height 21
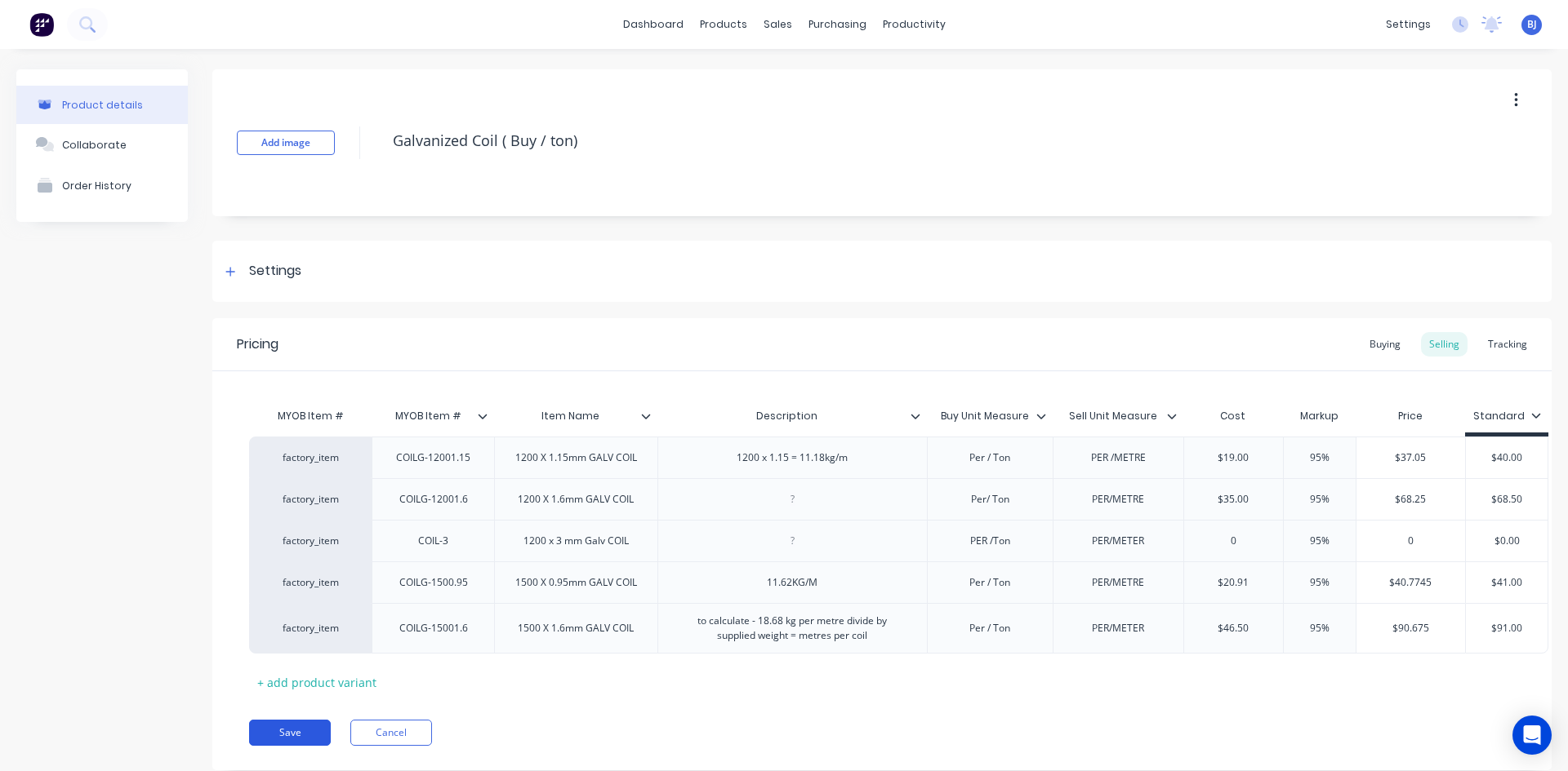
click at [294, 743] on button "Save" at bounding box center [290, 733] width 82 height 27
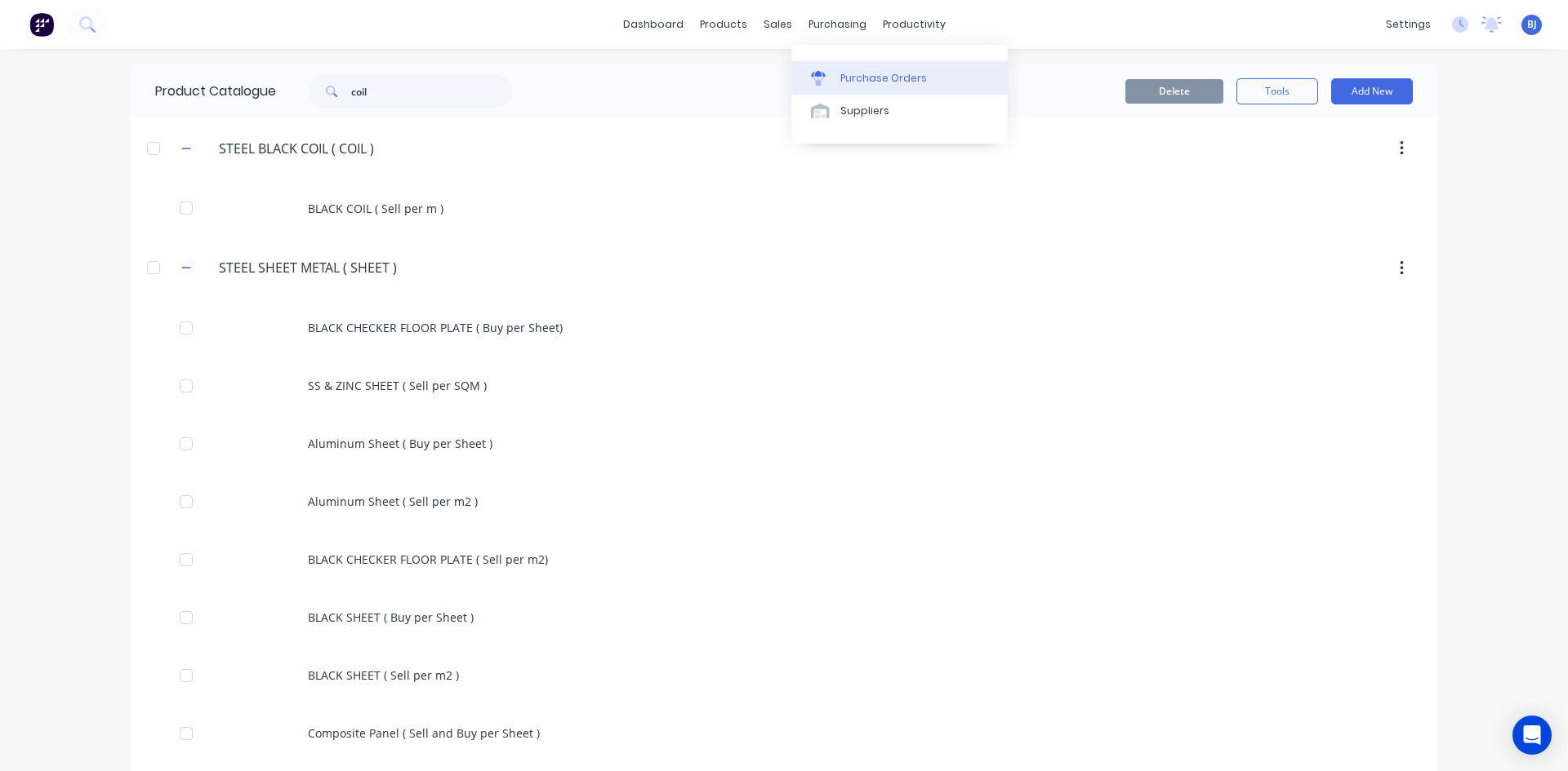
click at [830, 76] on div at bounding box center [823, 78] width 25 height 14
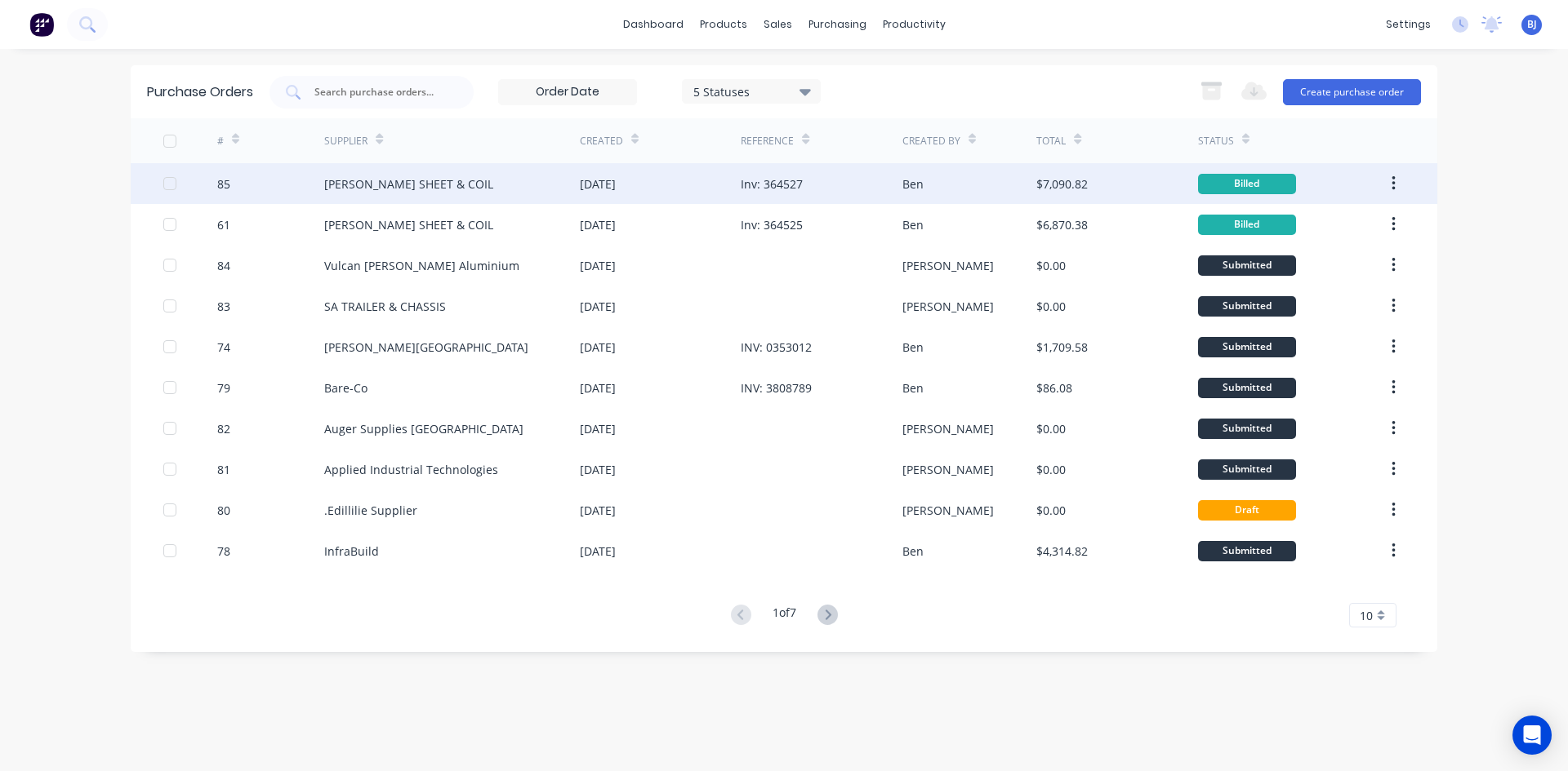
click at [769, 187] on div "Inv: 364527" at bounding box center [771, 184] width 62 height 17
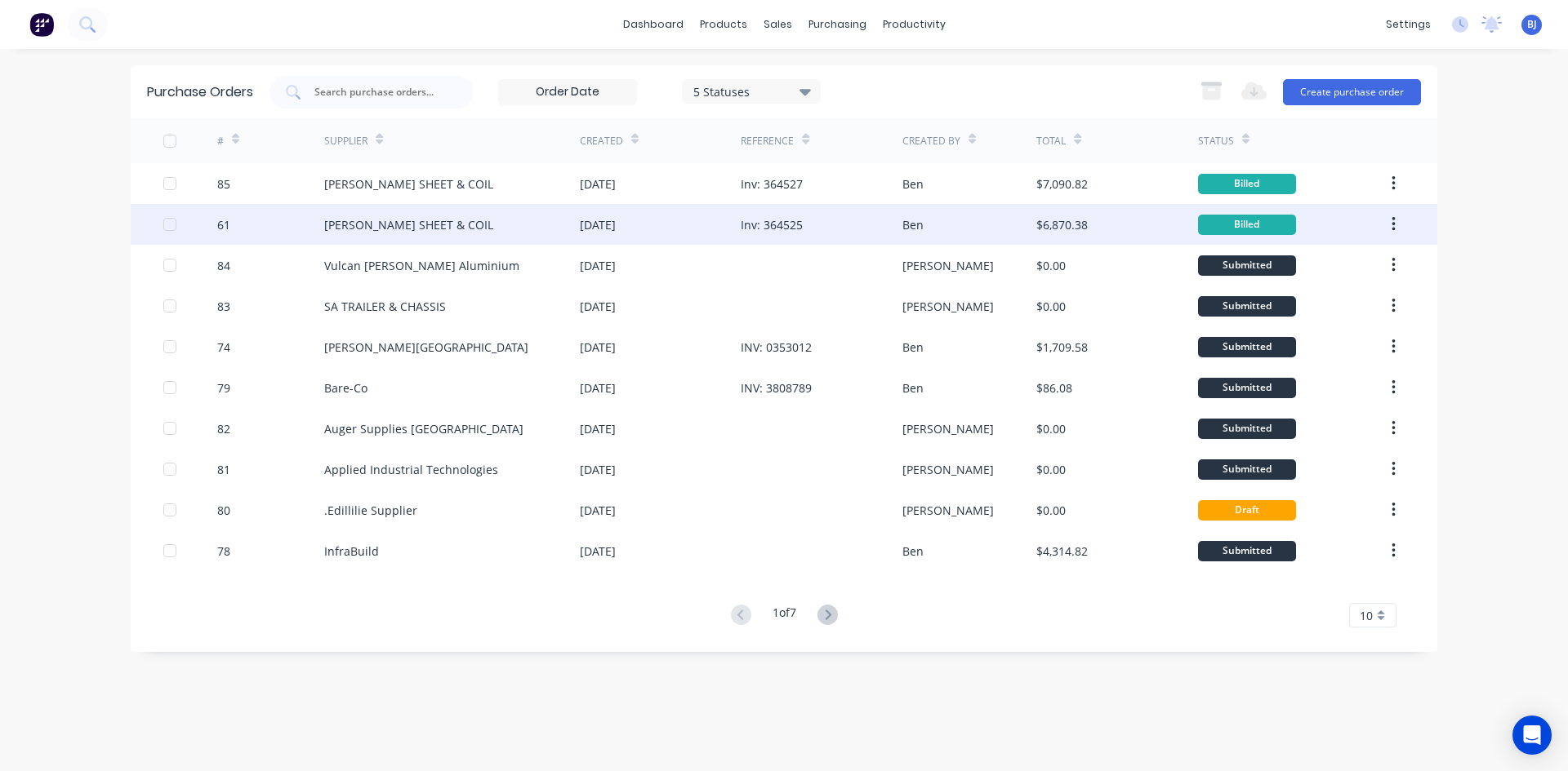
click at [779, 216] on div "Inv: 364525" at bounding box center [771, 225] width 62 height 17
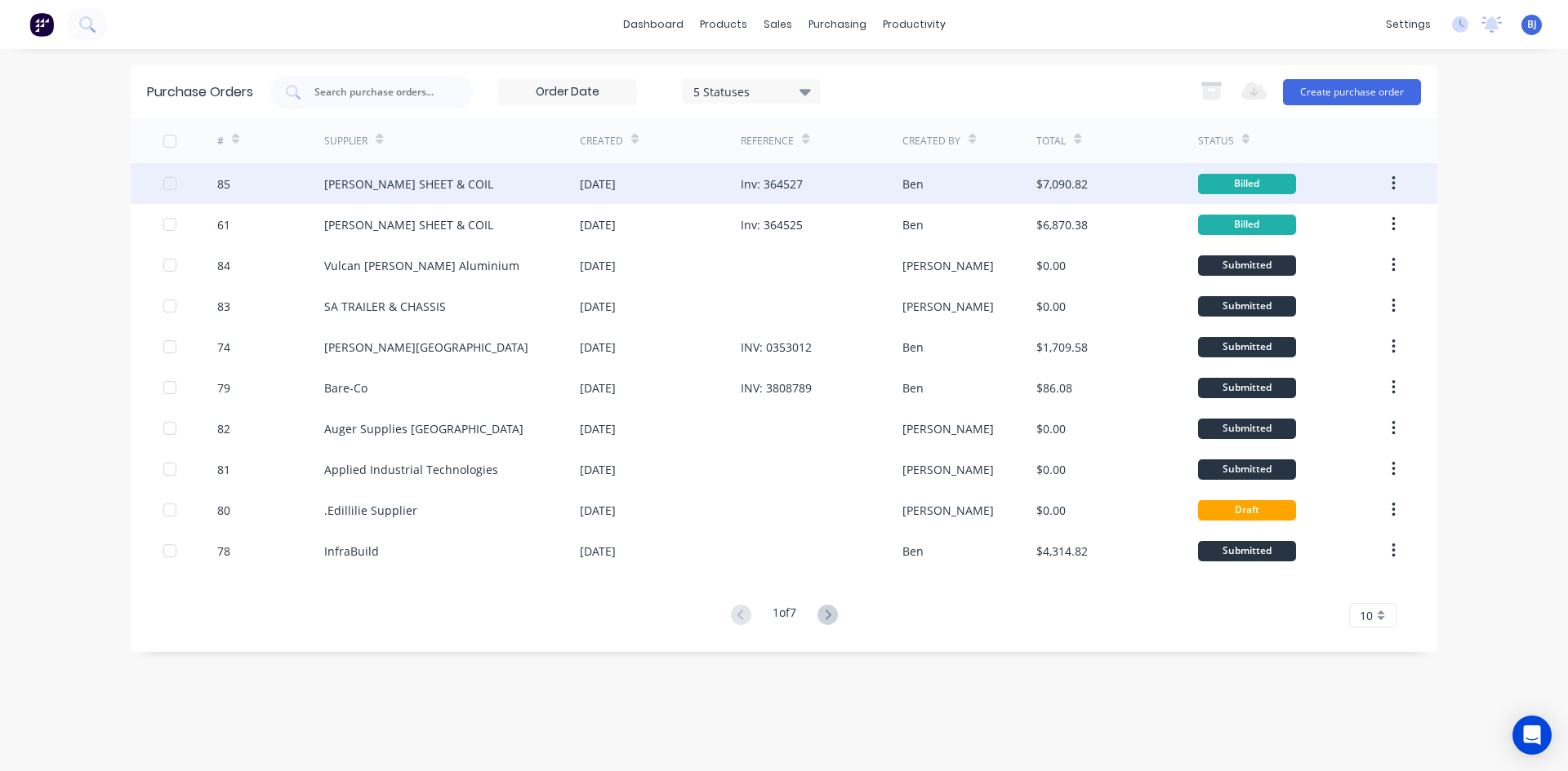
click at [581, 179] on div "18 Aug 2025" at bounding box center [598, 184] width 36 height 17
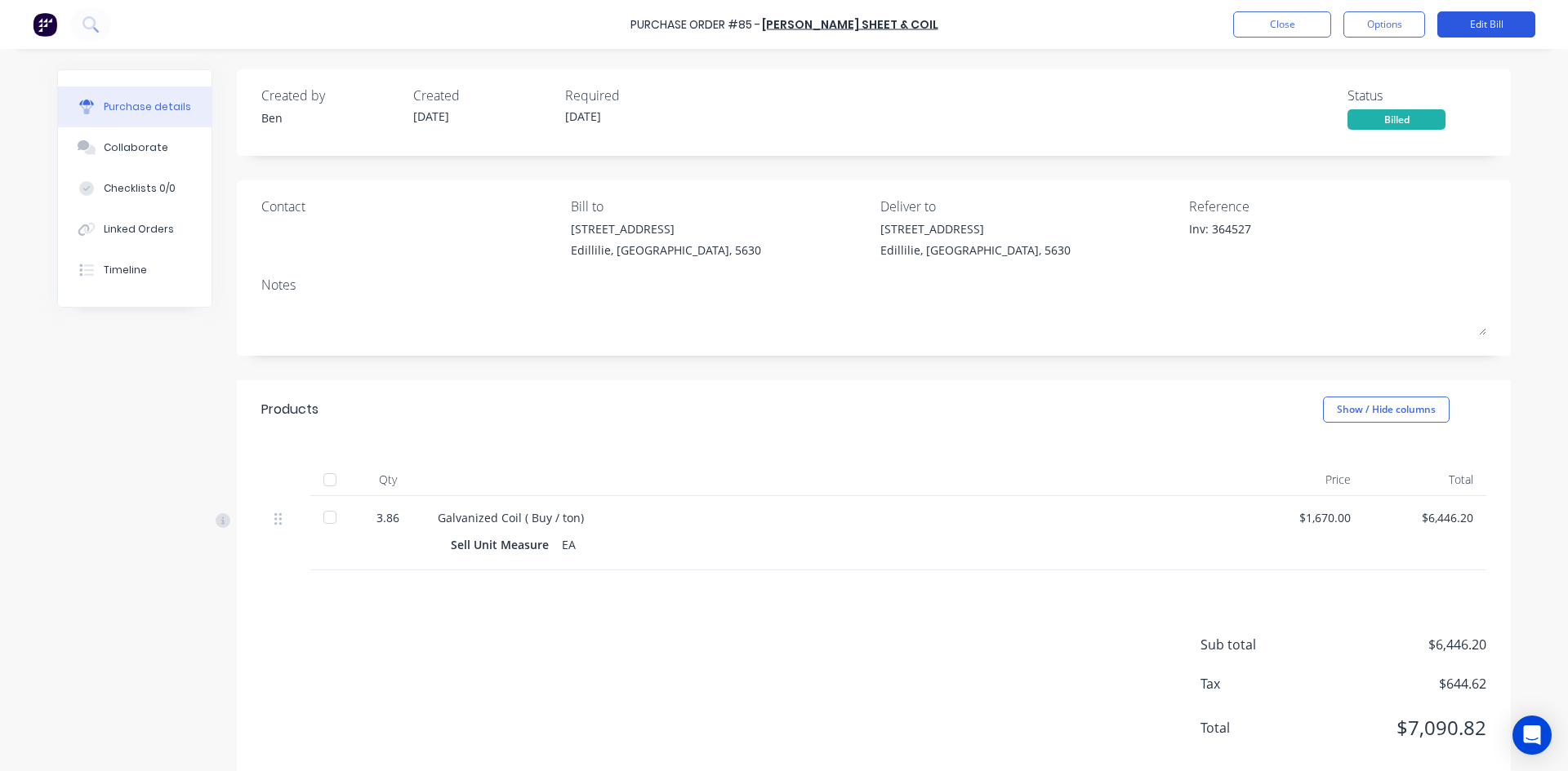
click at [1478, 25] on button "Edit Bill" at bounding box center [1485, 25] width 98 height 27
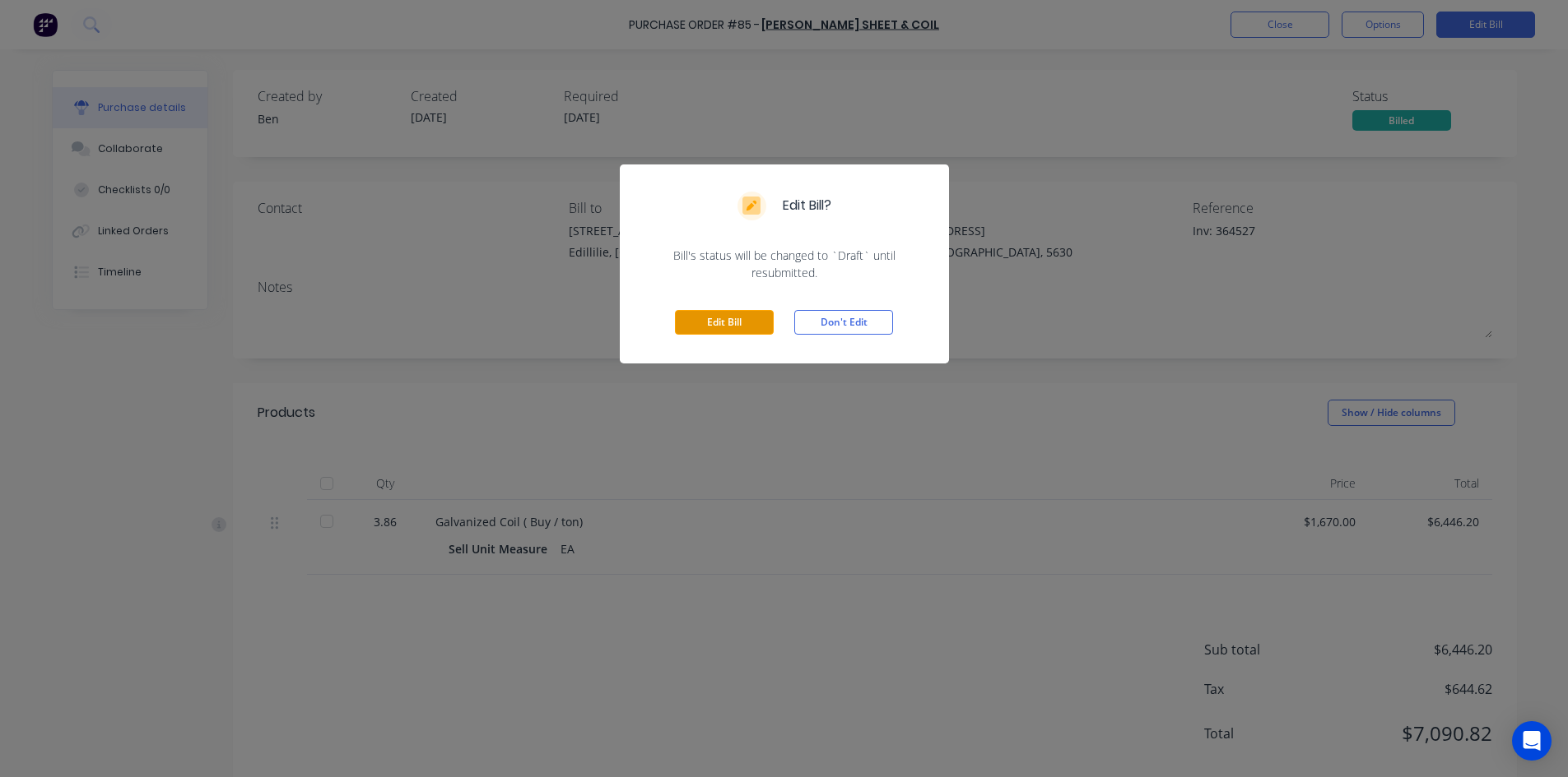
click at [747, 322] on button "Edit Bill" at bounding box center [724, 323] width 98 height 25
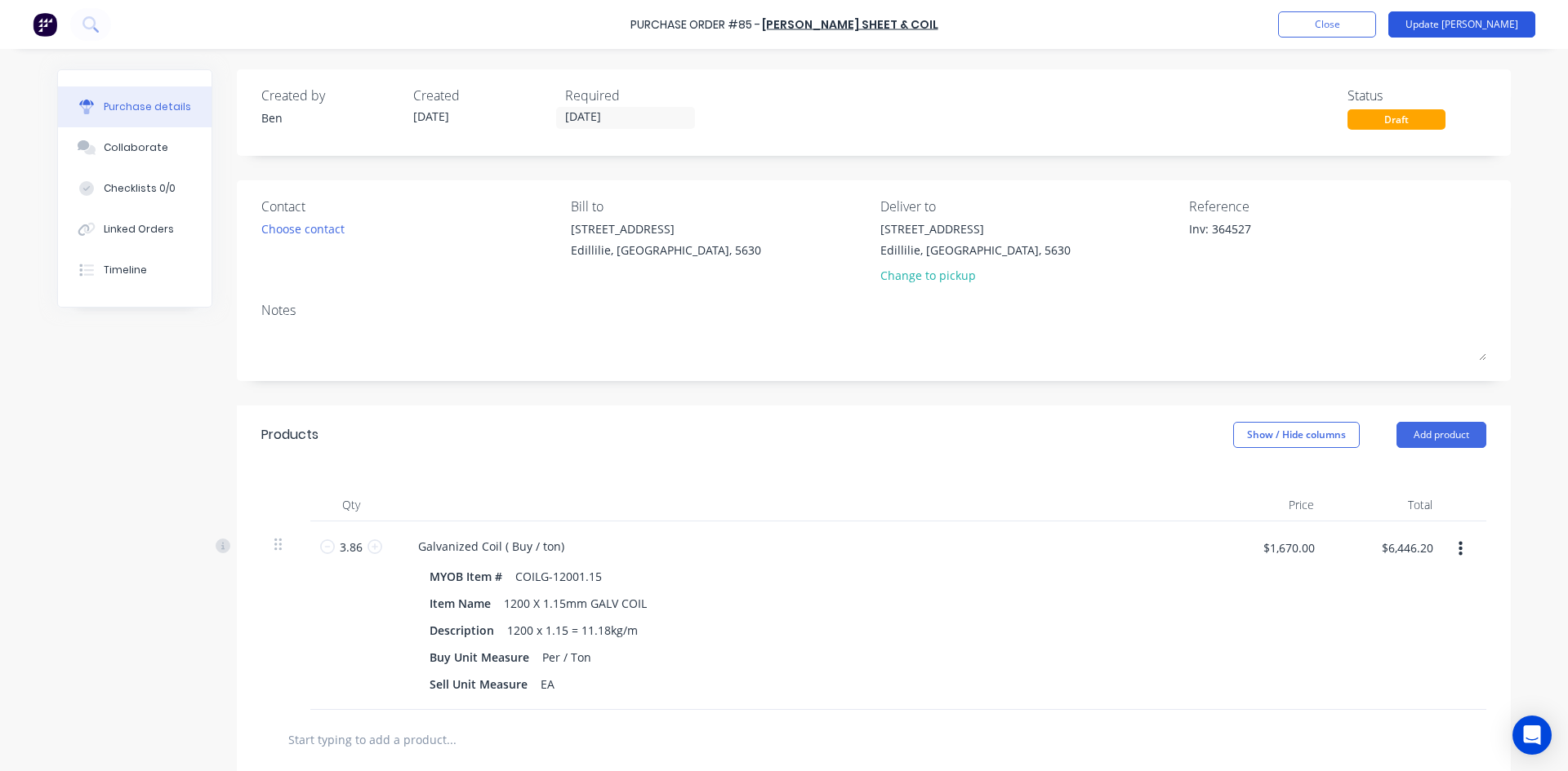
click at [1513, 20] on button "Update Bill" at bounding box center [1461, 25] width 147 height 27
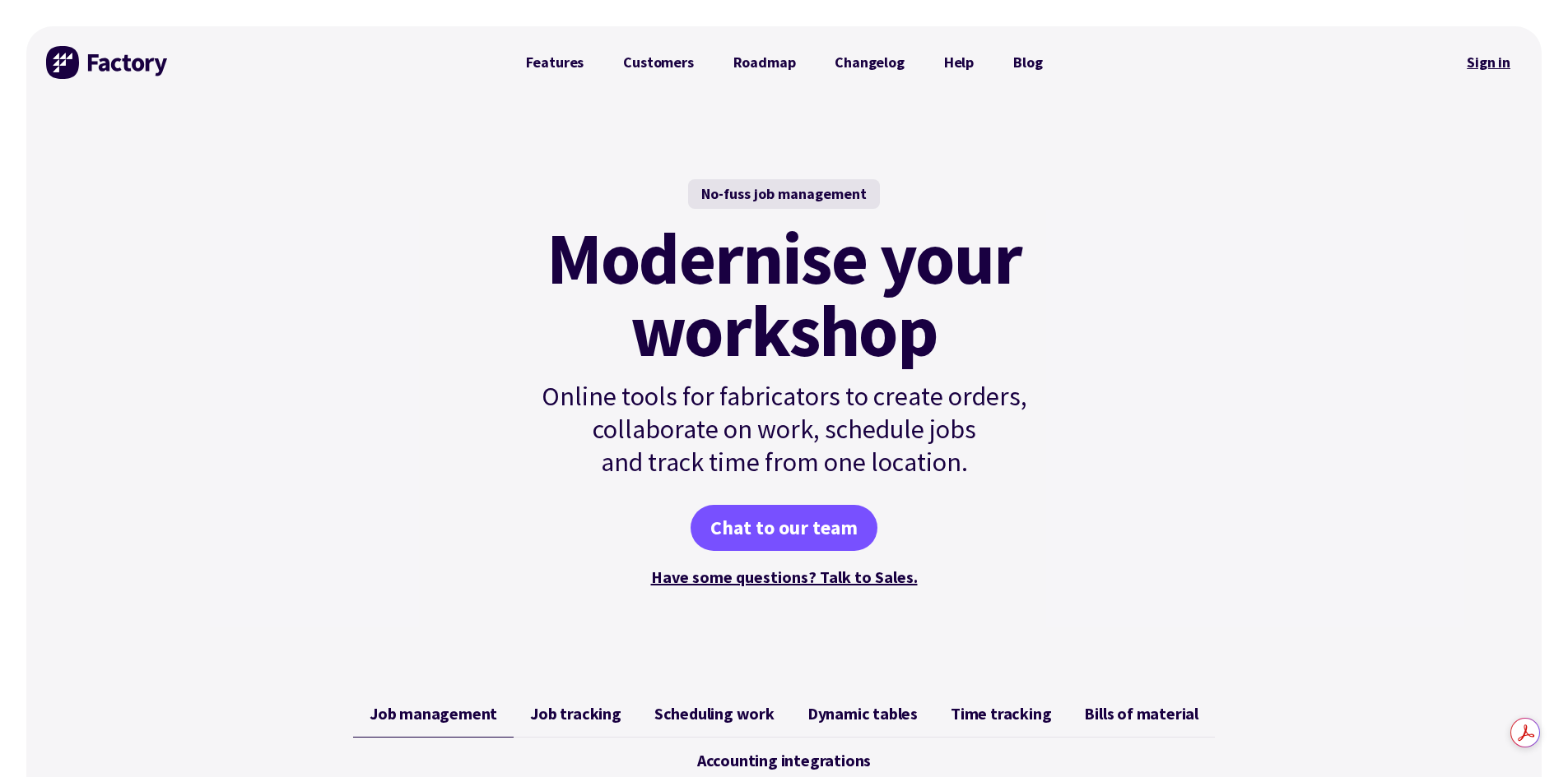
click at [1485, 61] on link "Sign in" at bounding box center [1489, 63] width 67 height 38
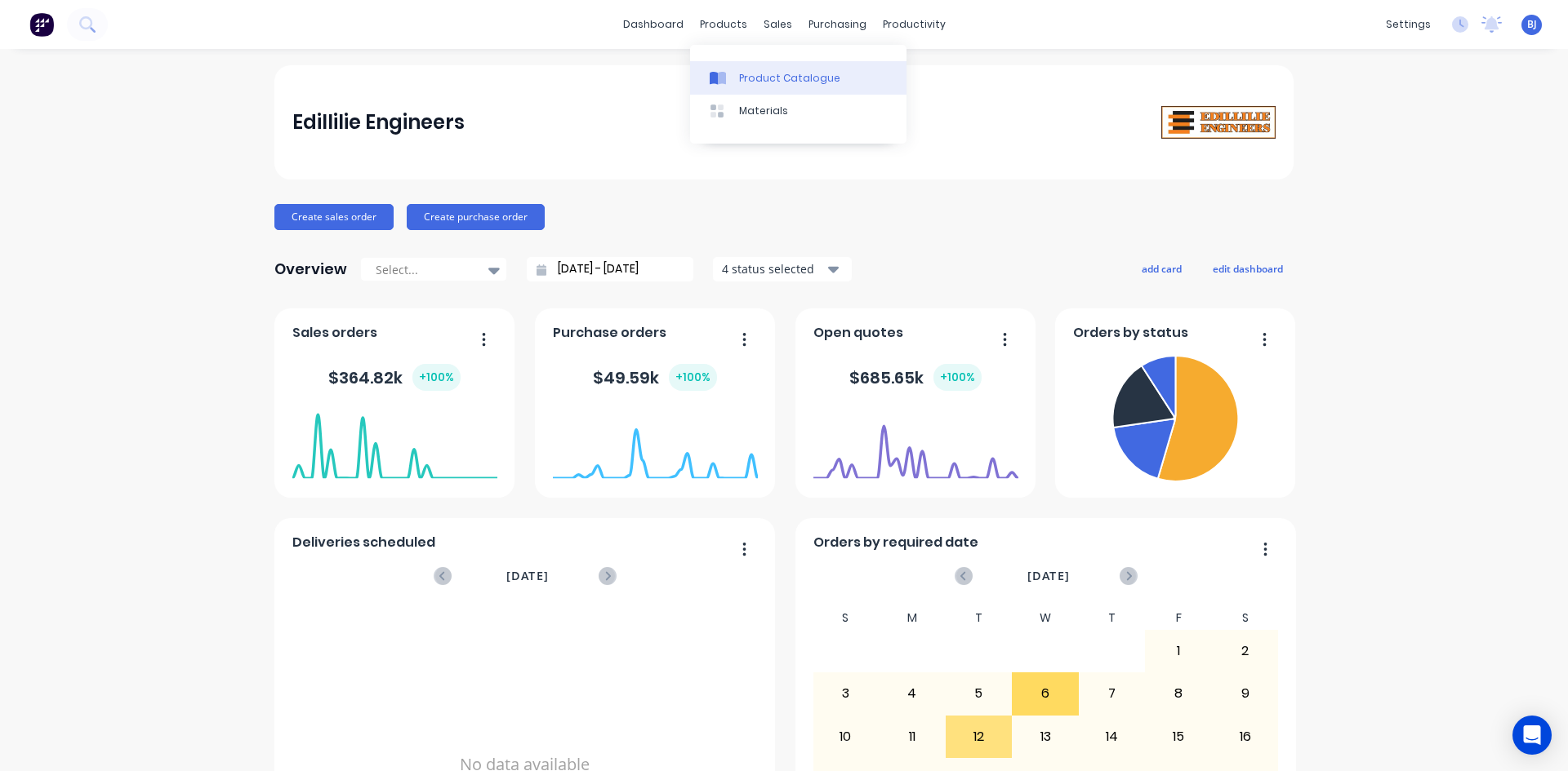
click at [737, 80] on link "Product Catalogue" at bounding box center [798, 78] width 216 height 32
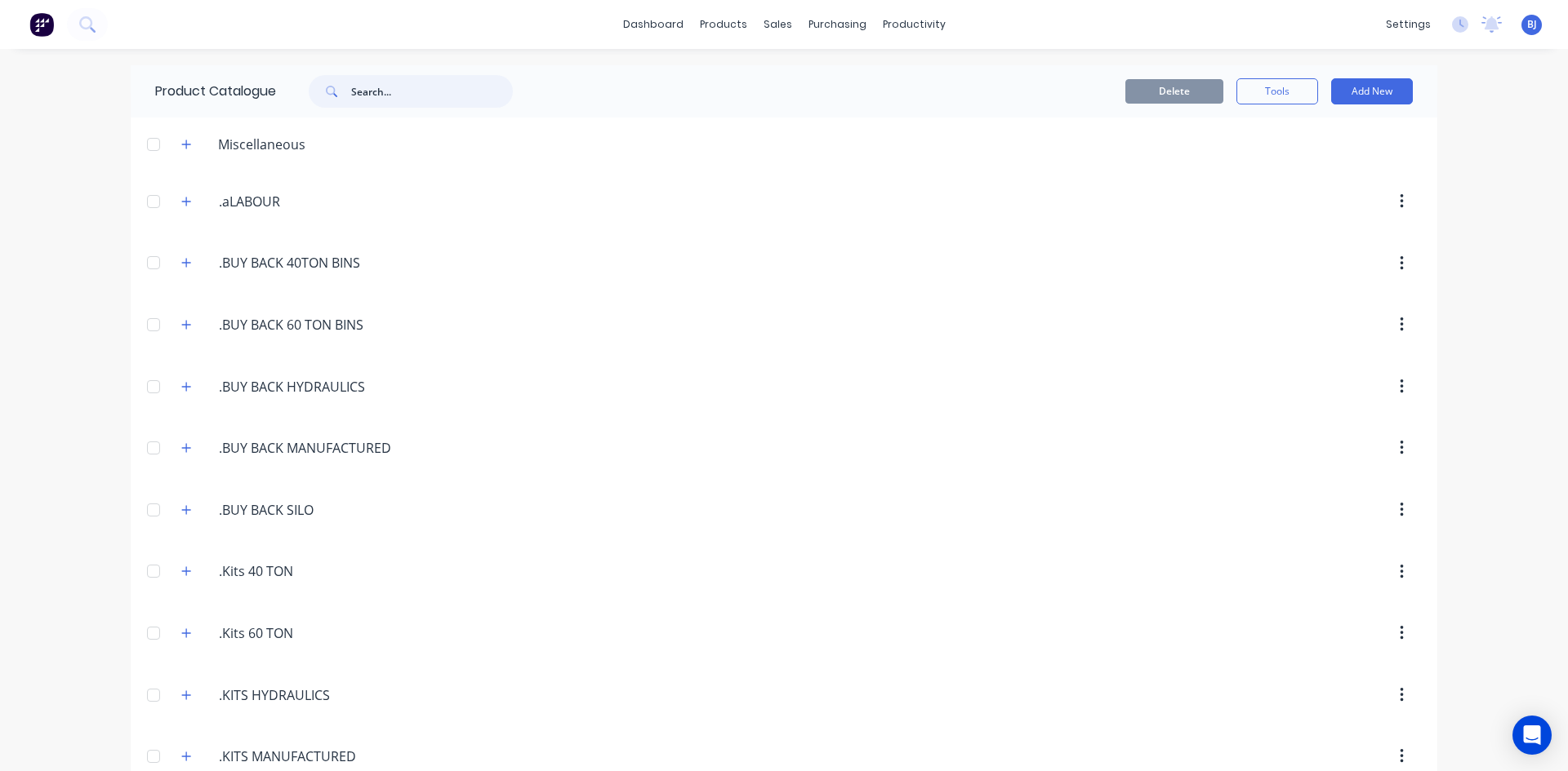
click at [385, 92] on input "text" at bounding box center [432, 91] width 161 height 32
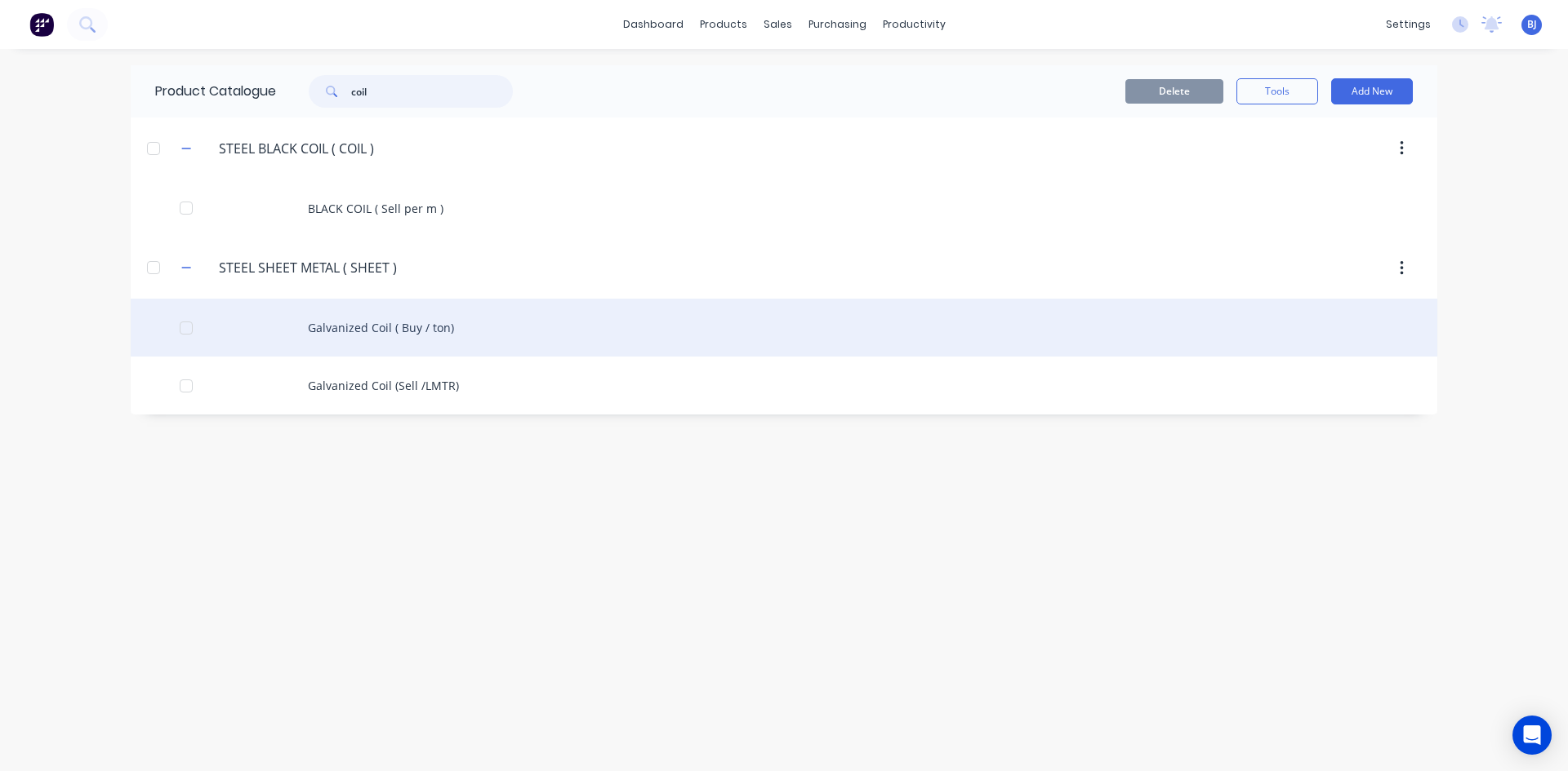
type input "coil"
click at [416, 333] on div "Galvanized Coil ( Buy / ton)" at bounding box center [784, 327] width 1306 height 58
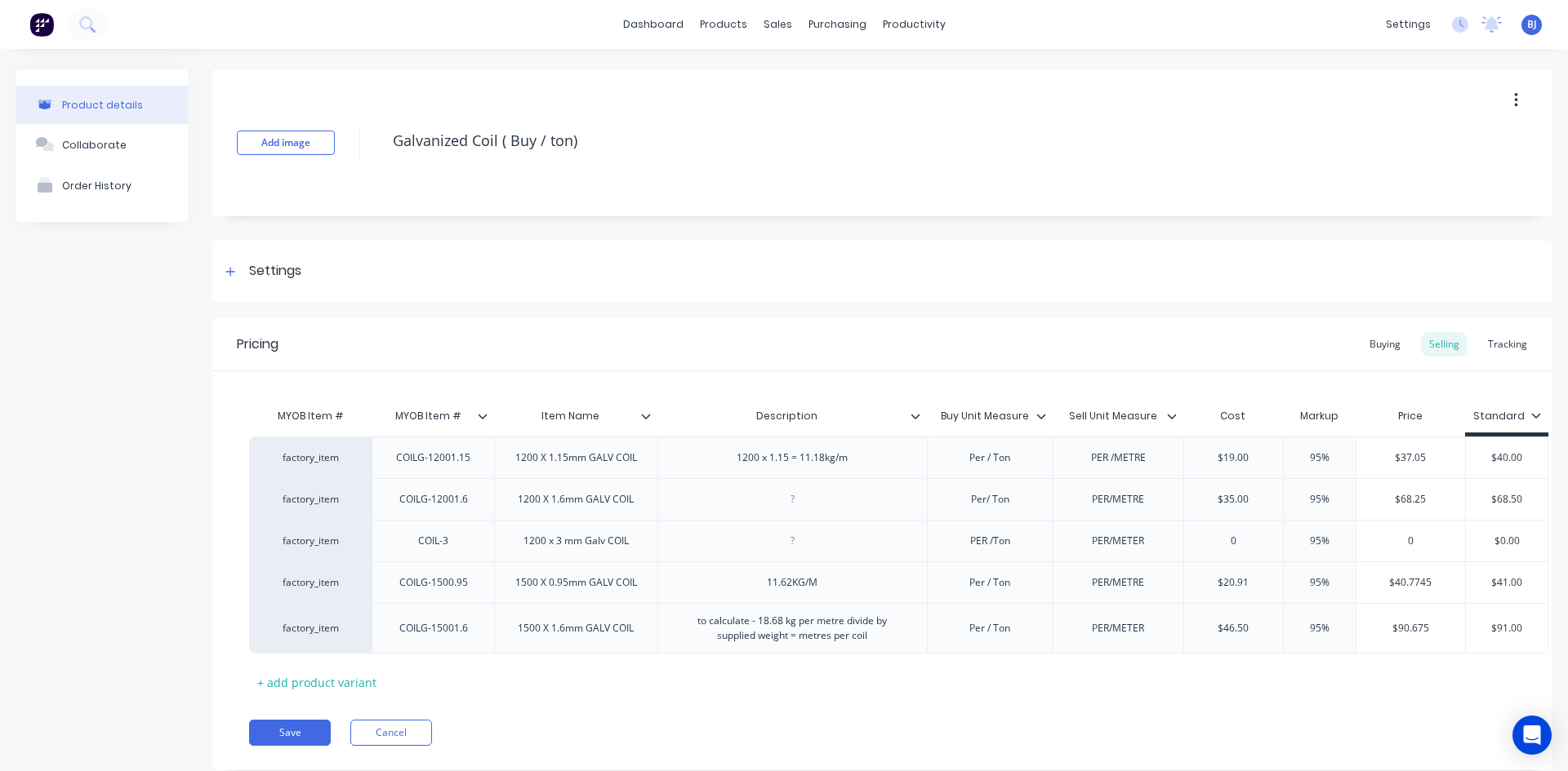
type textarea "x"
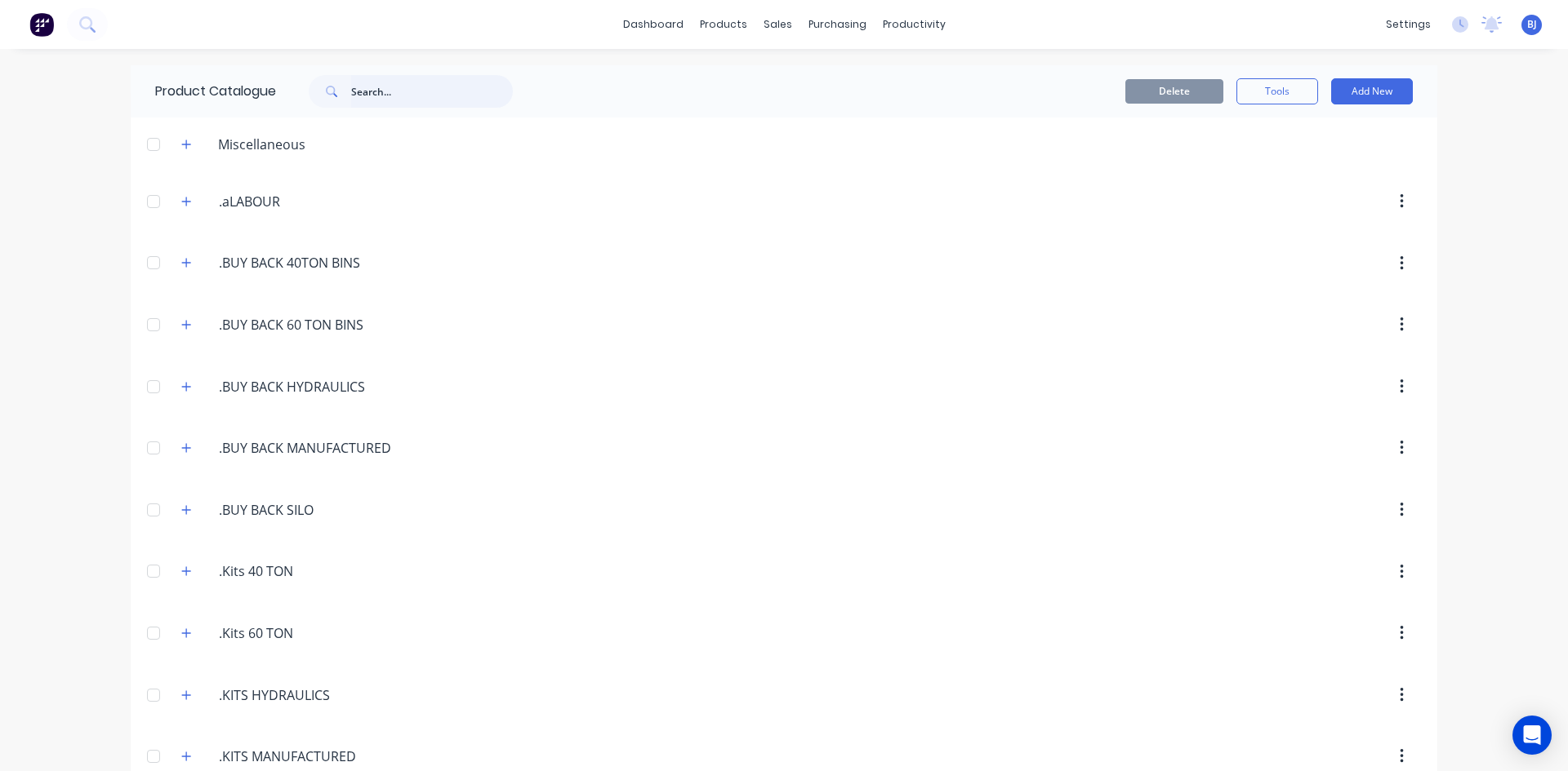
click at [366, 85] on input "text" at bounding box center [432, 91] width 161 height 32
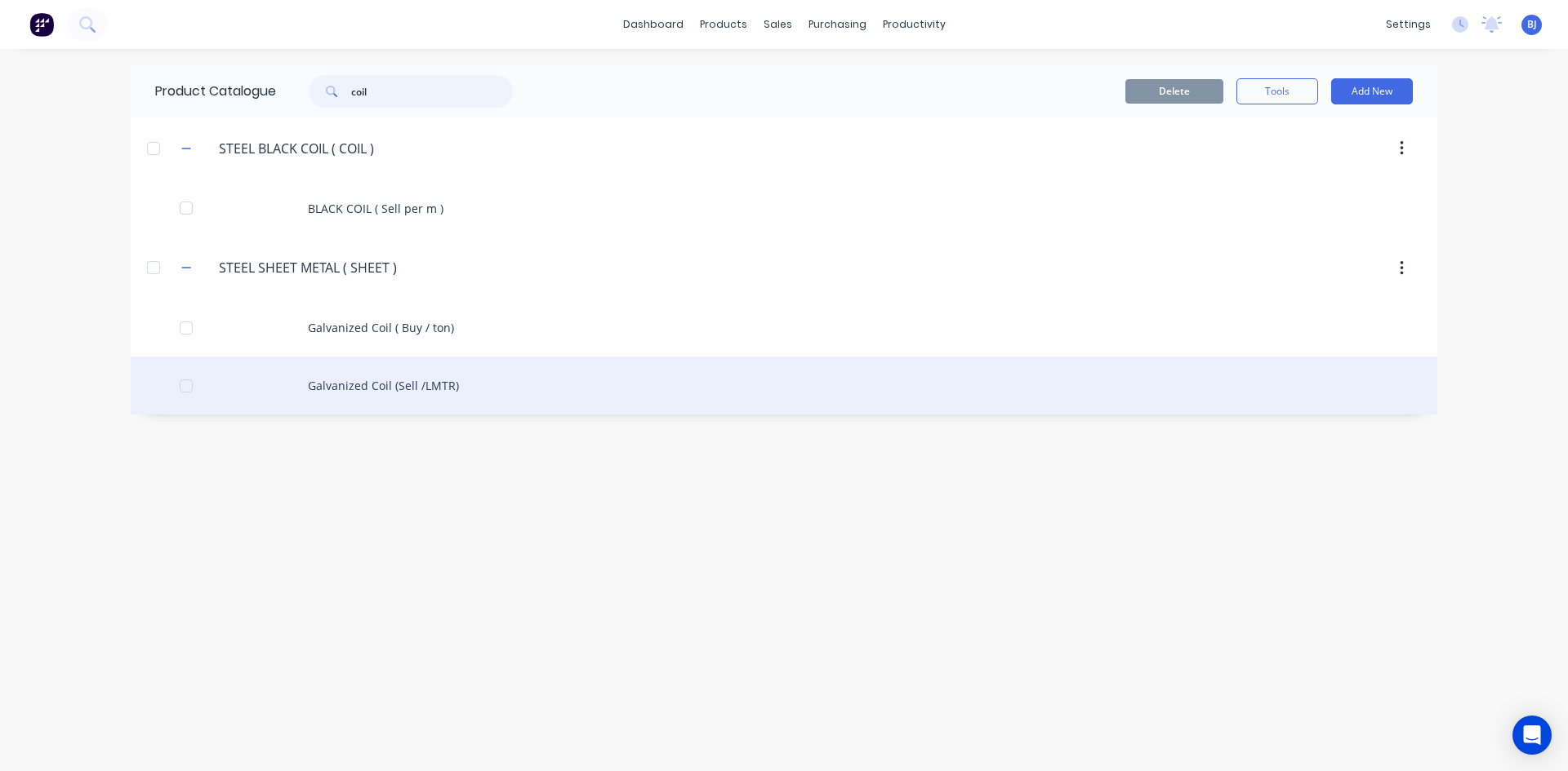
type input "coil"
click at [412, 383] on div "Galvanized Coil (Sell /LMTR)" at bounding box center [784, 385] width 1306 height 58
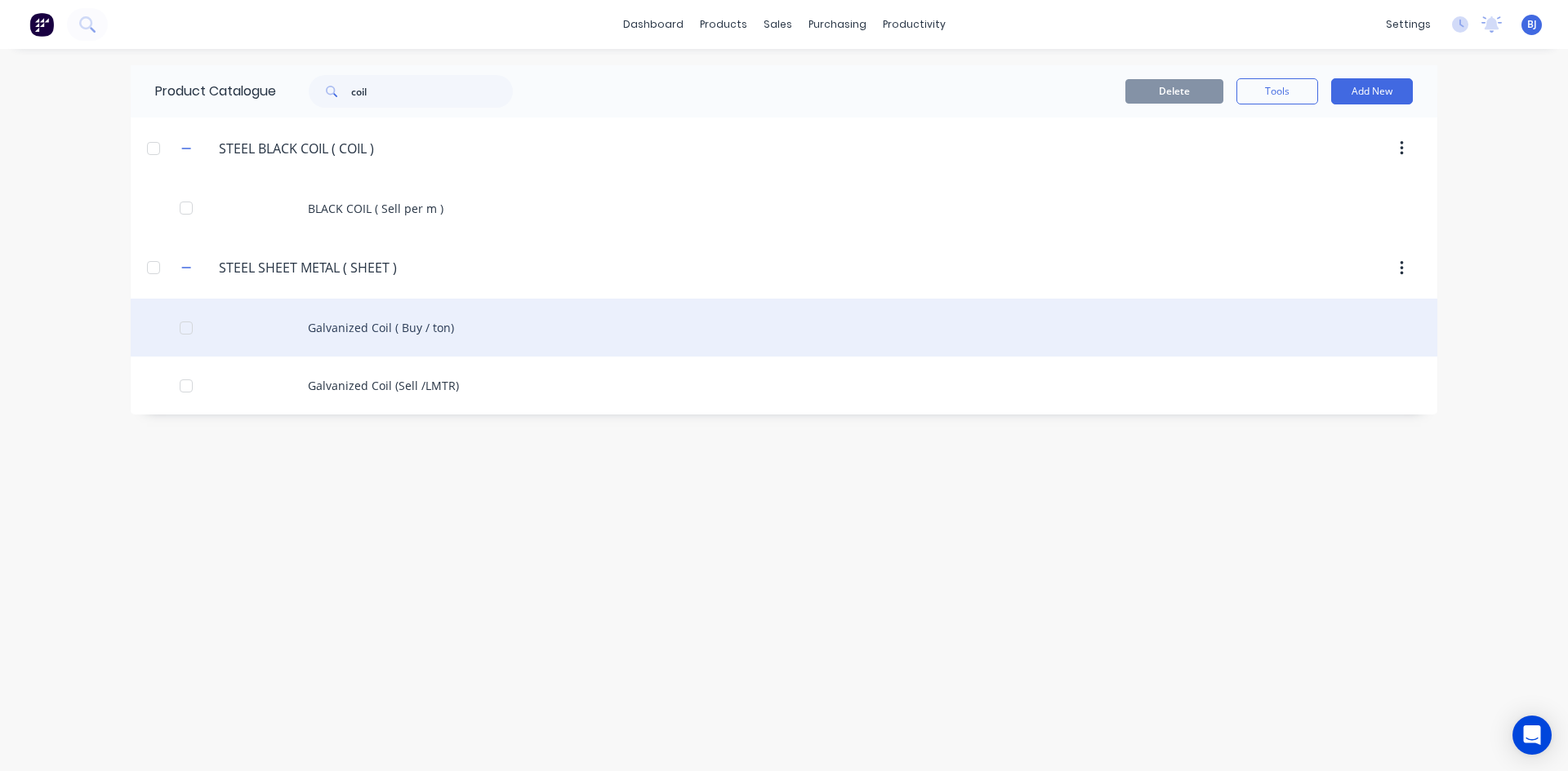
click at [341, 323] on div "Galvanized Coil ( Buy / ton)" at bounding box center [784, 327] width 1306 height 58
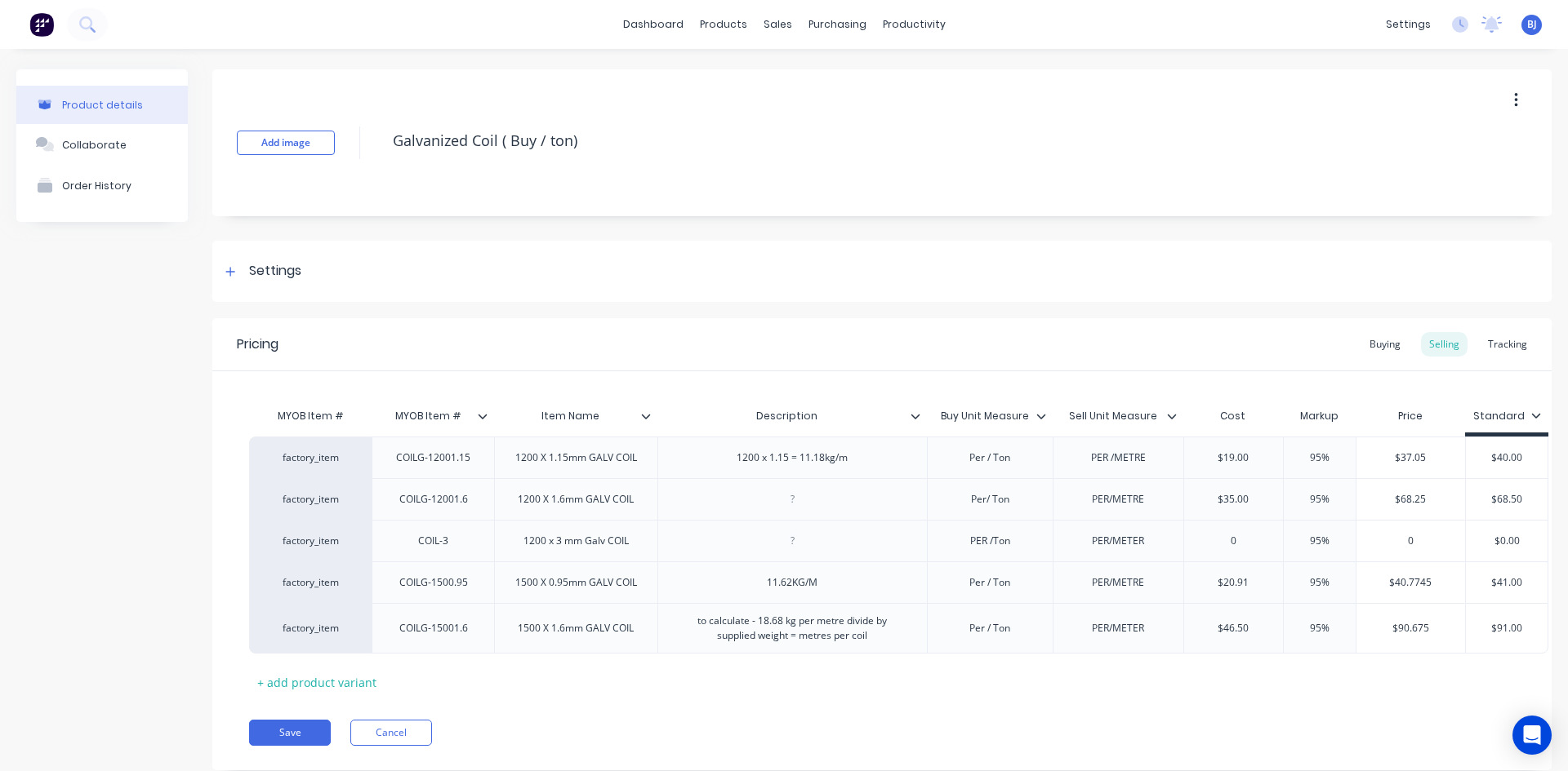
type textarea "x"
drag, startPoint x: 1146, startPoint y: 463, endPoint x: 1159, endPoint y: 499, distance: 38.3
click at [1145, 463] on div "PER /METRE" at bounding box center [1117, 458] width 82 height 21
type textarea "x"
click at [1152, 506] on div "PER/METRE" at bounding box center [1117, 500] width 82 height 21
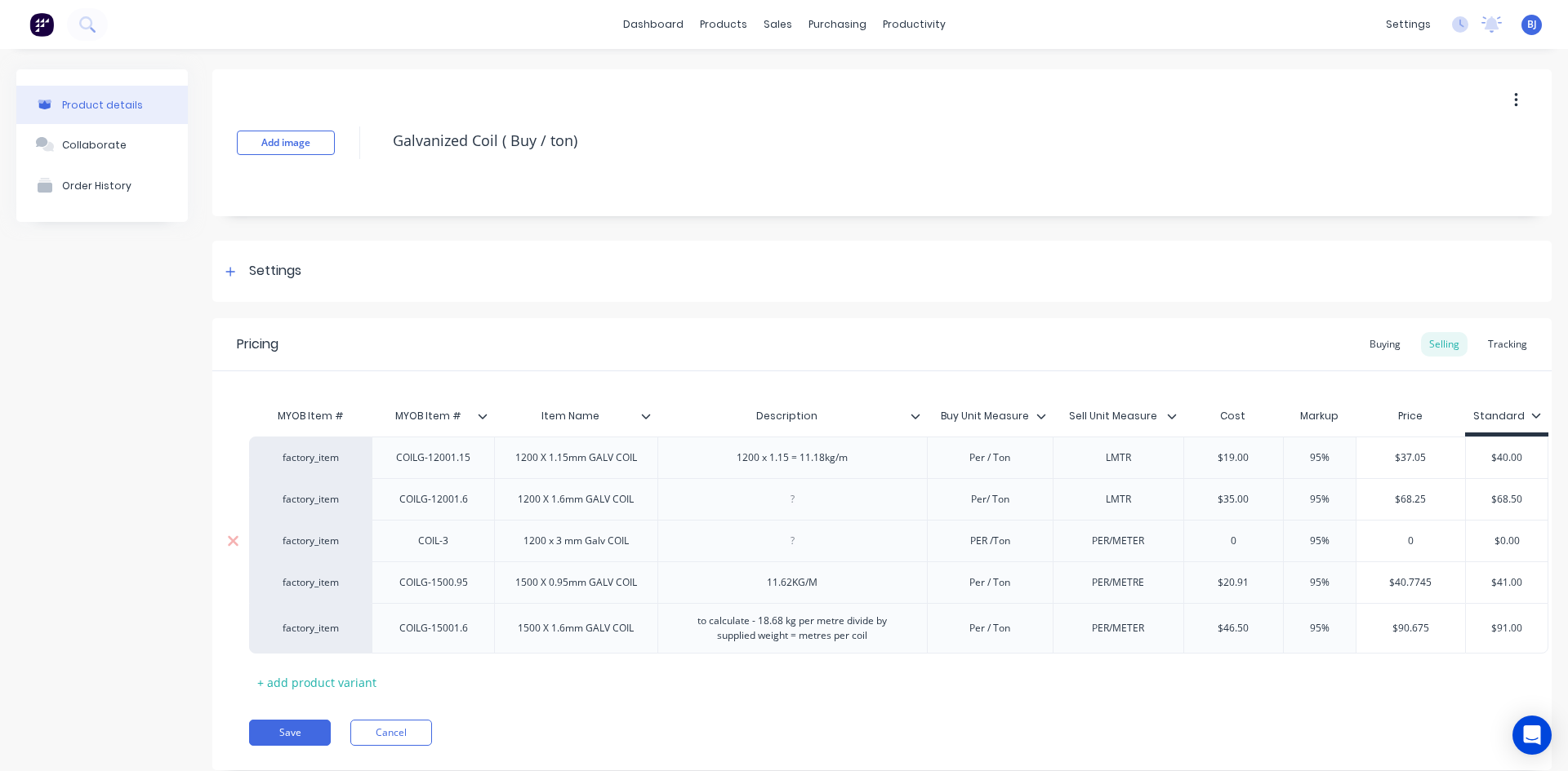
type textarea "x"
click at [1145, 545] on div "PER/METER" at bounding box center [1117, 542] width 82 height 21
type textarea "x"
click at [1151, 587] on div "PER/METRE" at bounding box center [1117, 582] width 82 height 21
type textarea "x"
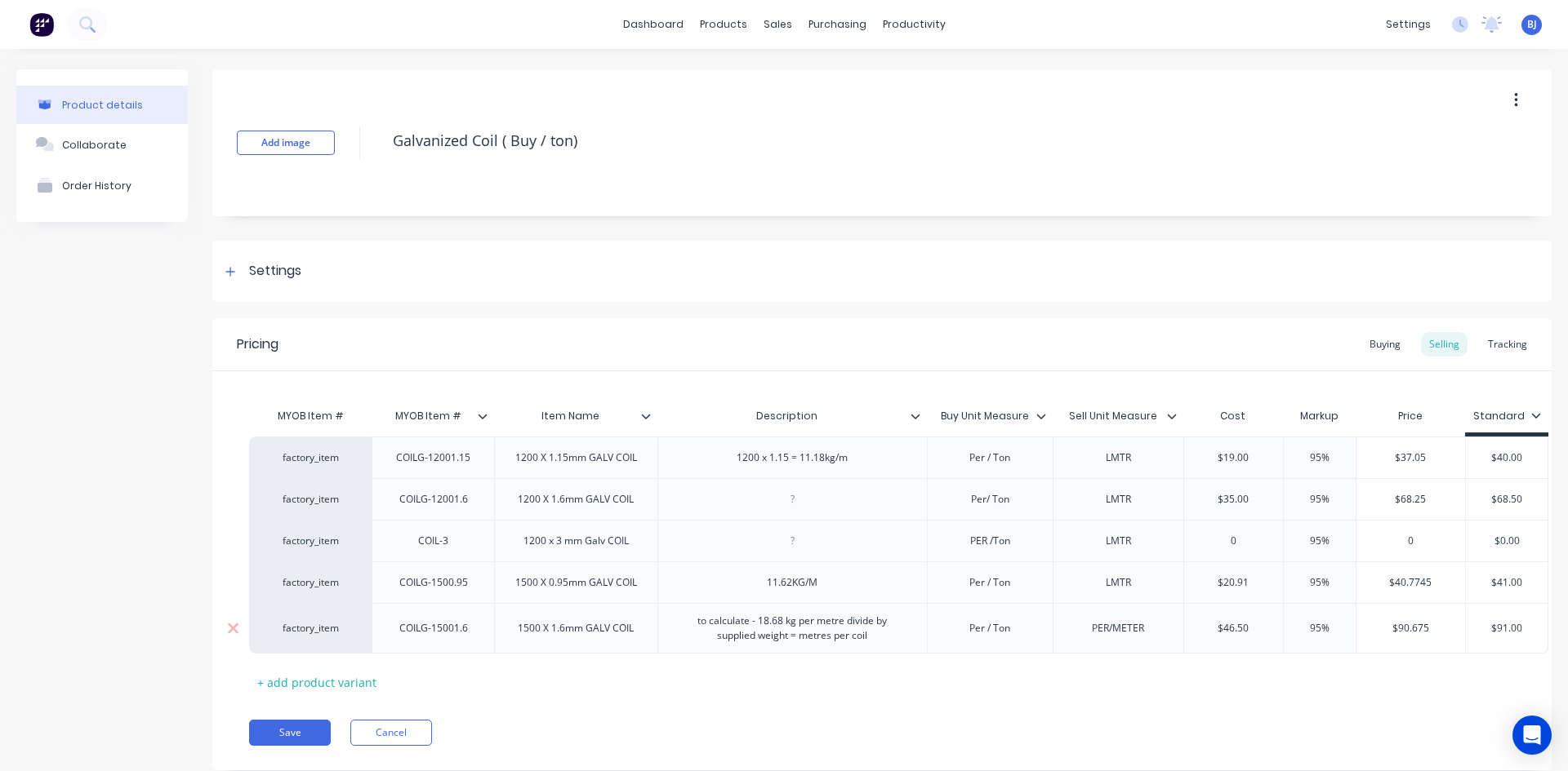
drag, startPoint x: 1152, startPoint y: 632, endPoint x: 1166, endPoint y: 647, distance: 20.5
click at [1152, 633] on div "PER/METER" at bounding box center [1117, 629] width 82 height 21
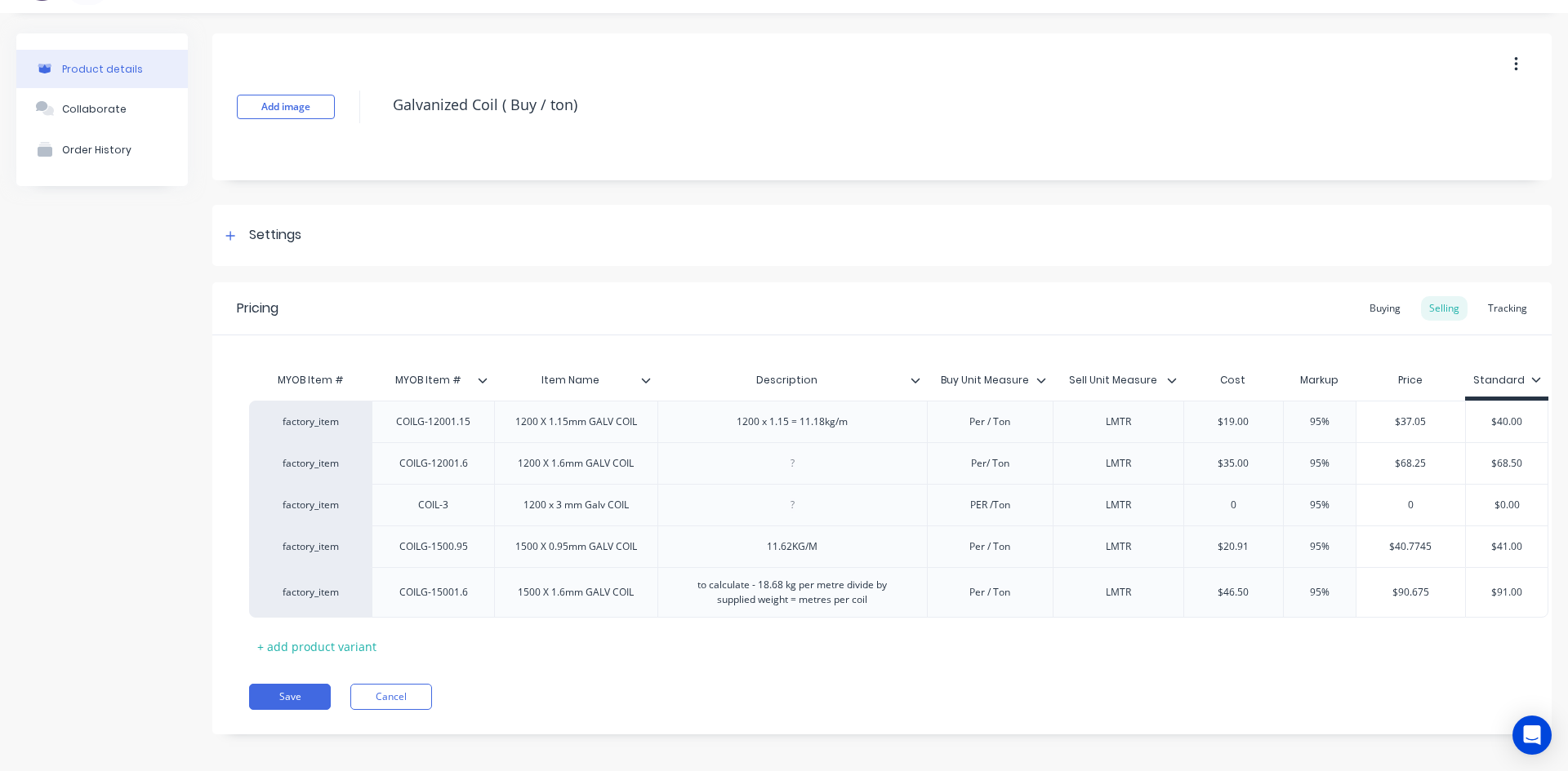
scroll to position [56, 0]
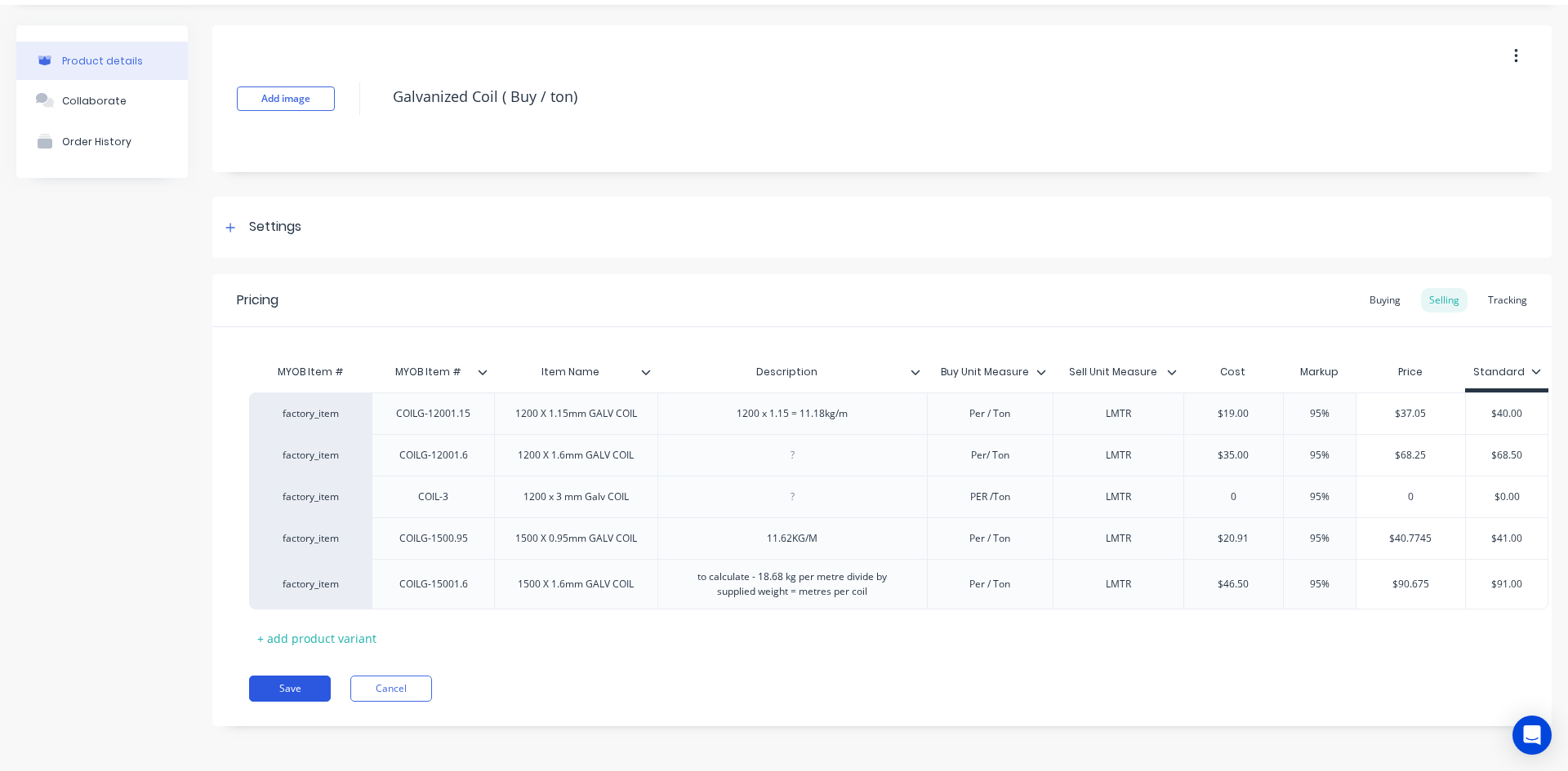
click at [298, 684] on button "Save" at bounding box center [290, 689] width 82 height 27
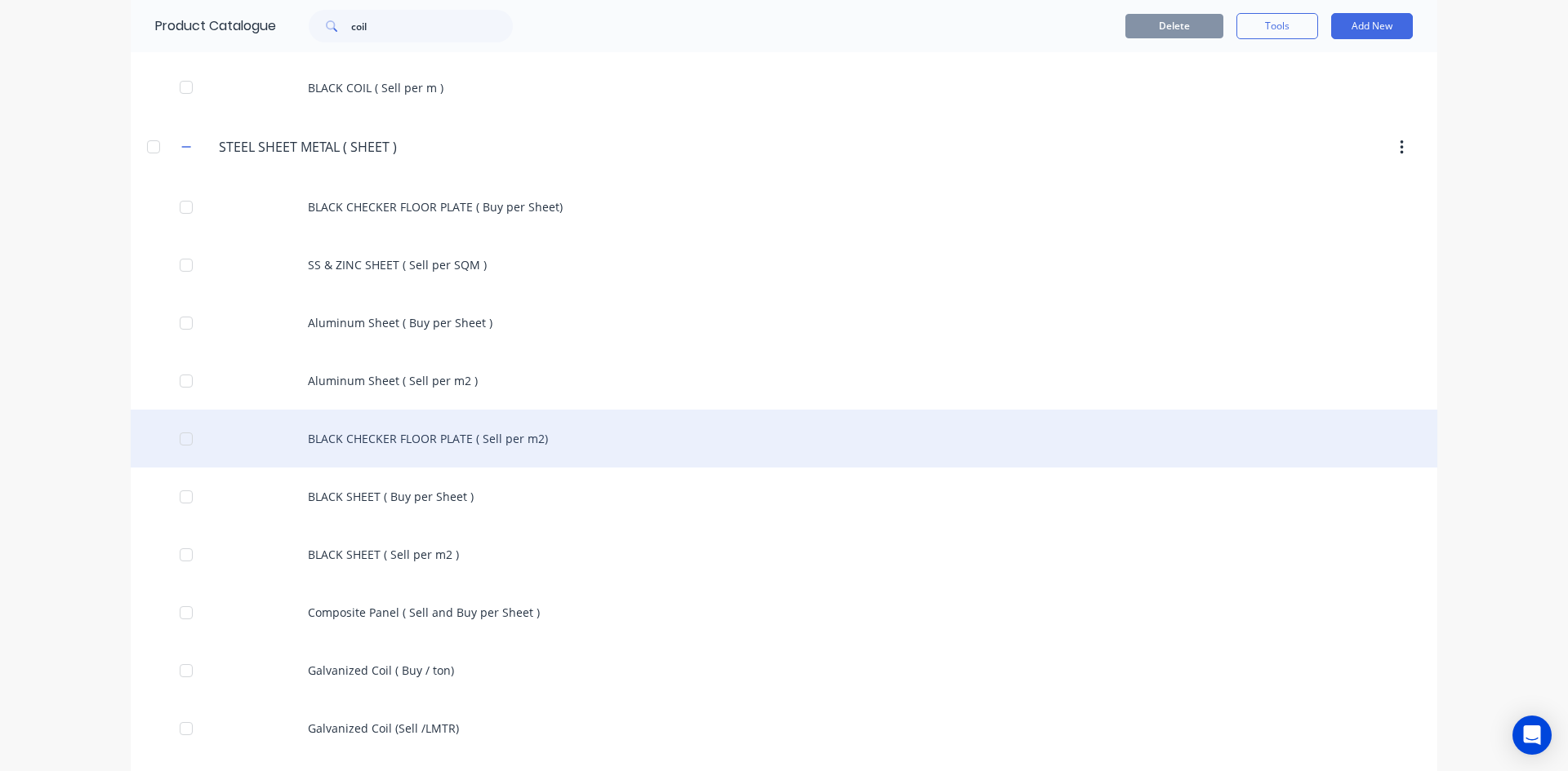
scroll to position [297, 0]
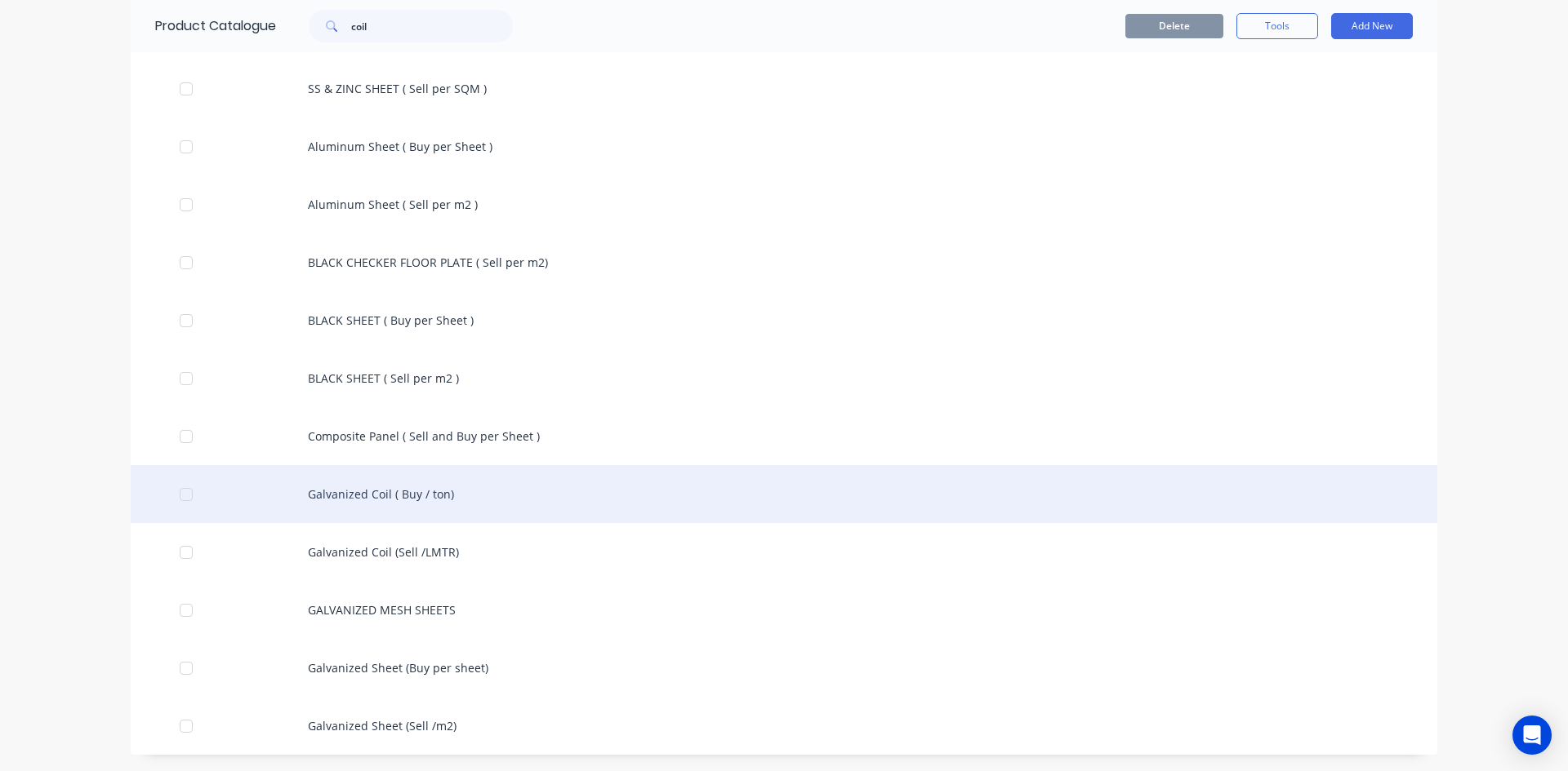
click at [420, 492] on div "Galvanized Coil ( Buy / ton)" at bounding box center [784, 494] width 1306 height 58
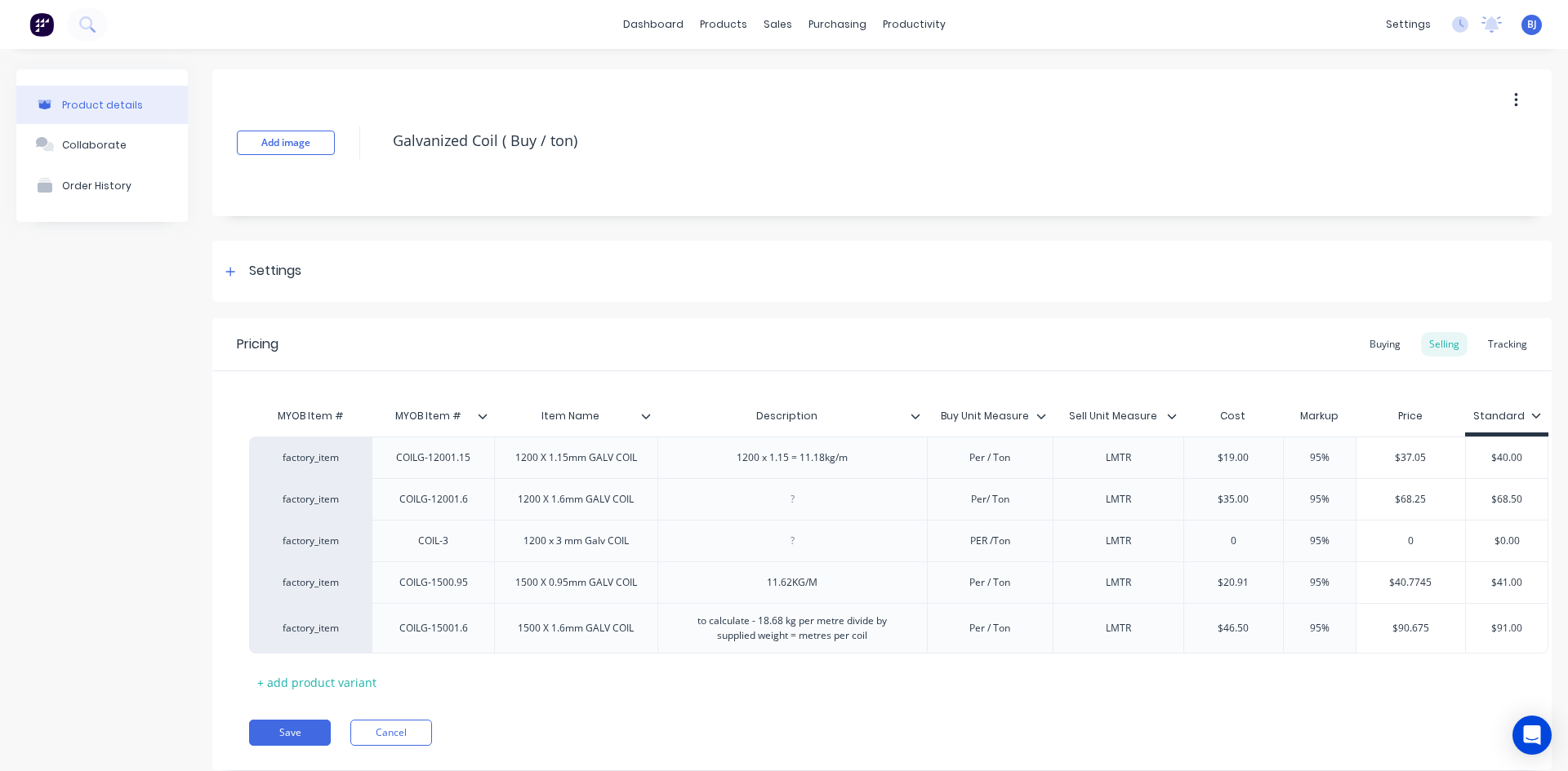
type textarea "x"
drag, startPoint x: 783, startPoint y: 626, endPoint x: 806, endPoint y: 670, distance: 49.6
click at [784, 630] on div "to calculate - 18.68 kg per metre divide by supplied weight = metres per coil" at bounding box center [792, 629] width 255 height 36
click at [874, 580] on div "11.62KG/M" at bounding box center [792, 582] width 269 height 42
click at [784, 627] on div "to calculate - 18.68 kg per metre divide by supplied weight = metres per coil" at bounding box center [792, 629] width 255 height 36
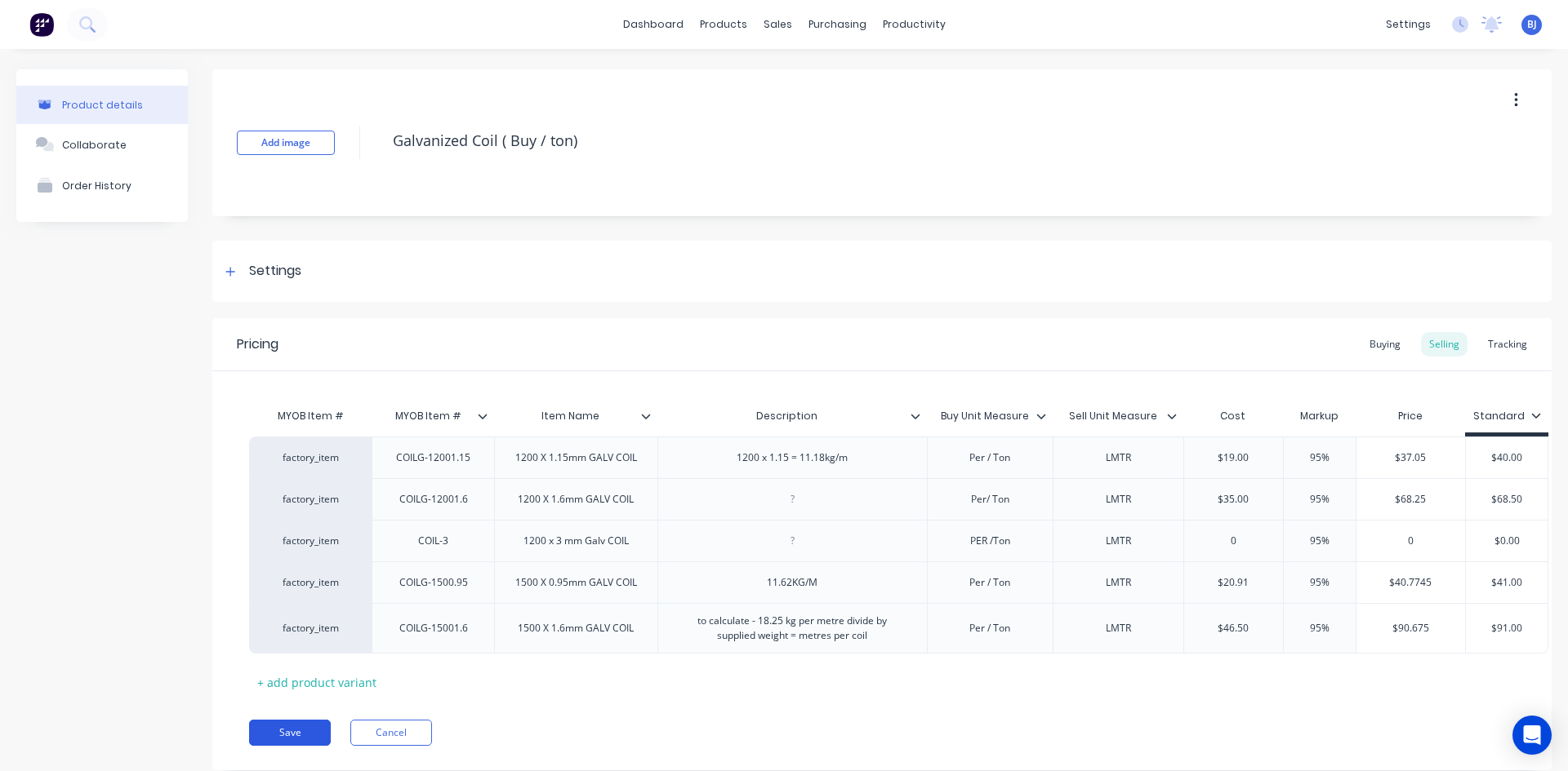
click at [293, 746] on button "Save" at bounding box center [290, 733] width 82 height 27
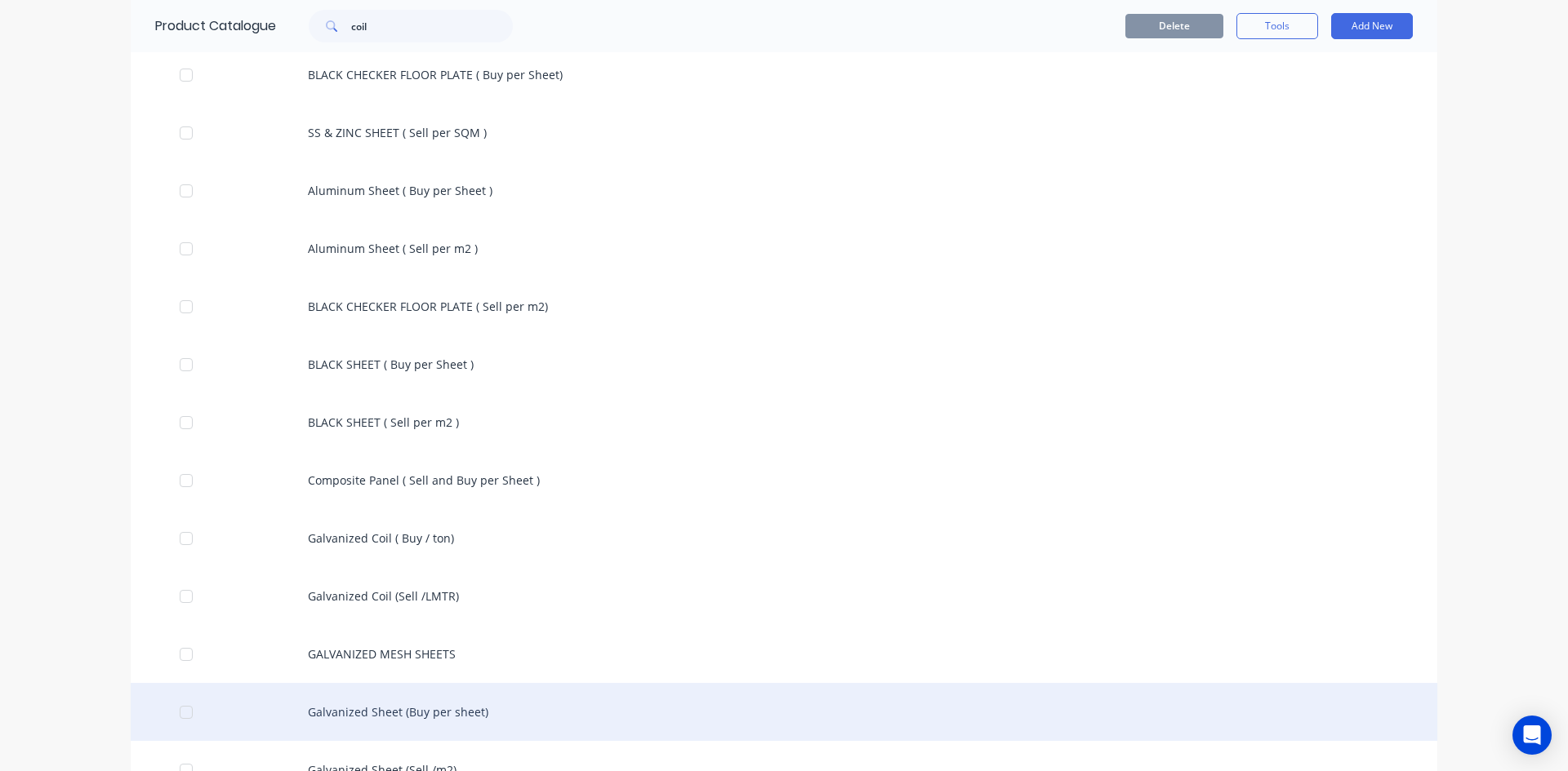
scroll to position [297, 0]
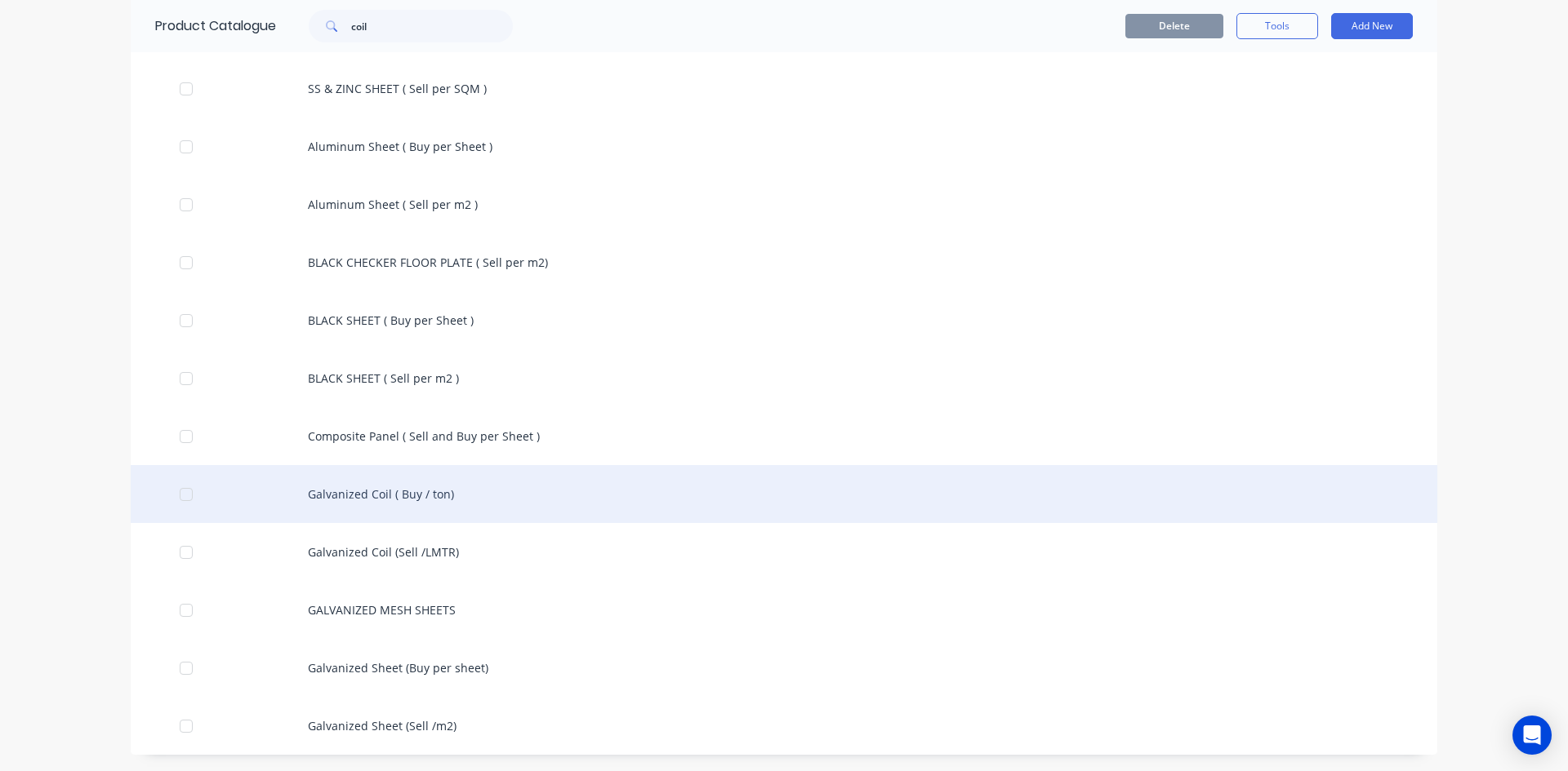
click at [424, 500] on div "Galvanized Coil ( Buy / ton)" at bounding box center [784, 494] width 1306 height 58
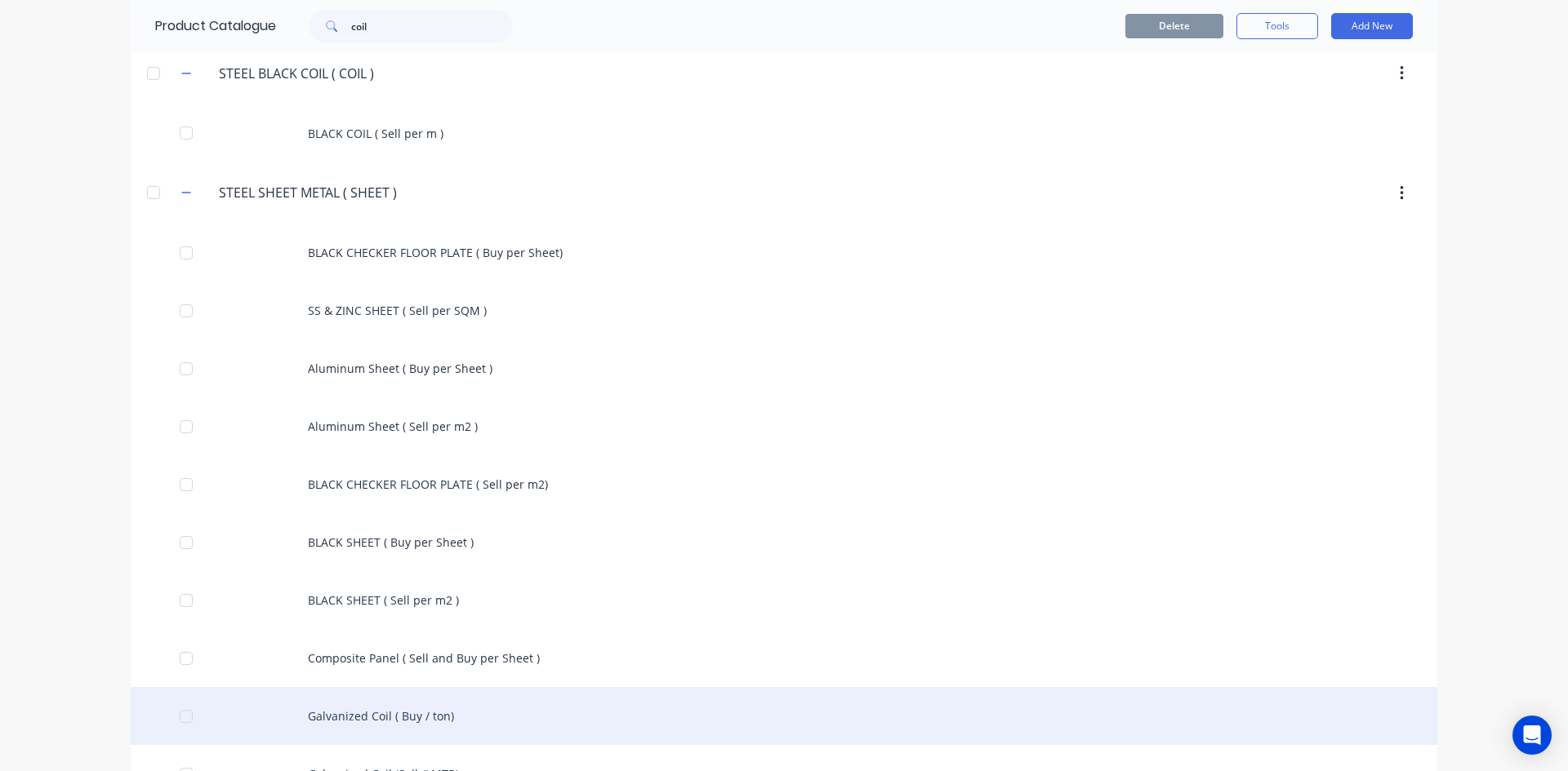
scroll to position [297, 0]
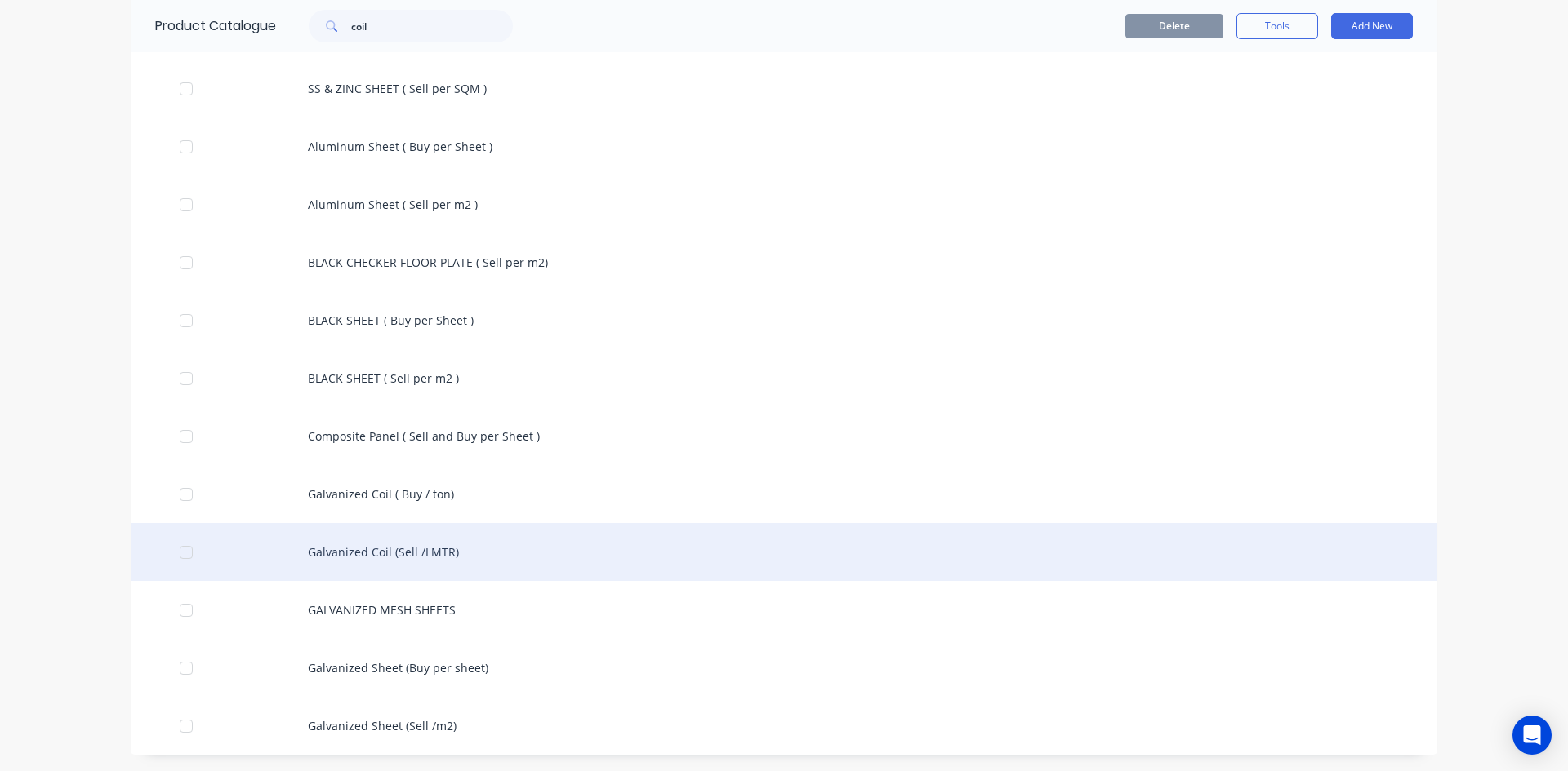
click at [459, 557] on div "Galvanized Coil (Sell /LMTR)" at bounding box center [784, 552] width 1306 height 58
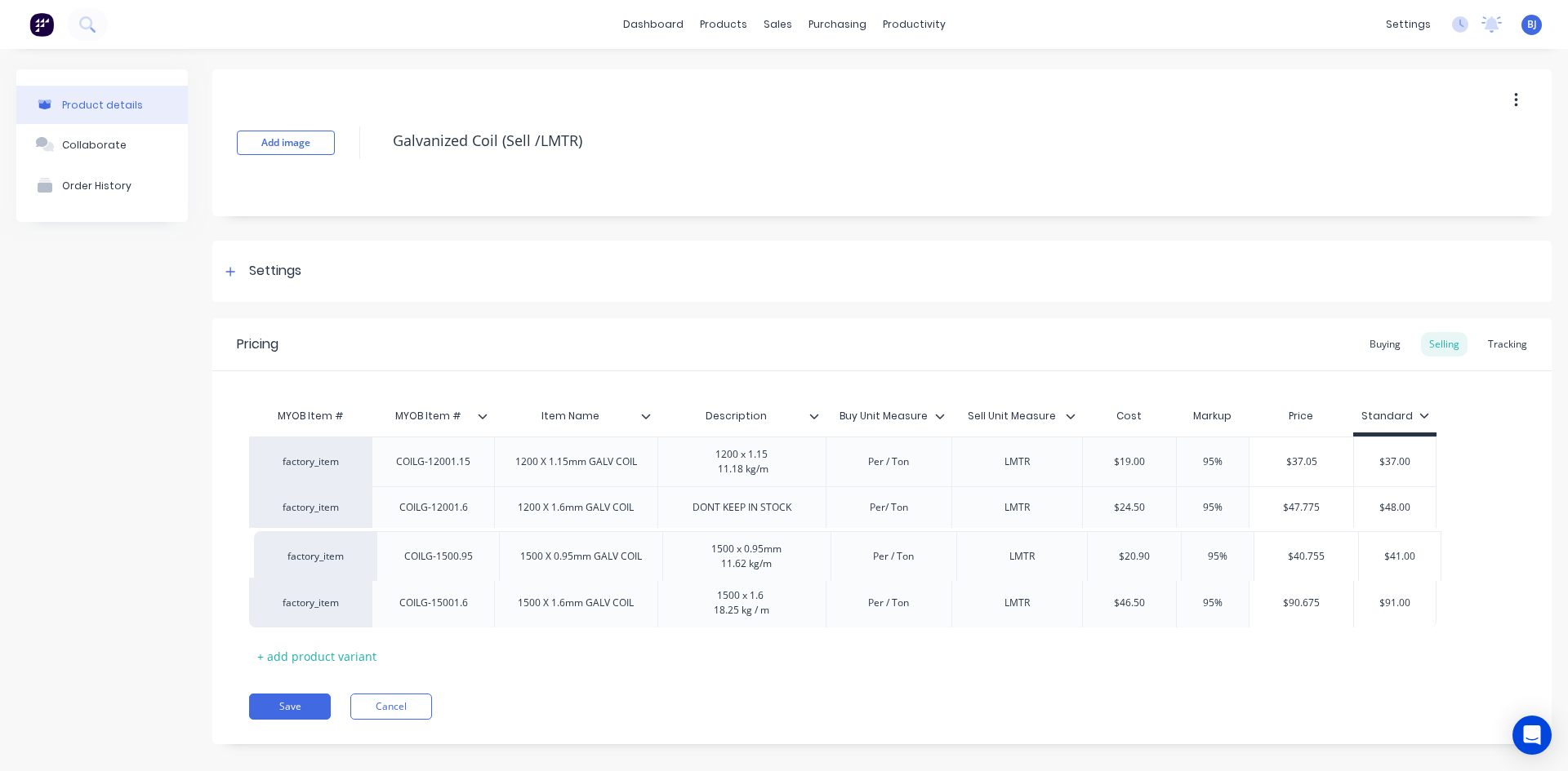
drag, startPoint x: 480, startPoint y: 465, endPoint x: 485, endPoint y: 565, distance: 100.1
click at [485, 565] on div "factory_item COILG-1500.95 1500 X 0.95mm GALV COIL 1500 x 0.95mm 11.62 kg/m Per…" at bounding box center [882, 532] width 1265 height 191
type textarea "x"
click at [639, 556] on div "1500 X 0.95mm GALV COIL" at bounding box center [576, 553] width 148 height 21
type textarea "x"
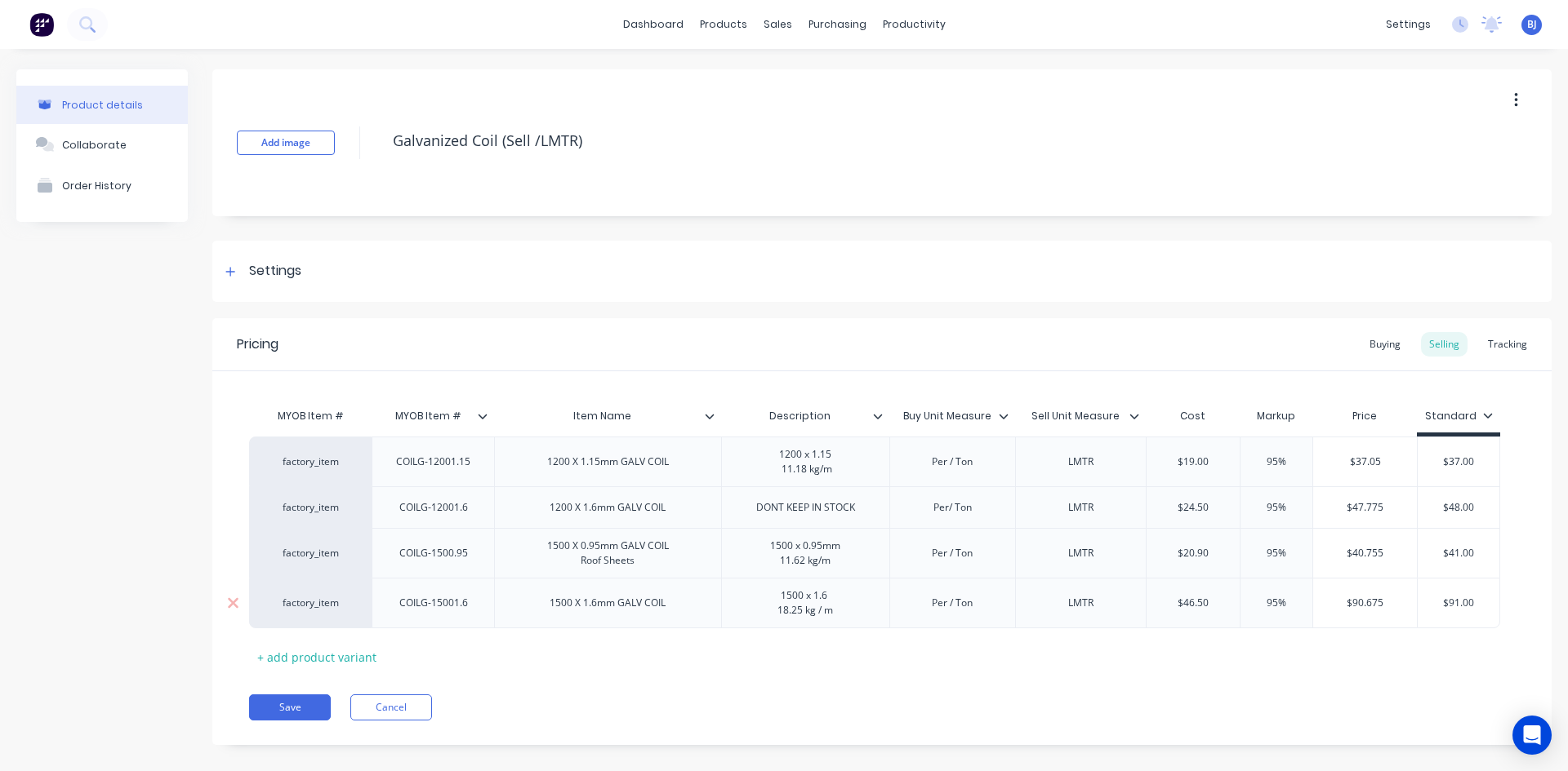
click at [639, 612] on div "1500 X 1.6mm GALV COIL" at bounding box center [608, 603] width 142 height 21
type textarea "x"
click at [570, 468] on div "1200 X 1.15mm GALV COIL" at bounding box center [608, 462] width 148 height 21
type textarea "x"
drag, startPoint x: 451, startPoint y: 468, endPoint x: 476, endPoint y: 502, distance: 42.2
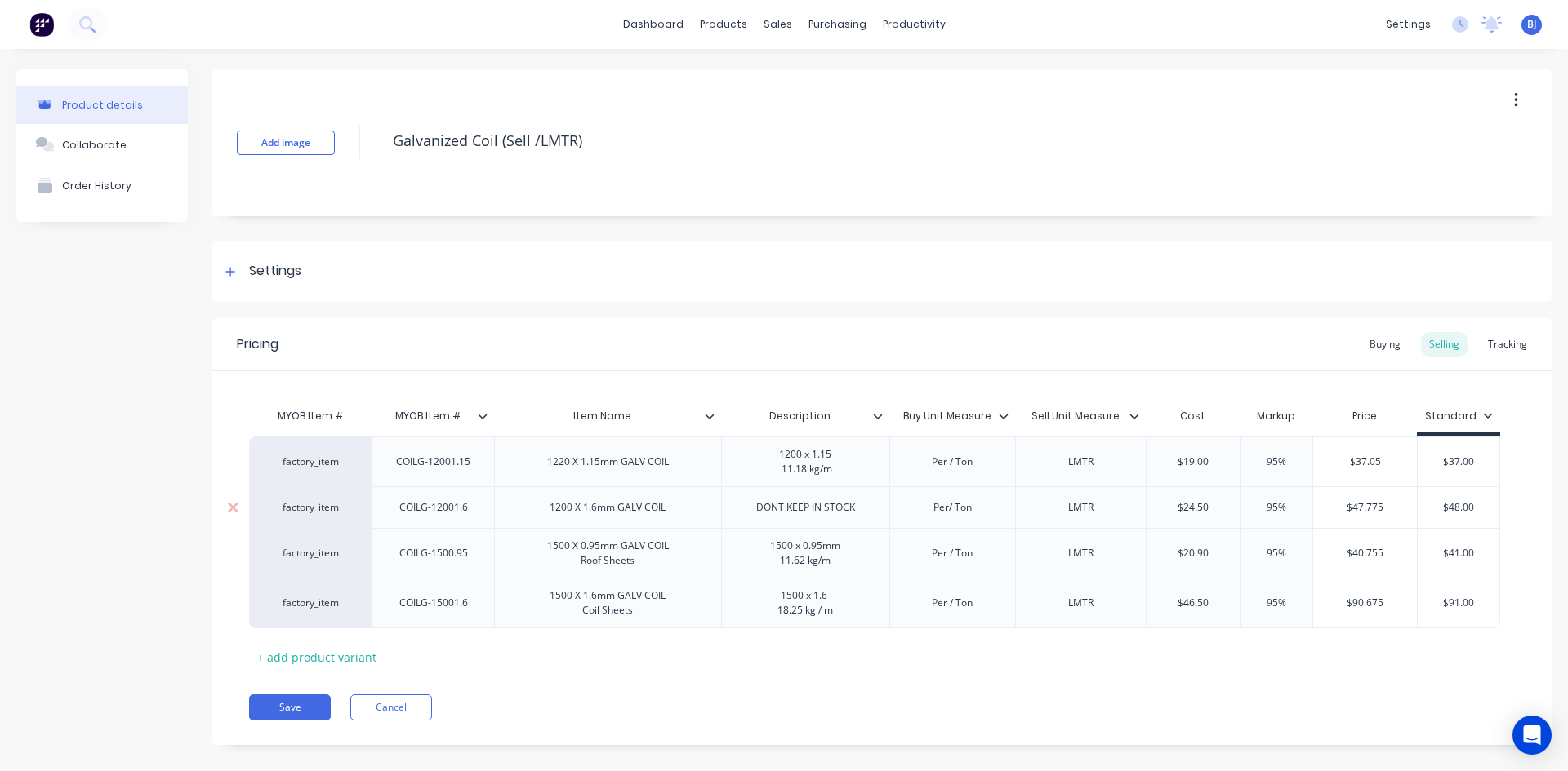
click at [451, 468] on div "COILG-12001.15" at bounding box center [434, 462] width 101 height 21
drag, startPoint x: 802, startPoint y: 458, endPoint x: 811, endPoint y: 488, distance: 31.3
click at [802, 463] on div "1200 x 1.15 11.18 kg/m" at bounding box center [805, 462] width 82 height 36
click at [827, 396] on div "Description" at bounding box center [800, 416] width 158 height 41
type textarea "x"
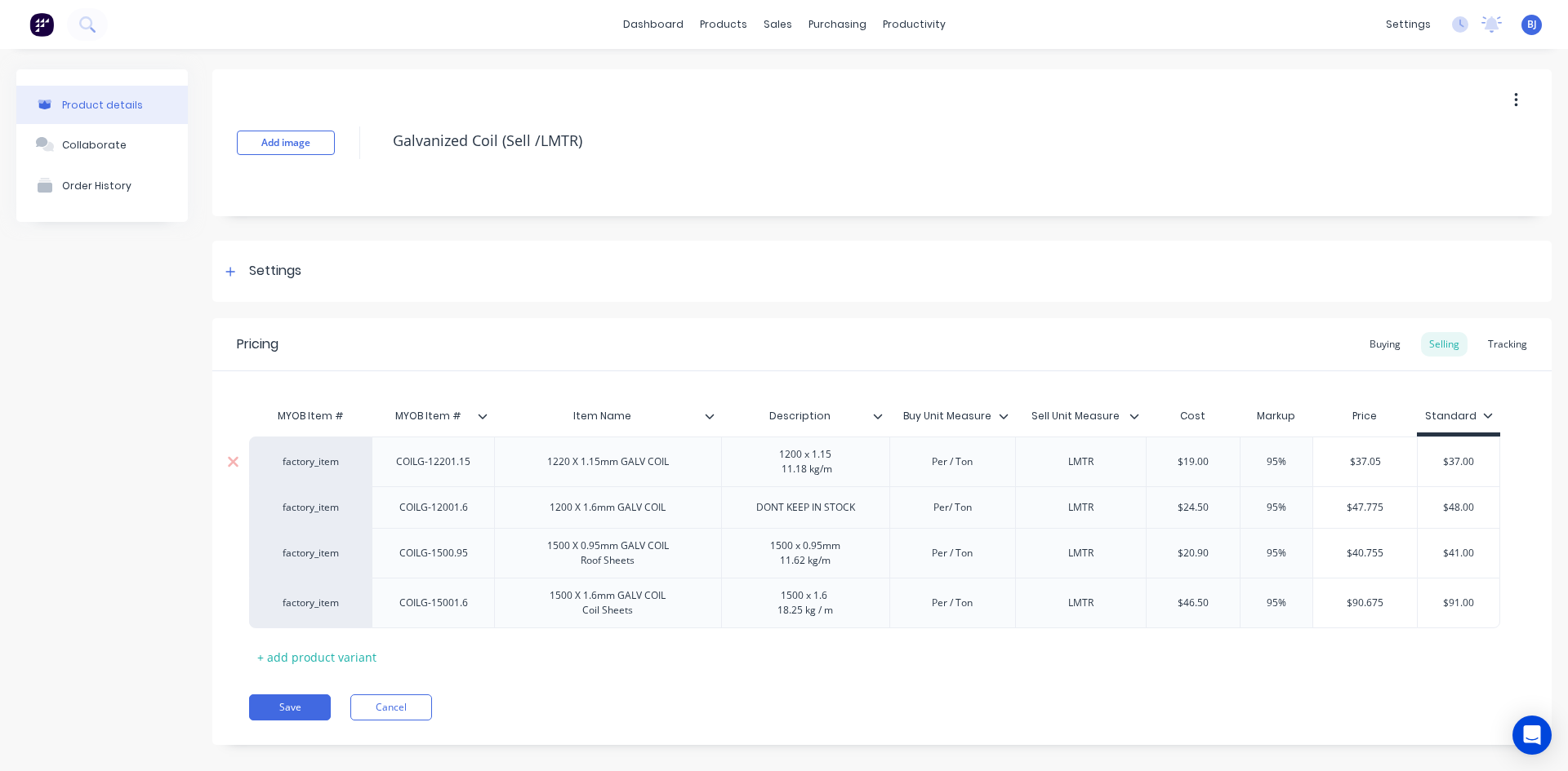
click at [802, 461] on div "1200 x 1.15 11.18 kg/m" at bounding box center [805, 462] width 82 height 36
click at [306, 710] on button "Save" at bounding box center [290, 708] width 82 height 27
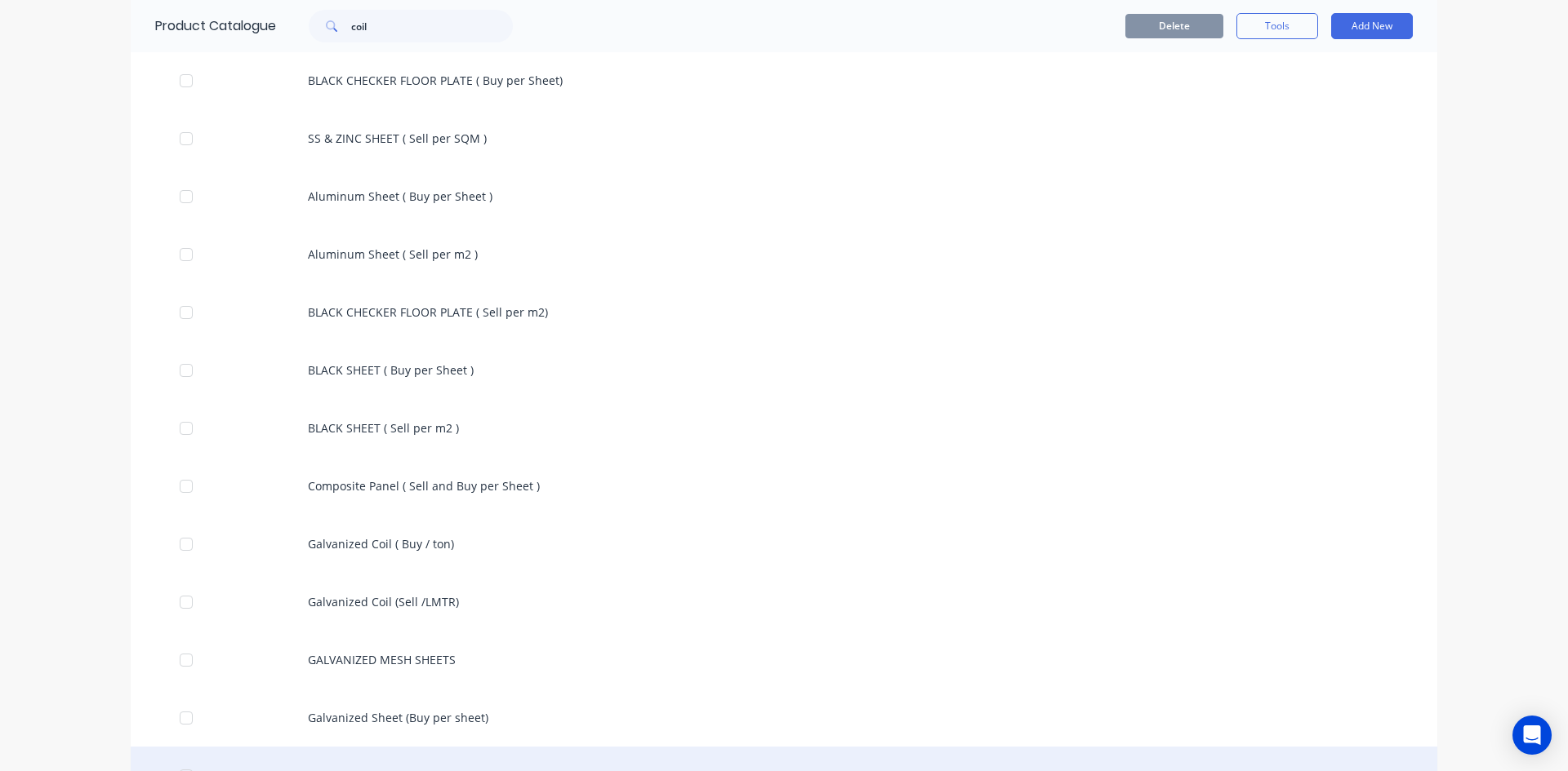
scroll to position [297, 0]
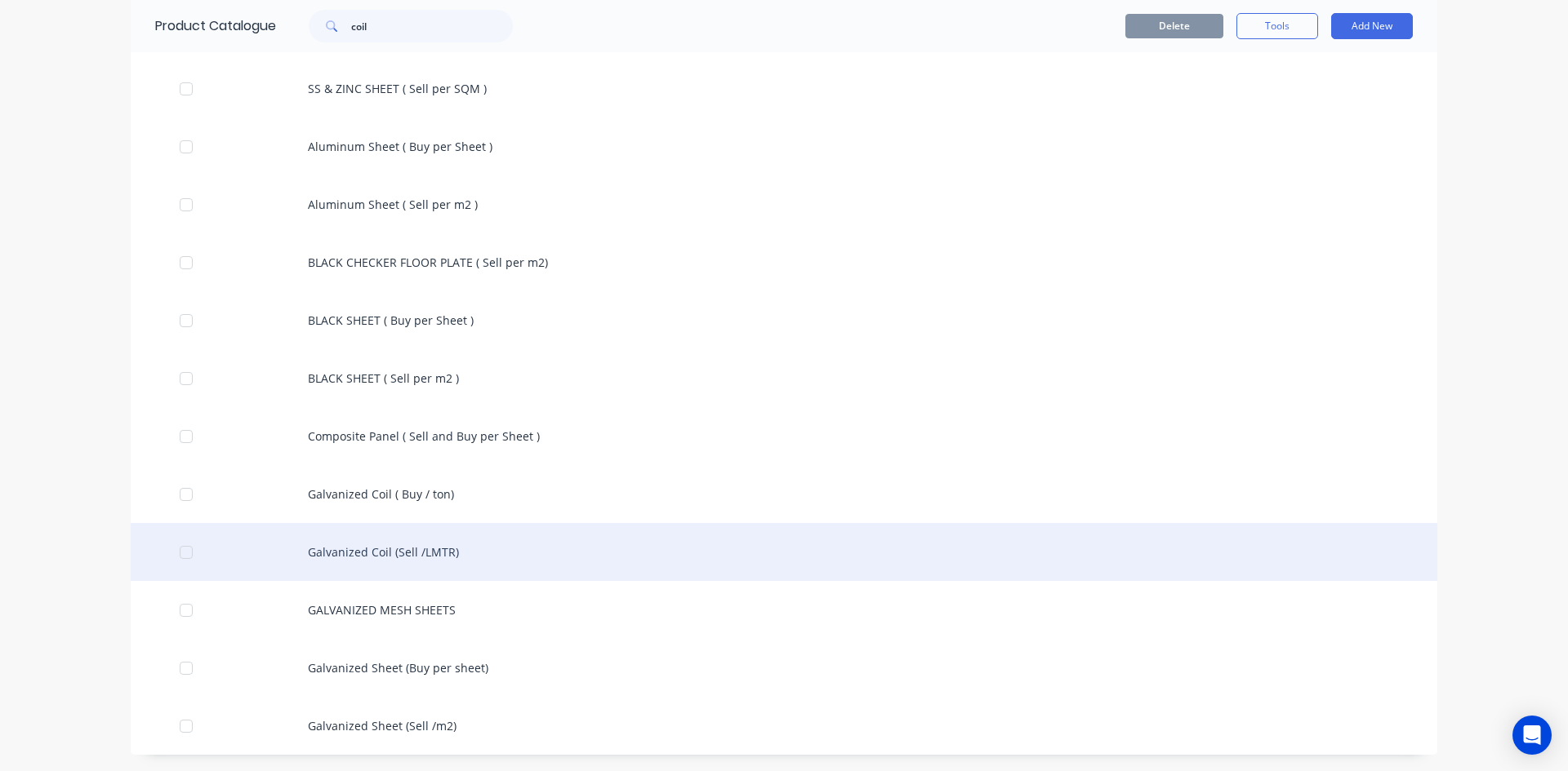
click at [392, 560] on div "Galvanized Coil (Sell /LMTR)" at bounding box center [784, 552] width 1306 height 58
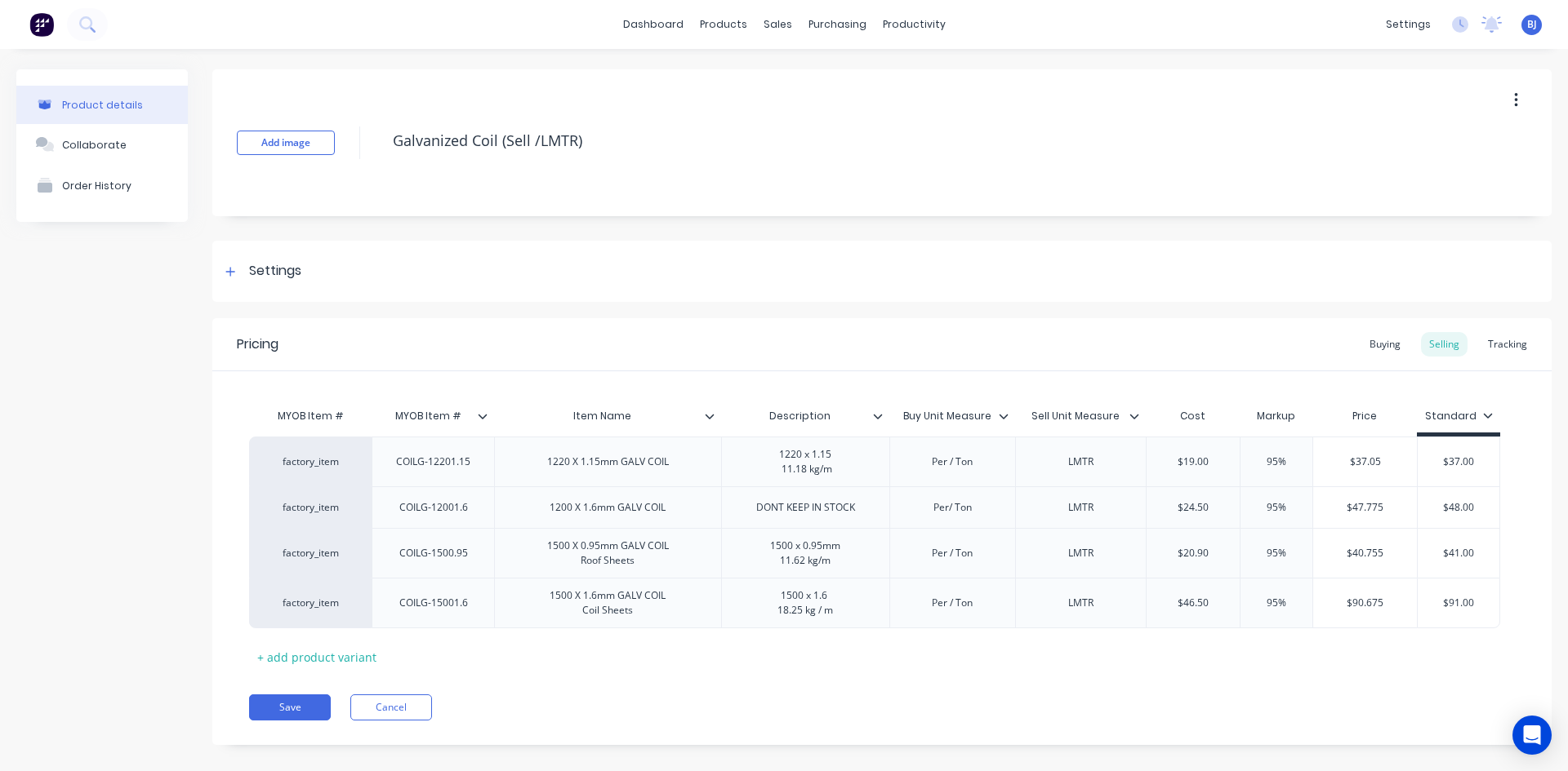
type textarea "x"
click at [672, 467] on div "1220 X 1.15mm GALV COIL" at bounding box center [608, 462] width 148 height 21
click at [281, 709] on button "Save" at bounding box center [290, 708] width 82 height 27
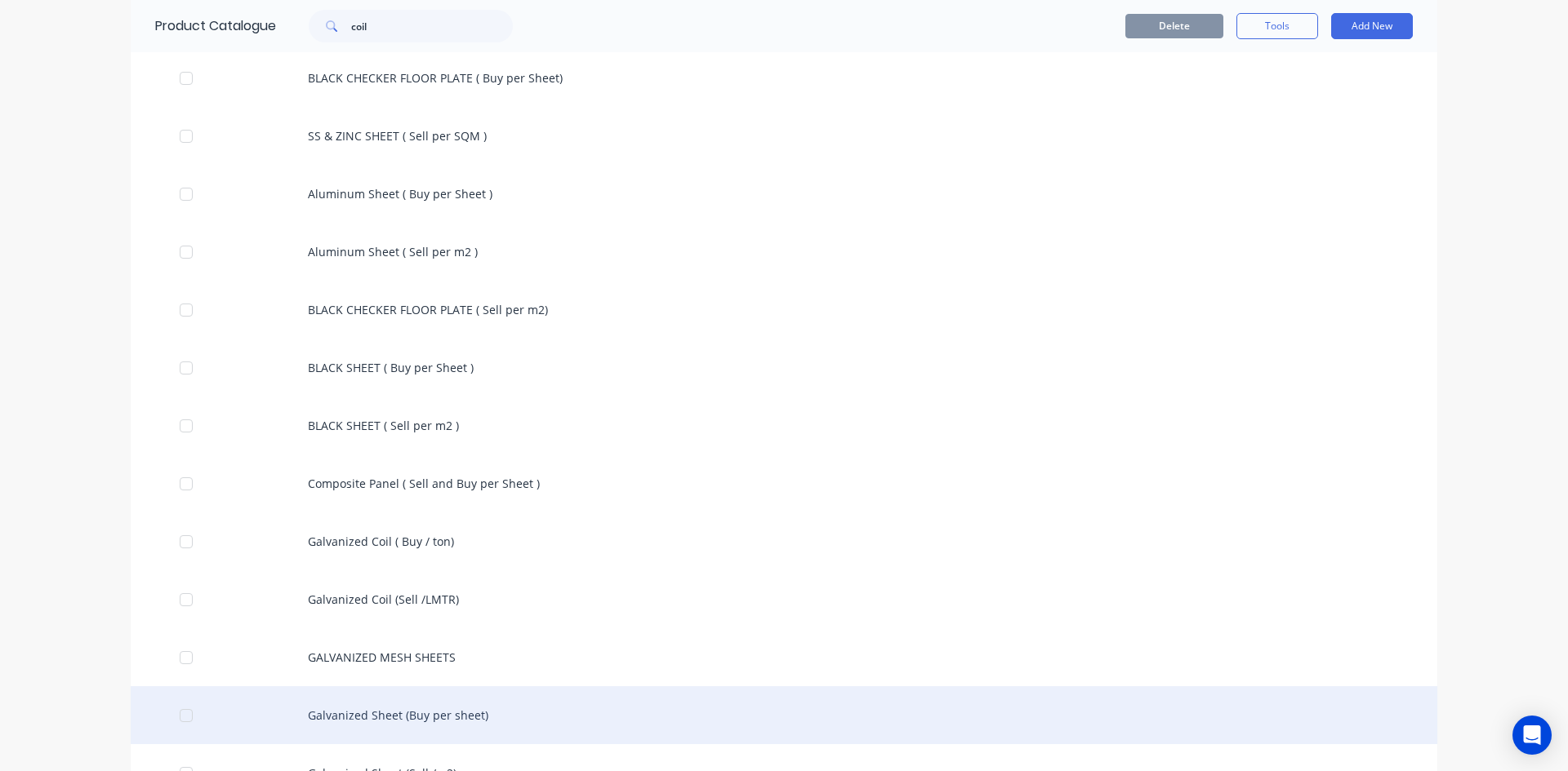
scroll to position [297, 0]
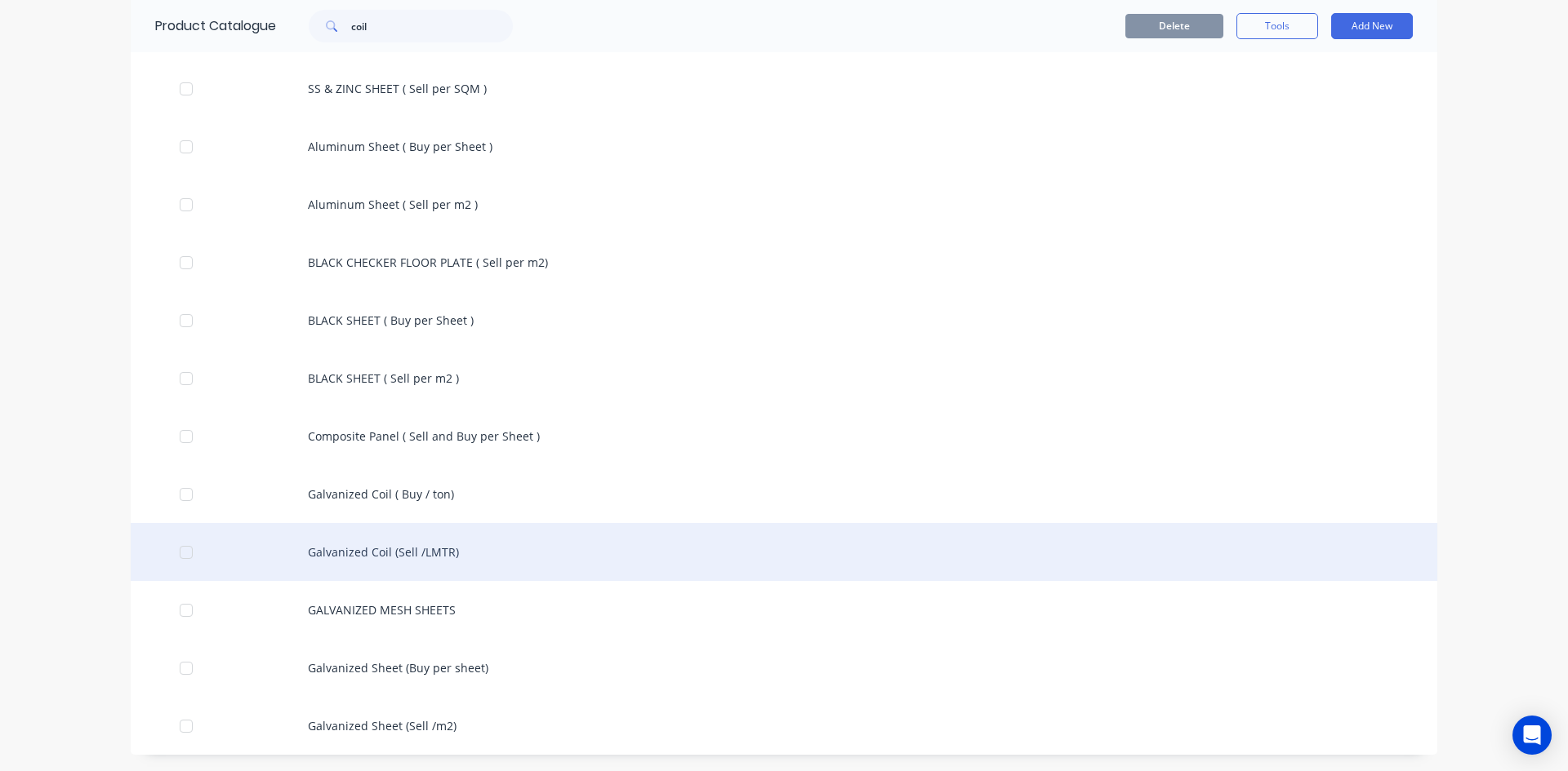
click at [383, 561] on div "Galvanized Coil (Sell /LMTR)" at bounding box center [784, 552] width 1306 height 58
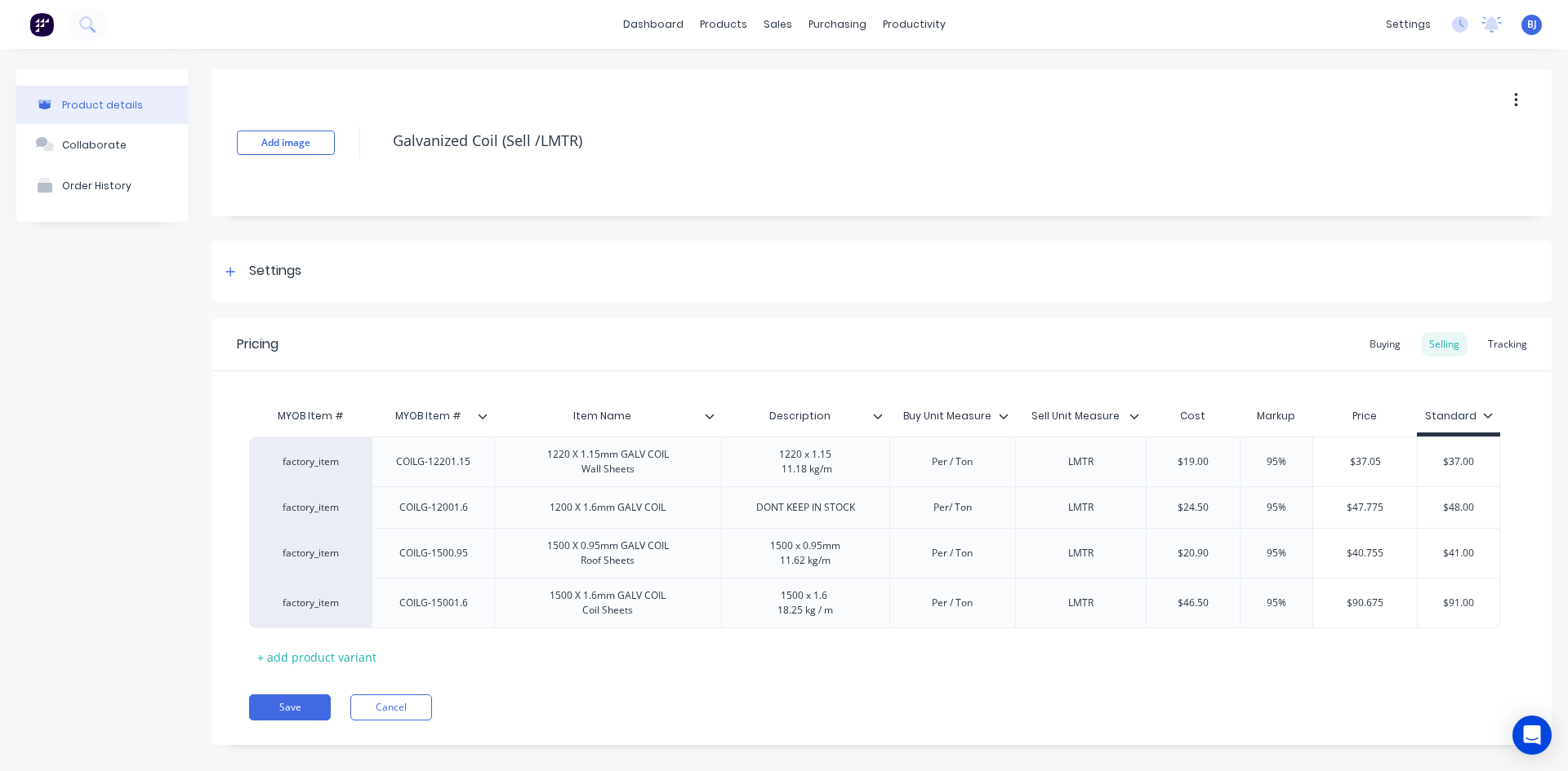
type textarea "x"
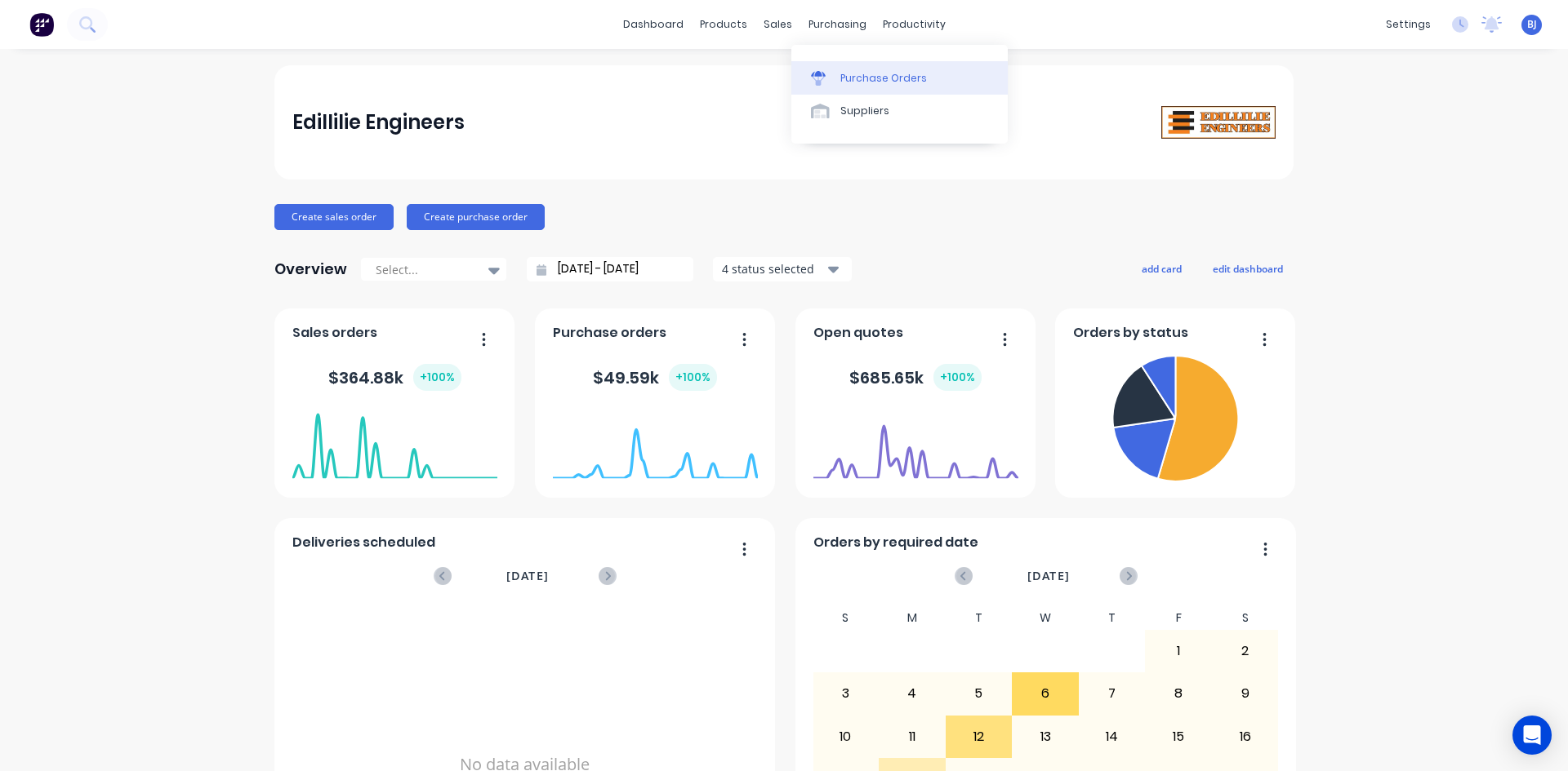
click at [836, 78] on link "Purchase Orders" at bounding box center [899, 78] width 216 height 32
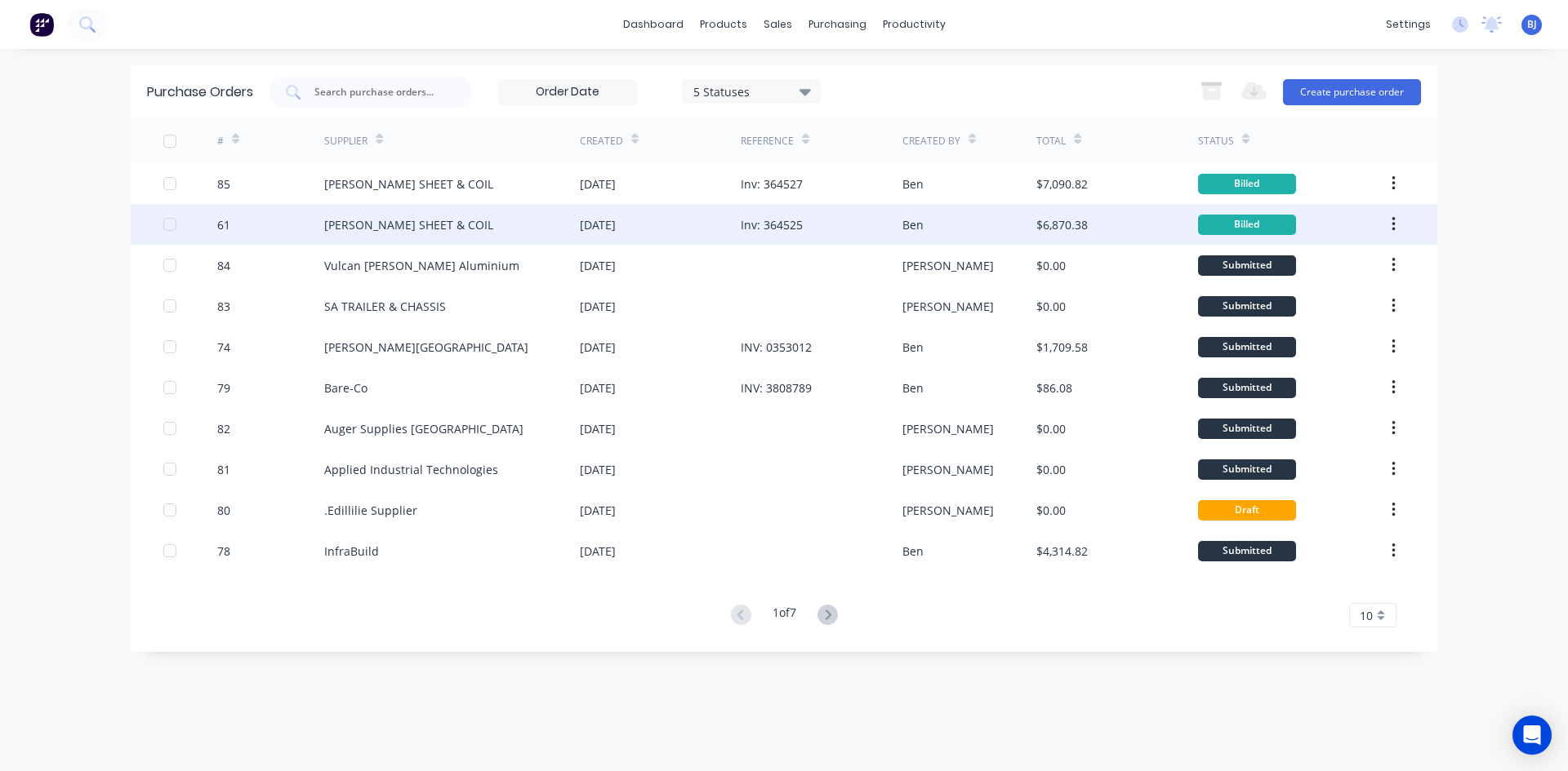
click at [779, 229] on div "Inv: 364525" at bounding box center [771, 225] width 62 height 17
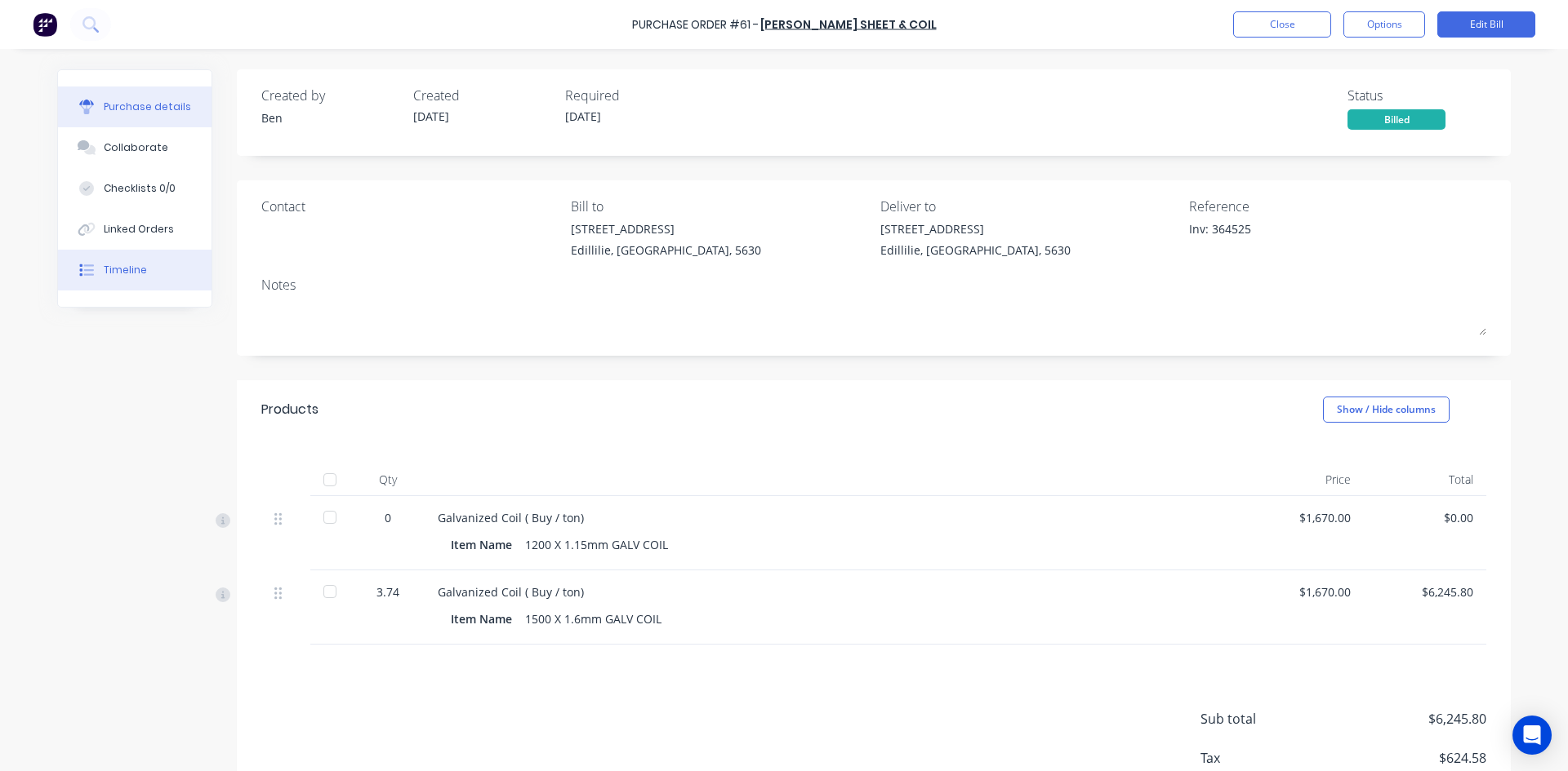
click at [115, 268] on div "Timeline" at bounding box center [125, 269] width 44 height 14
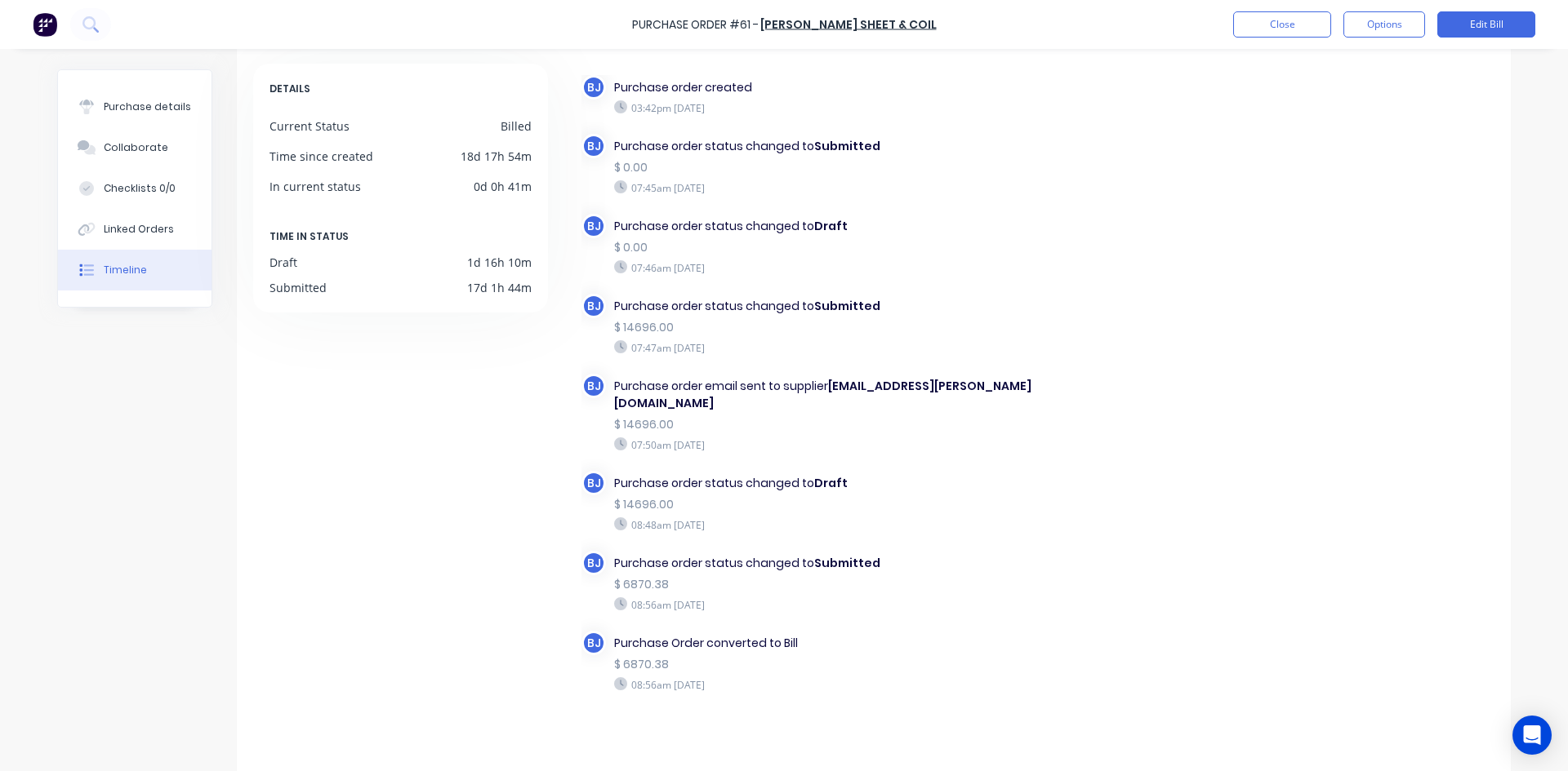
scroll to position [84, 0]
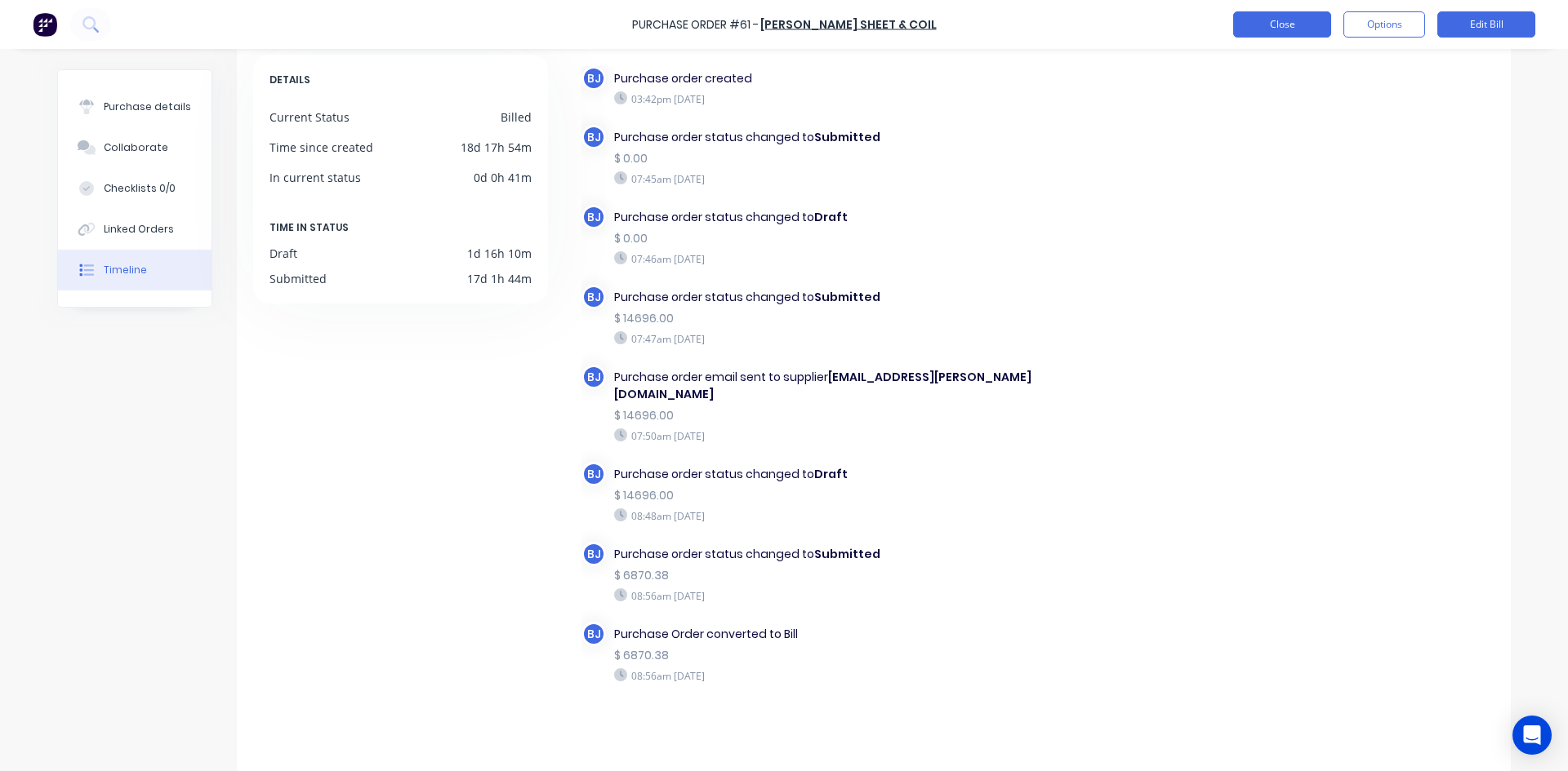
click at [1300, 27] on button "Close" at bounding box center [1282, 25] width 98 height 27
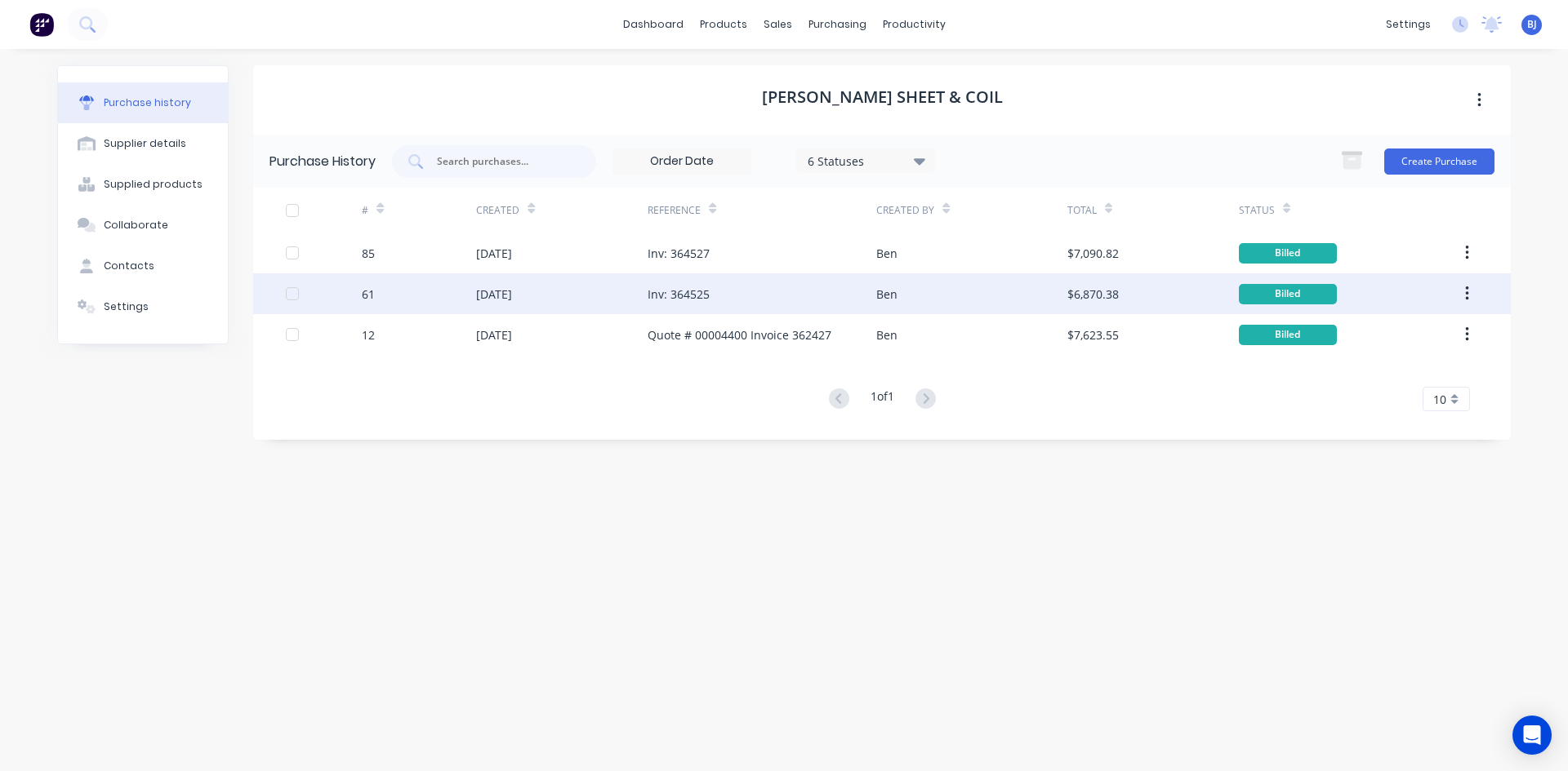
click at [893, 300] on div "Ben" at bounding box center [887, 294] width 21 height 17
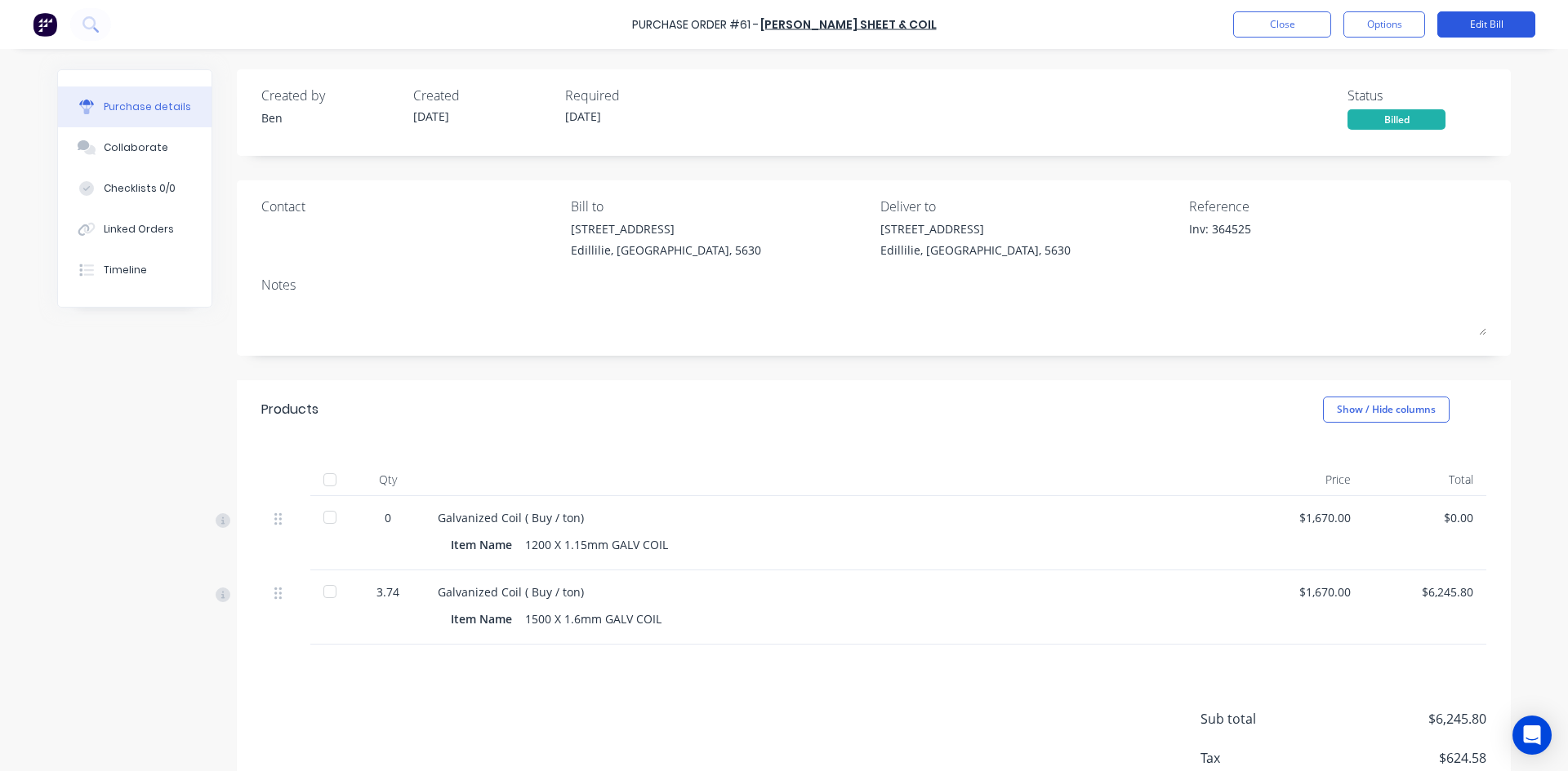
click at [1471, 22] on button "Edit Bill" at bounding box center [1485, 25] width 98 height 27
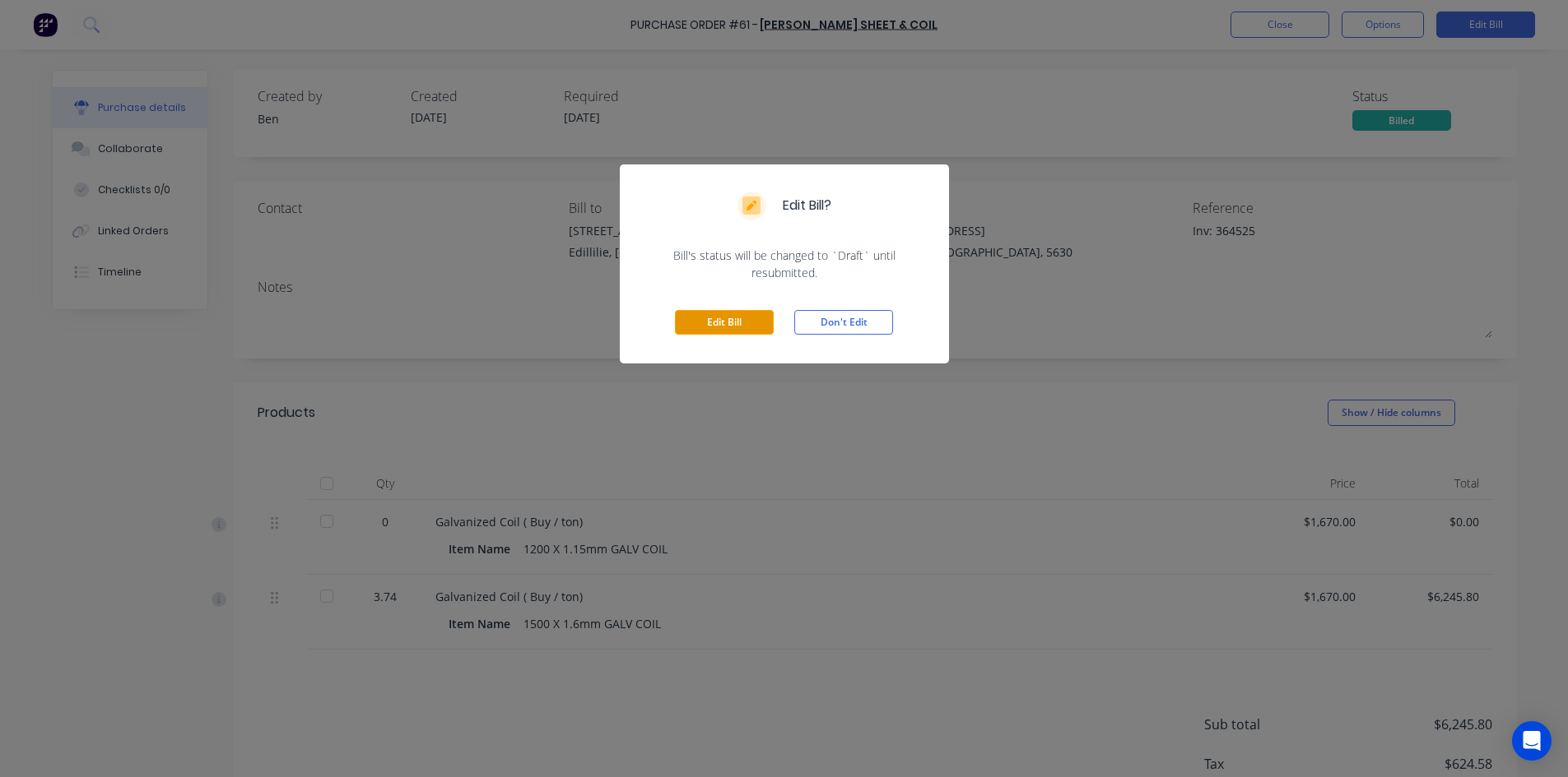
click at [699, 319] on button "Edit Bill" at bounding box center [724, 323] width 98 height 25
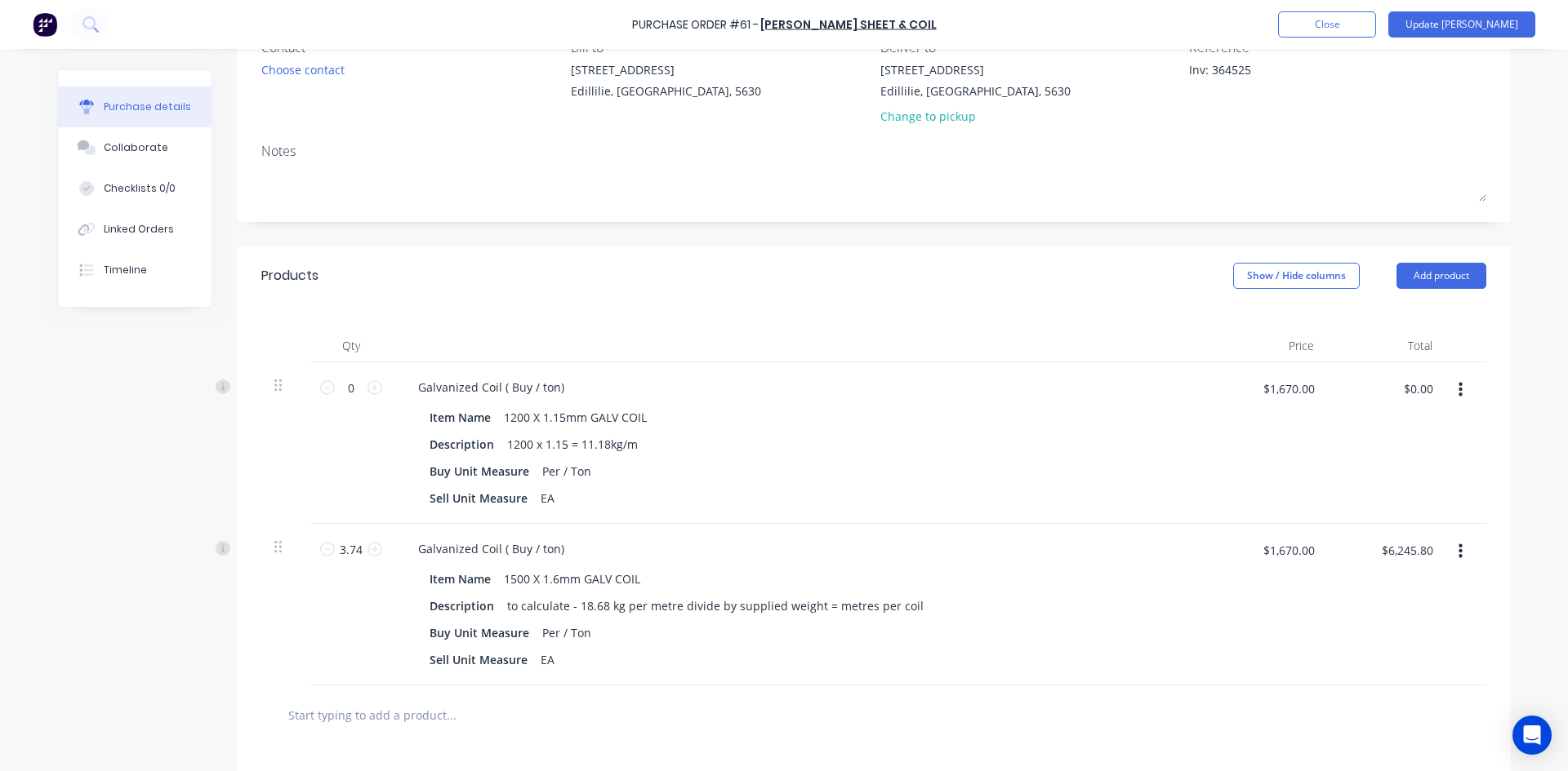
scroll to position [163, 0]
click at [1458, 388] on icon "button" at bounding box center [1460, 386] width 4 height 18
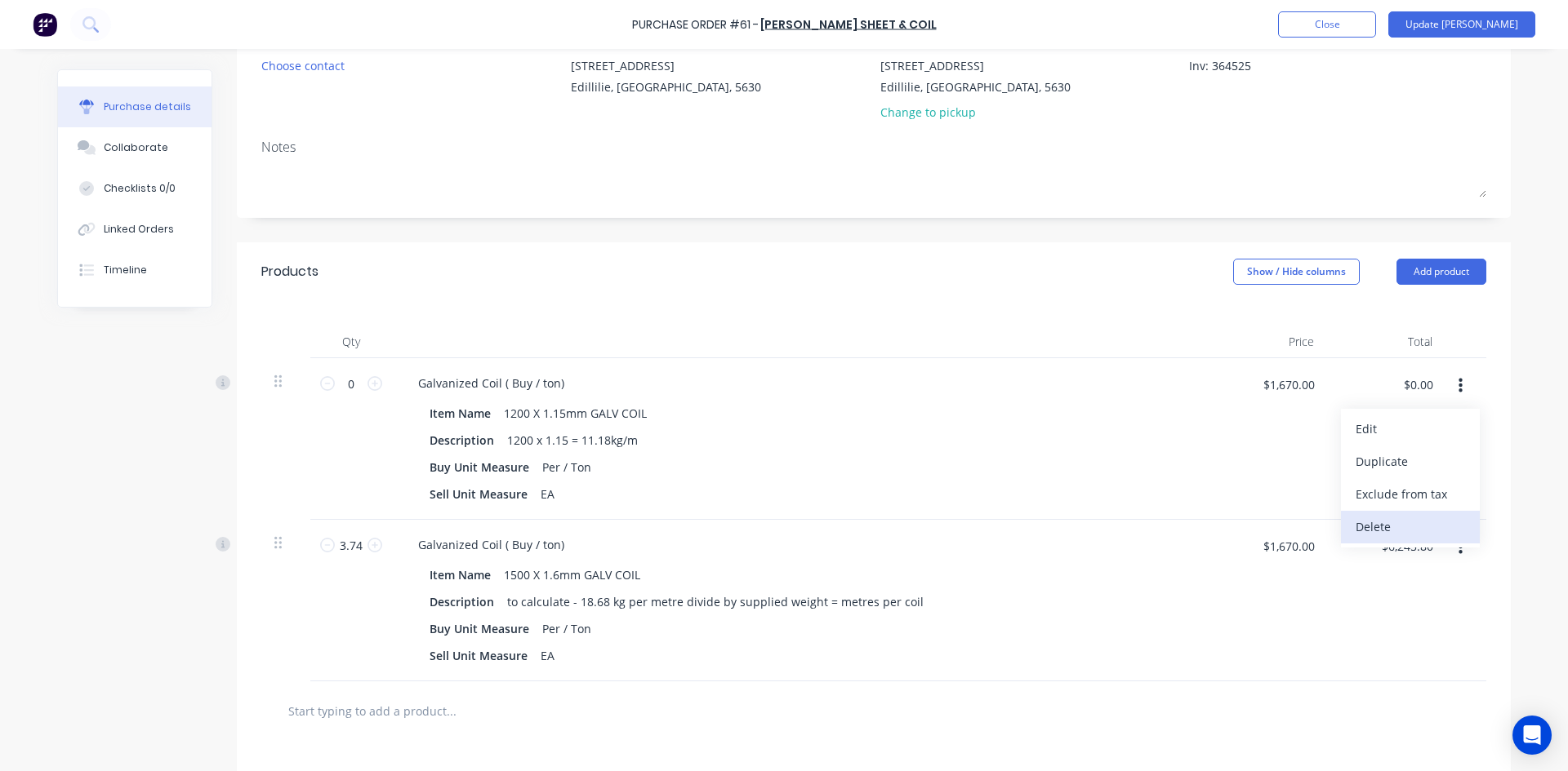
click at [1363, 520] on button "Delete" at bounding box center [1411, 527] width 138 height 32
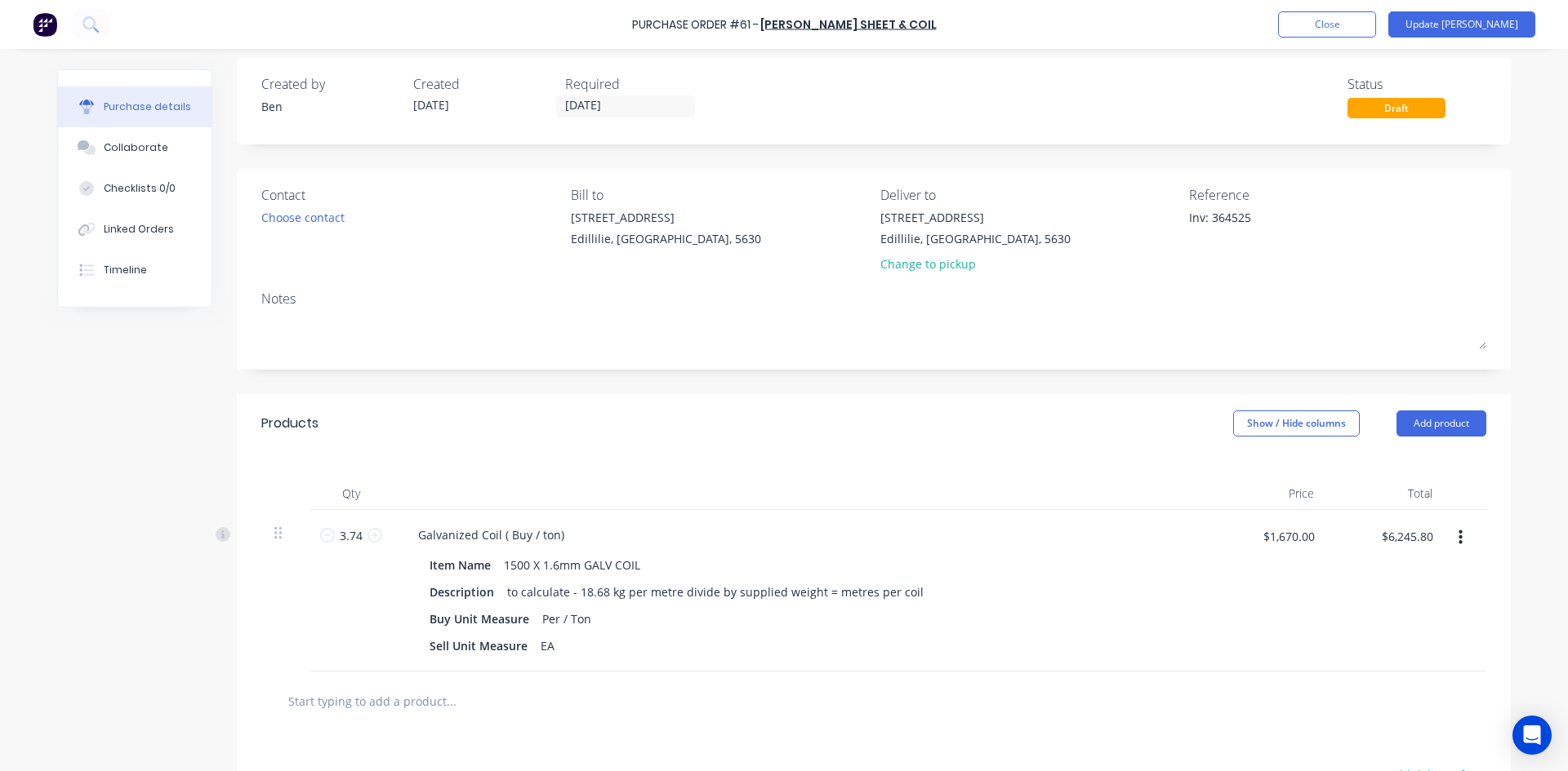
scroll to position [0, 0]
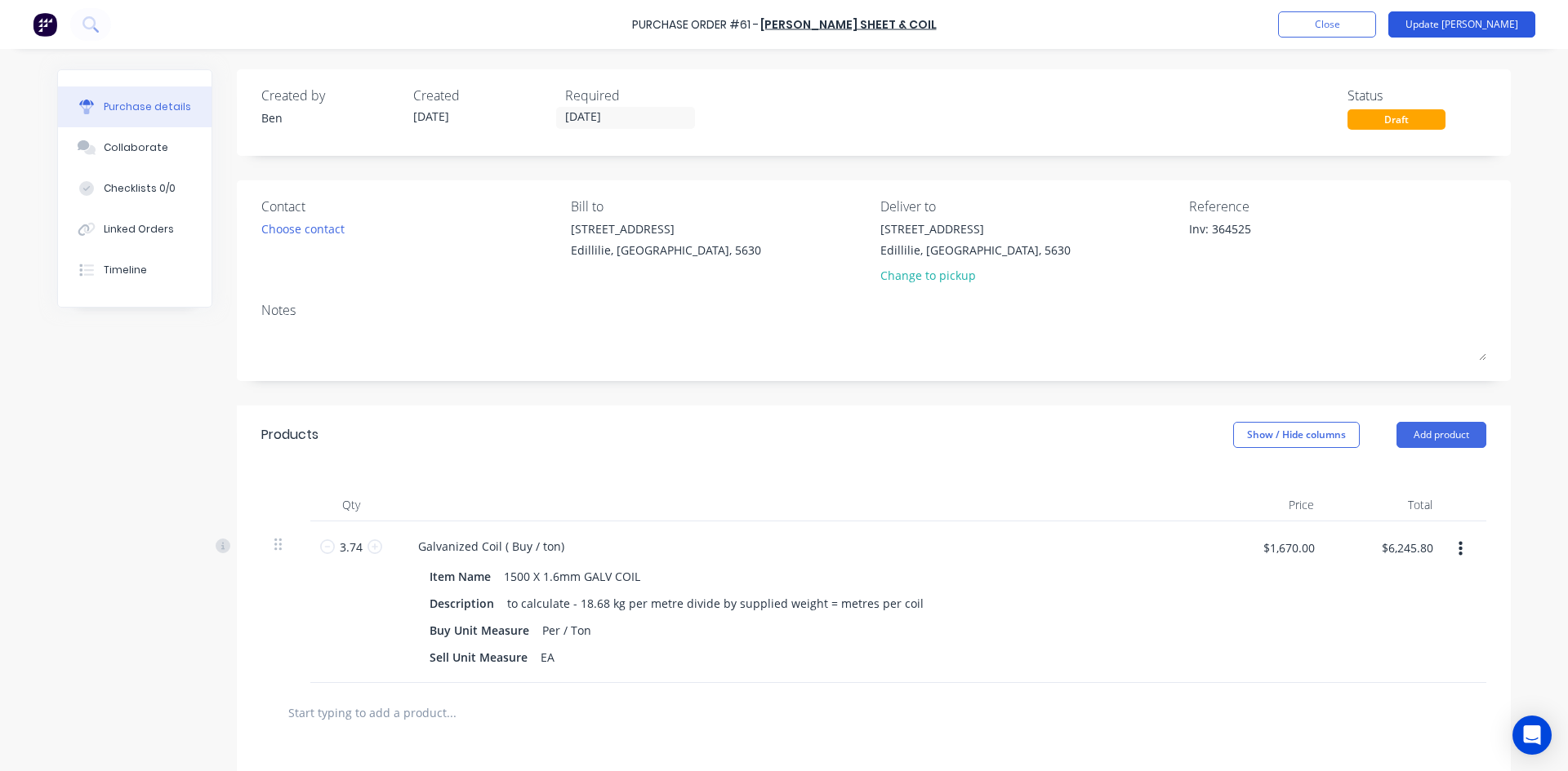
click at [1469, 19] on button "Update [PERSON_NAME]" at bounding box center [1461, 25] width 147 height 27
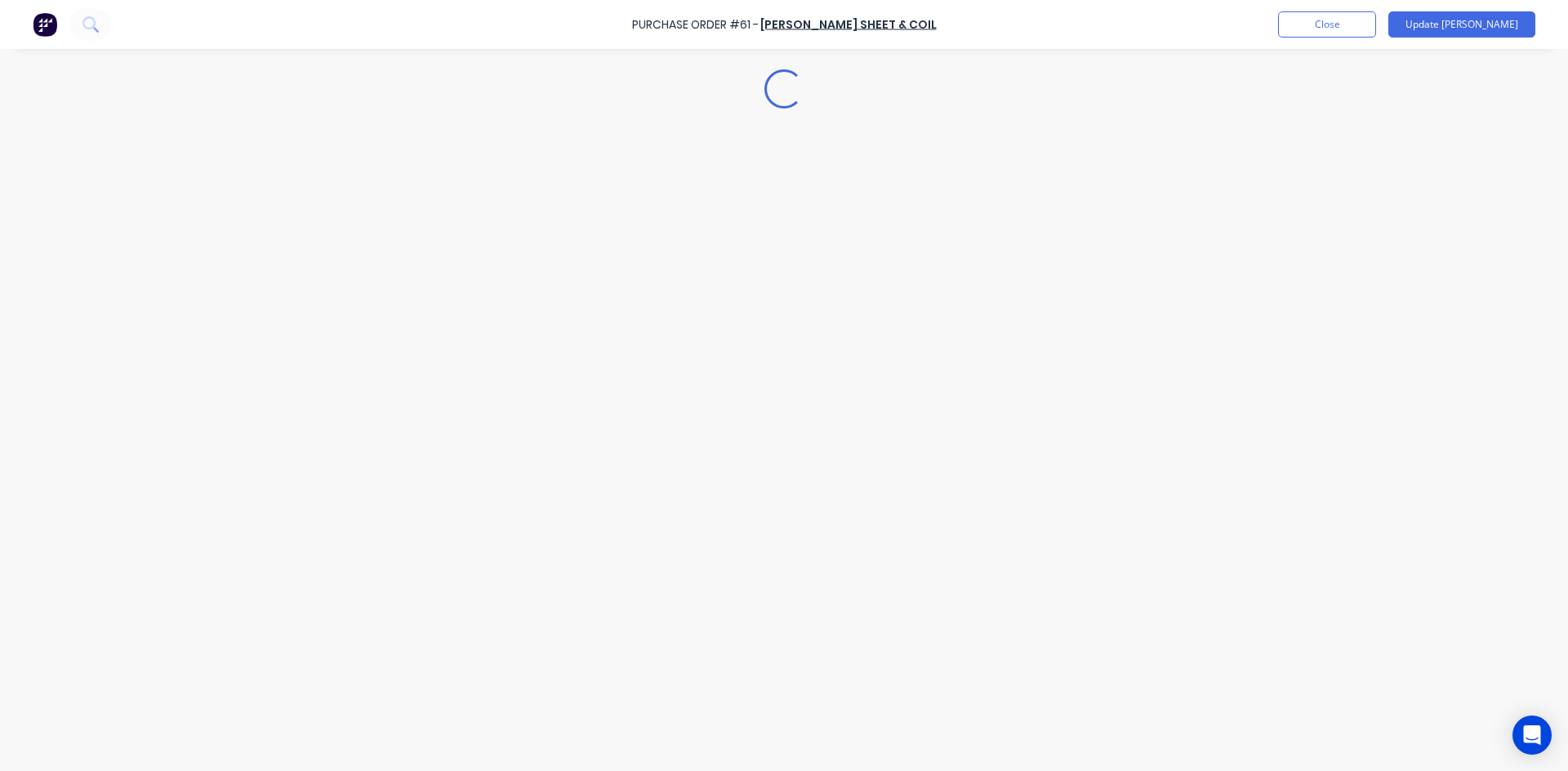
type textarea "x"
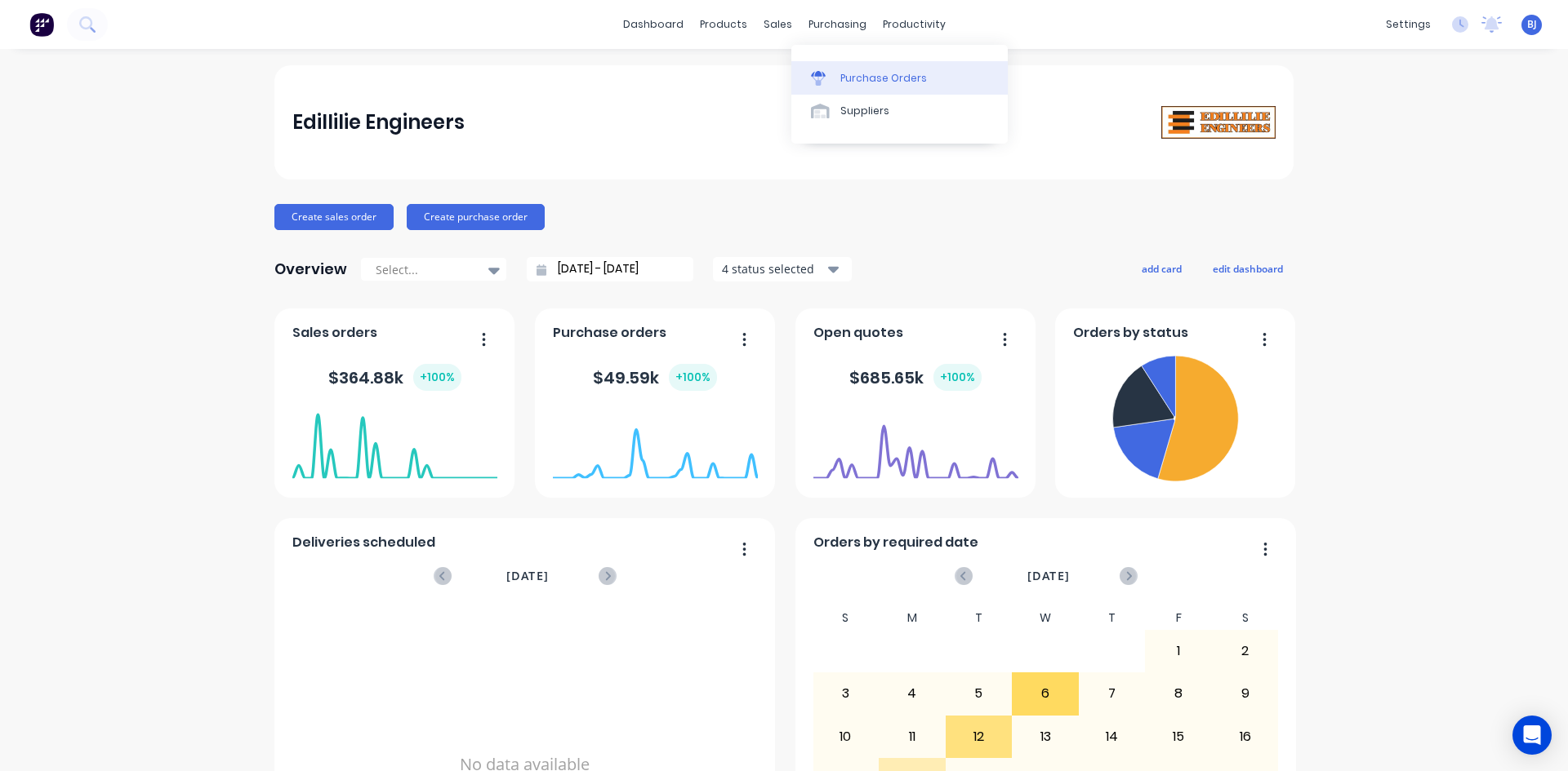
click at [840, 74] on div "Purchase Orders" at bounding box center [883, 78] width 86 height 14
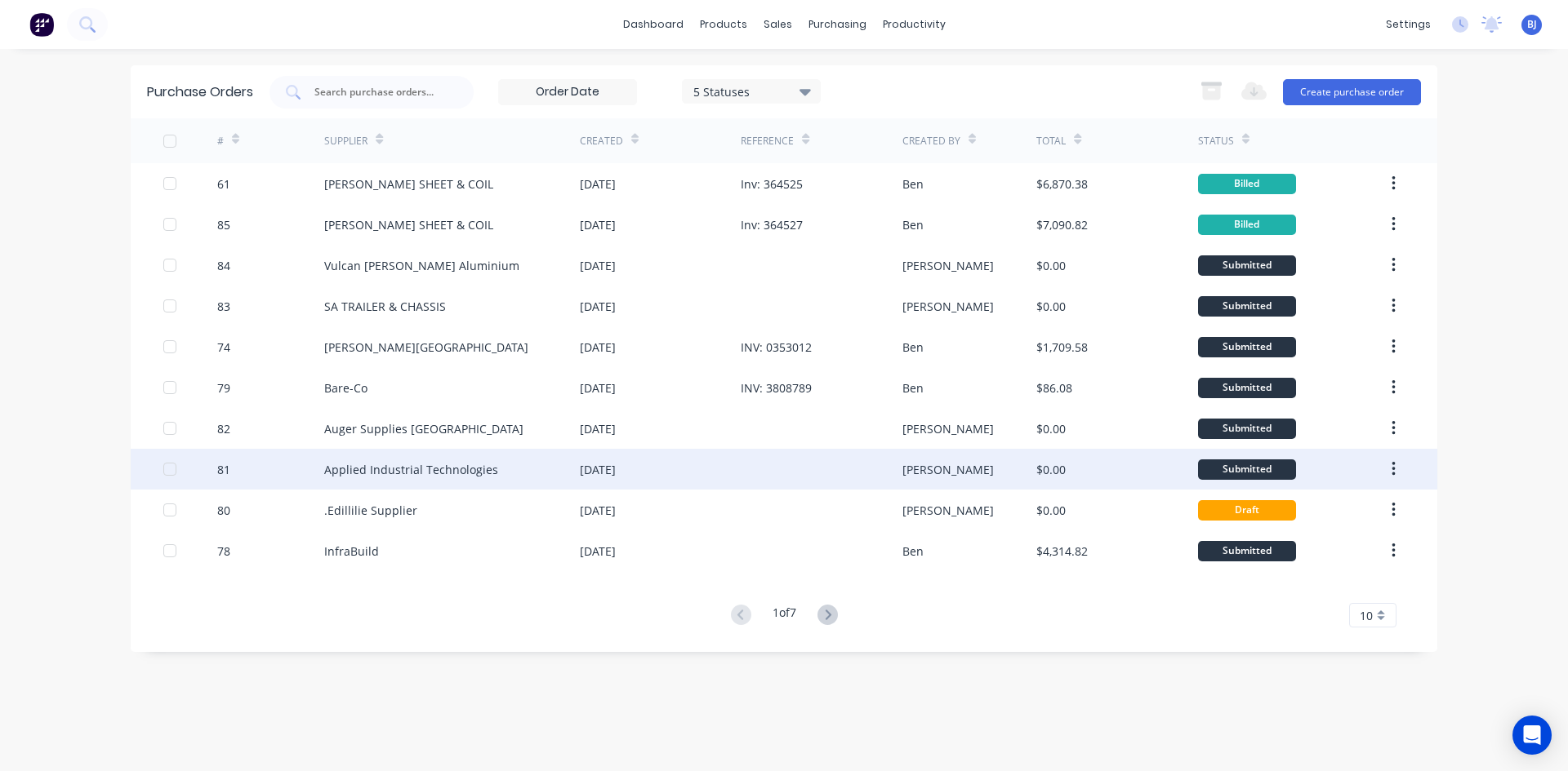
click at [613, 472] on div "[DATE]" at bounding box center [598, 469] width 36 height 17
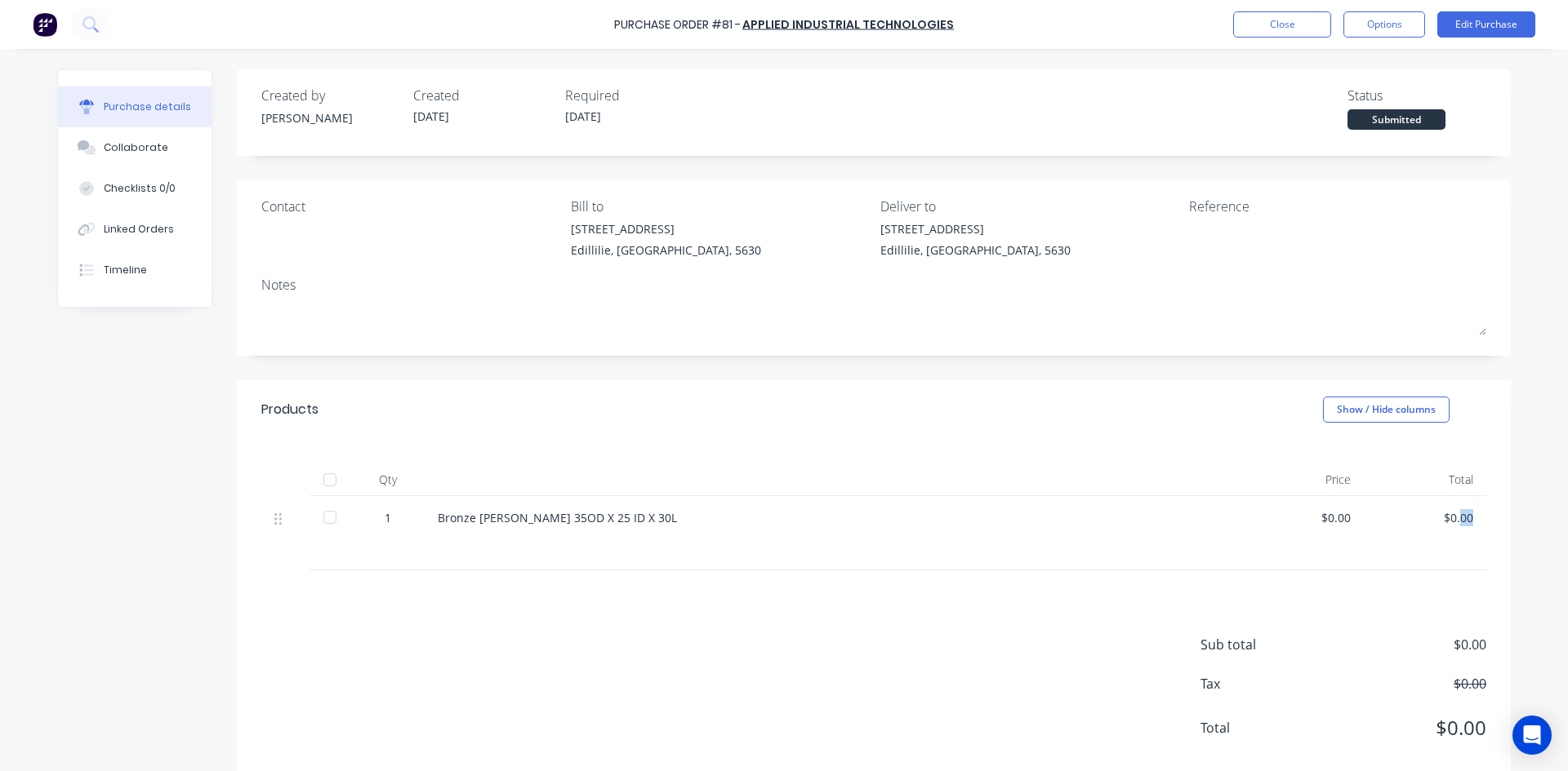
drag, startPoint x: 1470, startPoint y: 515, endPoint x: 1457, endPoint y: 515, distance: 13.0
click at [1457, 515] on div "$0.00" at bounding box center [1425, 533] width 122 height 74
click at [1466, 514] on div "$0.00" at bounding box center [1425, 518] width 97 height 17
click at [1466, 515] on div "$0.00" at bounding box center [1425, 518] width 97 height 17
click at [1465, 516] on div "$0.00" at bounding box center [1425, 518] width 97 height 17
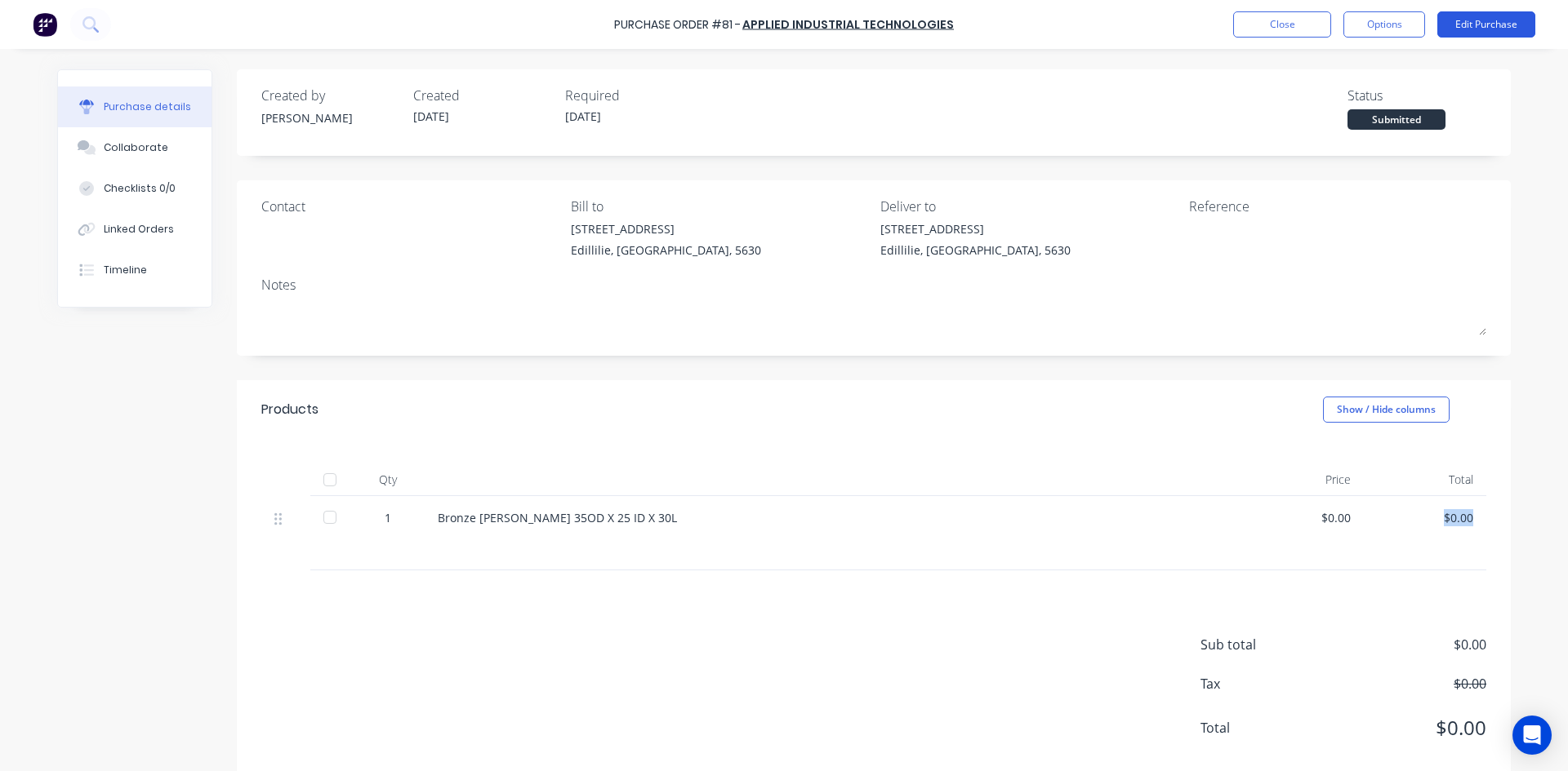
click at [1491, 21] on button "Edit Purchase" at bounding box center [1485, 25] width 98 height 27
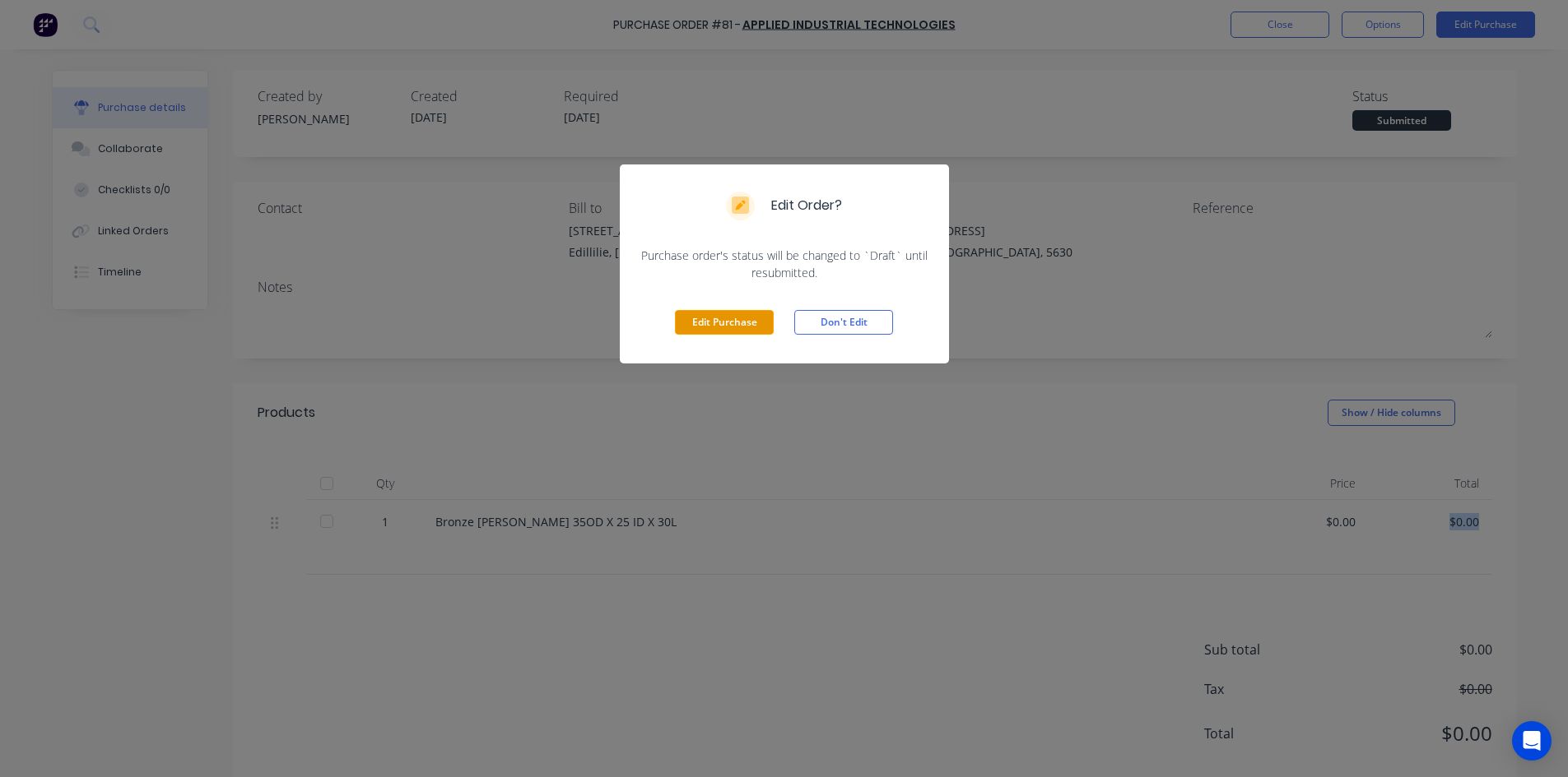
click at [747, 325] on button "Edit Purchase" at bounding box center [724, 323] width 98 height 25
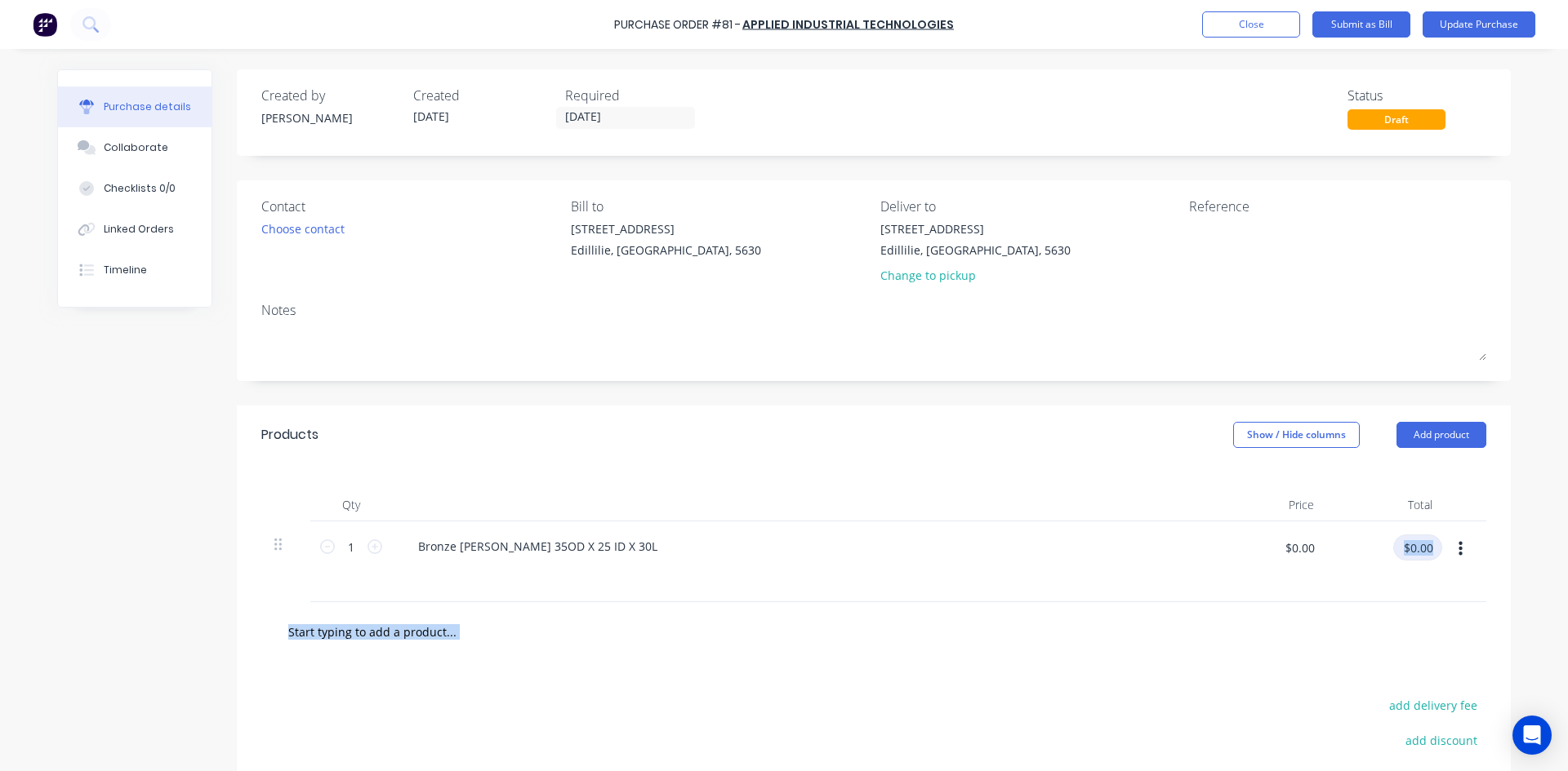
click at [1417, 545] on input "$0.00" at bounding box center [1418, 548] width 49 height 27
click at [1423, 545] on input "$0.00" at bounding box center [1418, 548] width 49 height 27
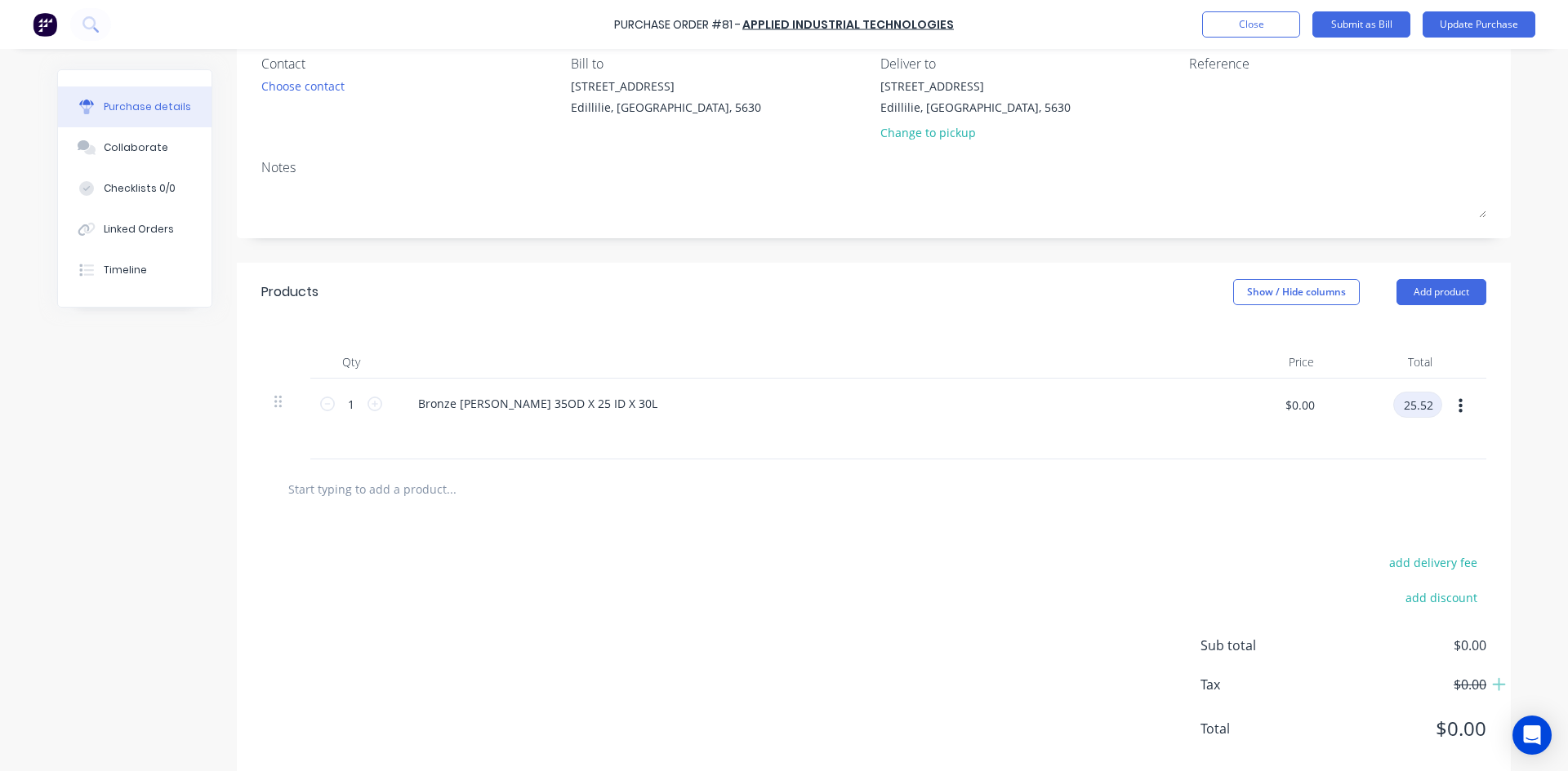
scroll to position [163, 0]
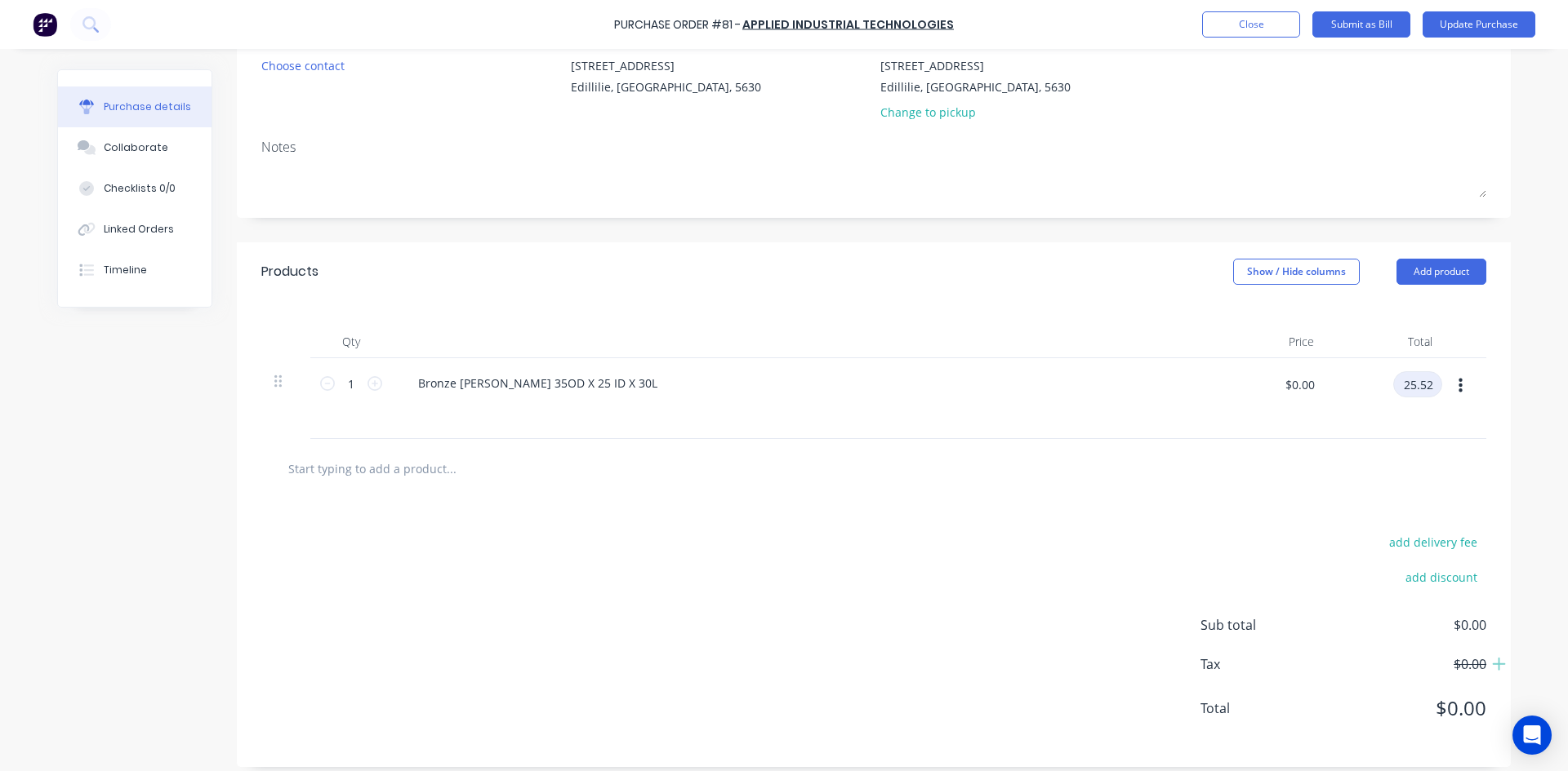
type input "25.52"
type input "$25.52"
click at [956, 509] on div "add delivery fee add discount Sub total $0.00 Tax $0.00 Total $0.00" at bounding box center [874, 633] width 1274 height 268
click at [1492, 663] on icon at bounding box center [1499, 664] width 14 height 16
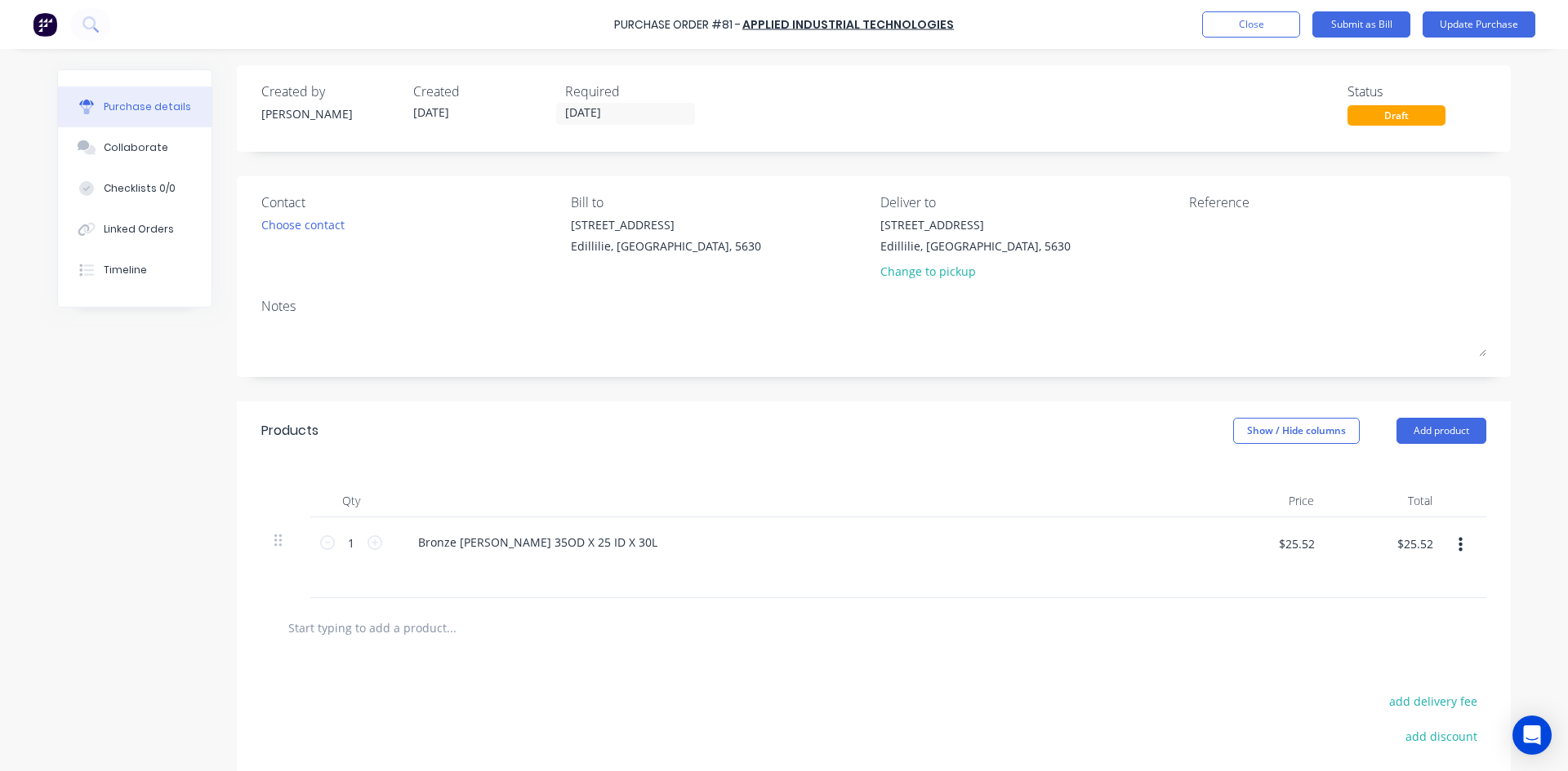
scroll to position [0, 0]
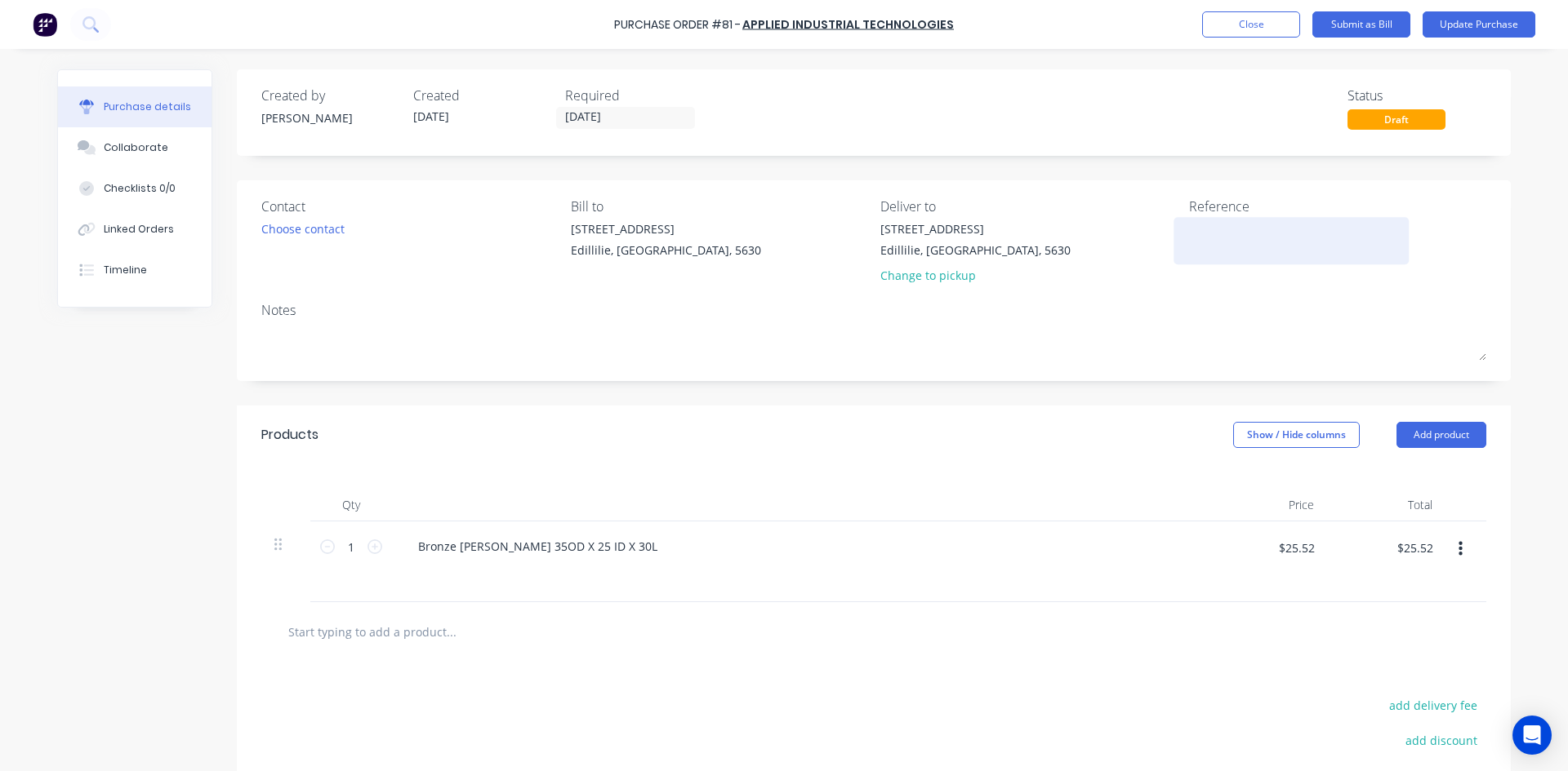
click at [1189, 240] on textarea at bounding box center [1290, 238] width 204 height 37
type textarea "Inv: 7579098"
type textarea "x"
type textarea "Inv: 7579098"
click at [618, 122] on input "[DATE]" at bounding box center [625, 119] width 138 height 21
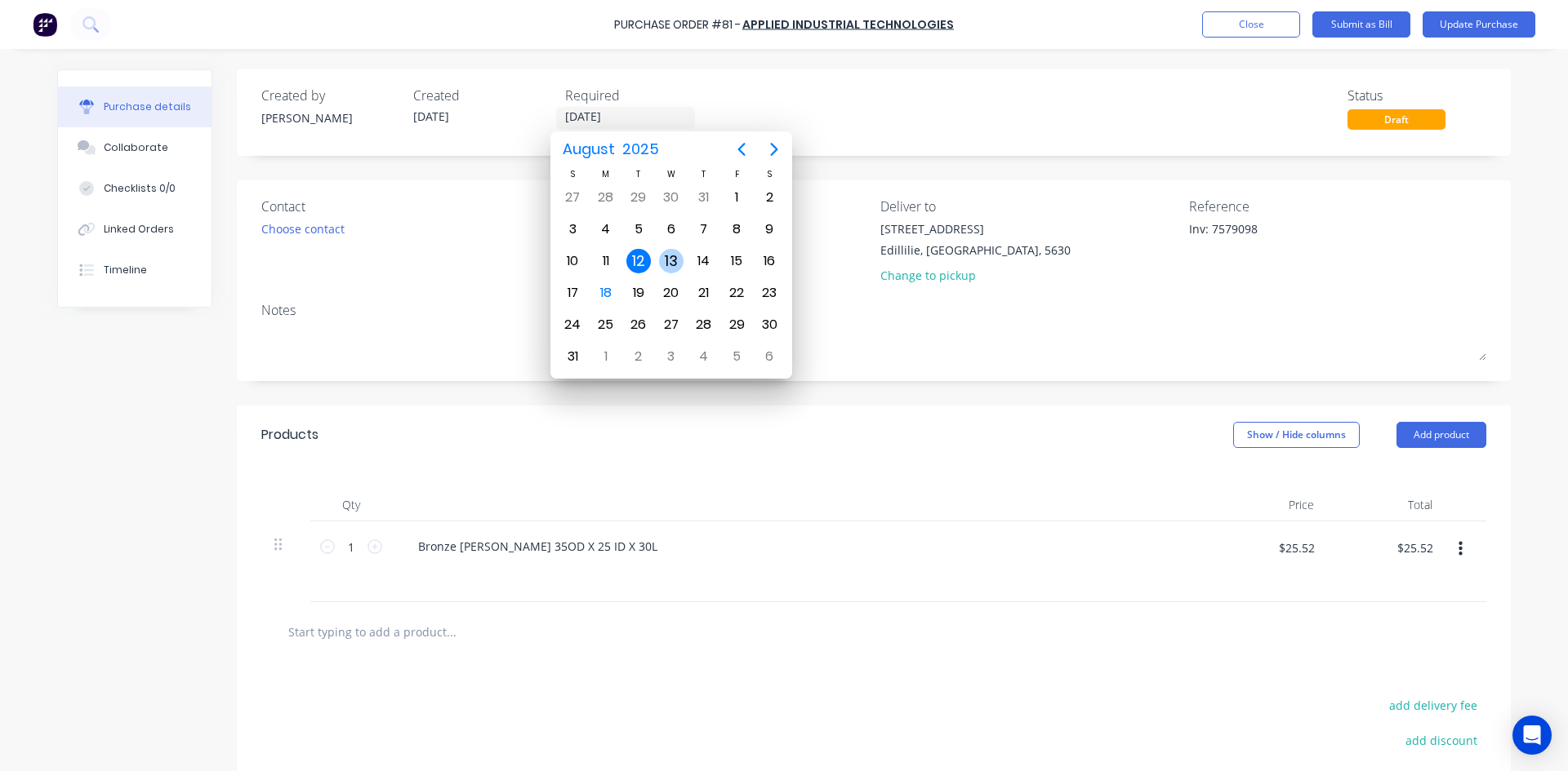
click at [672, 258] on div "13" at bounding box center [672, 262] width 25 height 25
type textarea "x"
type input "[DATE]"
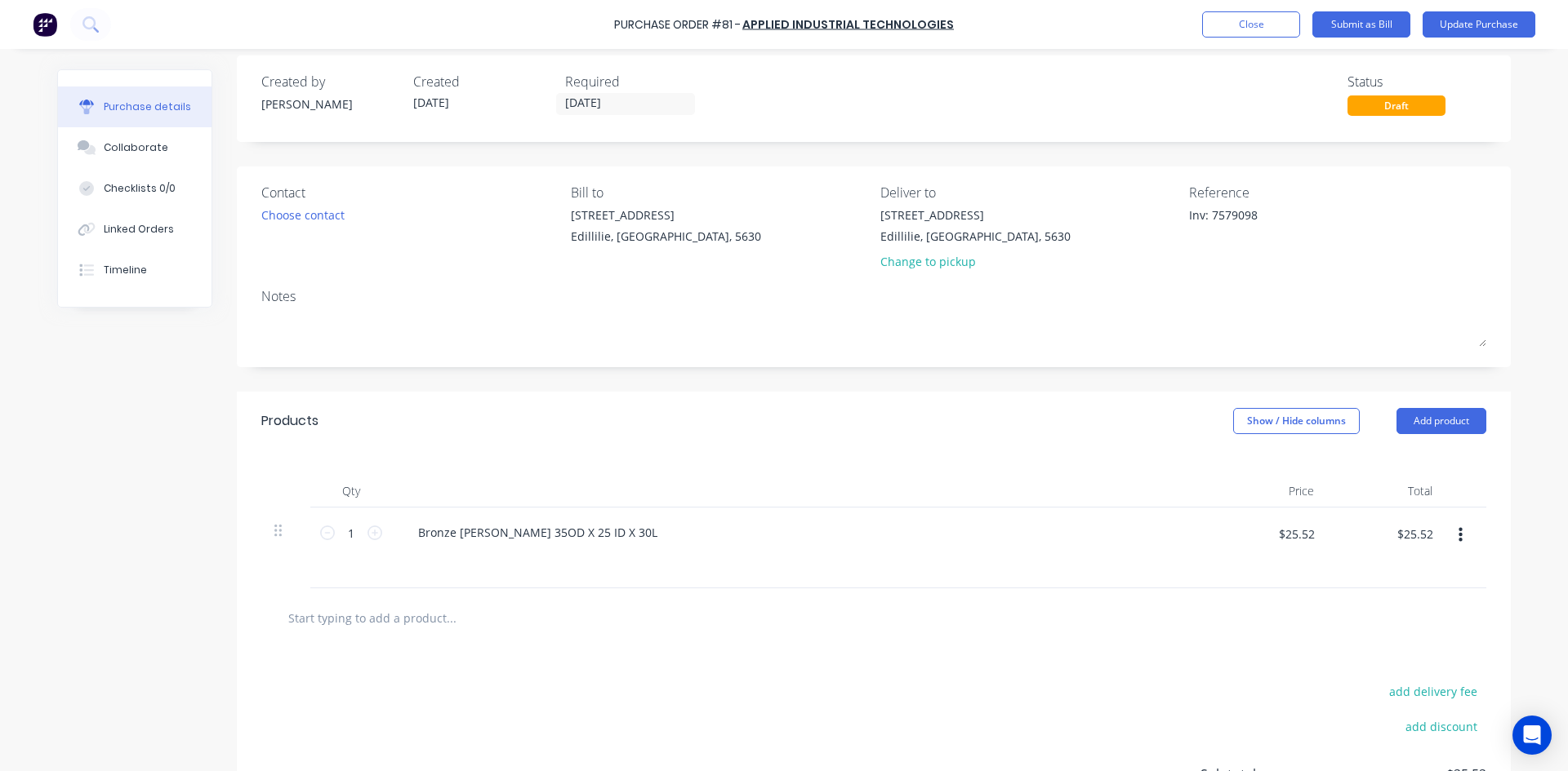
scroll to position [12, 0]
click at [1361, 21] on button "Submit as Bill" at bounding box center [1360, 25] width 98 height 27
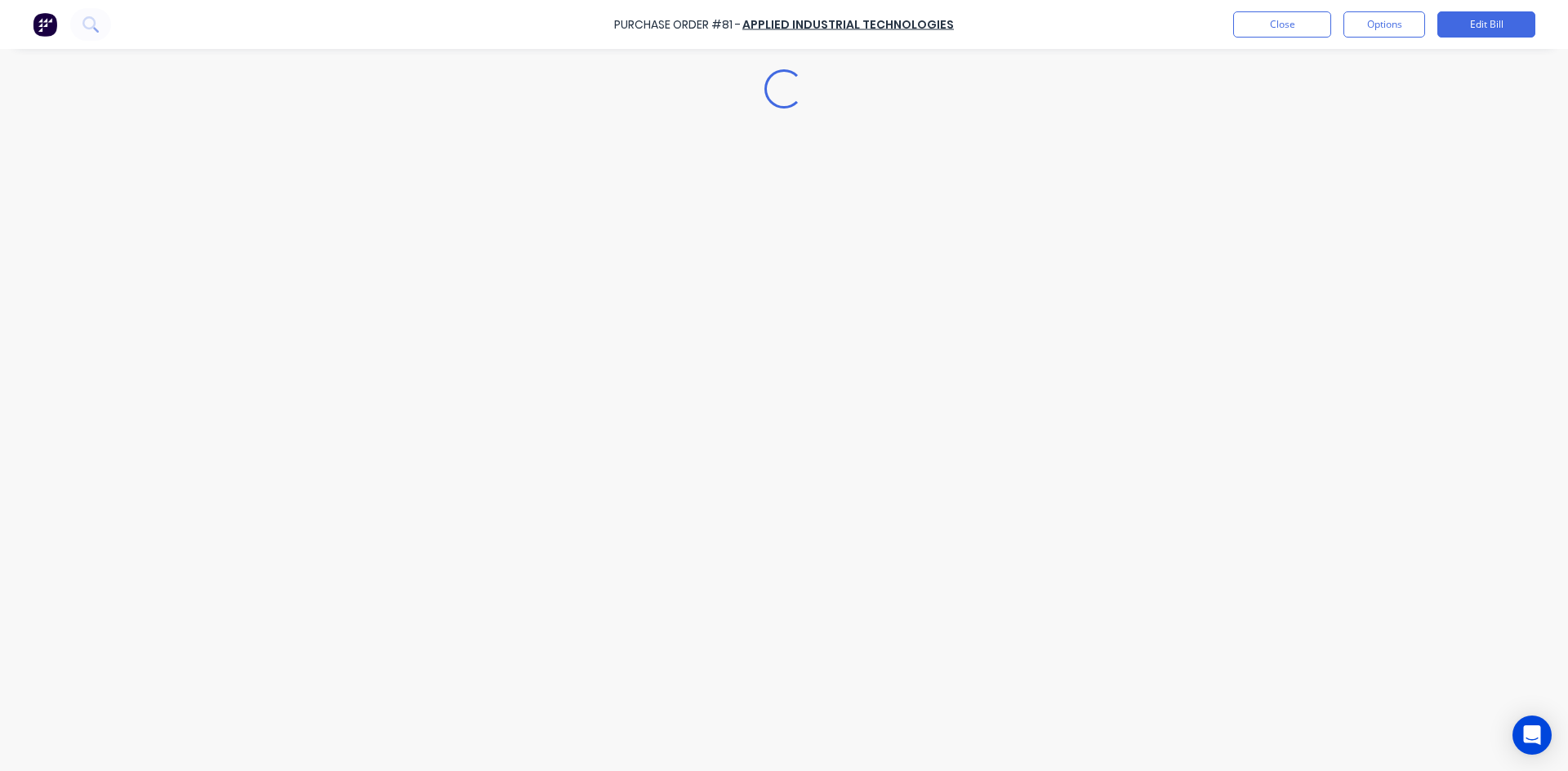
type textarea "x"
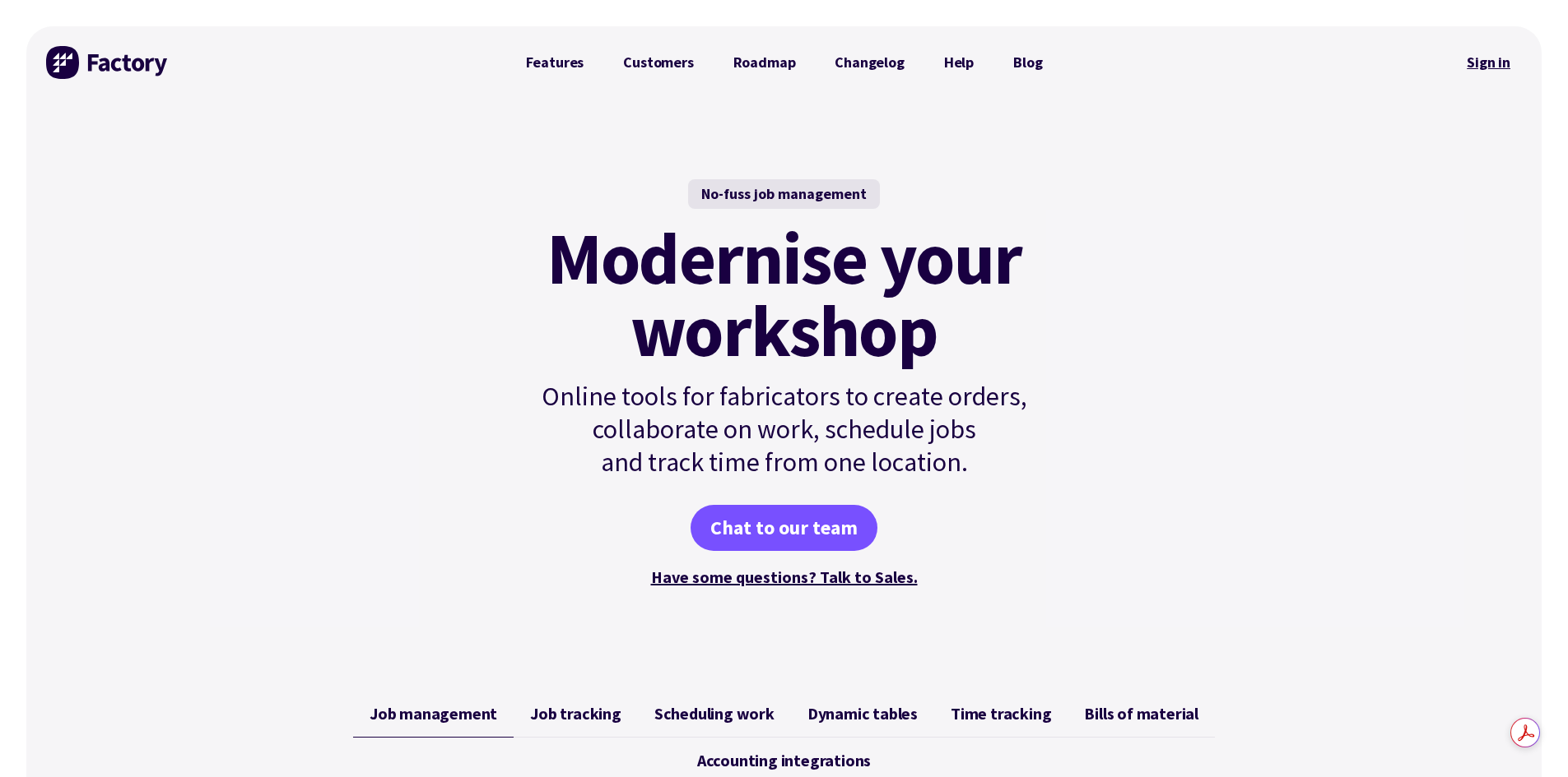
click at [1492, 62] on link "Sign in" at bounding box center [1489, 63] width 67 height 38
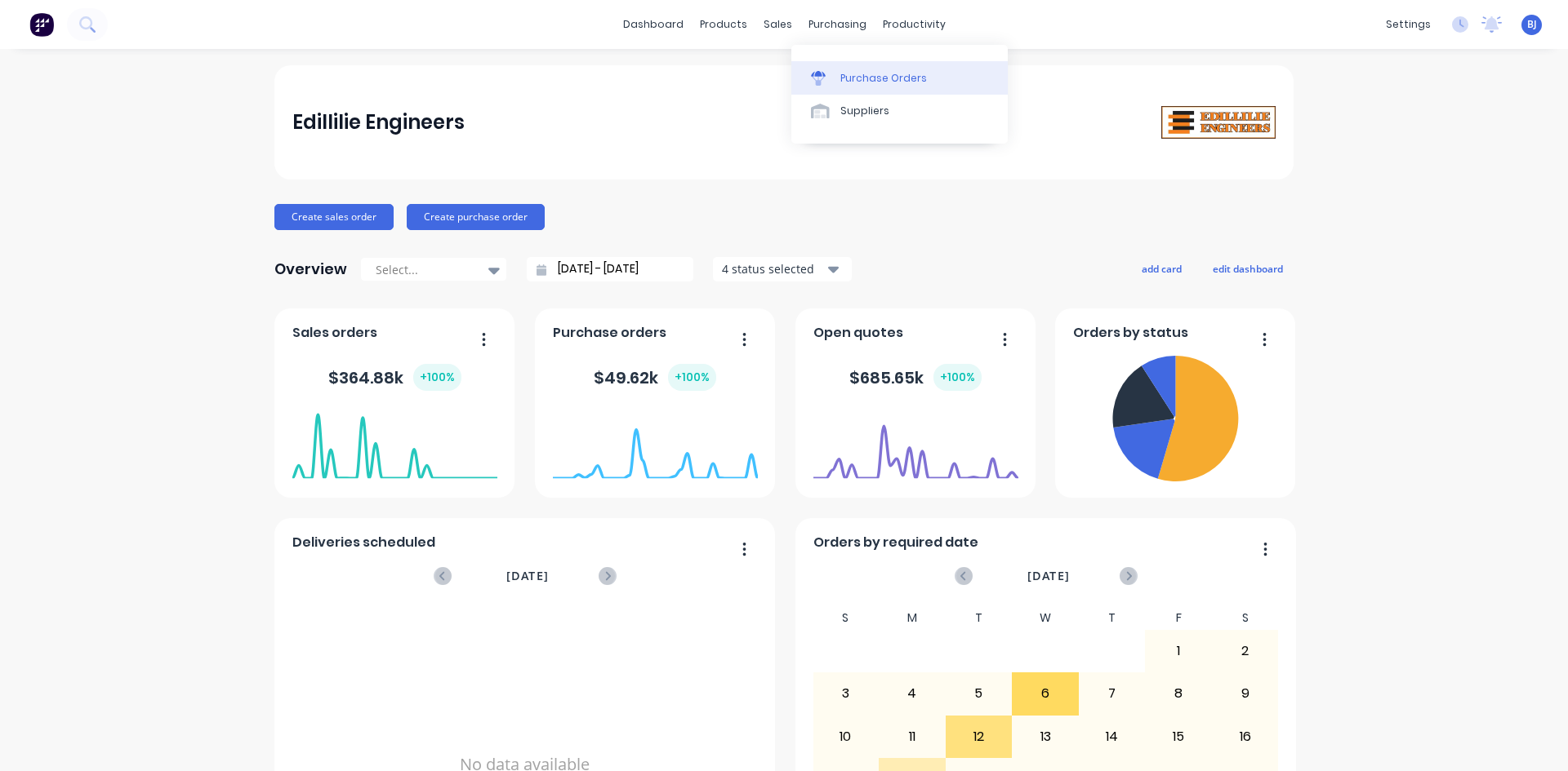
click at [841, 78] on div "Purchase Orders" at bounding box center [883, 78] width 86 height 14
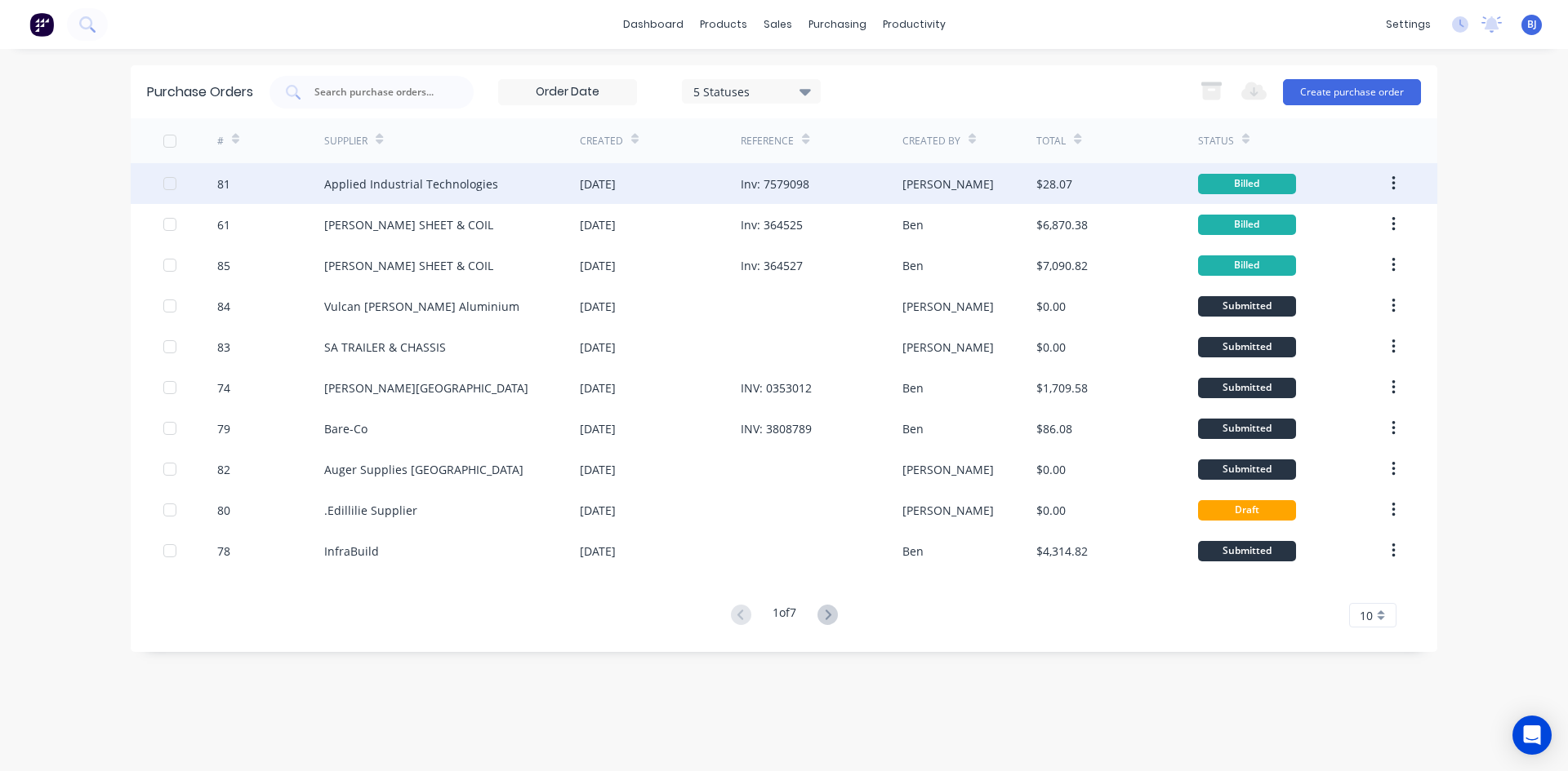
click at [771, 186] on div "Inv: 7579098" at bounding box center [775, 184] width 68 height 17
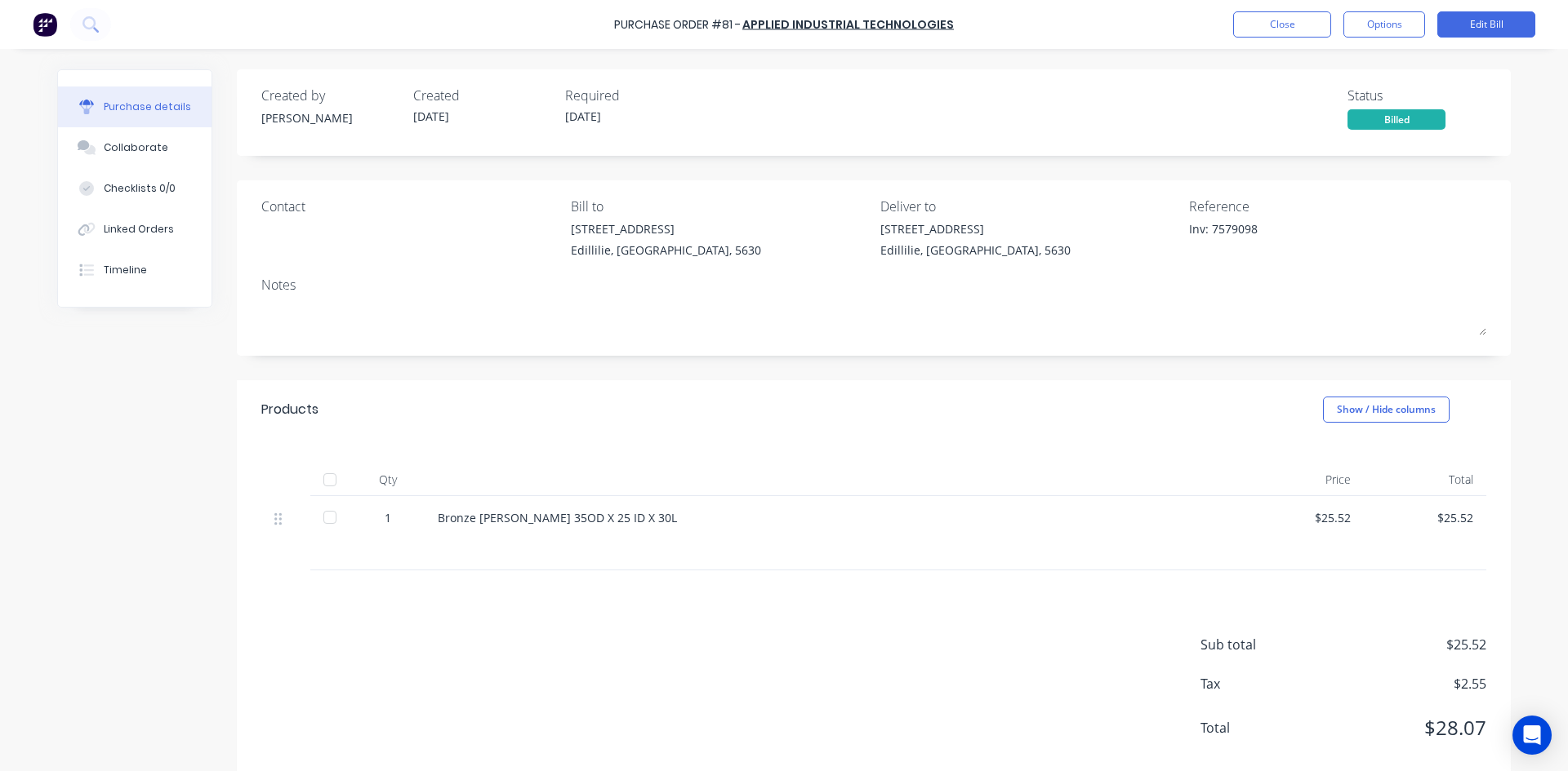
click at [322, 480] on div at bounding box center [330, 480] width 32 height 32
type textarea "x"
click at [1272, 28] on button "Close" at bounding box center [1282, 25] width 98 height 27
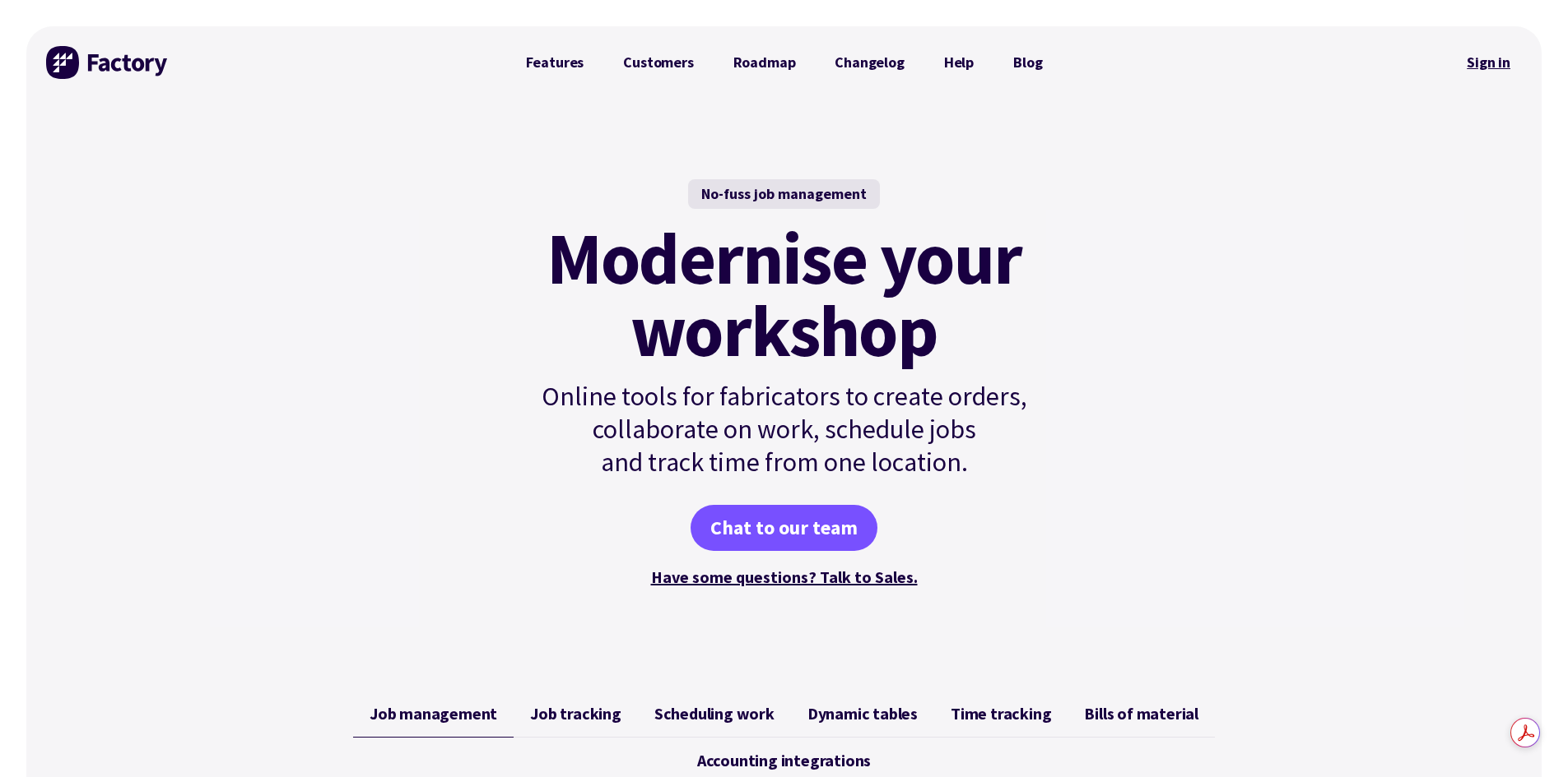
click at [1493, 70] on link "Sign in" at bounding box center [1489, 63] width 67 height 38
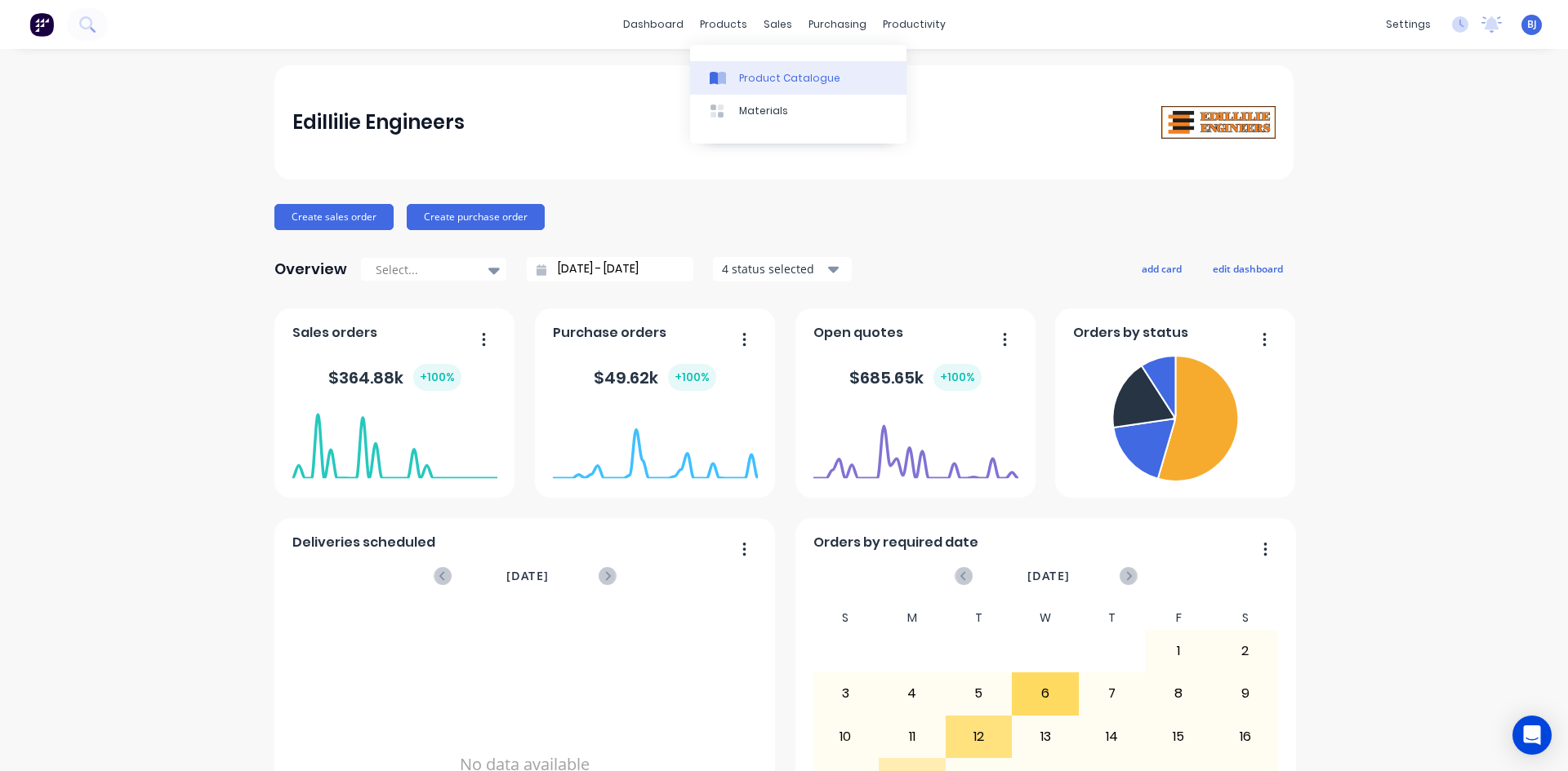
click at [732, 75] on div at bounding box center [722, 78] width 25 height 14
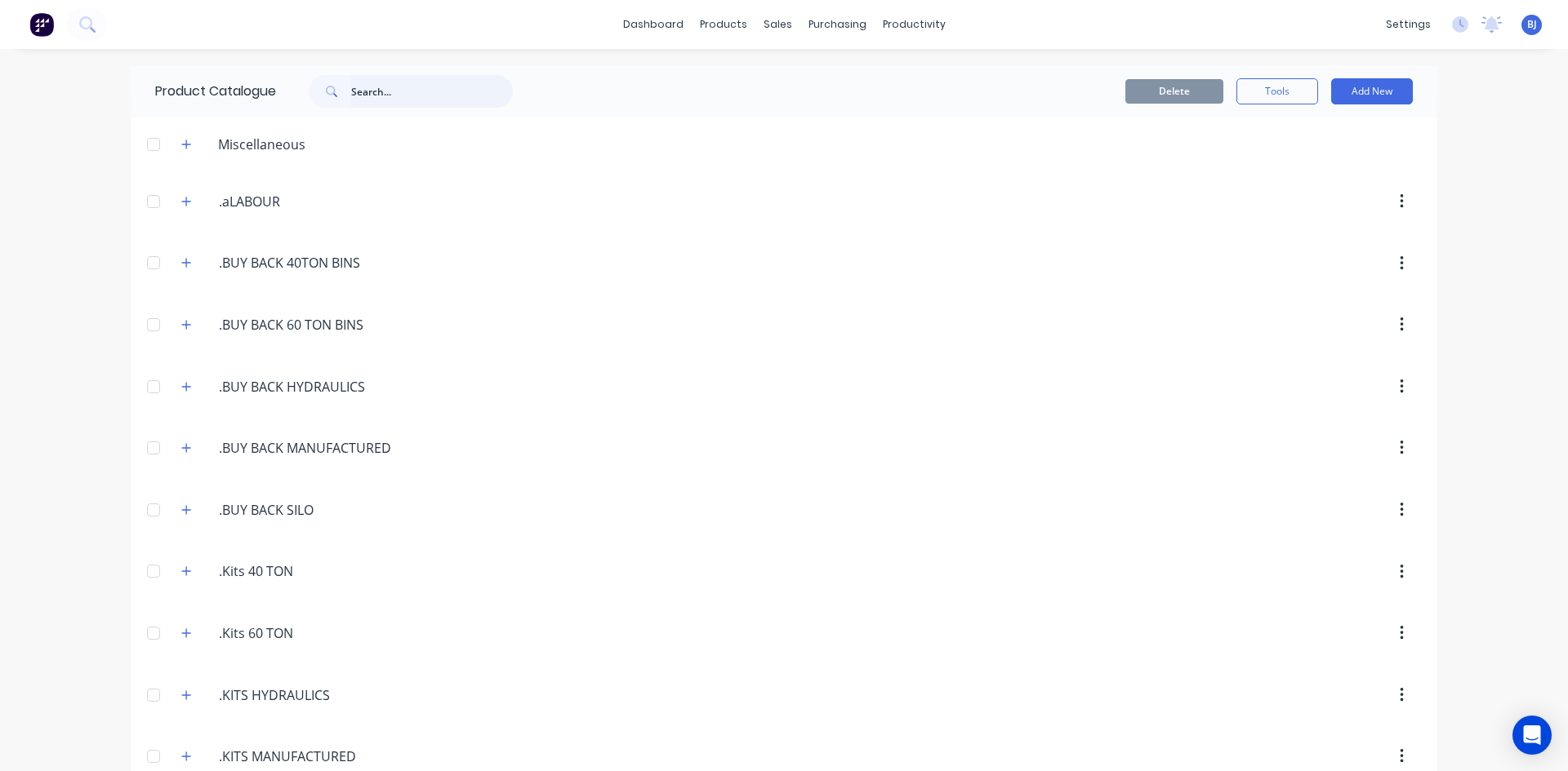
click at [353, 97] on input "text" at bounding box center [432, 91] width 161 height 32
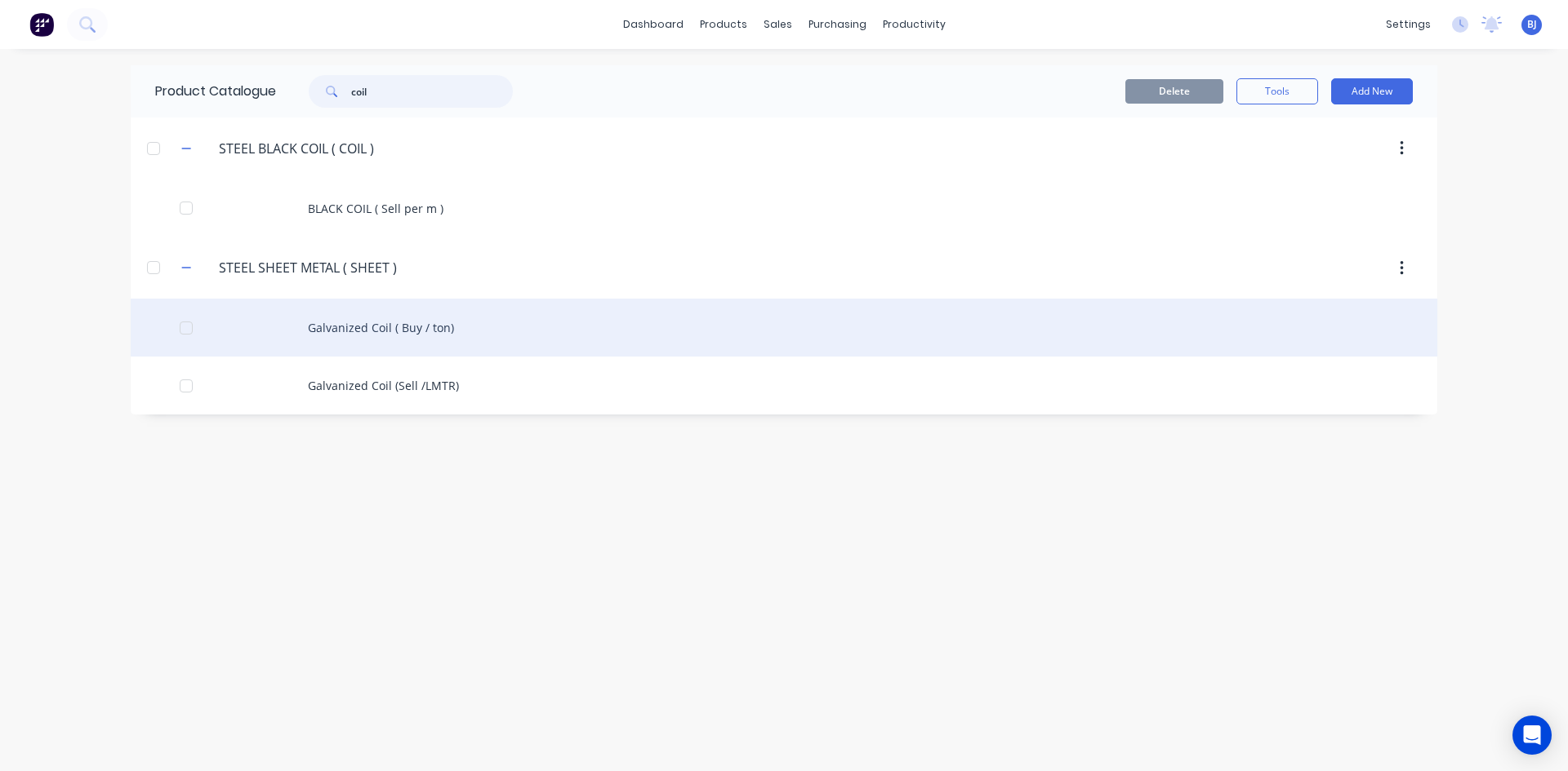
type input "coil"
click at [388, 335] on div "Galvanized Coil ( Buy / ton)" at bounding box center [784, 327] width 1306 height 58
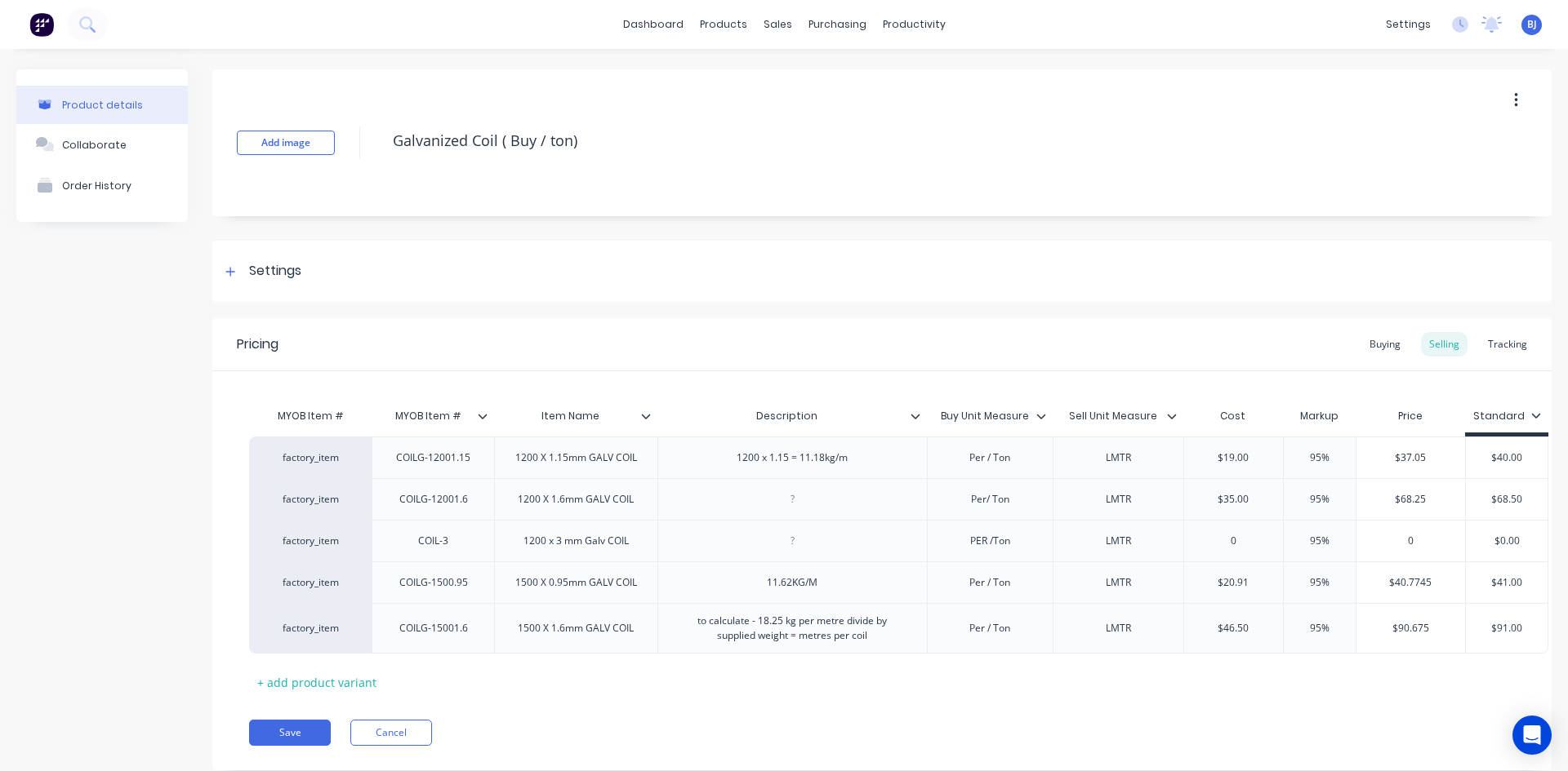
type textarea "x"
click at [1503, 348] on div "Tracking" at bounding box center [1507, 344] width 56 height 25
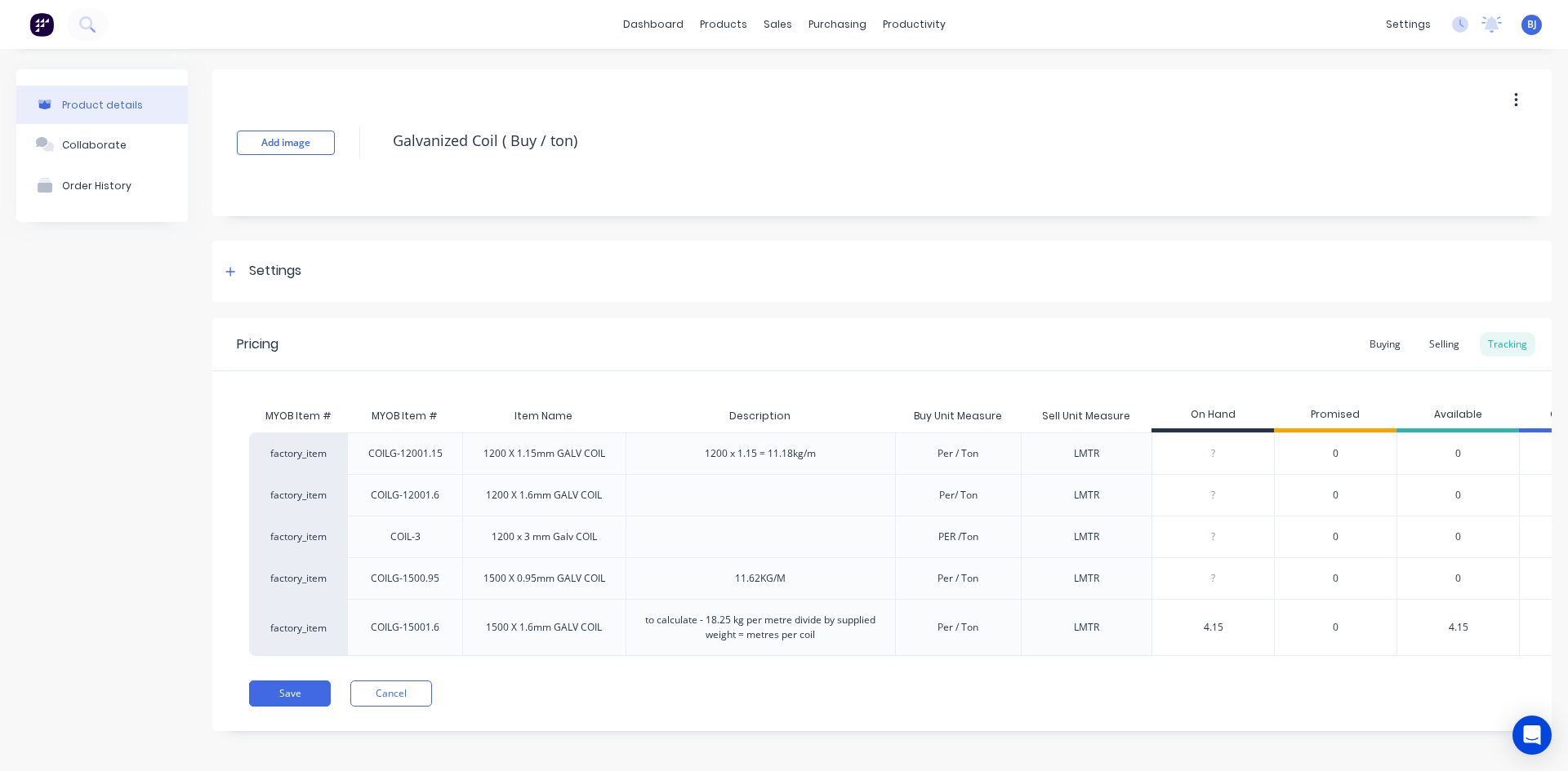
click at [1213, 626] on input "4.15" at bounding box center [1213, 627] width 121 height 14
type input "0"
type textarea "x"
click at [1242, 632] on input "0" at bounding box center [1213, 627] width 121 height 14
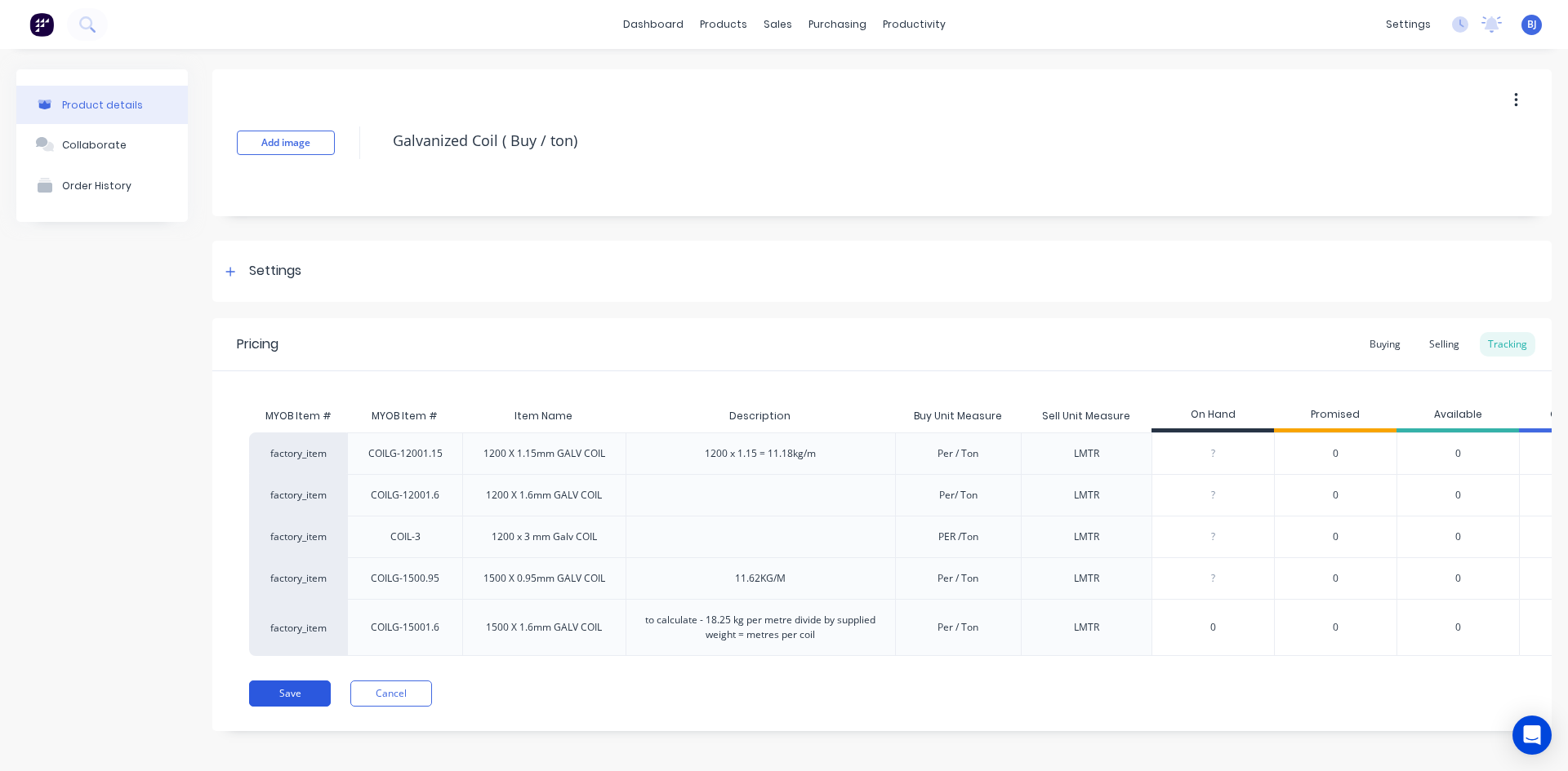
type input "0"
click at [291, 705] on button "Save" at bounding box center [290, 694] width 82 height 27
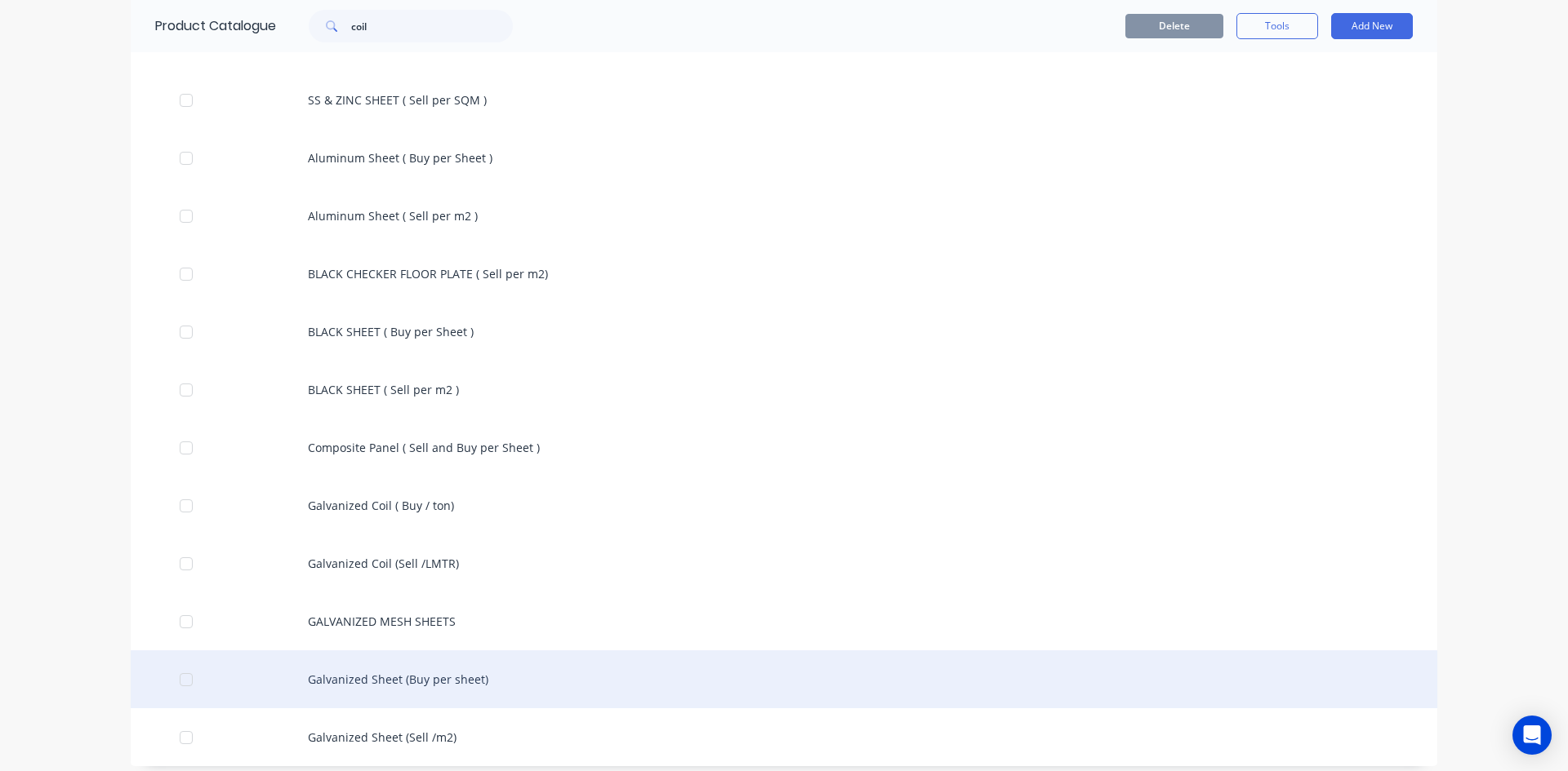
scroll to position [297, 0]
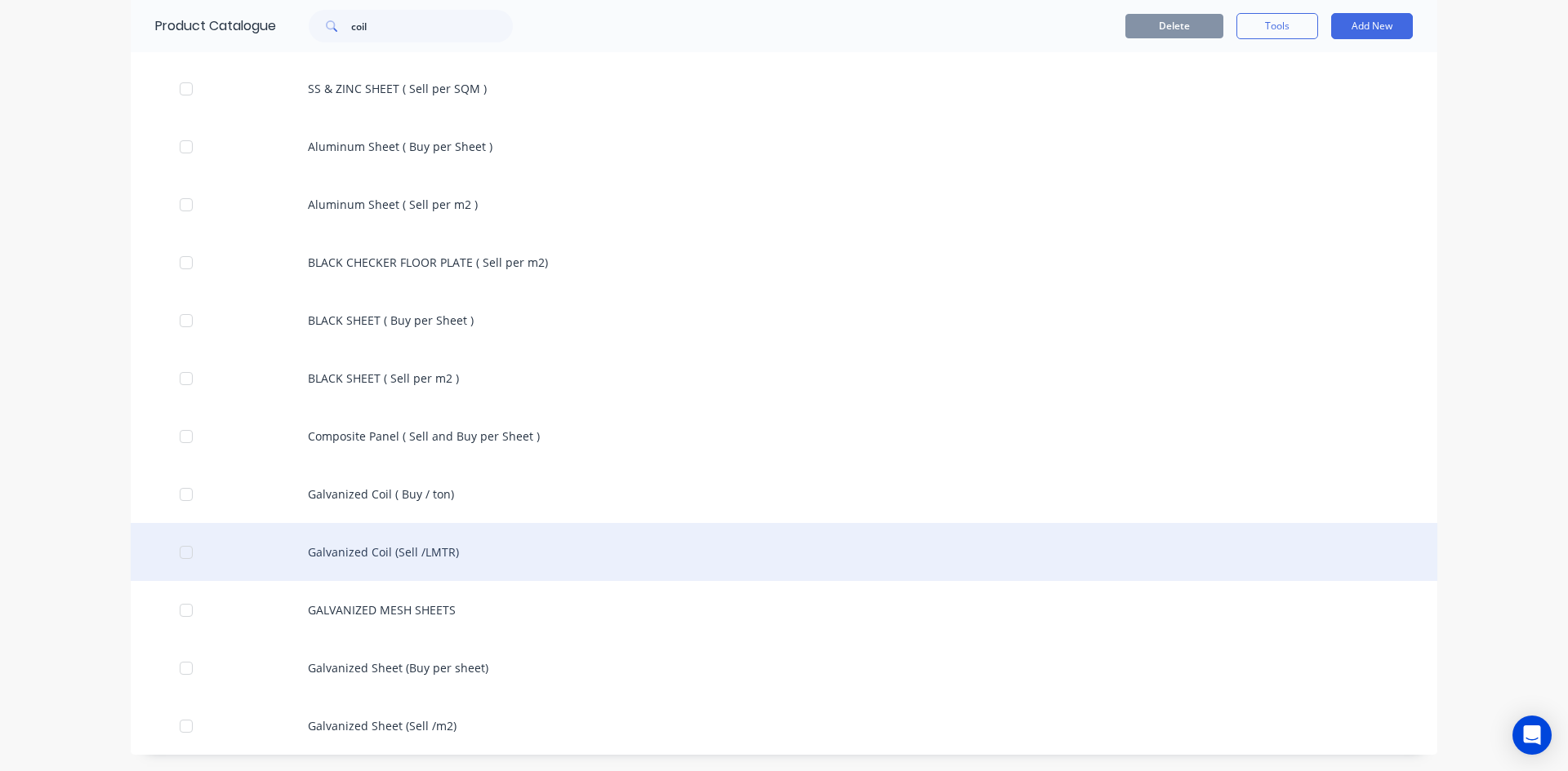
click at [411, 560] on div "Galvanized Coil (Sell /LMTR)" at bounding box center [784, 552] width 1306 height 58
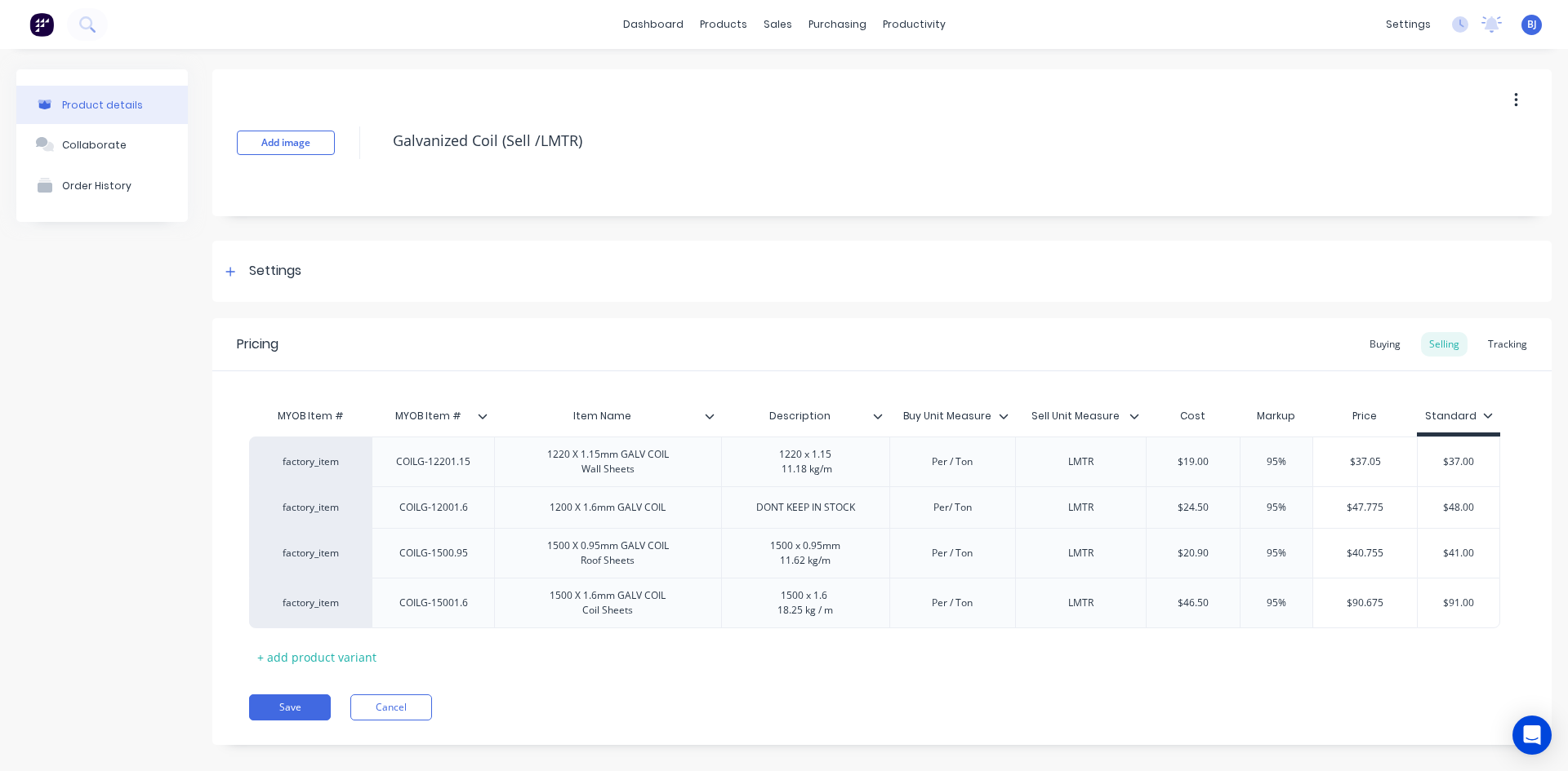
type textarea "x"
click at [1515, 346] on div "Tracking" at bounding box center [1507, 344] width 56 height 25
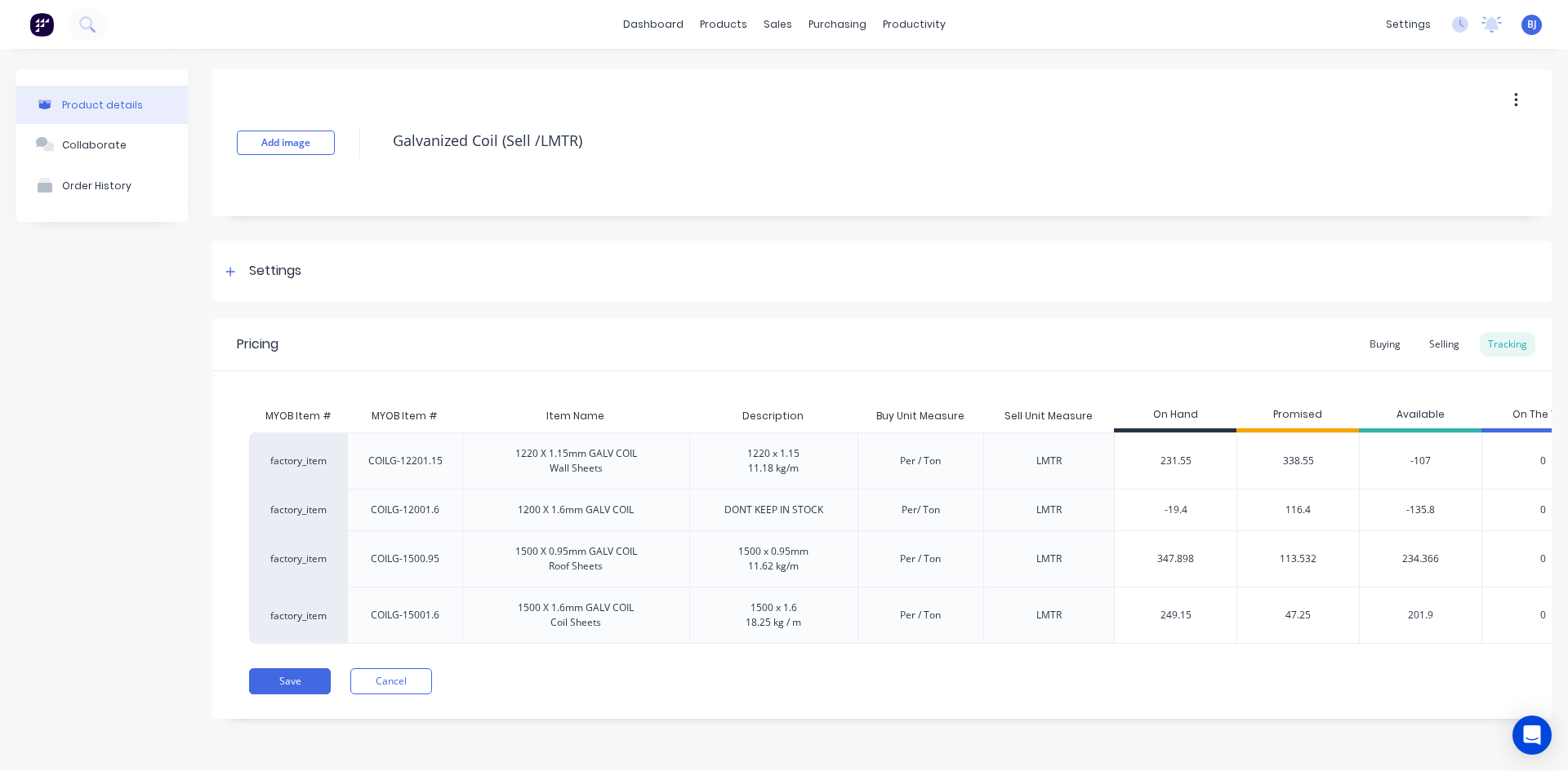
click at [1184, 459] on input "231.55" at bounding box center [1175, 461] width 121 height 14
click at [1184, 460] on input "231.55" at bounding box center [1175, 461] width 121 height 14
type input "5"
type textarea "x"
type input "56"
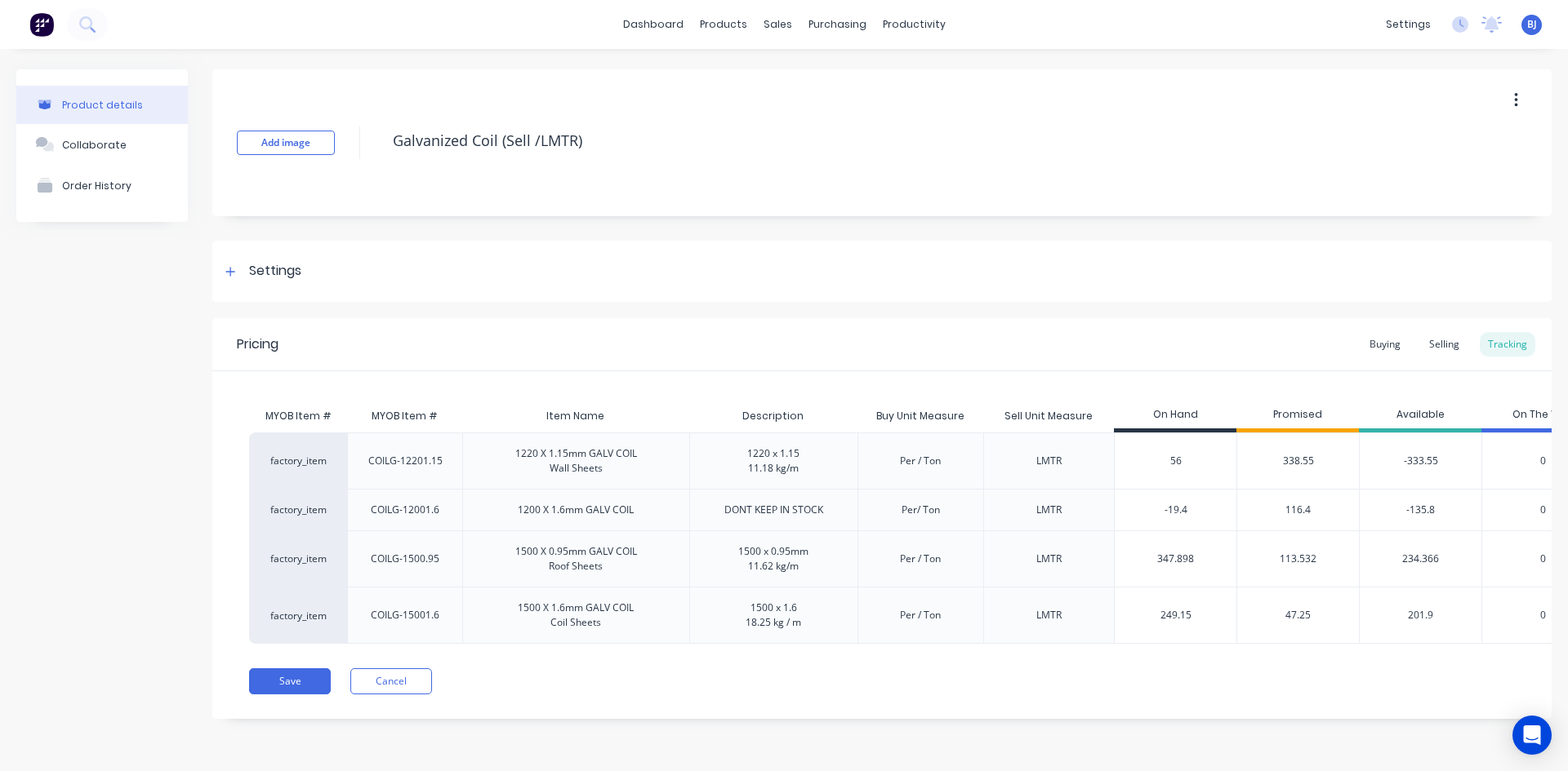
type textarea "x"
type input "561"
type textarea "x"
type input "561.55"
type textarea "x"
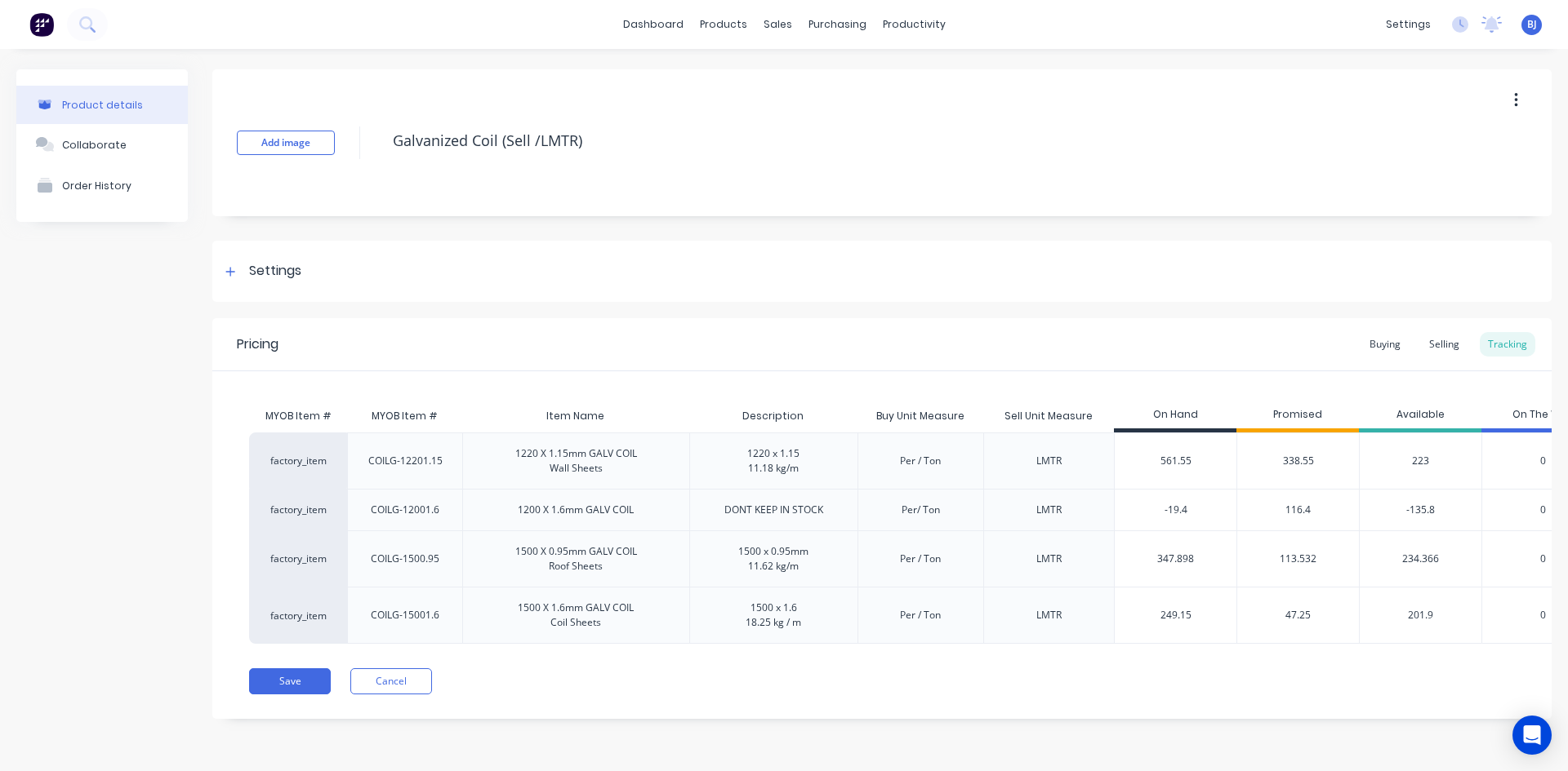
type input "561.55"
click at [1503, 482] on div "0" at bounding box center [1542, 460] width 122 height 56
click at [1203, 619] on input "249.15" at bounding box center [1175, 615] width 121 height 14
click at [1202, 619] on input "249.15" at bounding box center [1175, 615] width 121 height 14
click at [1201, 619] on input "249.15" at bounding box center [1175, 615] width 121 height 14
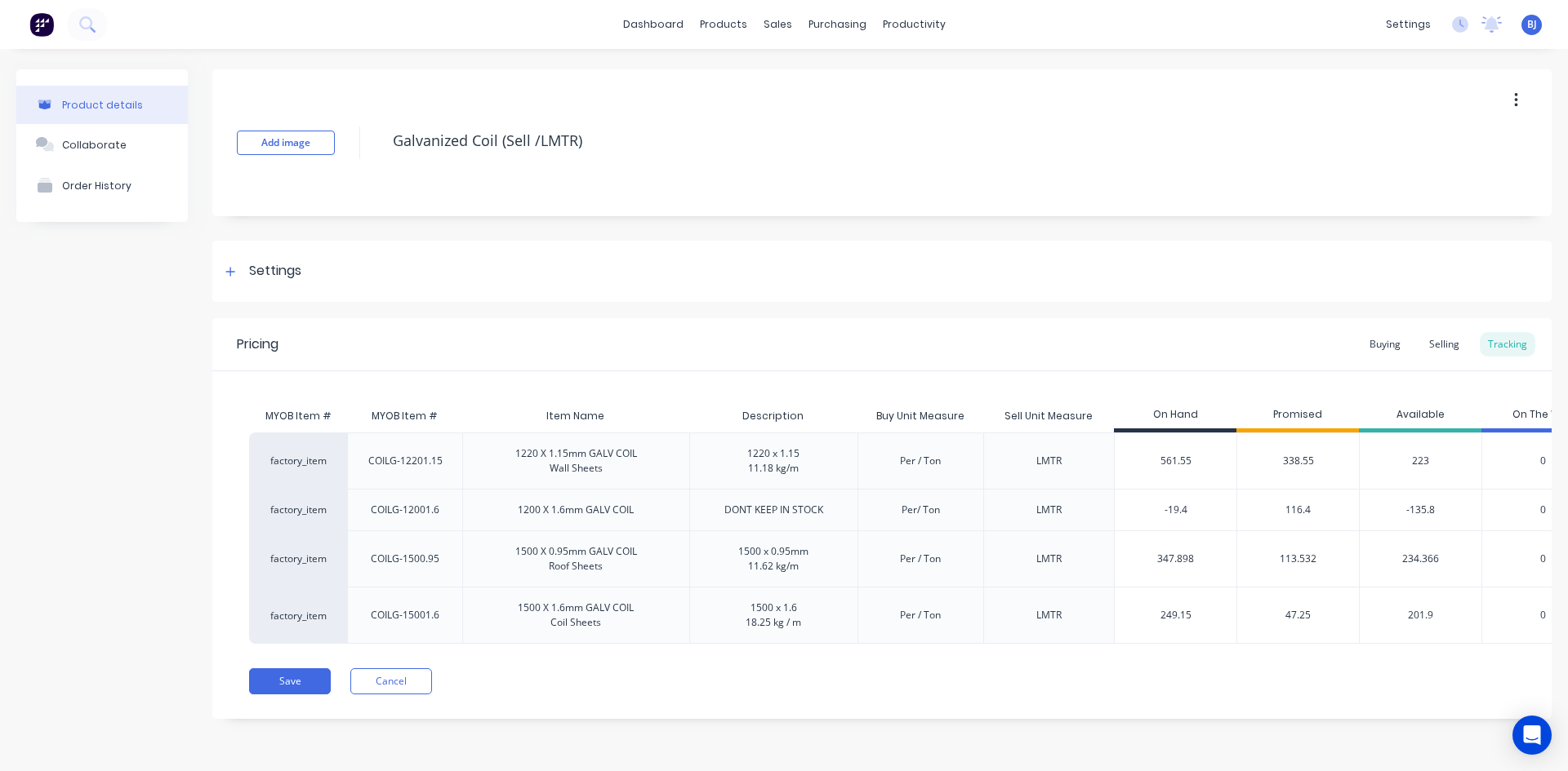
click at [1201, 619] on input "249.15" at bounding box center [1175, 615] width 121 height 14
drag, startPoint x: 1201, startPoint y: 619, endPoint x: 1156, endPoint y: 622, distance: 45.1
click at [1156, 622] on input "249.15" at bounding box center [1175, 615] width 121 height 14
type input "4"
type textarea "x"
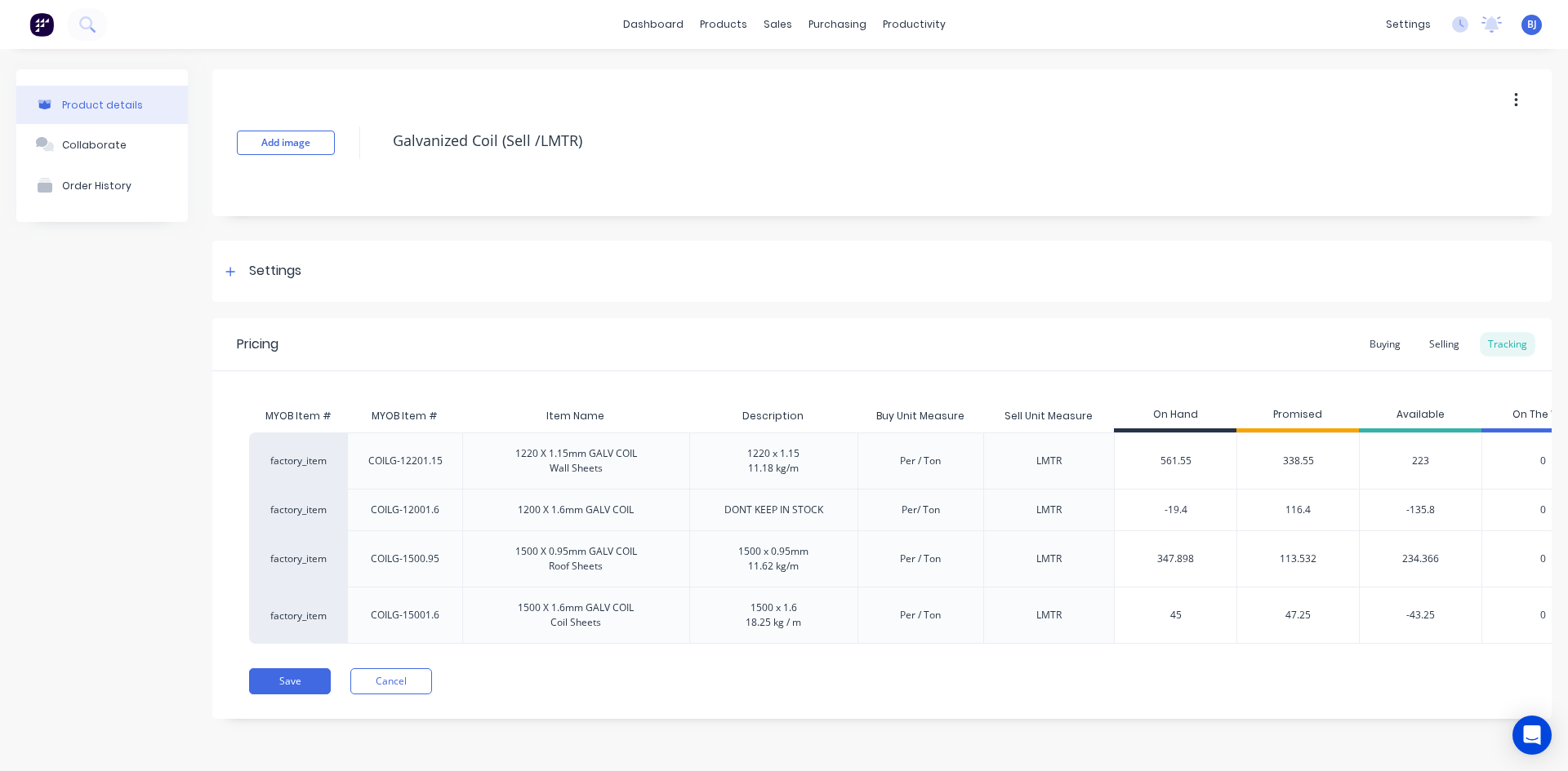
type input "454"
type textarea "x"
type input "454.08"
type textarea "x"
type input "454.08"
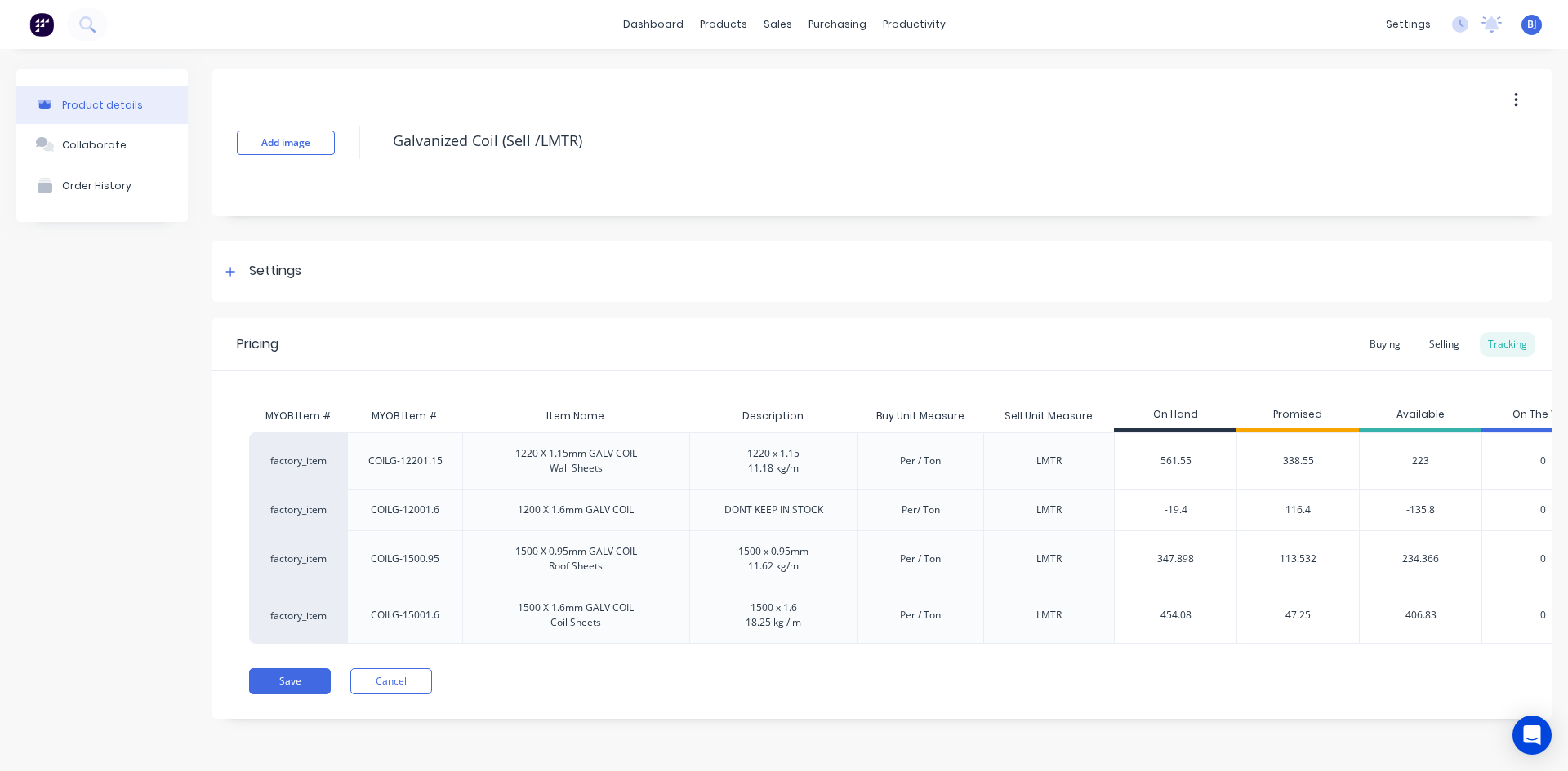
click at [1200, 693] on div "Save Cancel" at bounding box center [900, 682] width 1302 height 27
click at [304, 692] on button "Save" at bounding box center [290, 682] width 82 height 27
type textarea "x"
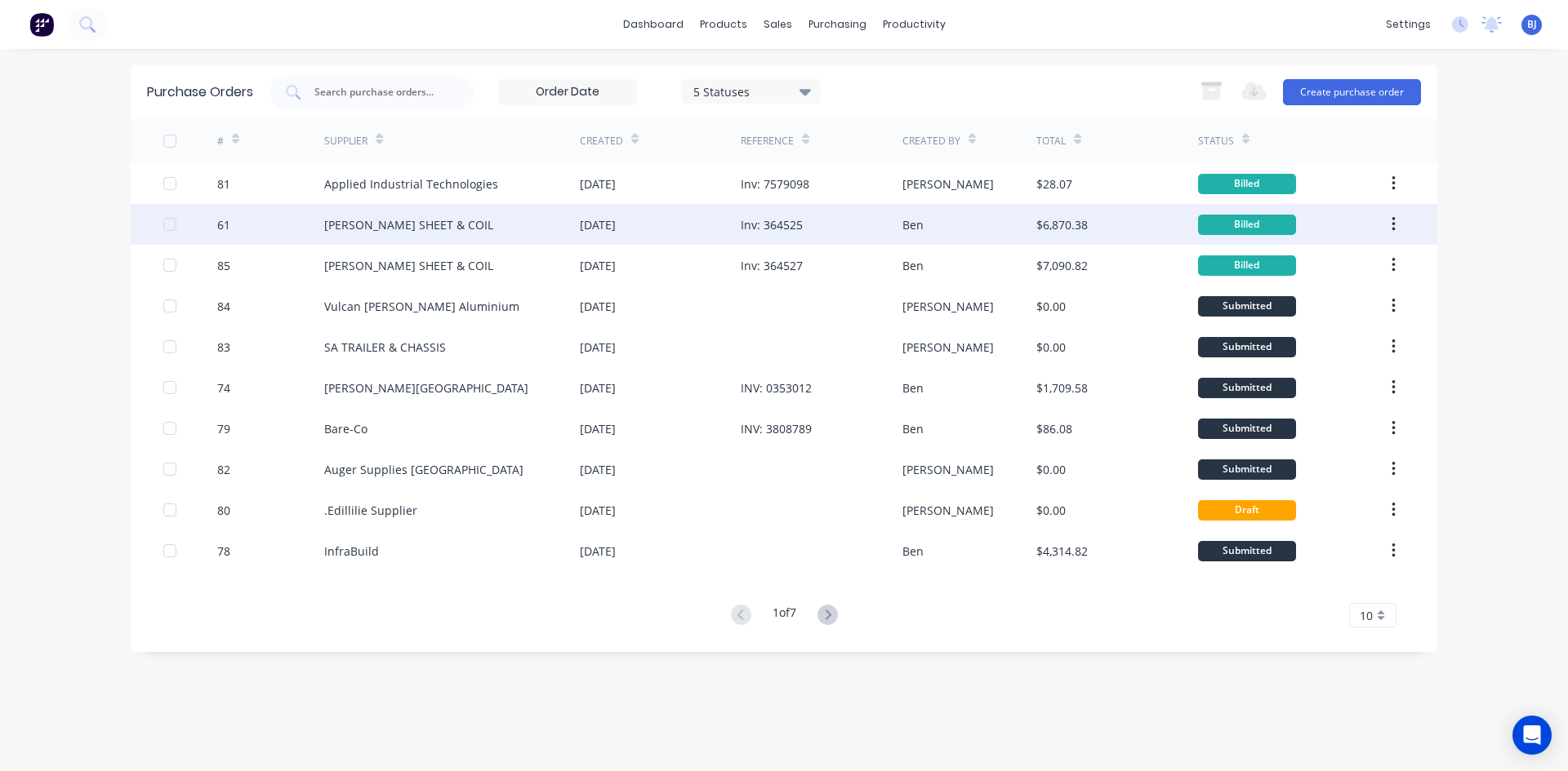
click at [616, 227] on div "[DATE]" at bounding box center [598, 225] width 36 height 17
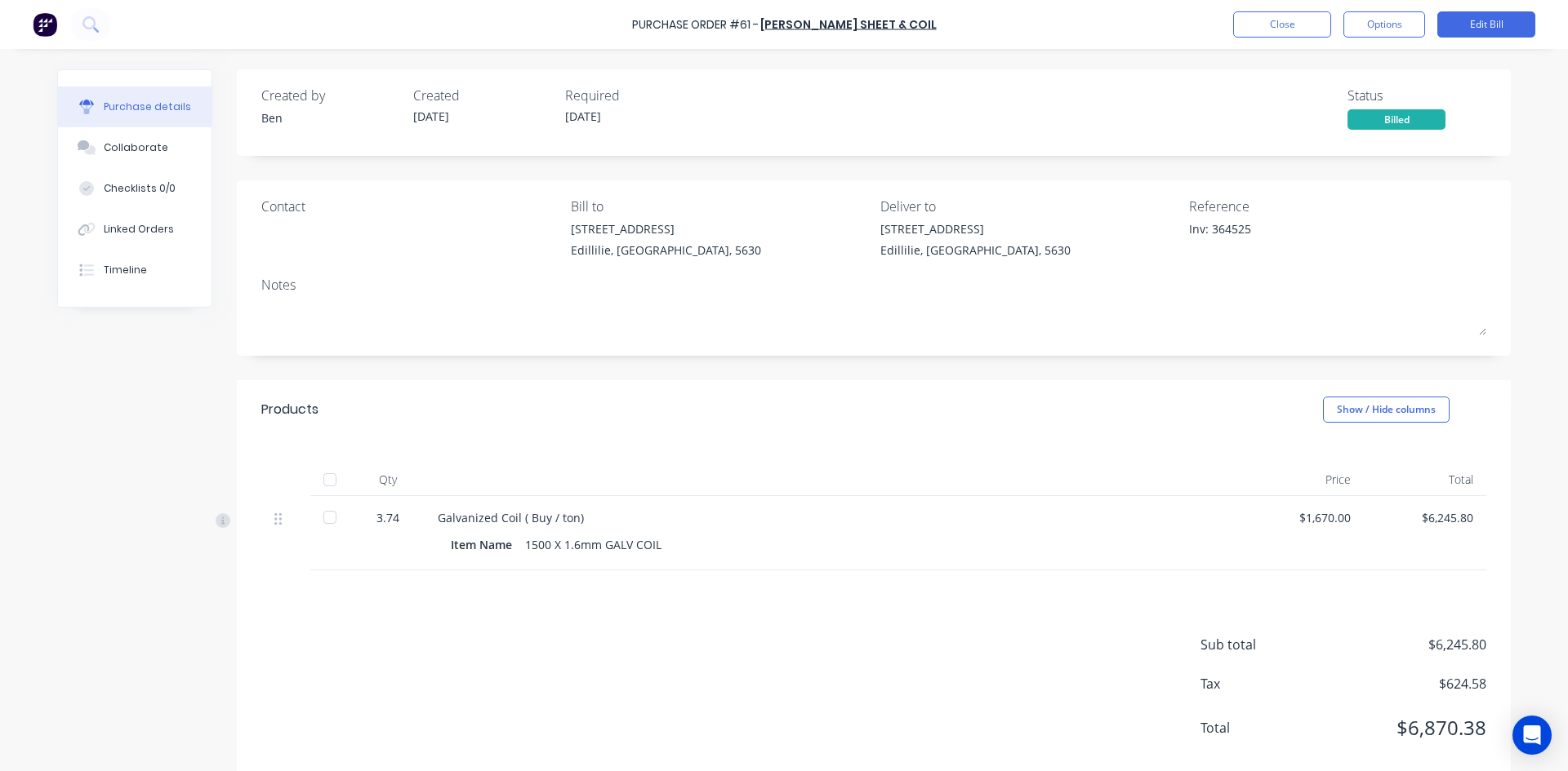
drag, startPoint x: 325, startPoint y: 484, endPoint x: 349, endPoint y: 489, distance: 24.5
click at [325, 484] on div at bounding box center [330, 480] width 32 height 32
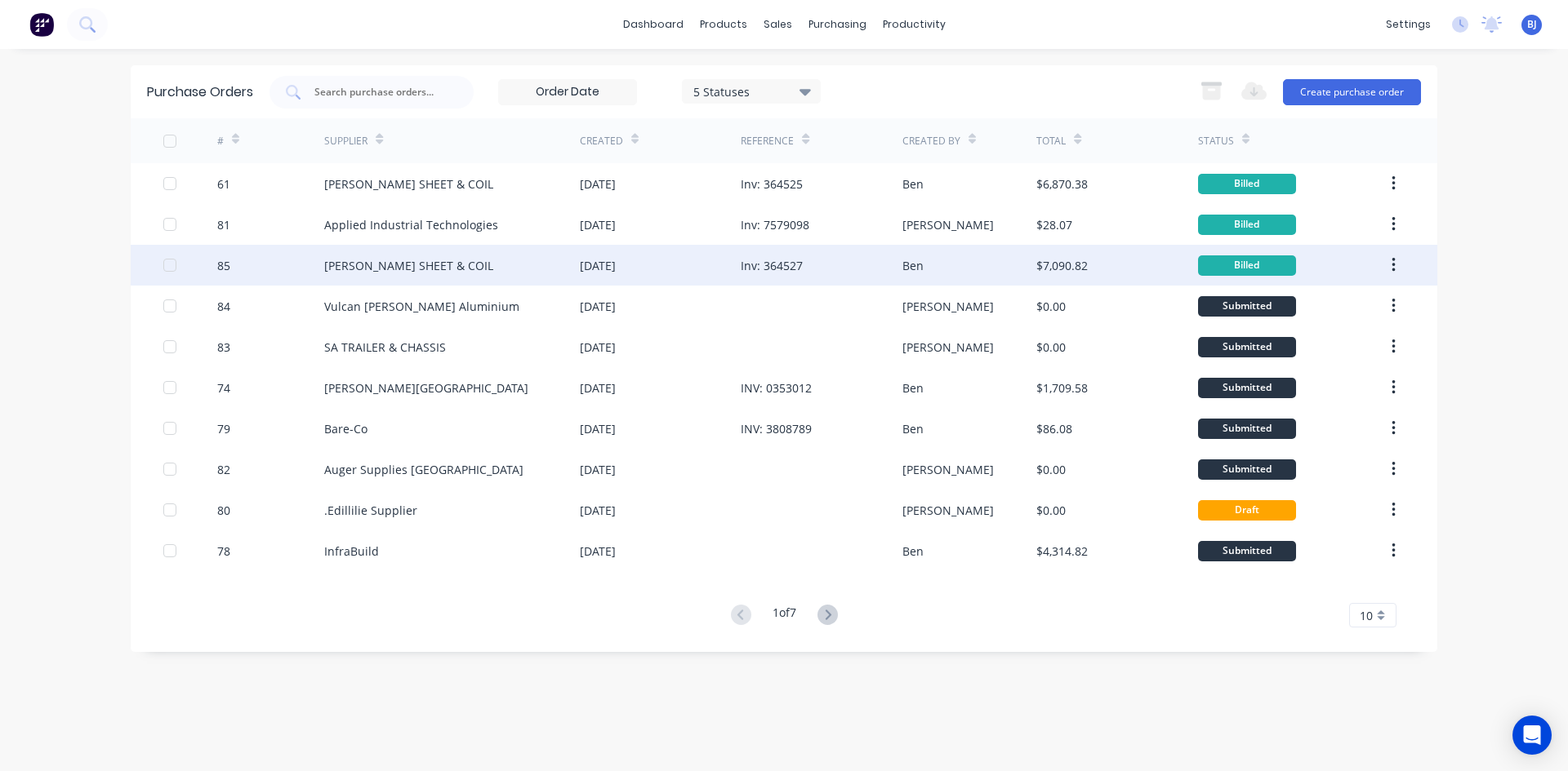
click at [589, 263] on div "[DATE]" at bounding box center [598, 266] width 36 height 17
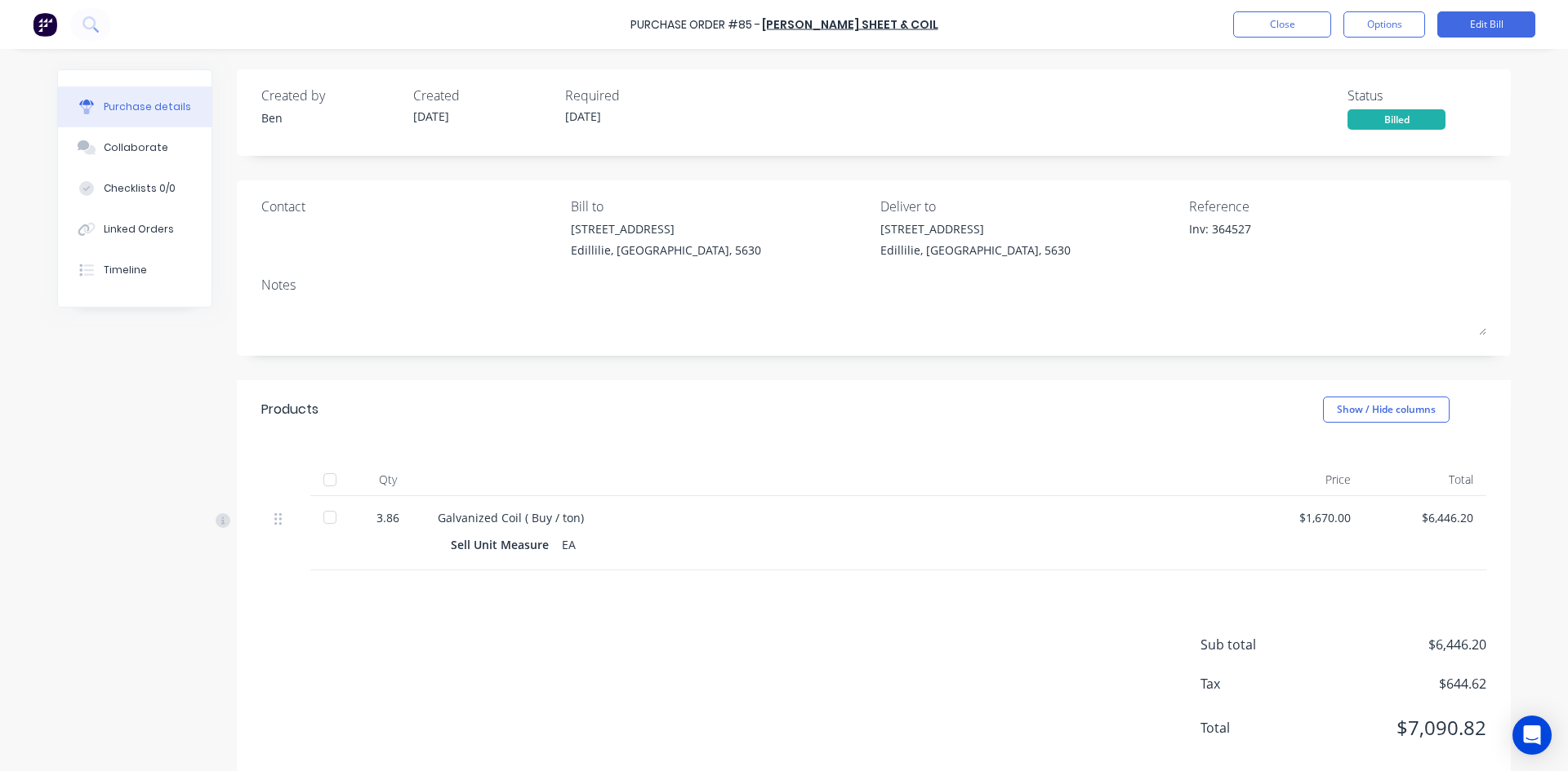
click at [323, 483] on div at bounding box center [330, 480] width 32 height 32
type textarea "x"
click at [1295, 31] on button "Close" at bounding box center [1282, 25] width 98 height 27
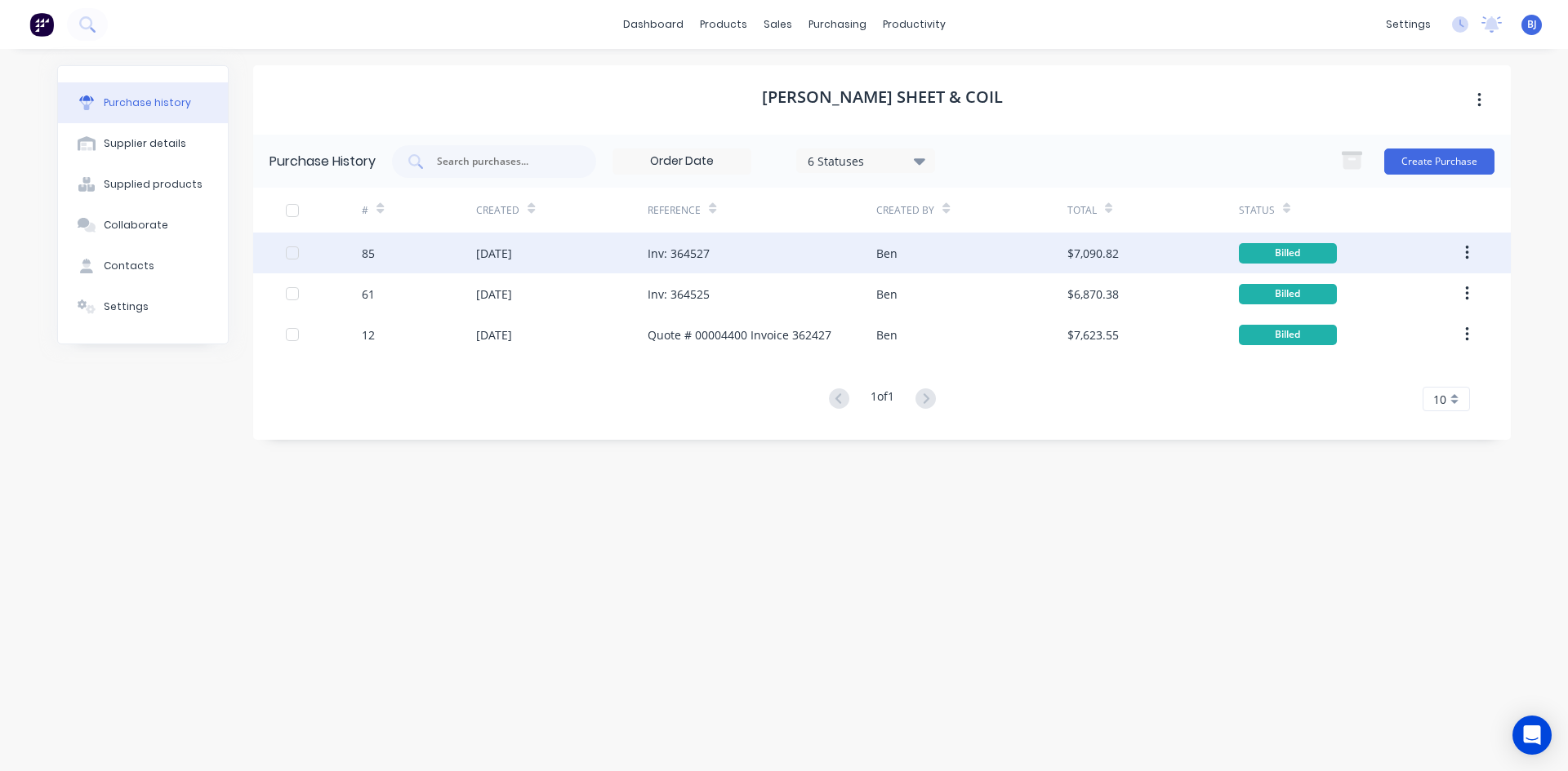
click at [823, 261] on div "Inv: 364527" at bounding box center [762, 252] width 229 height 41
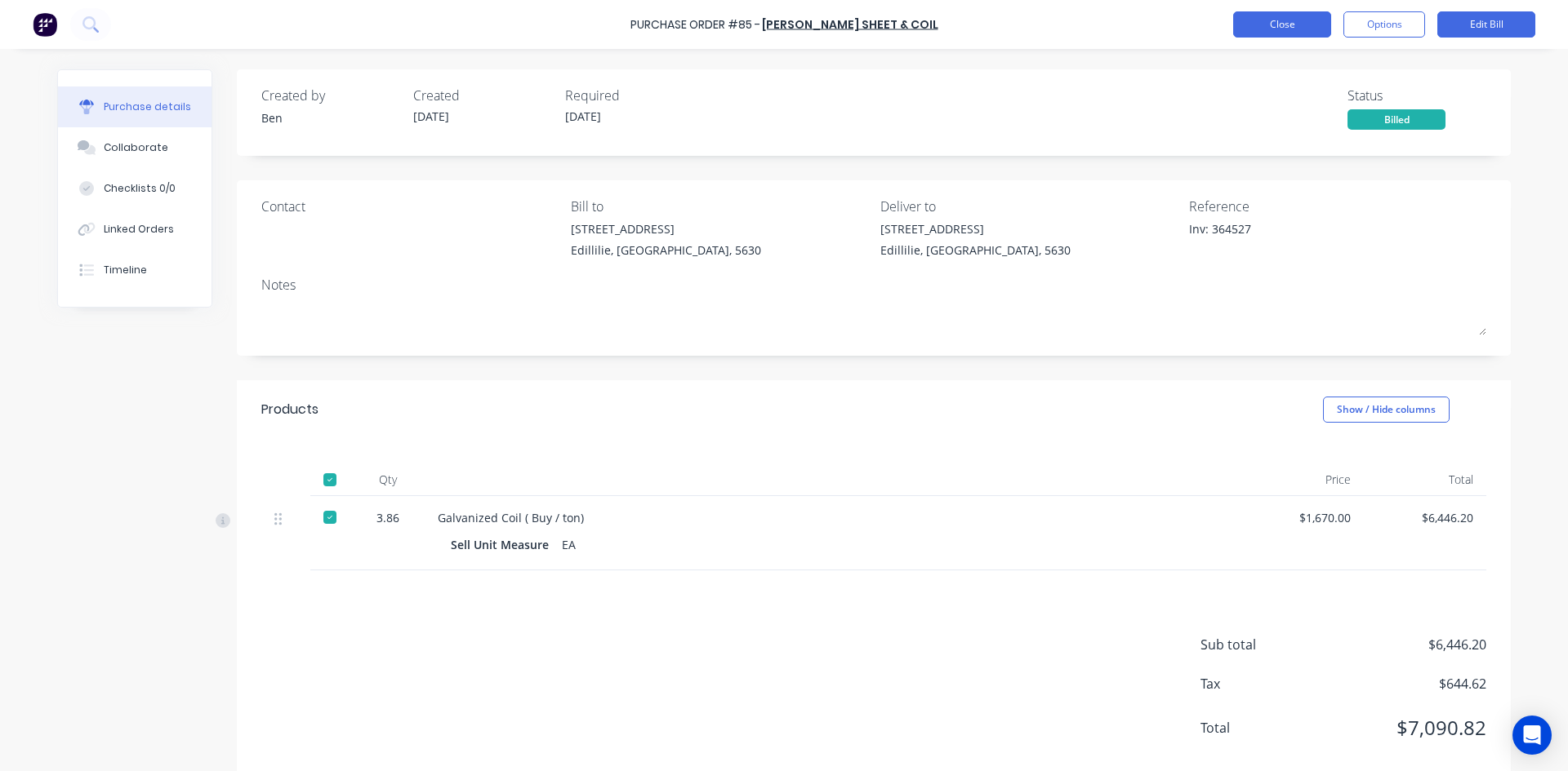
click at [1287, 25] on button "Close" at bounding box center [1282, 25] width 98 height 27
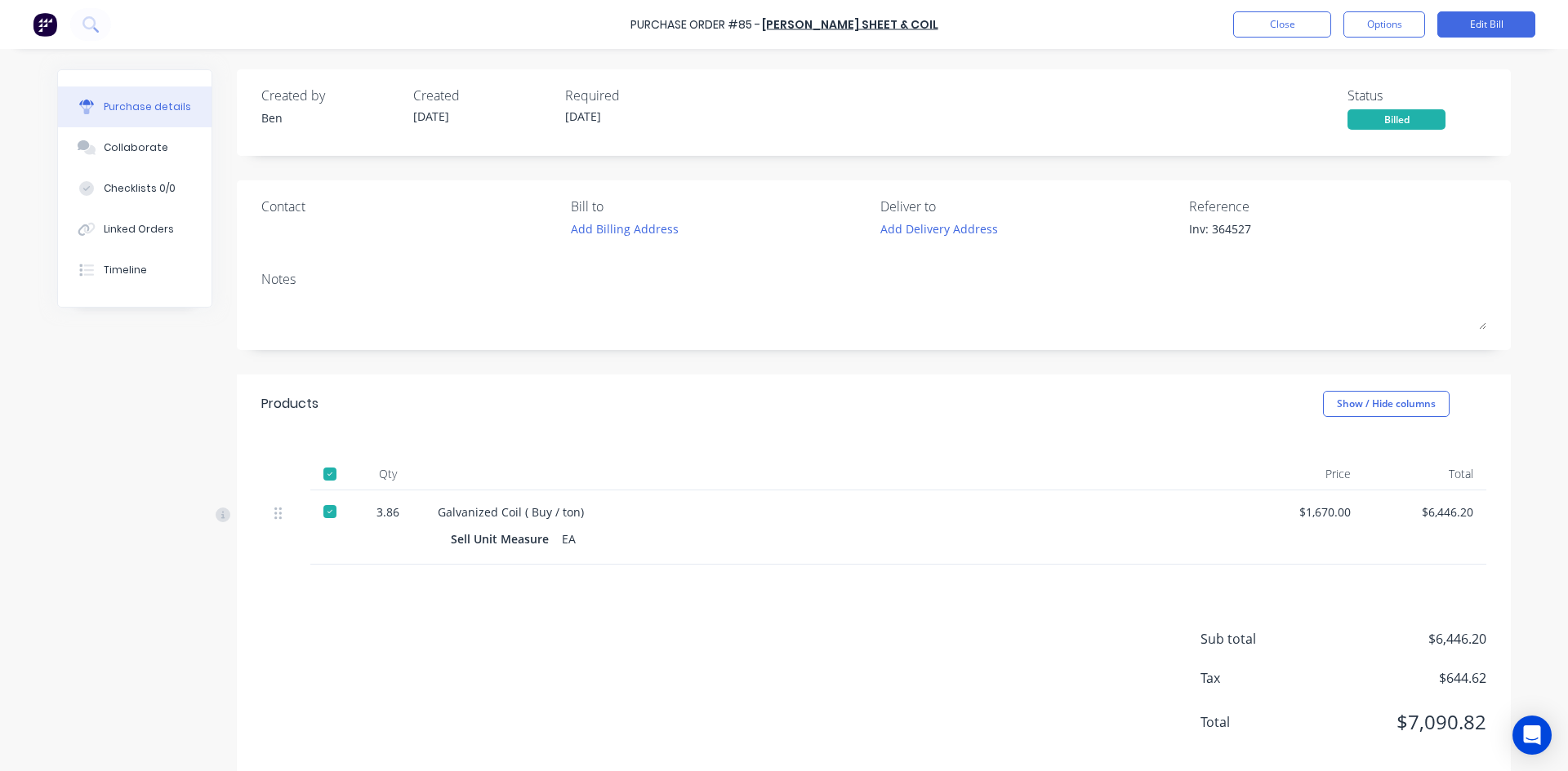
type textarea "x"
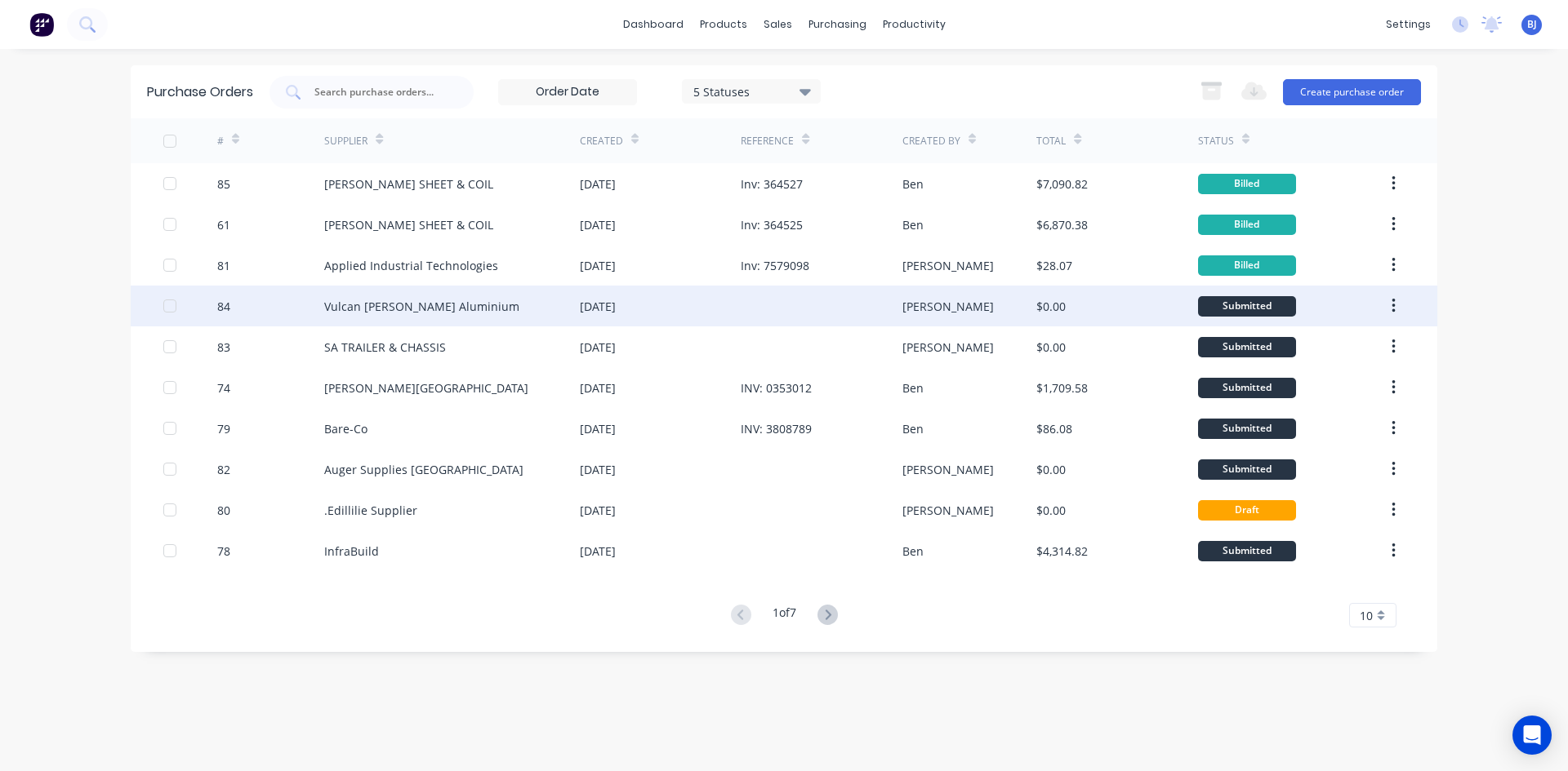
click at [616, 312] on div "[DATE]" at bounding box center [598, 306] width 36 height 17
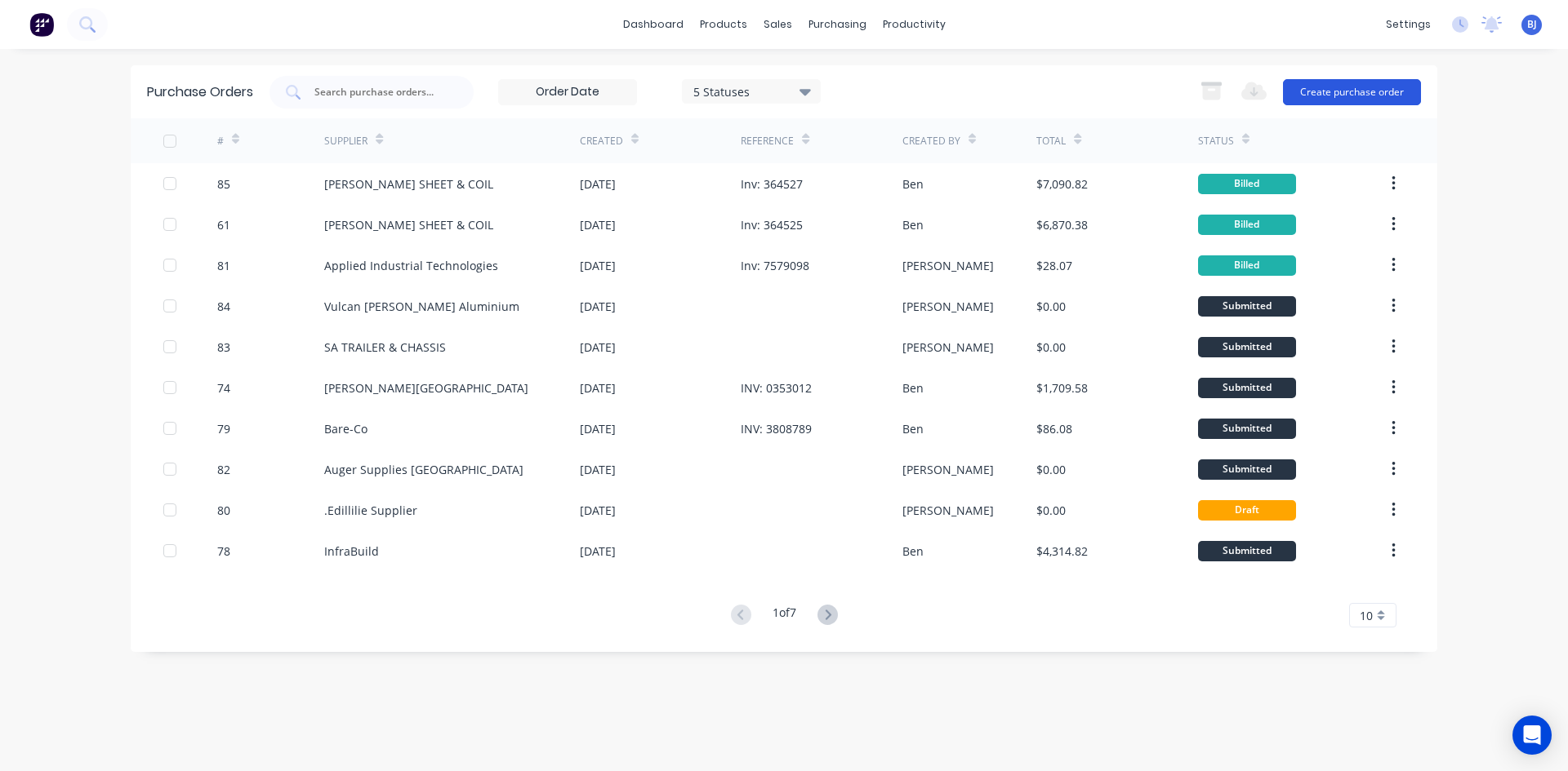
click at [1336, 93] on button "Create purchase order" at bounding box center [1351, 93] width 138 height 27
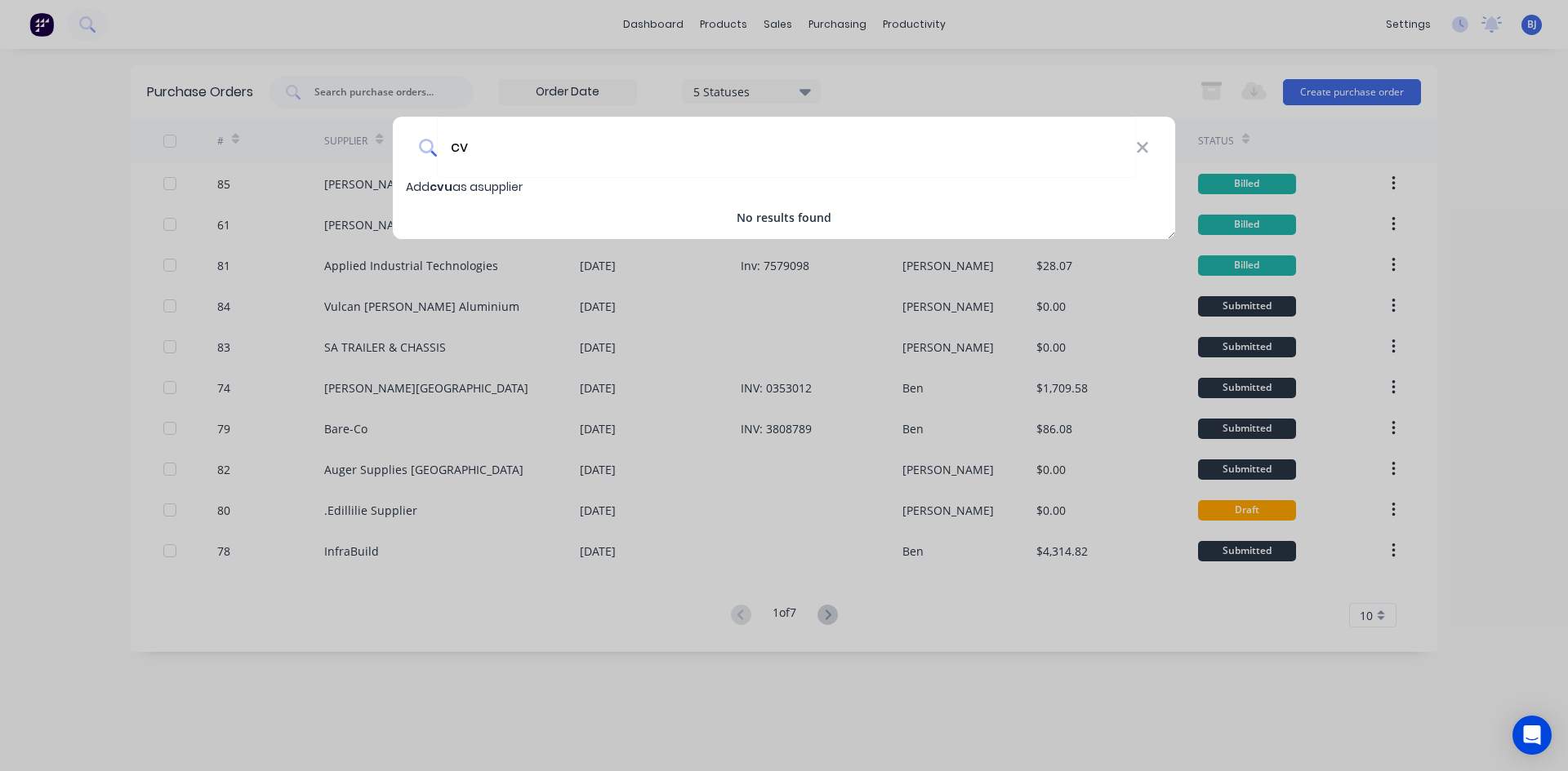
type input "c"
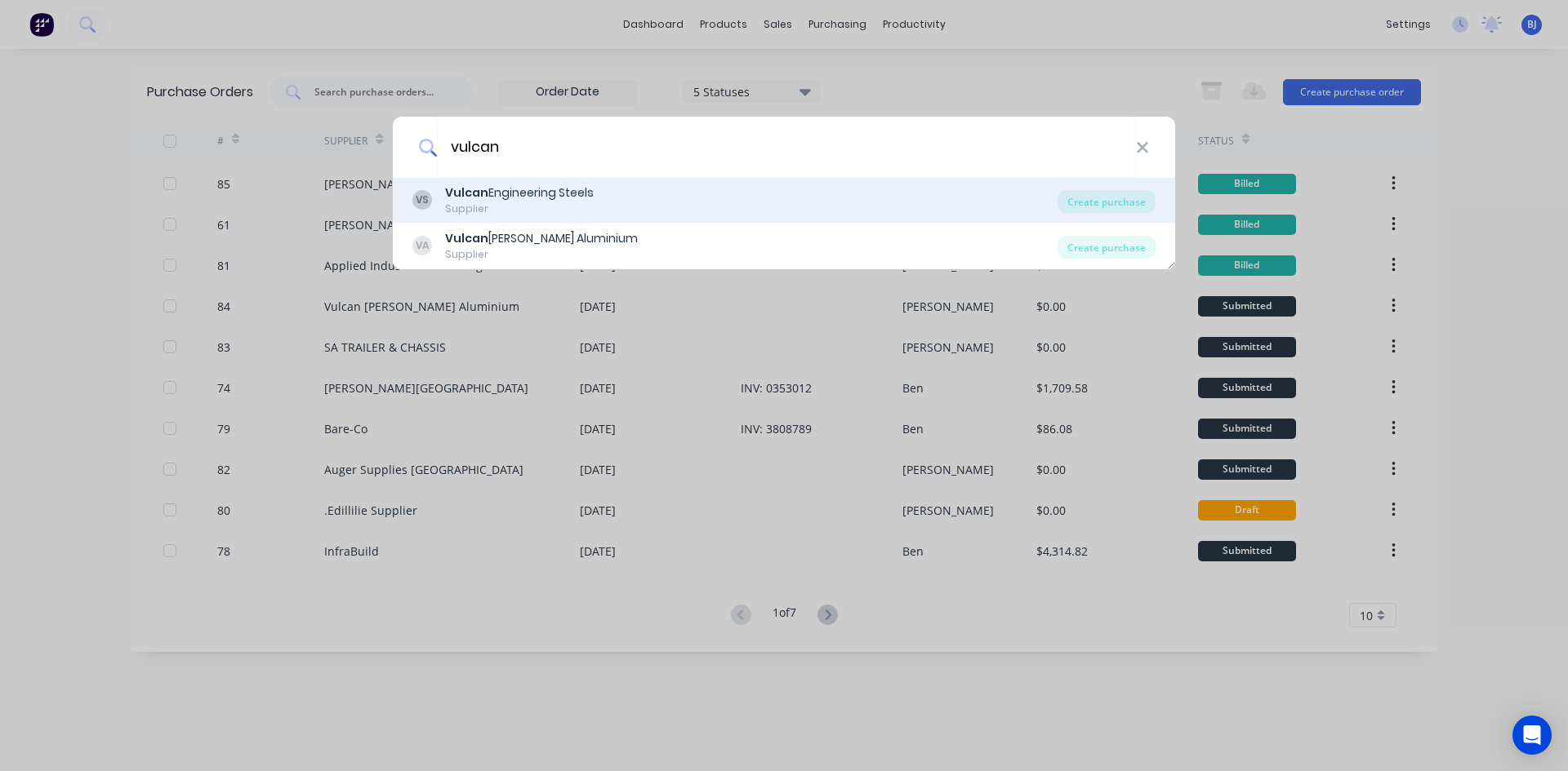
type input "vulcan"
click at [458, 196] on b "Vulcan" at bounding box center [467, 193] width 44 height 16
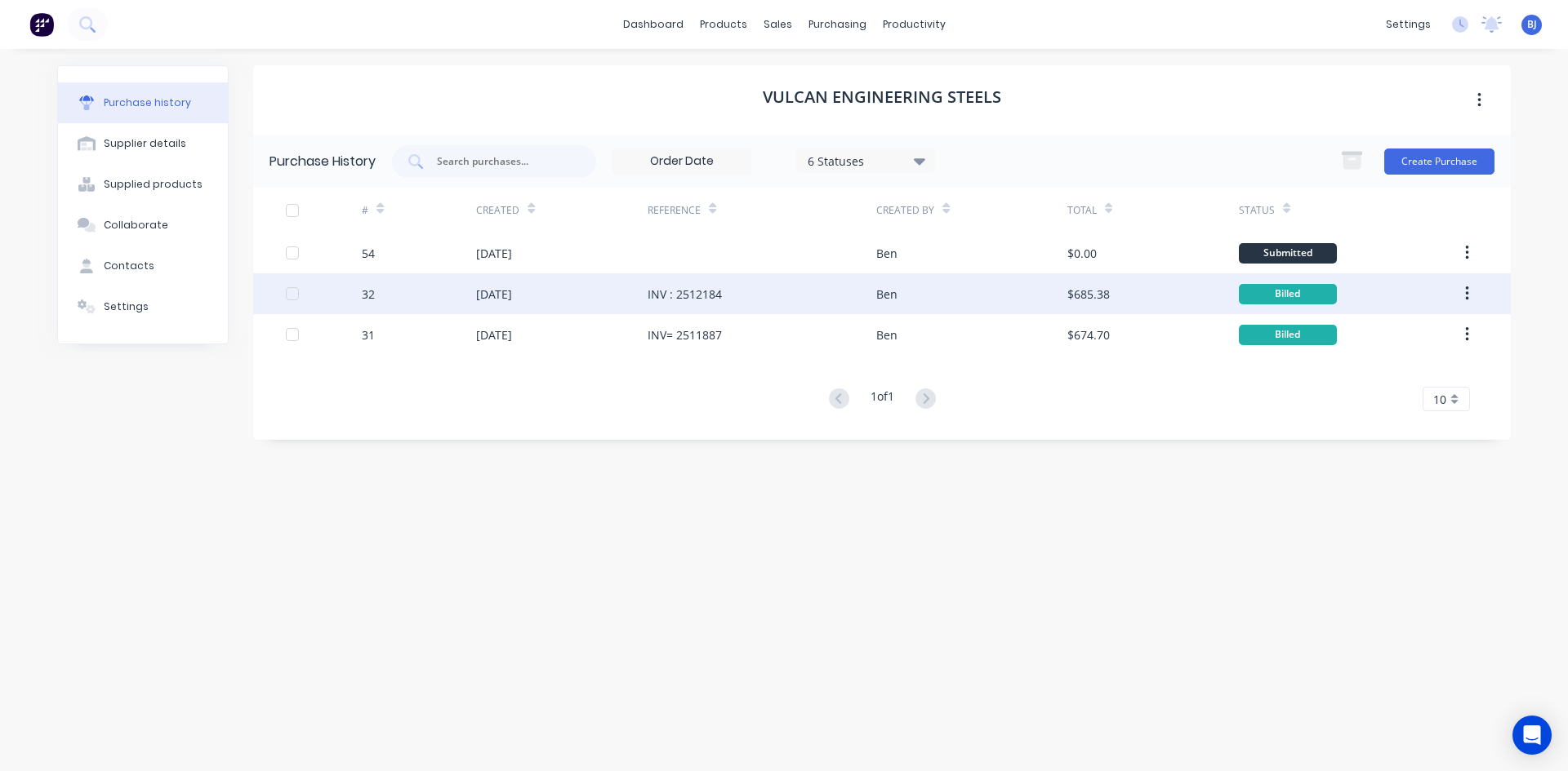
click at [684, 293] on div "INV : 2512184" at bounding box center [685, 294] width 74 height 17
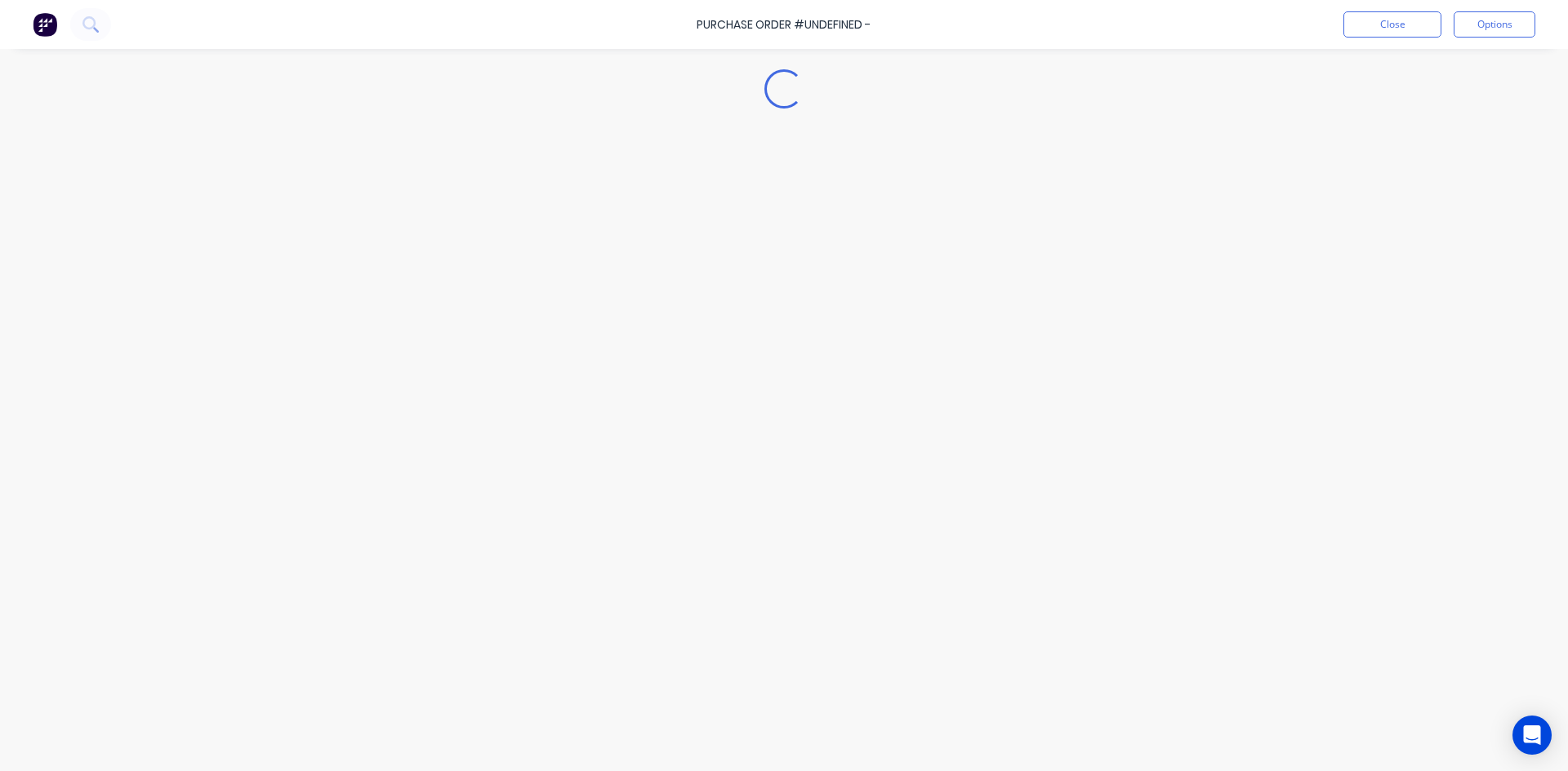
type textarea "x"
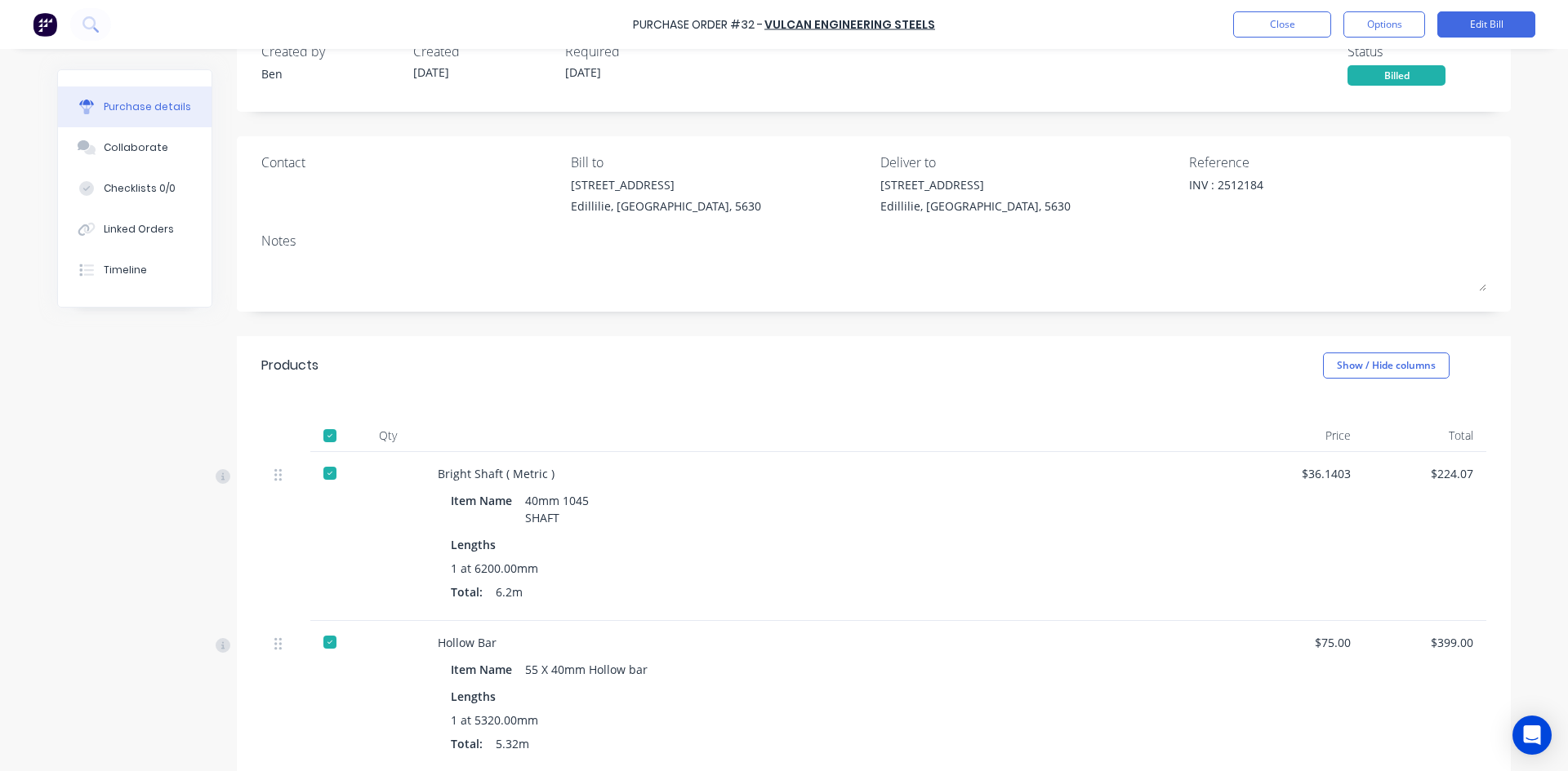
scroll to position [82, 0]
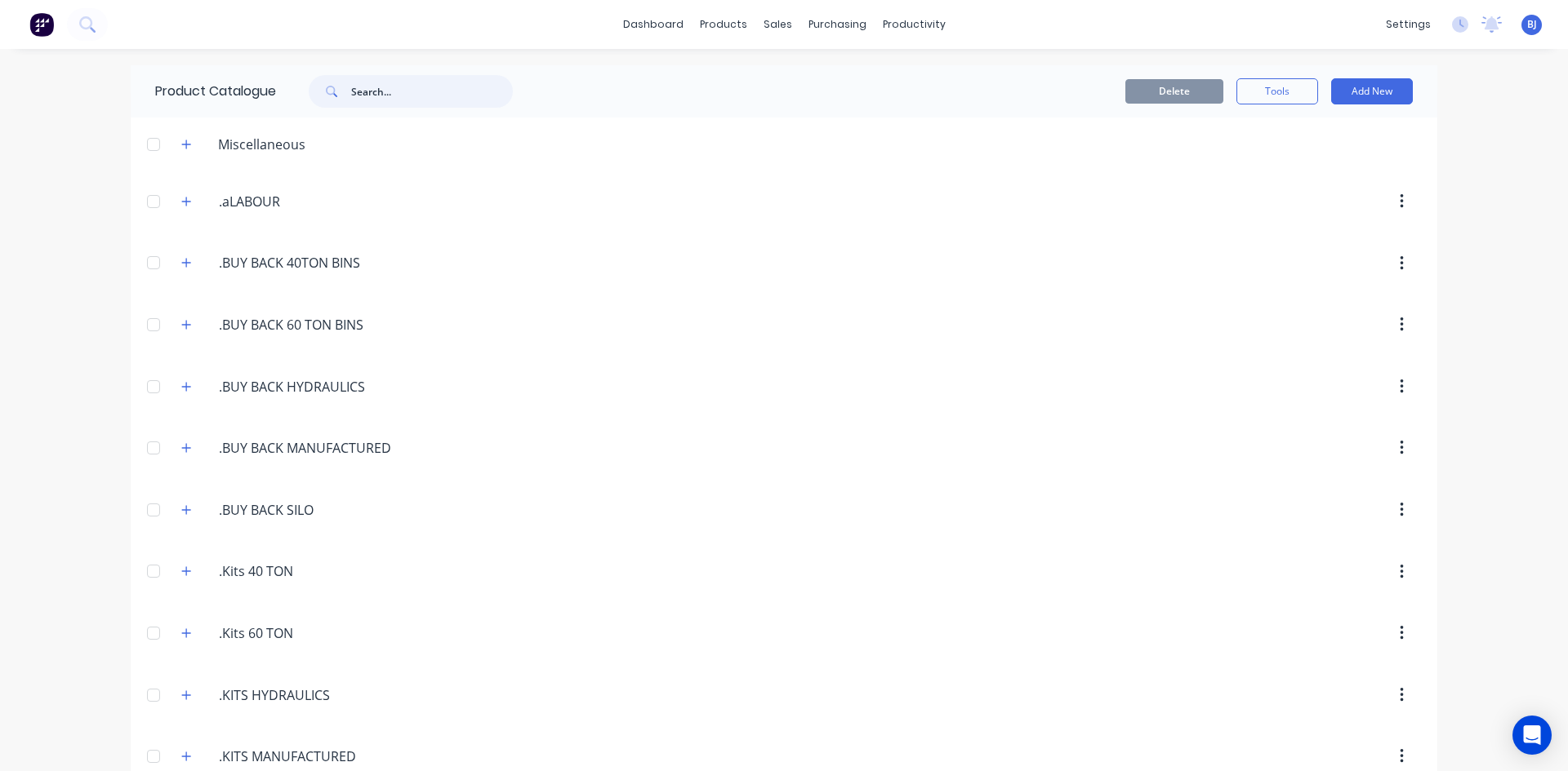
click at [390, 88] on input "text" at bounding box center [432, 91] width 161 height 32
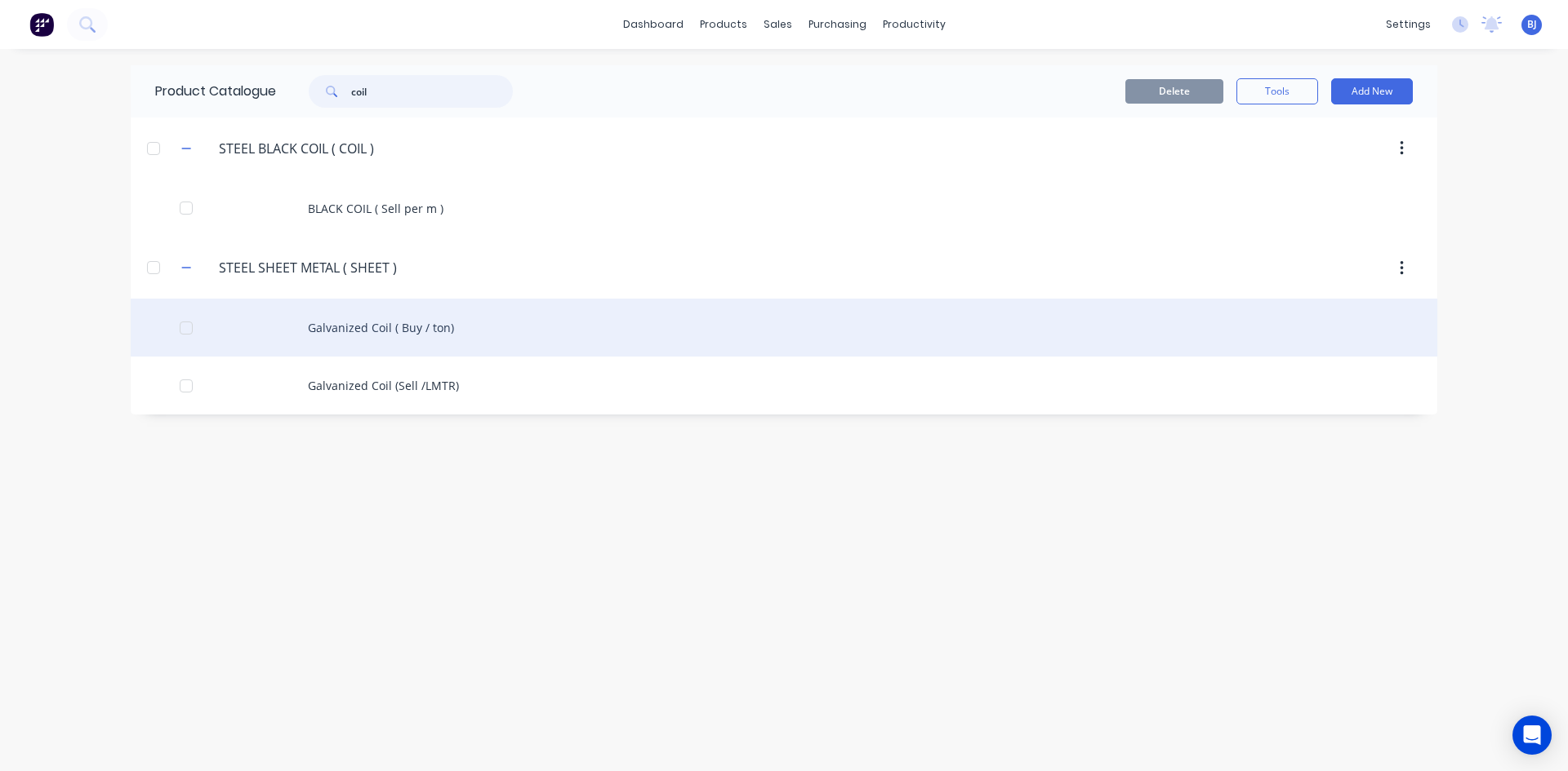
type input "coil"
click at [398, 325] on div "Galvanized Coil ( Buy / ton)" at bounding box center [784, 327] width 1306 height 58
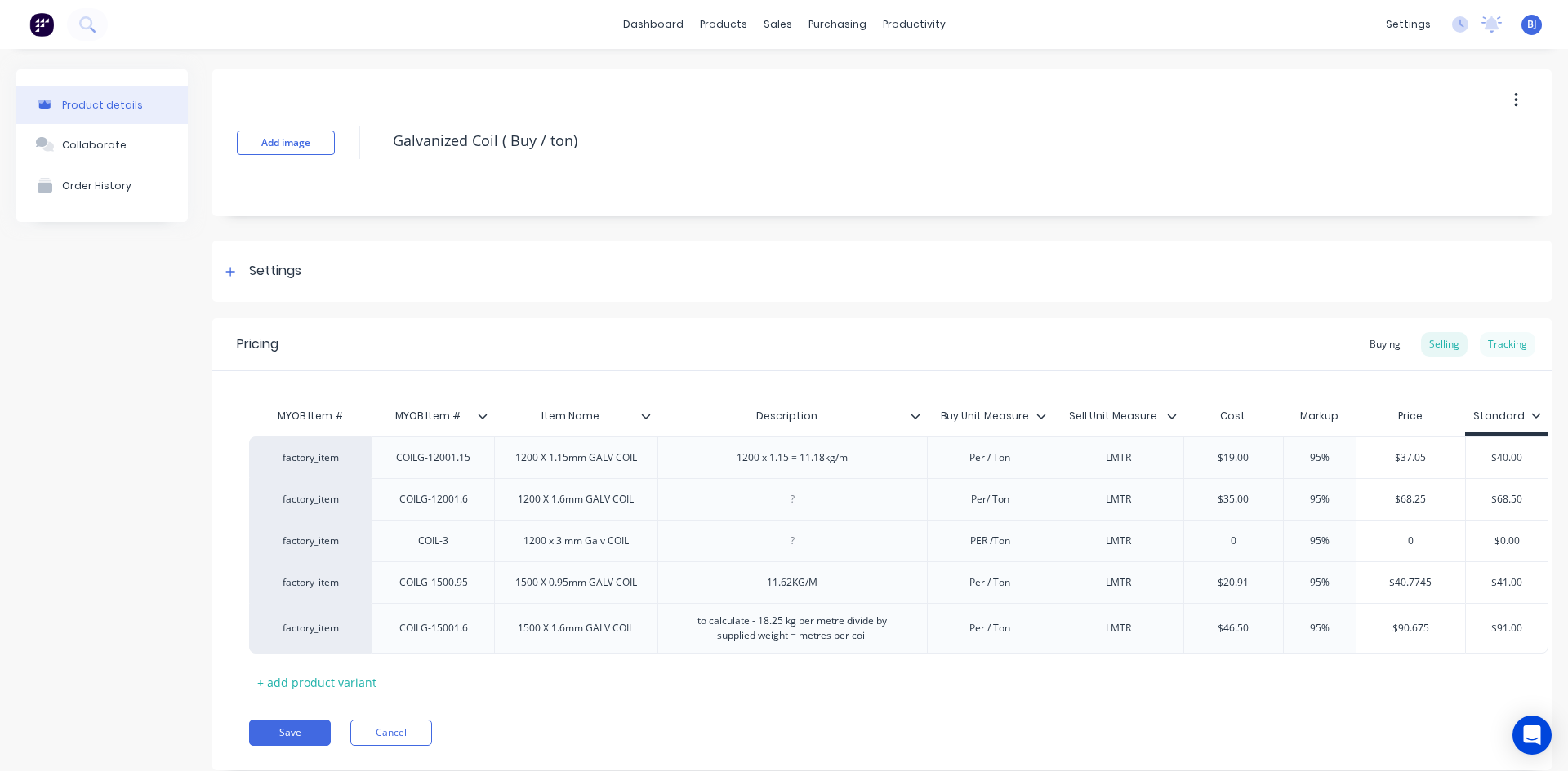
click at [1481, 346] on div "Tracking" at bounding box center [1507, 344] width 56 height 25
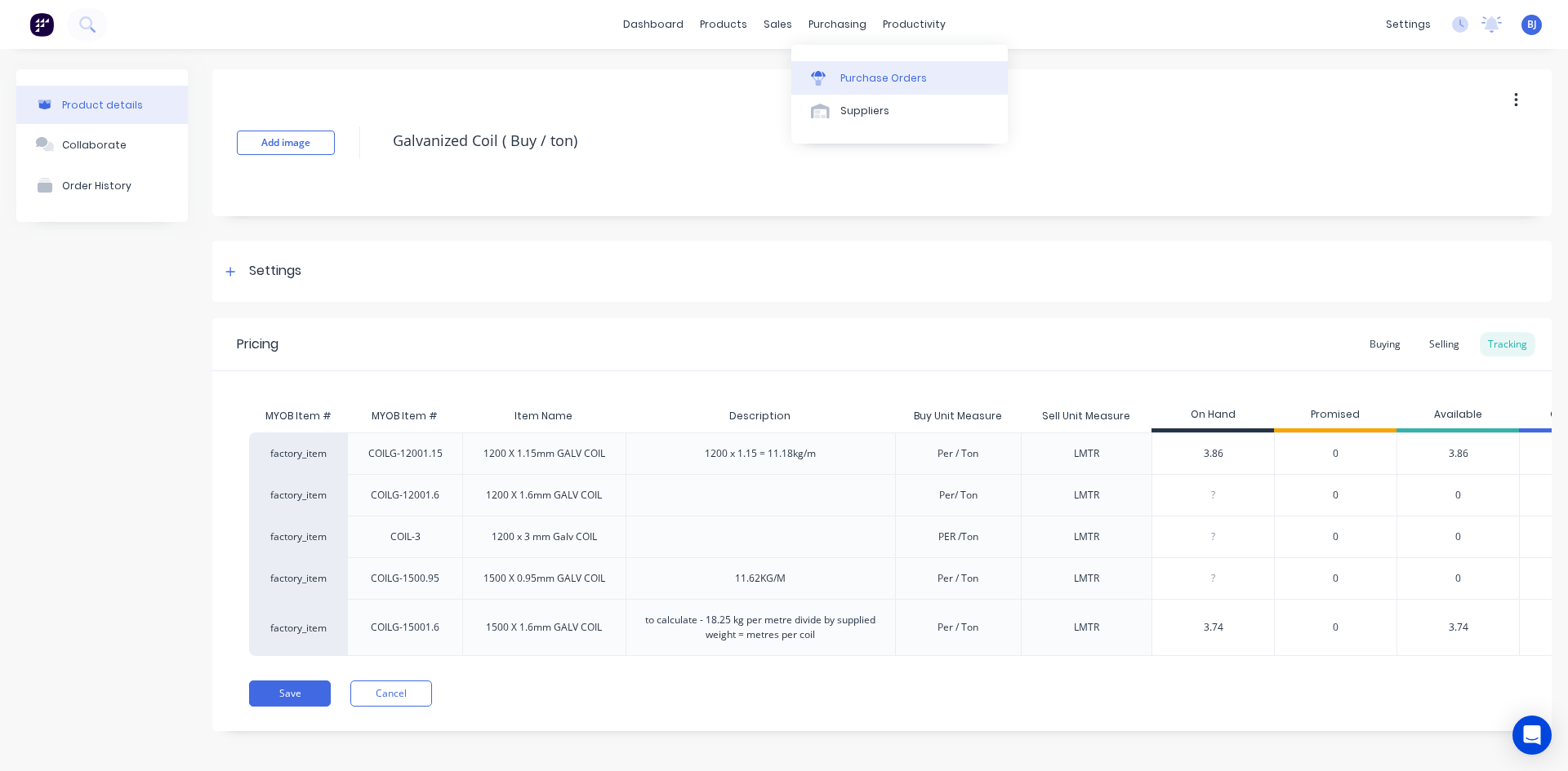
click at [818, 76] on icon at bounding box center [818, 74] width 14 height 6
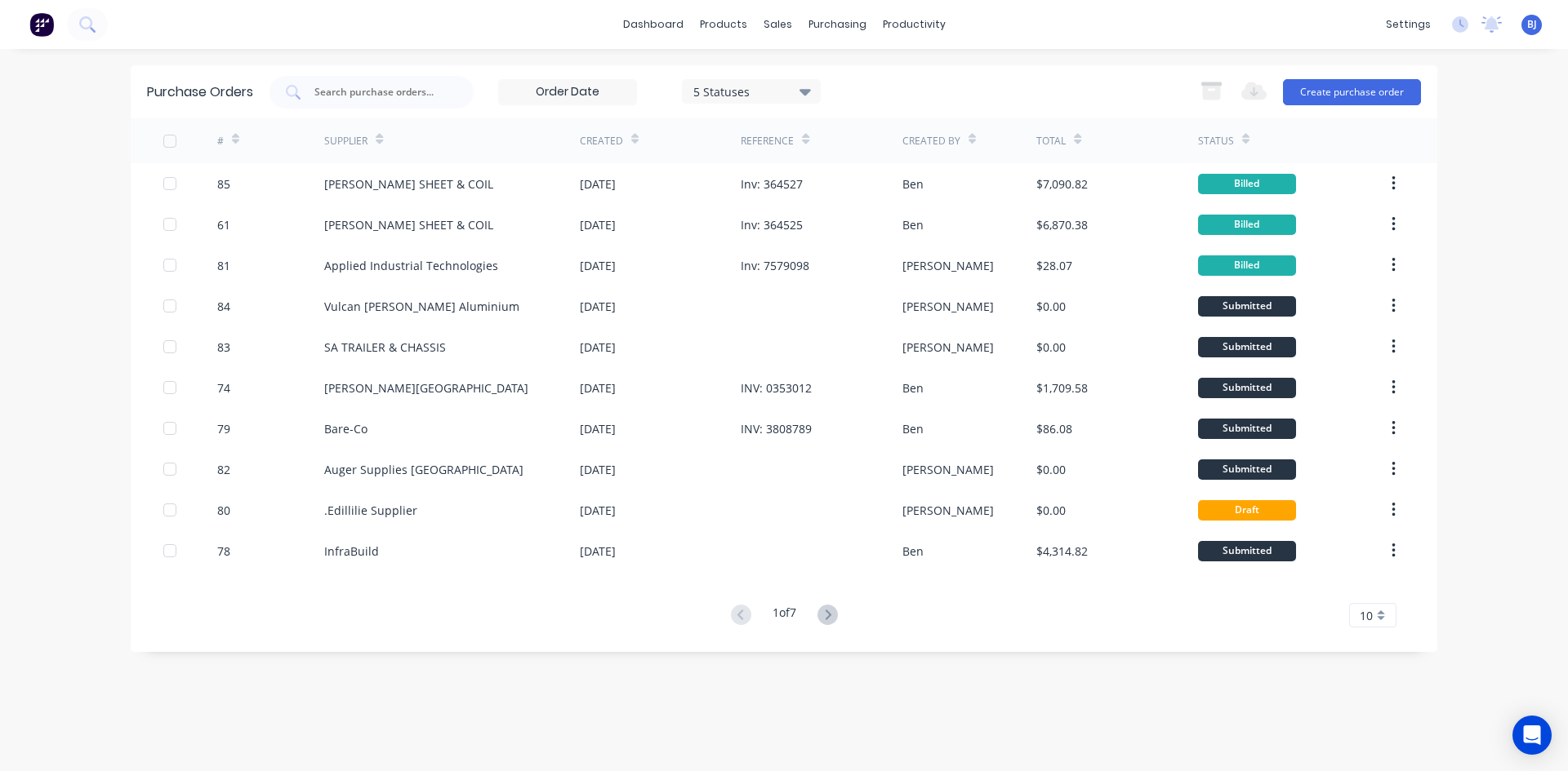
click at [238, 143] on icon at bounding box center [235, 138] width 8 height 12
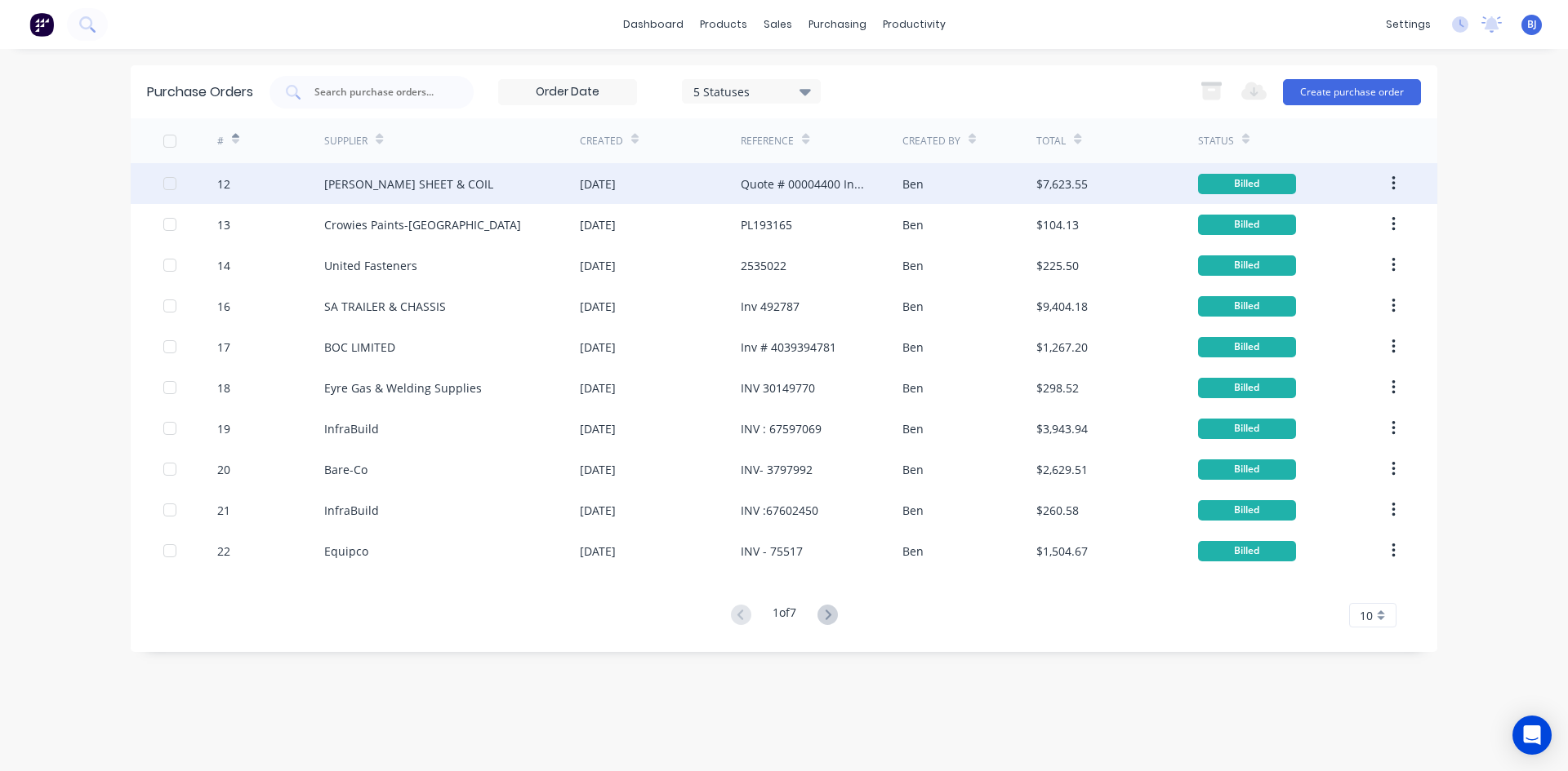
click at [338, 186] on div "[PERSON_NAME] SHEET & COIL" at bounding box center [409, 184] width 169 height 17
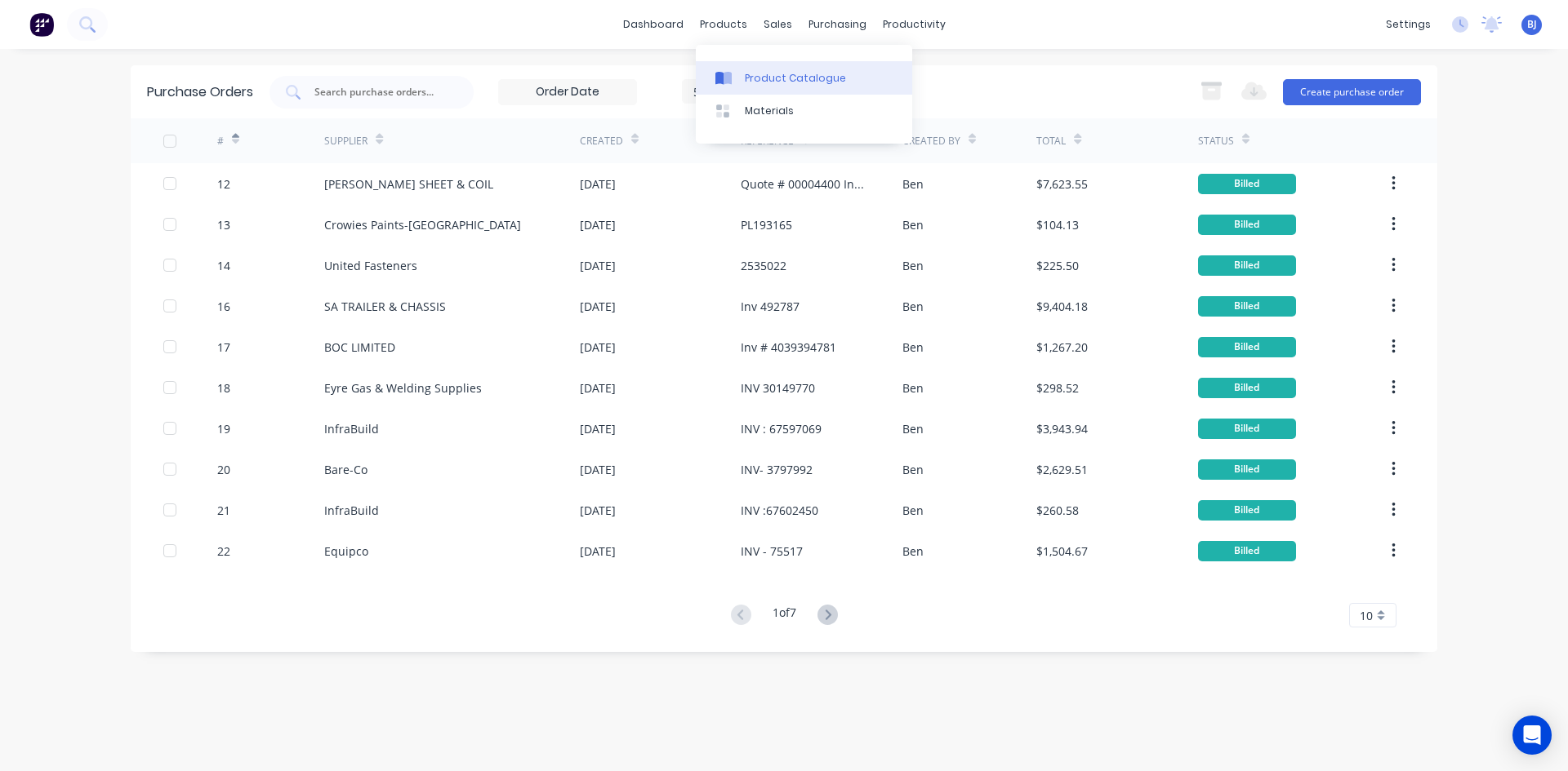
click at [730, 79] on icon at bounding box center [728, 79] width 9 height 13
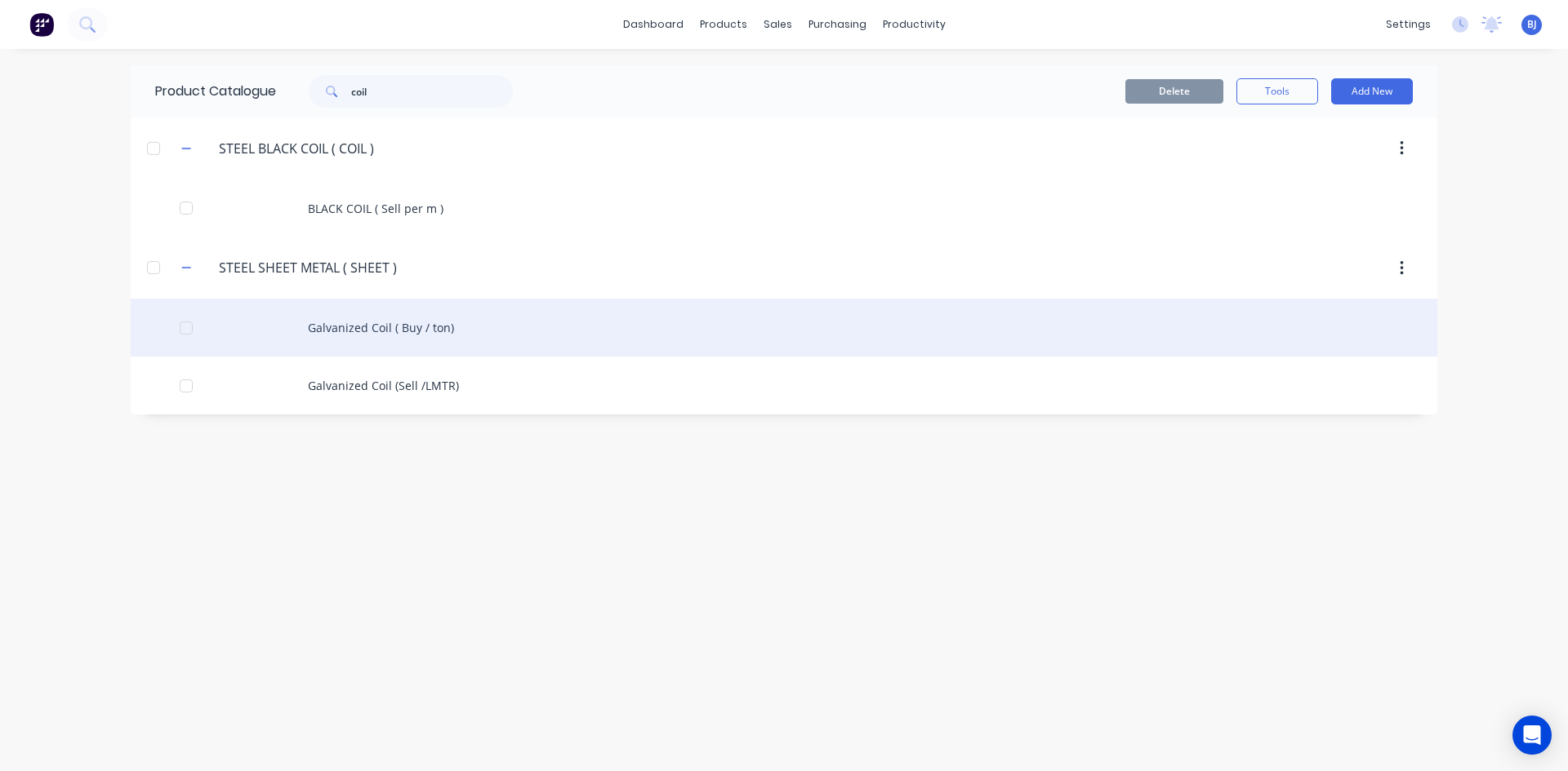
click at [405, 325] on div "Galvanized Coil ( Buy / ton)" at bounding box center [784, 327] width 1306 height 58
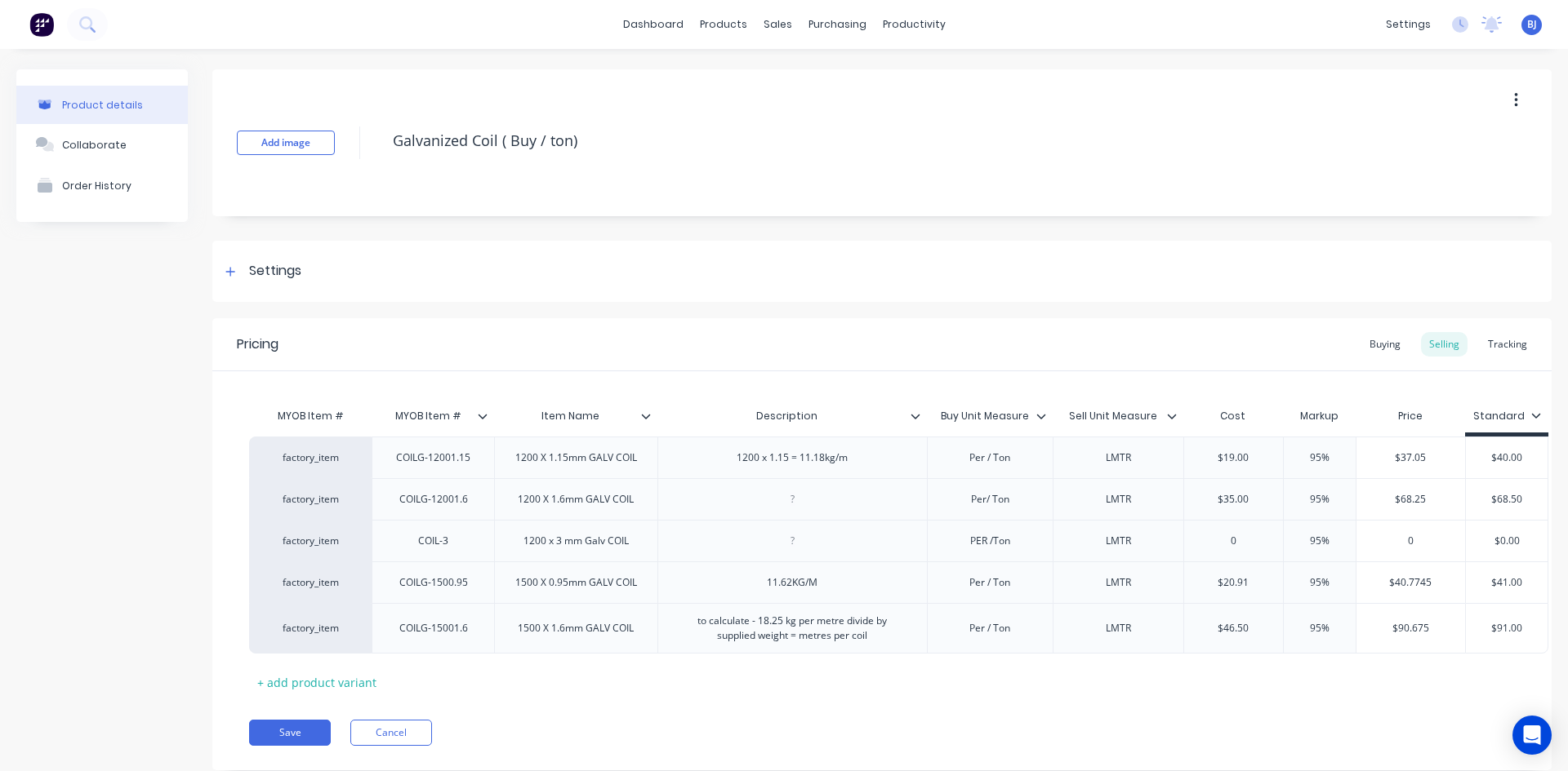
type textarea "x"
click at [1499, 349] on div "Tracking" at bounding box center [1507, 344] width 56 height 25
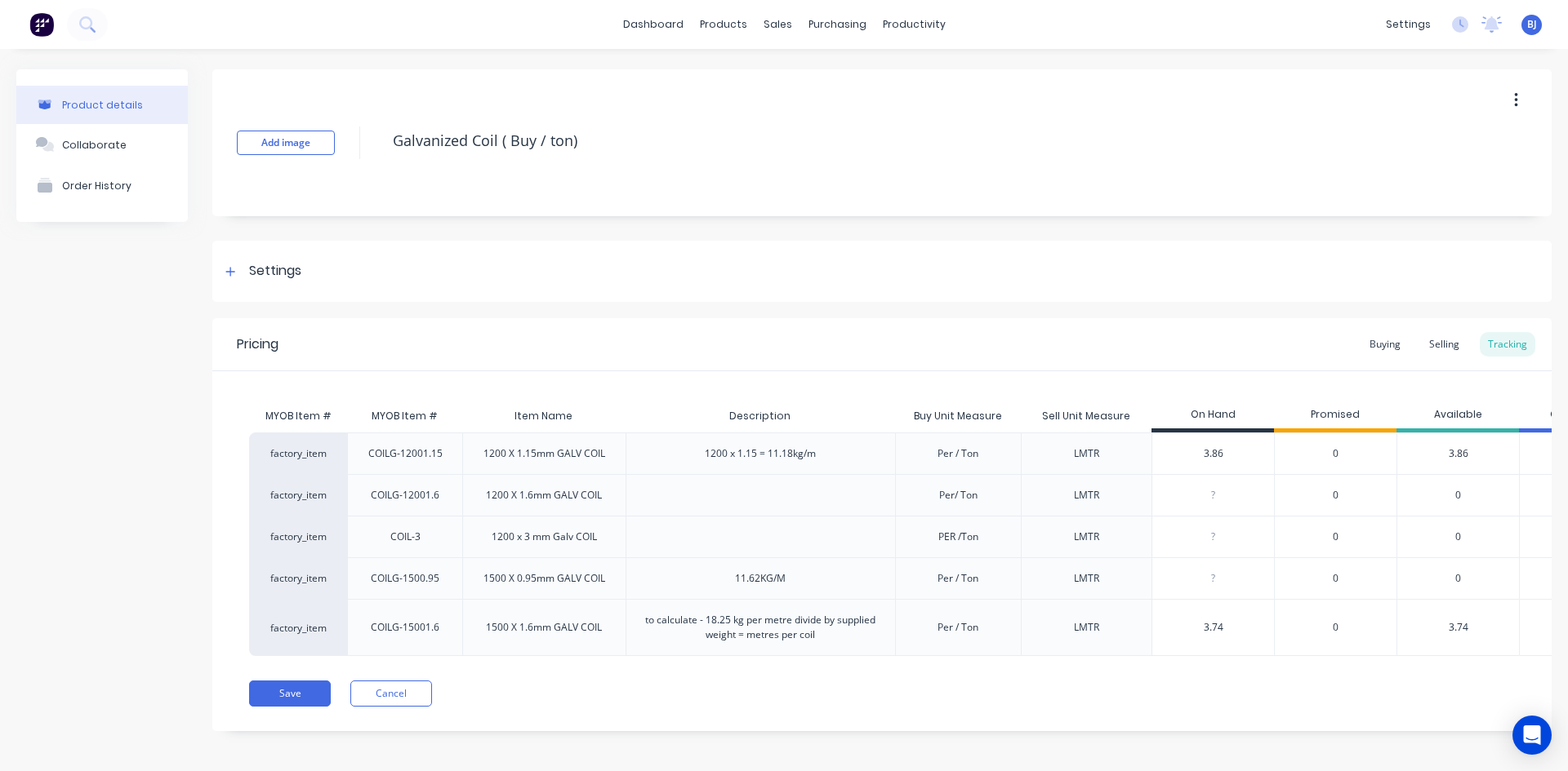
drag, startPoint x: 1229, startPoint y: 626, endPoint x: 1167, endPoint y: 642, distance: 64.0
click at [1167, 642] on div "3.74 3.74" at bounding box center [1213, 627] width 121 height 41
type input "7"
type textarea "x"
type input "7.89"
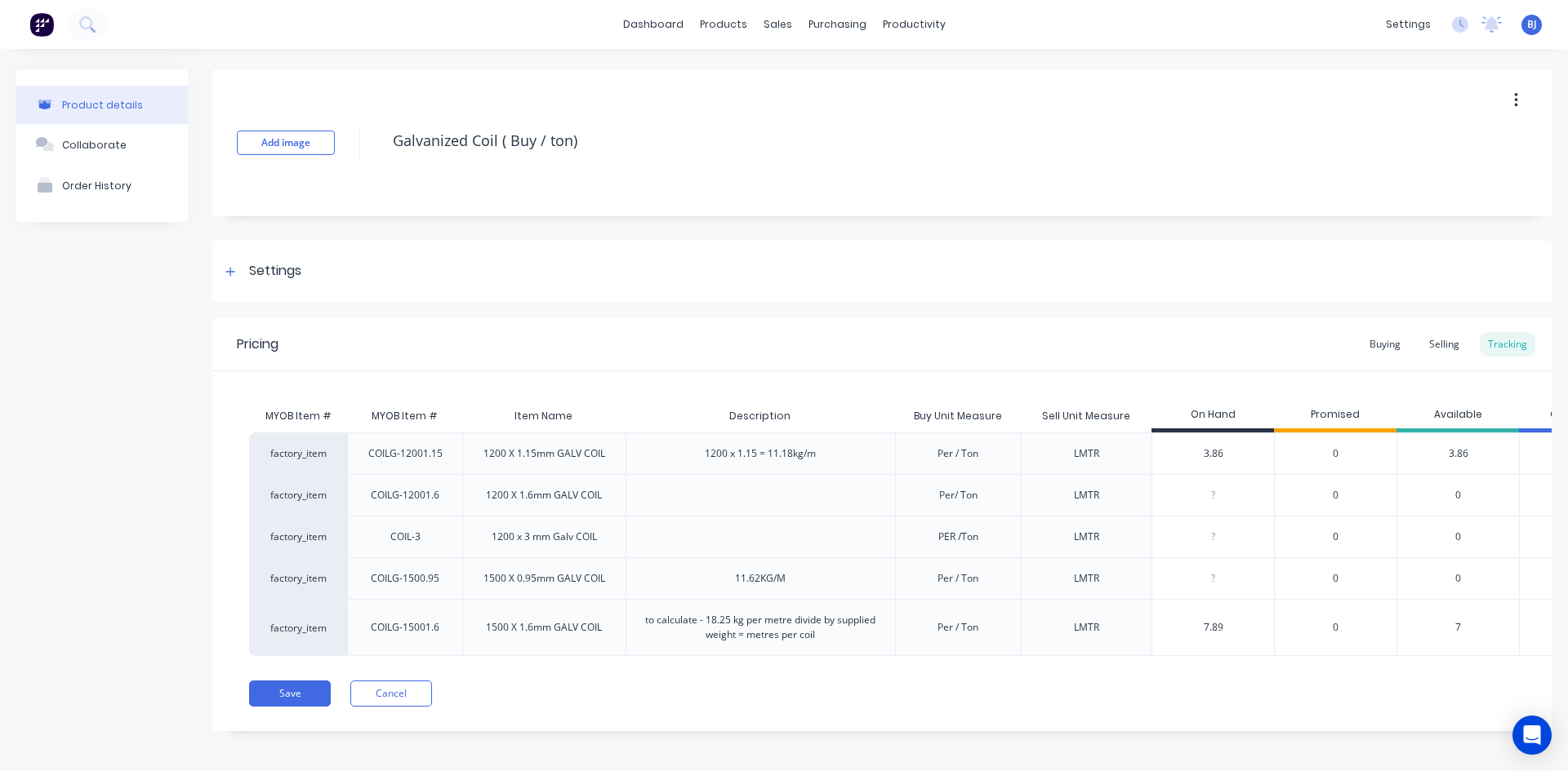
type textarea "x"
type input "7.89"
click at [290, 703] on button "Save" at bounding box center [290, 694] width 82 height 27
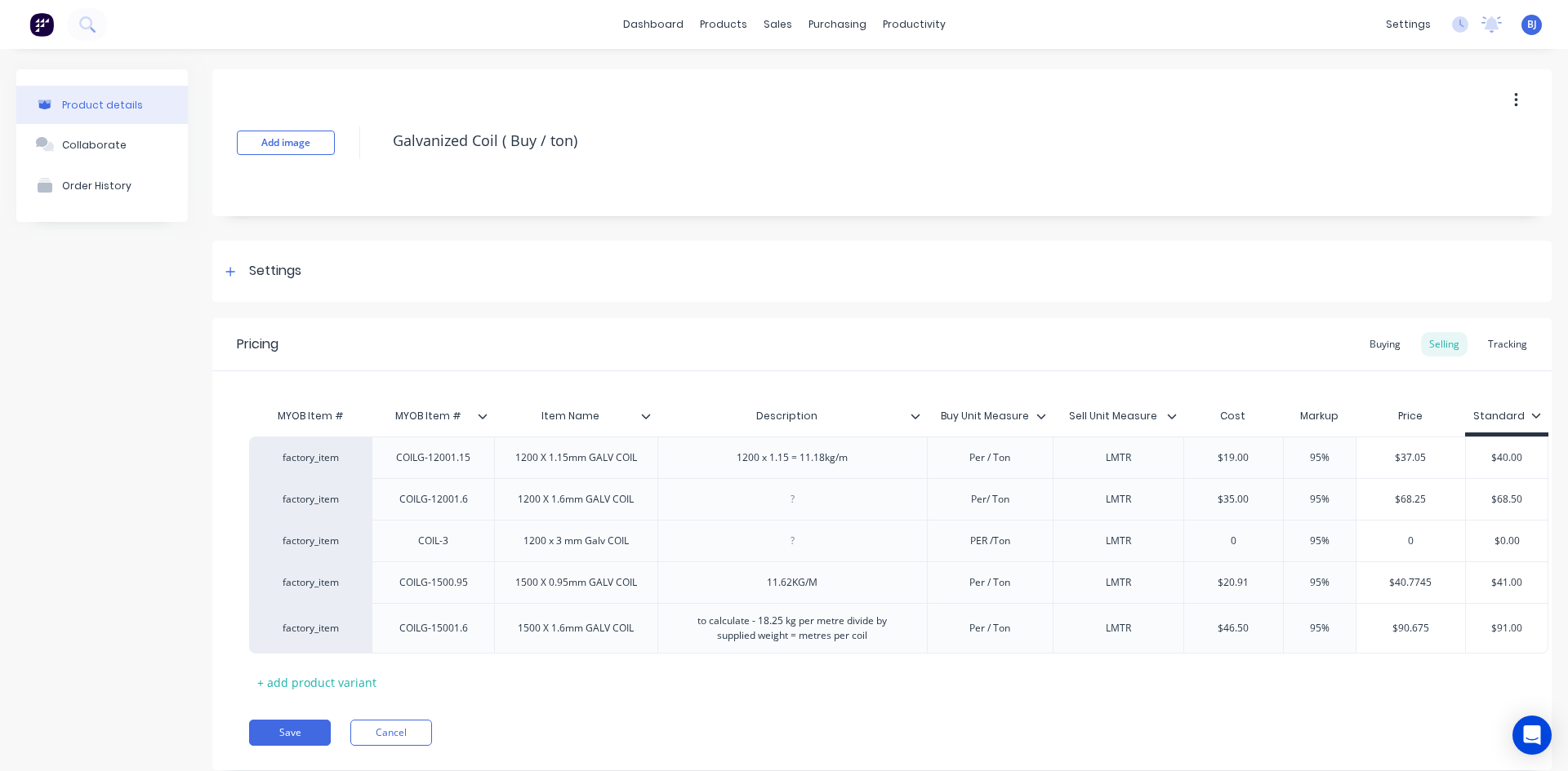
type textarea "x"
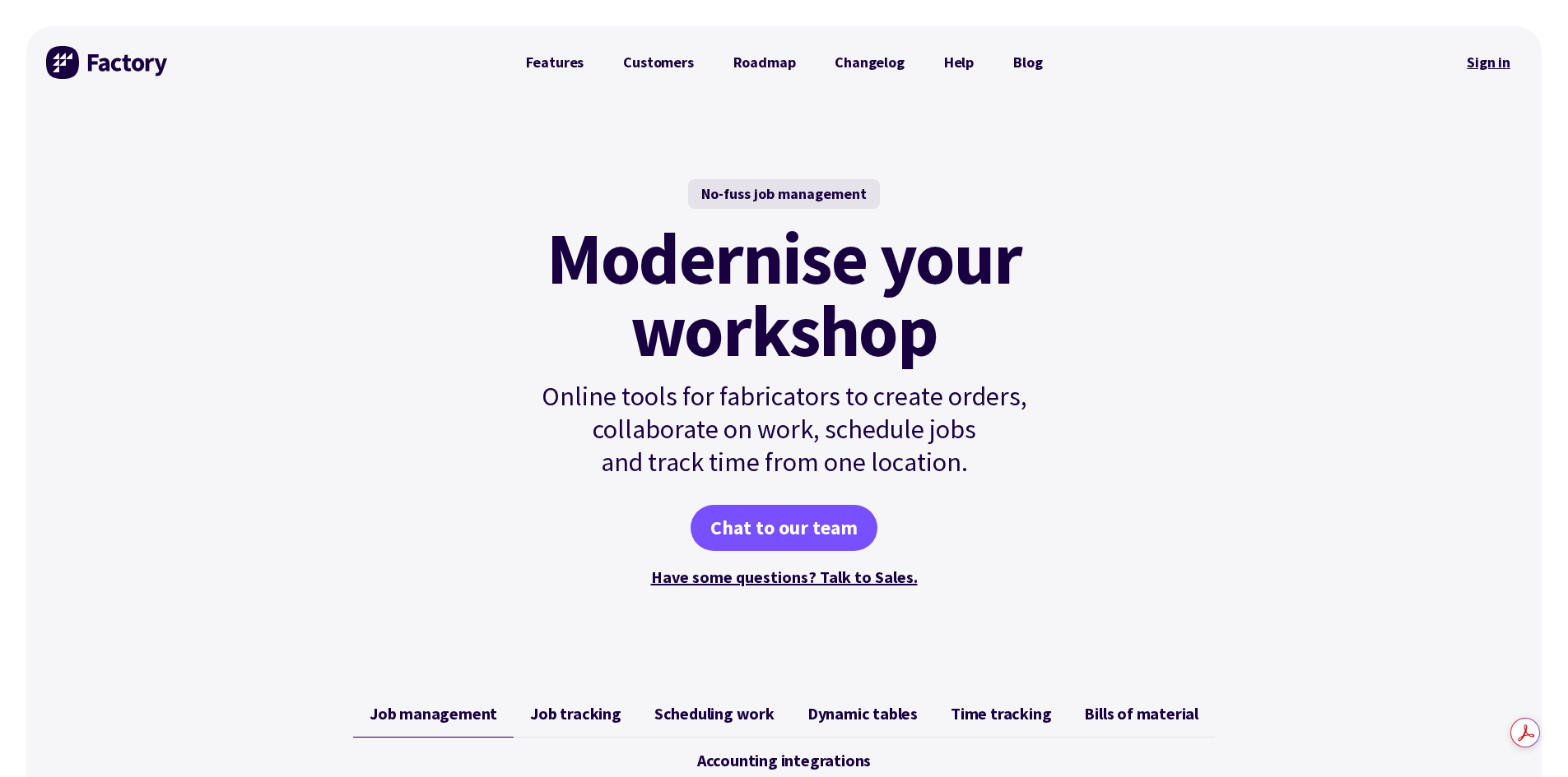
click at [1472, 65] on link "Sign in" at bounding box center [1489, 63] width 67 height 38
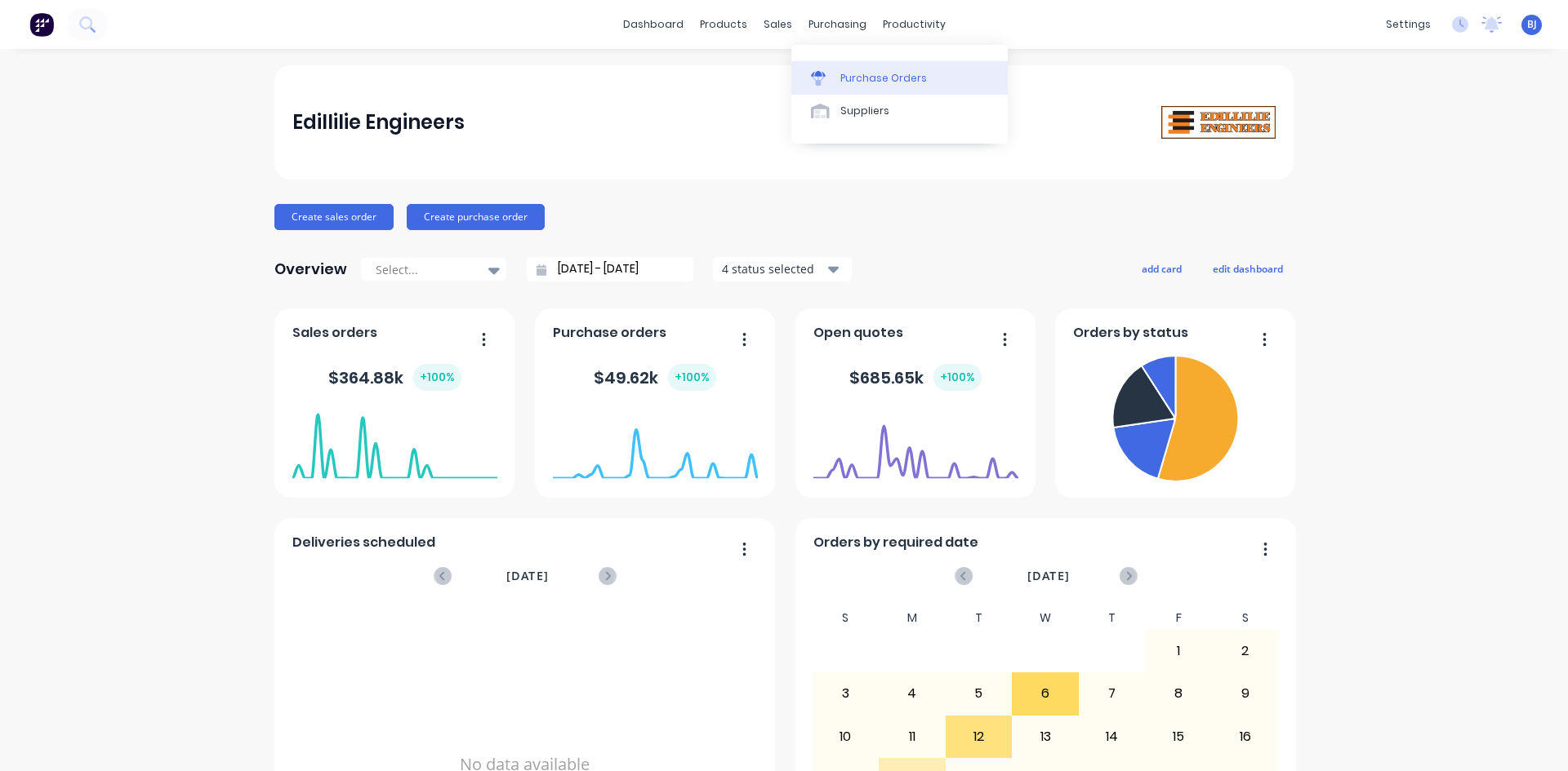
click at [838, 79] on link "Purchase Orders" at bounding box center [899, 78] width 216 height 32
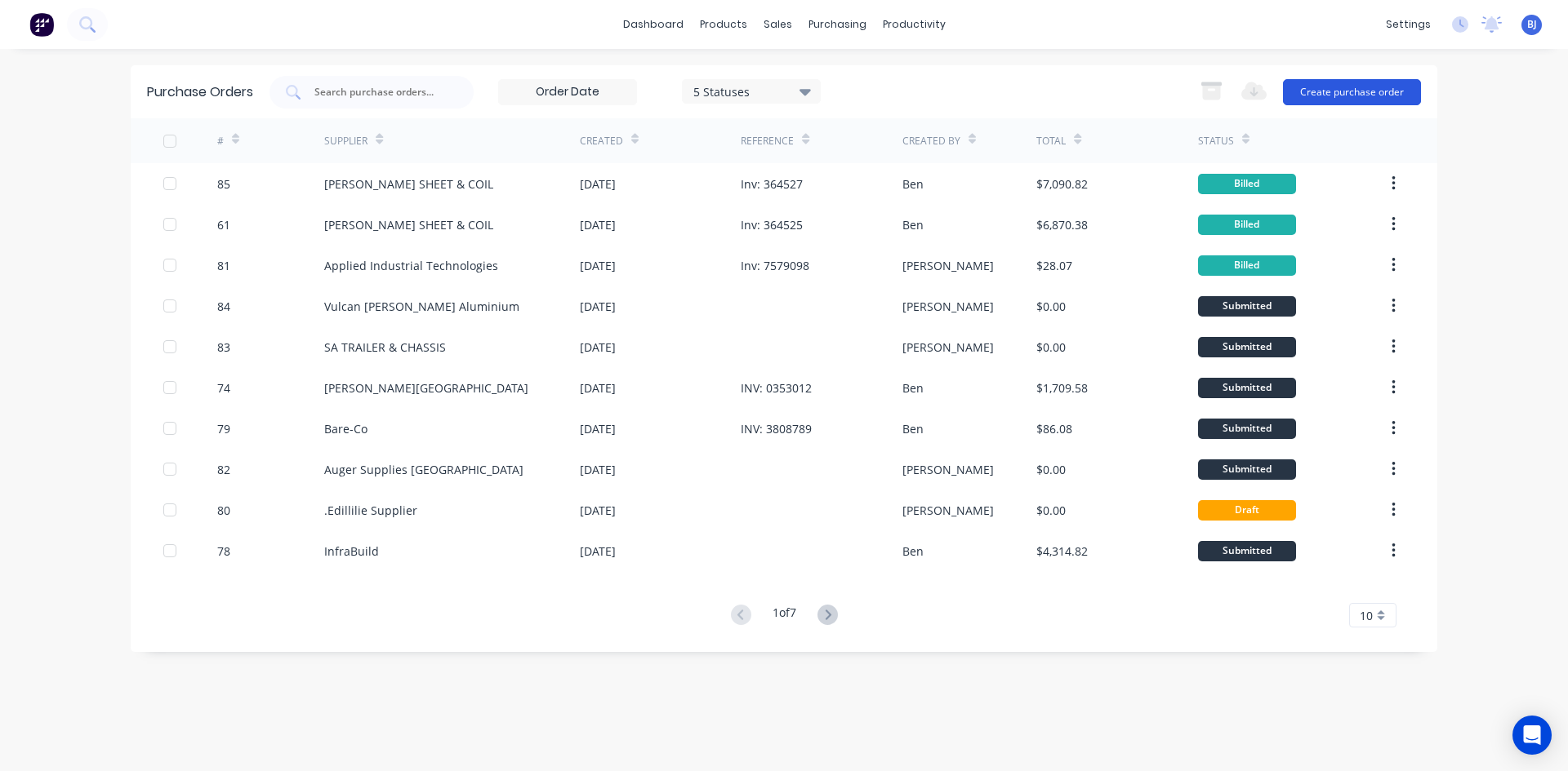
click at [1316, 93] on button "Create purchase order" at bounding box center [1351, 93] width 138 height 27
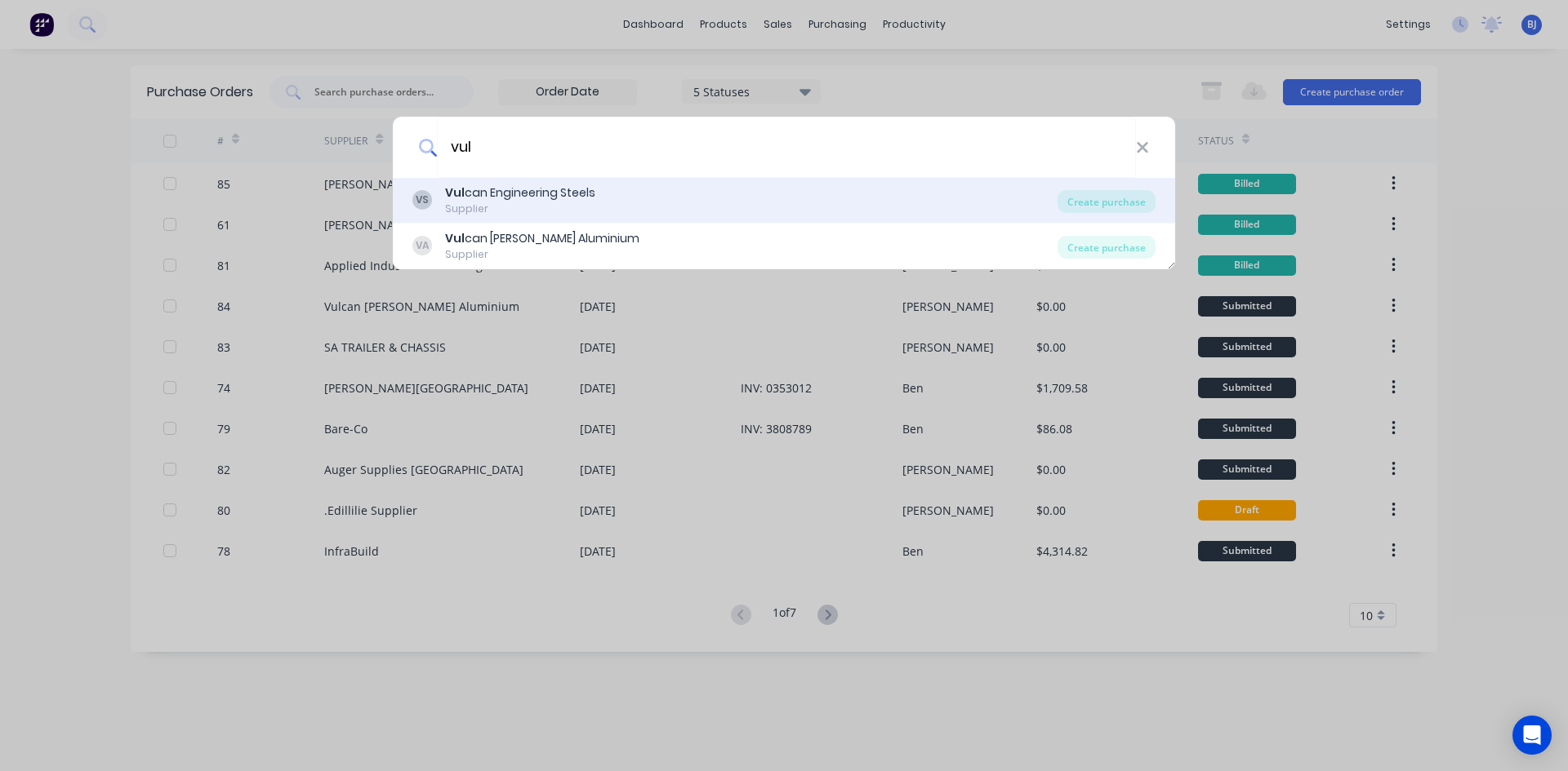
type input "vul"
click at [541, 199] on div "Vul can Engineering Steels" at bounding box center [520, 193] width 150 height 17
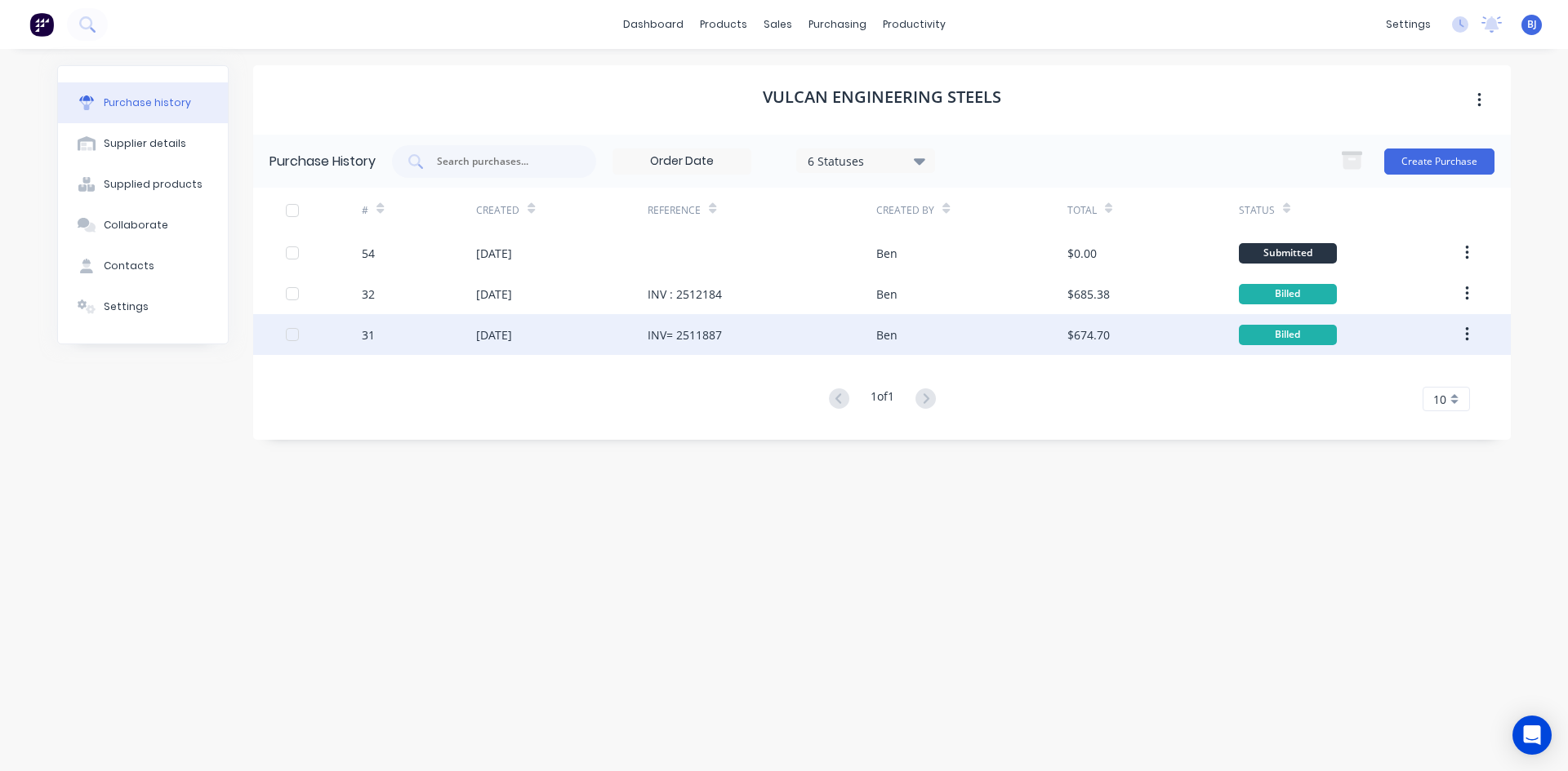
click at [679, 341] on div "INV= 2511887" at bounding box center [685, 335] width 74 height 17
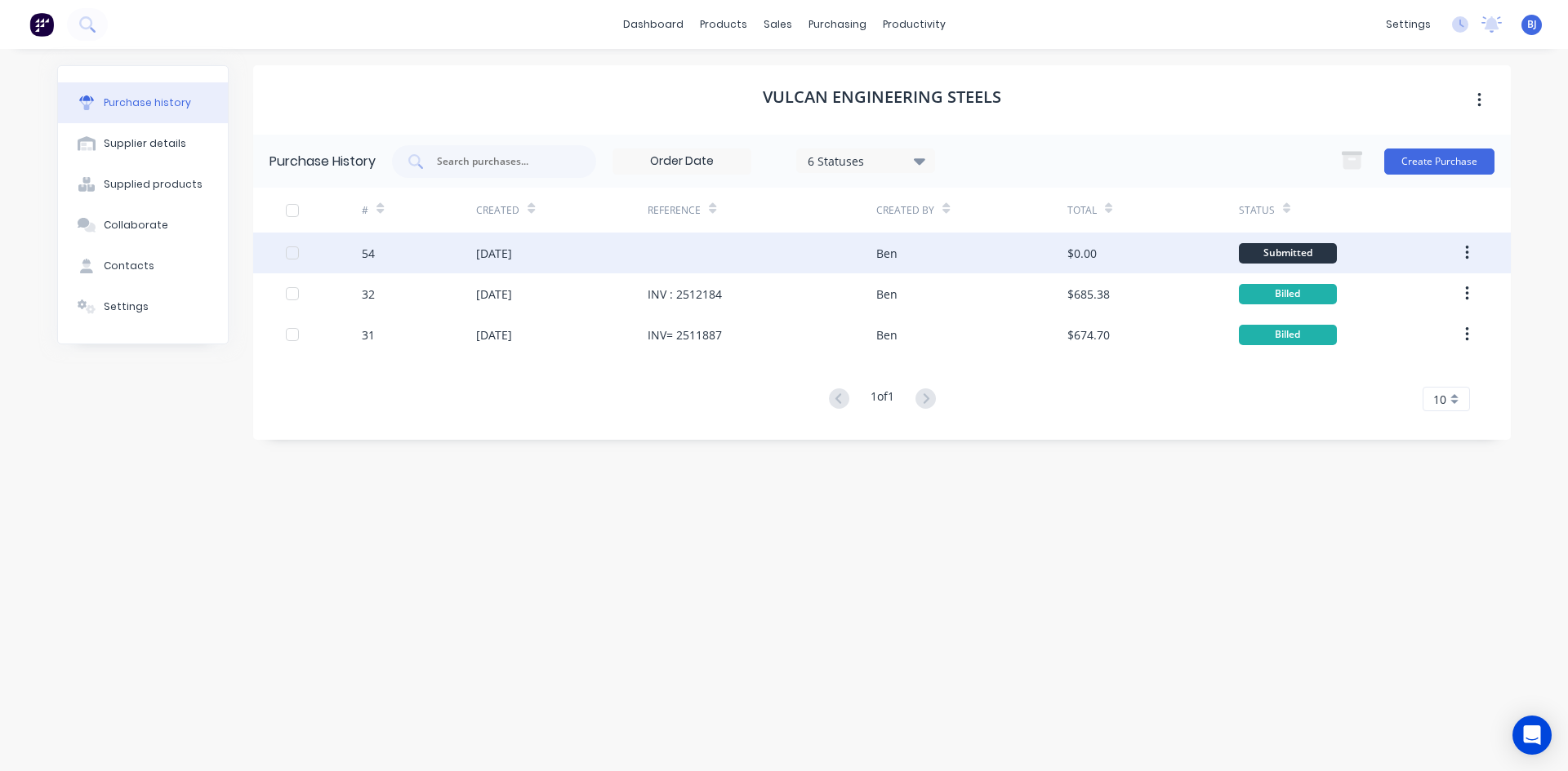
click at [571, 244] on div "[DATE]" at bounding box center [562, 252] width 172 height 41
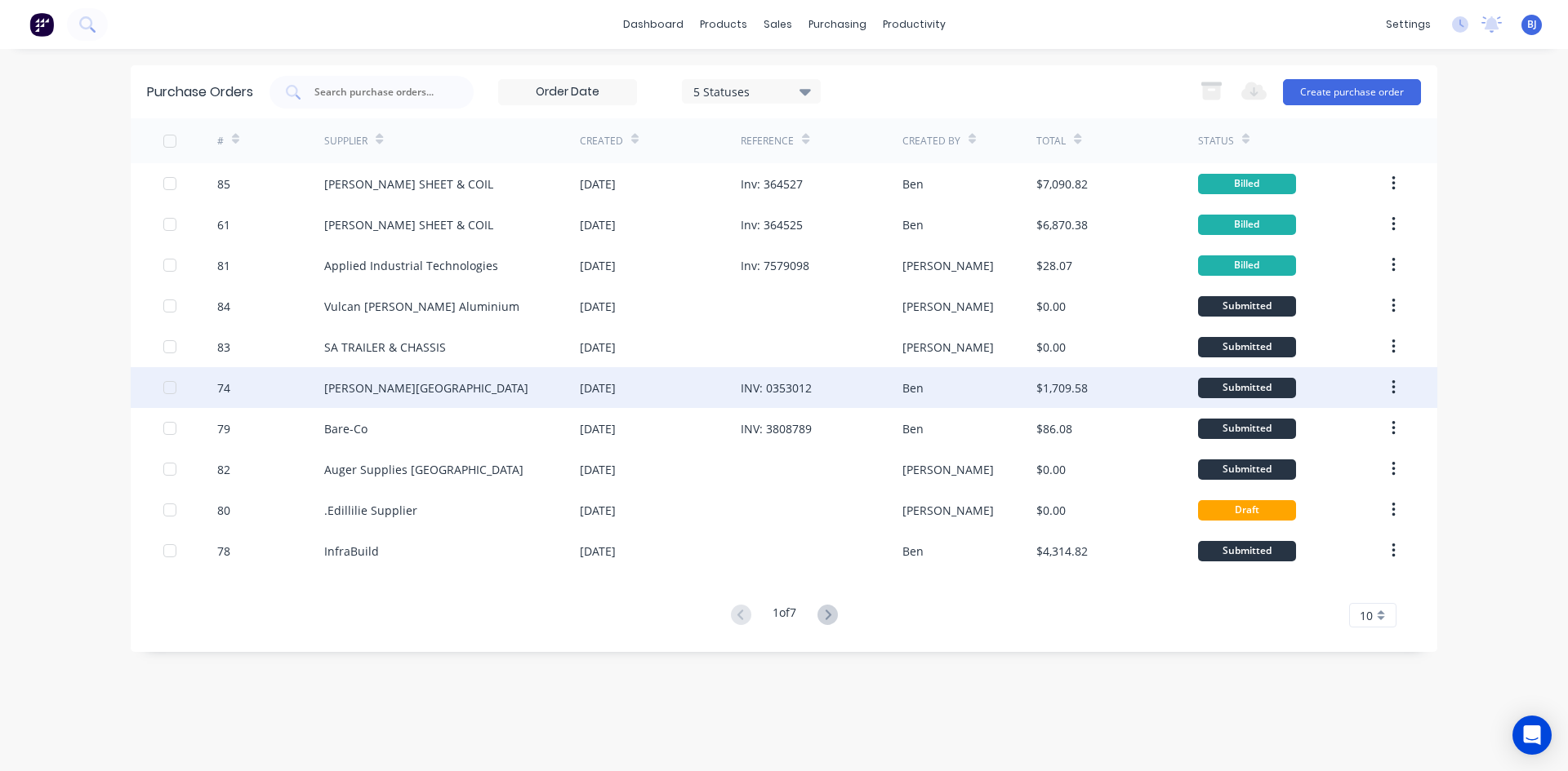
click at [575, 390] on div "[PERSON_NAME][GEOGRAPHIC_DATA]" at bounding box center [452, 387] width 255 height 41
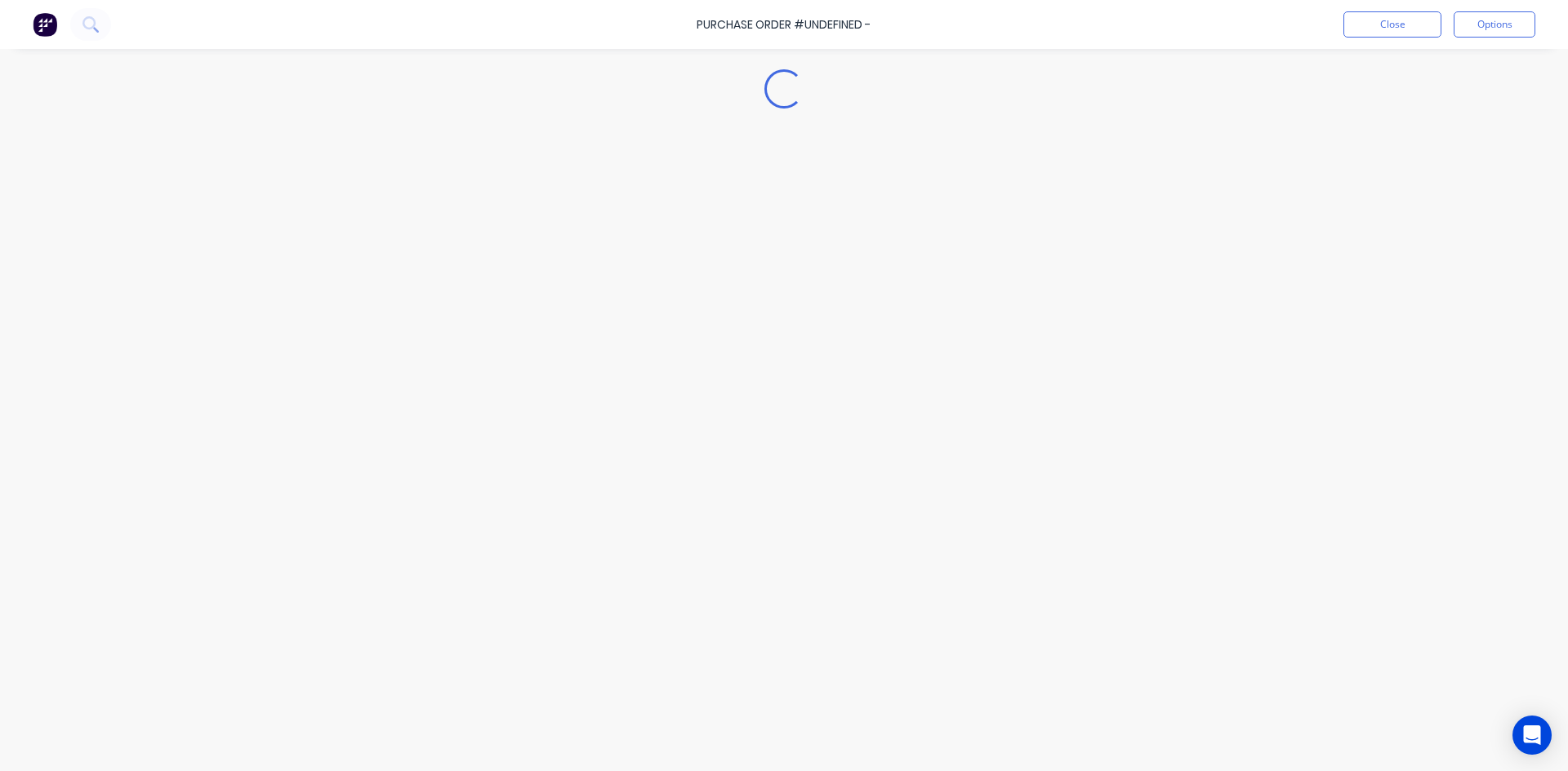
type textarea "x"
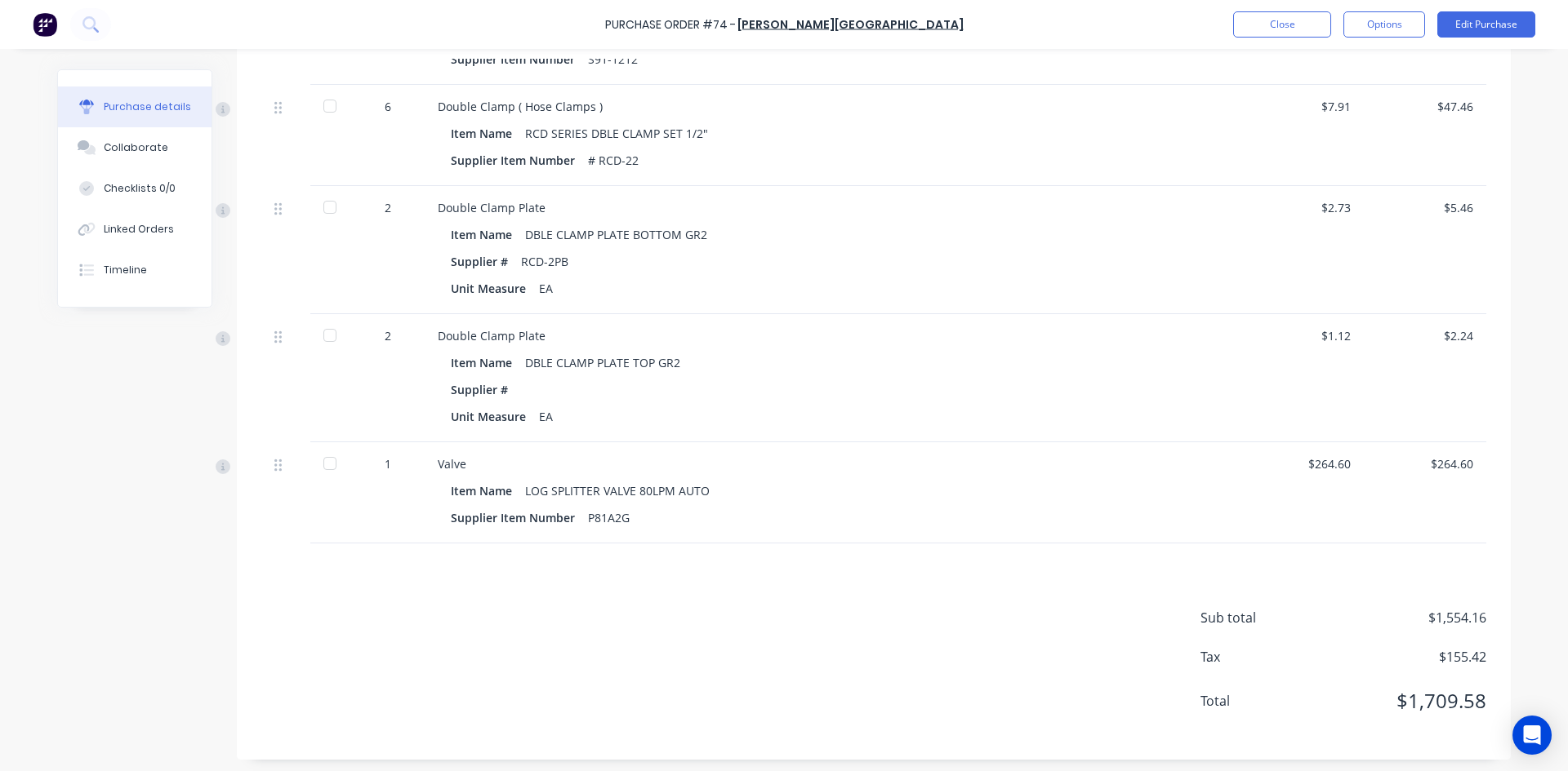
scroll to position [1328, 0]
